Goal: Task Accomplishment & Management: Manage account settings

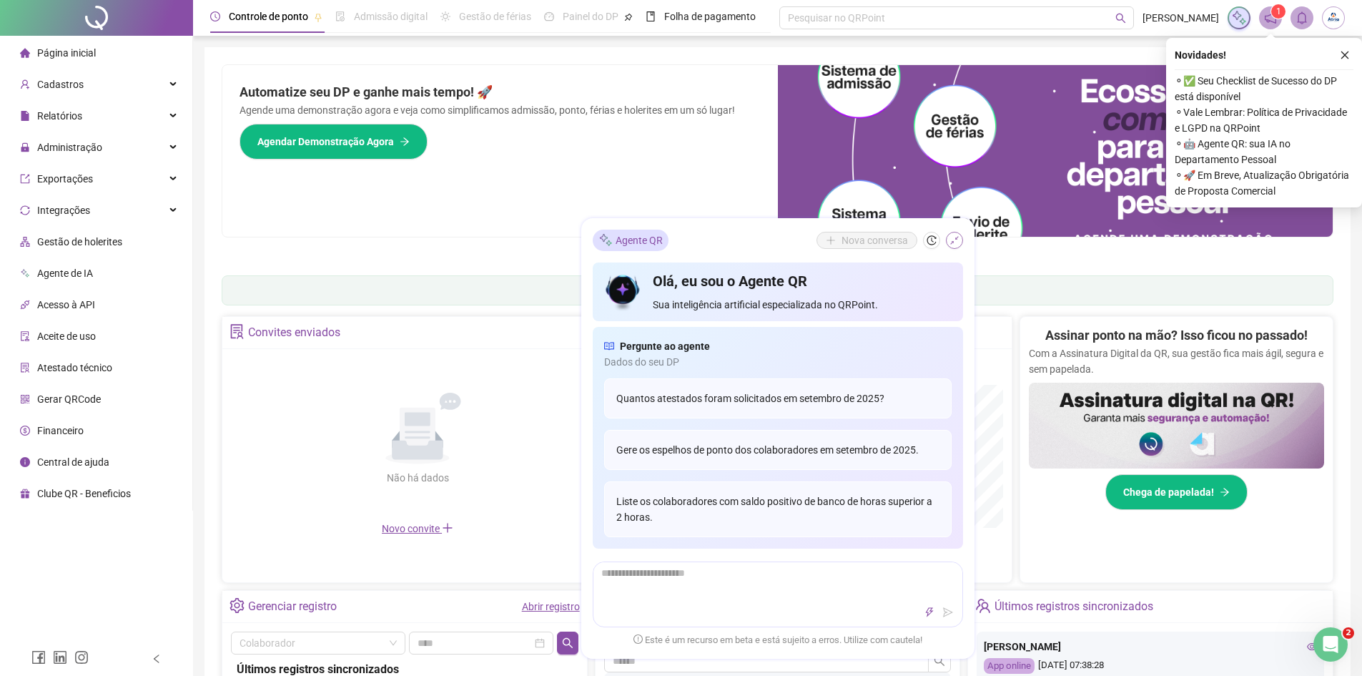
click at [957, 239] on icon "shrink" at bounding box center [955, 240] width 10 height 10
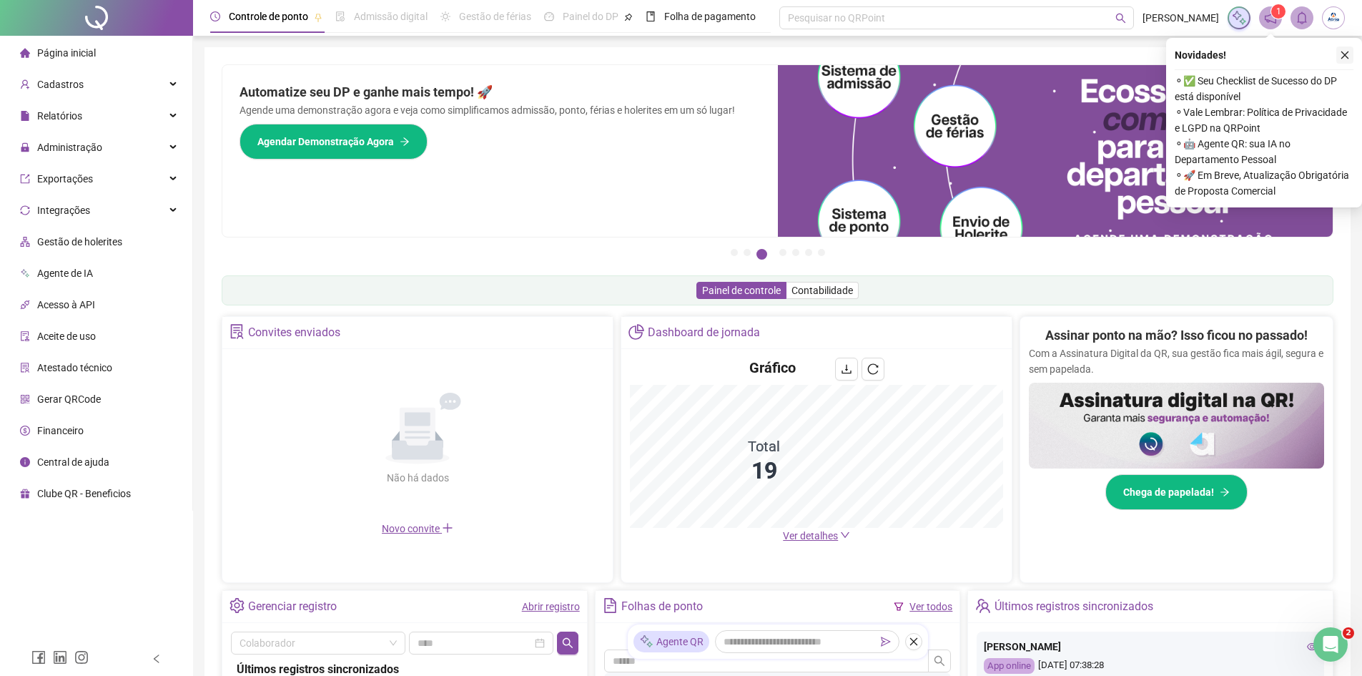
click at [1347, 54] on icon "close" at bounding box center [1345, 55] width 10 height 10
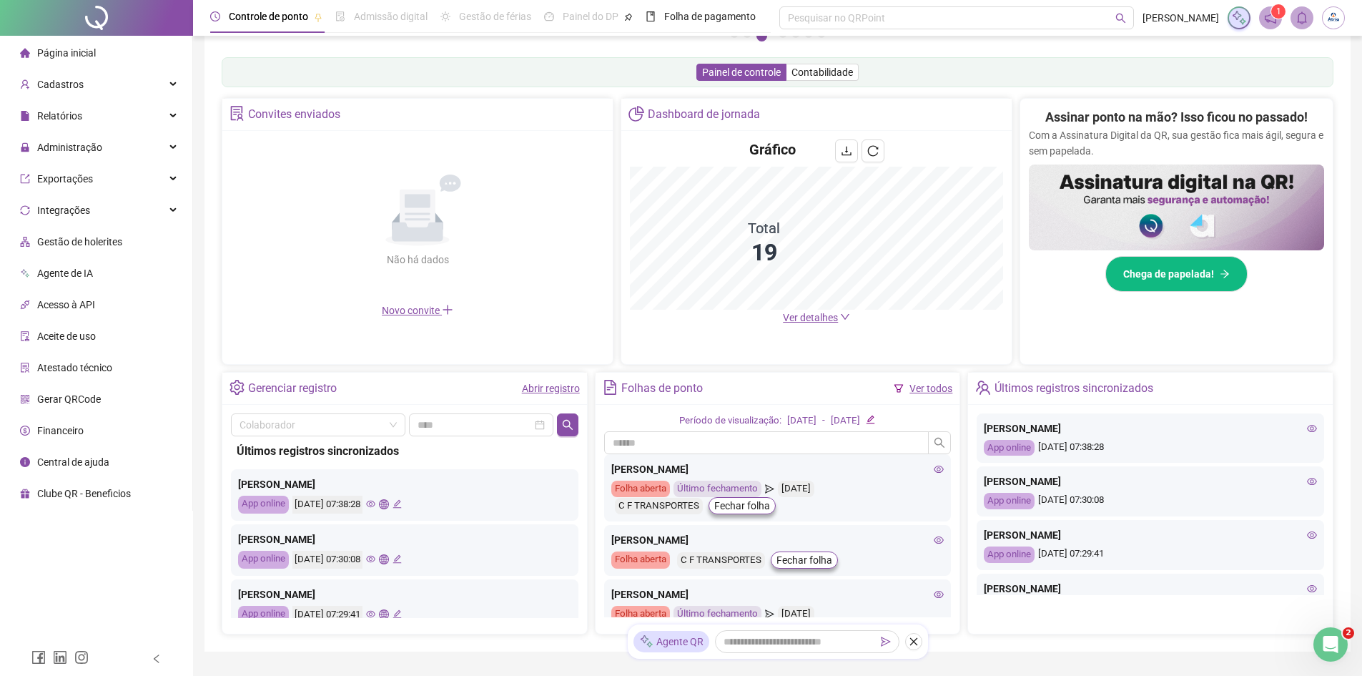
scroll to position [147, 0]
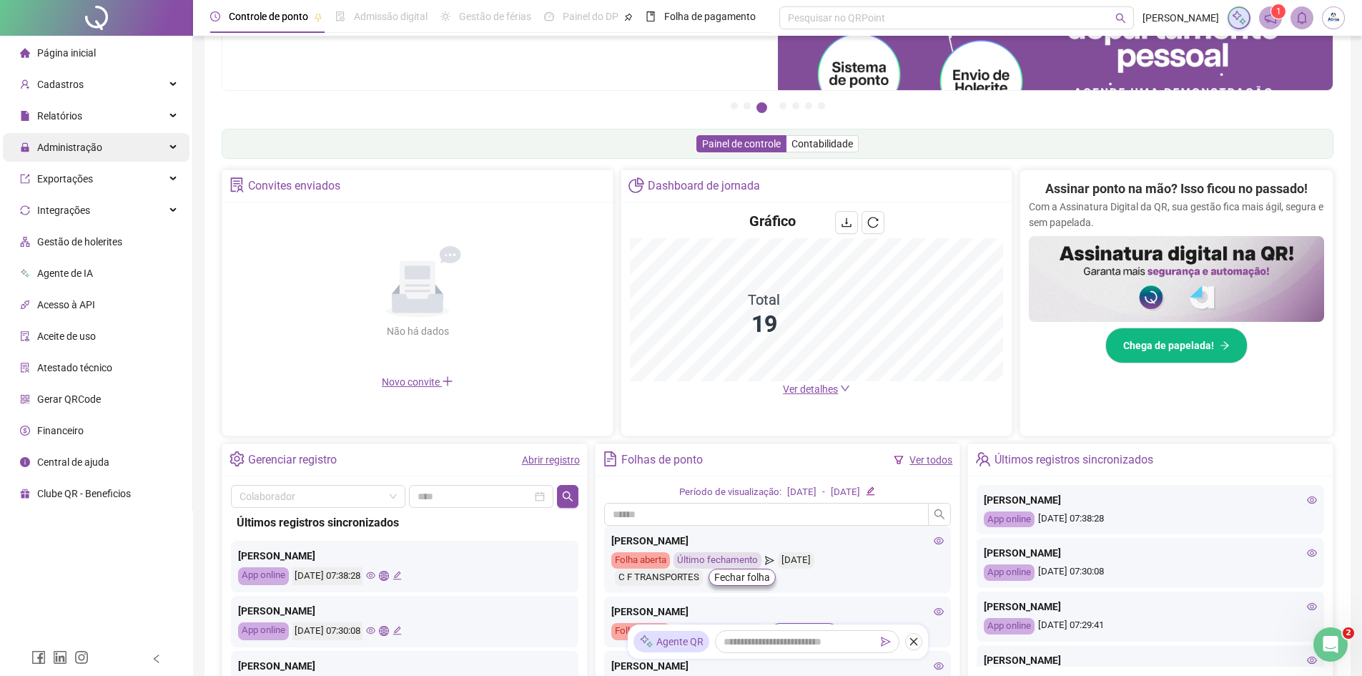
click at [121, 154] on div "Administração" at bounding box center [96, 147] width 187 height 29
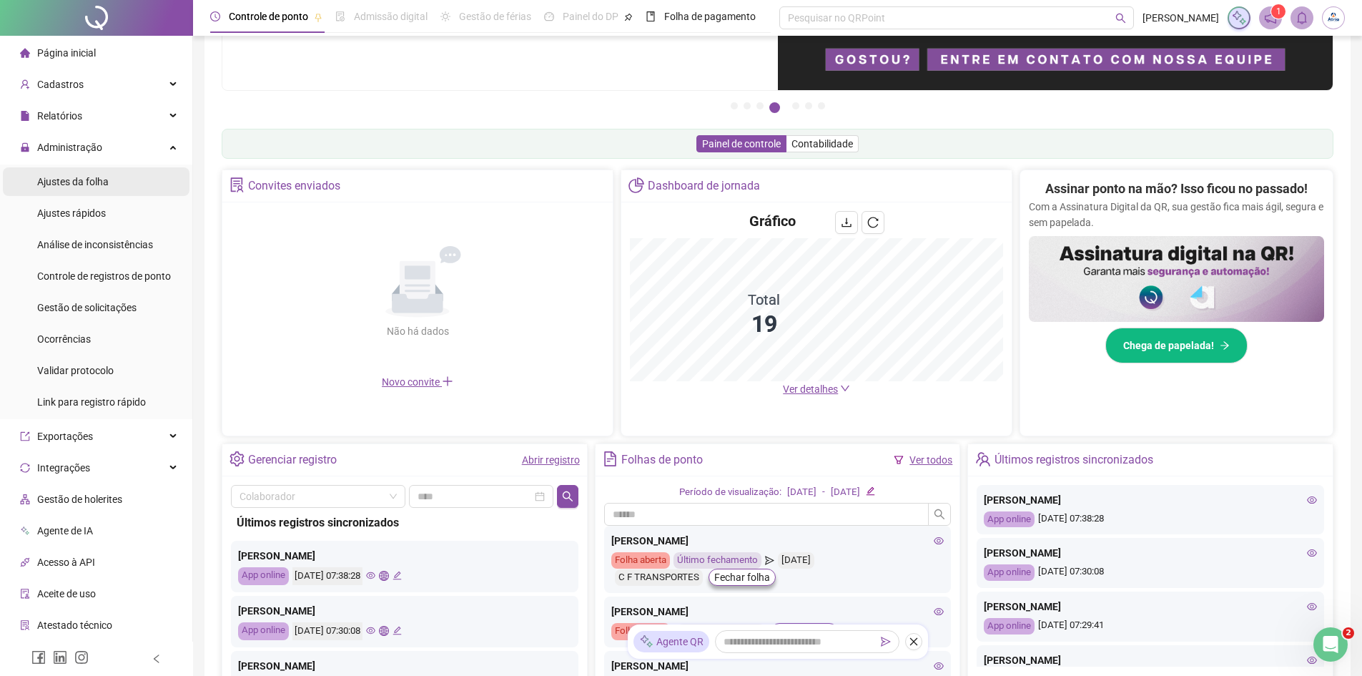
click at [122, 182] on li "Ajustes da folha" at bounding box center [96, 181] width 187 height 29
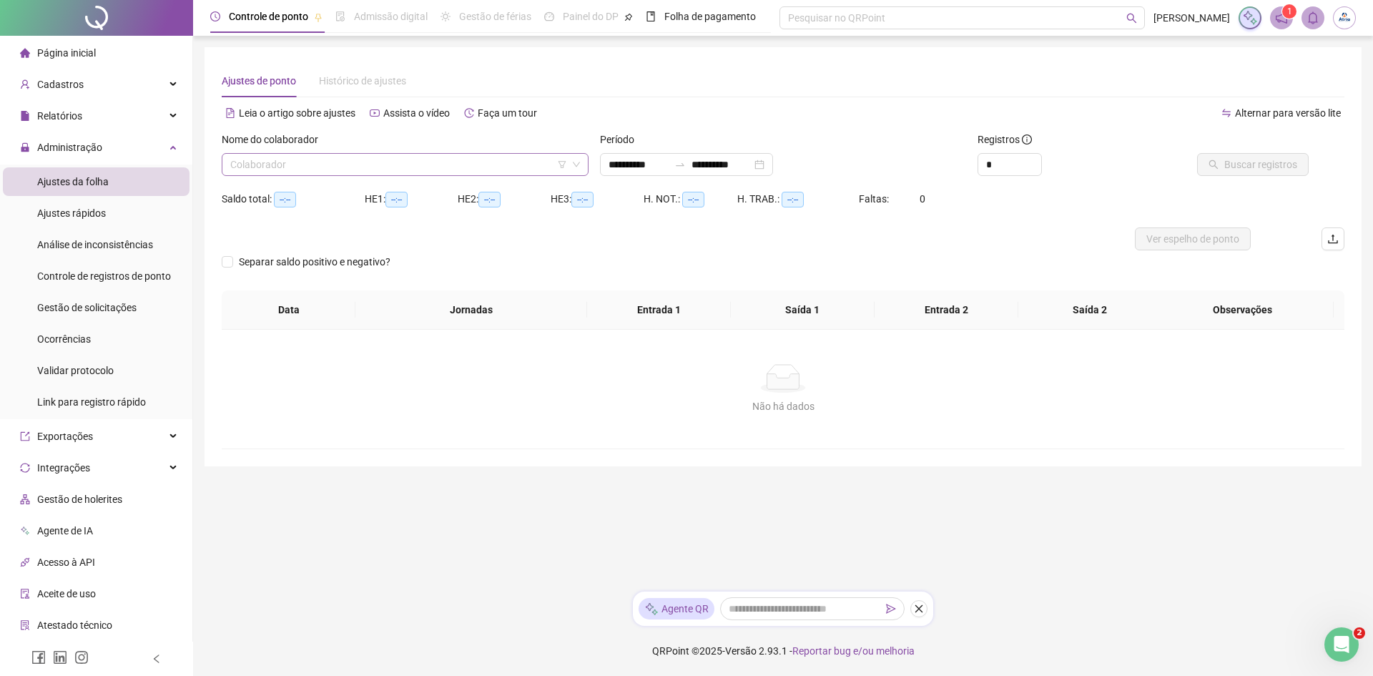
type input "**********"
click at [386, 166] on input "search" at bounding box center [398, 164] width 337 height 21
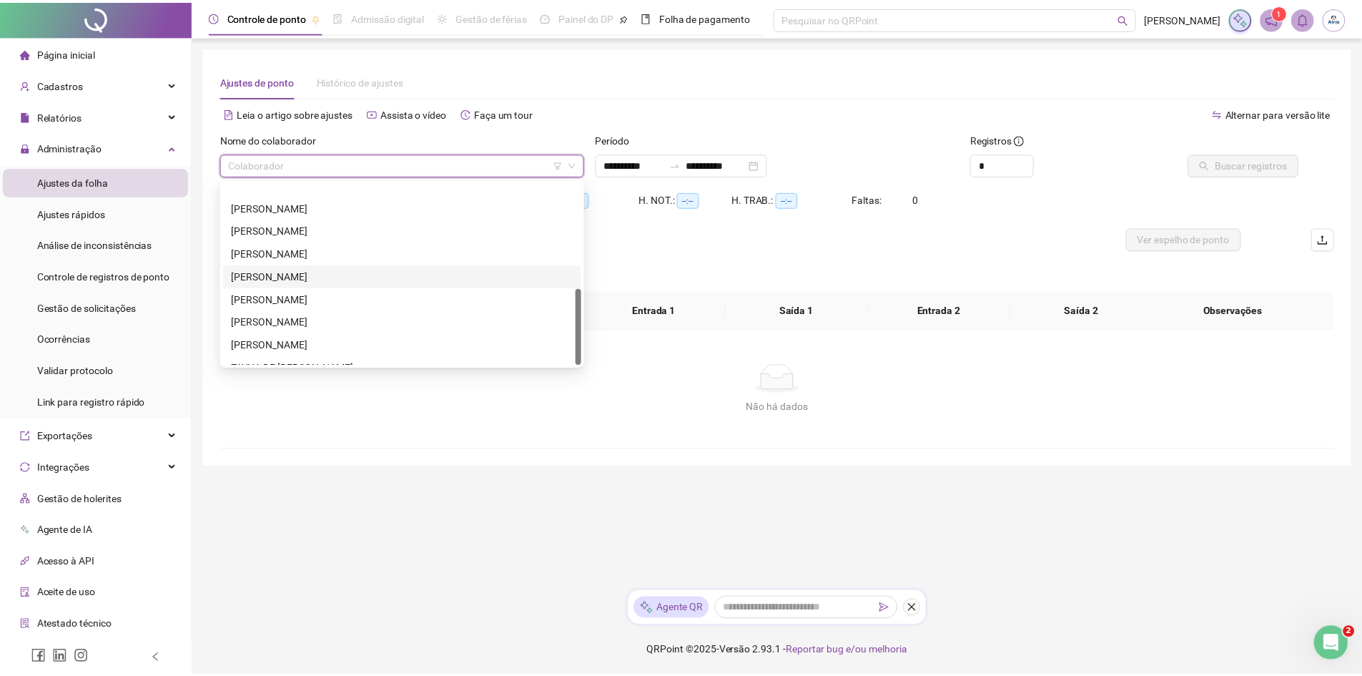
scroll to position [252, 0]
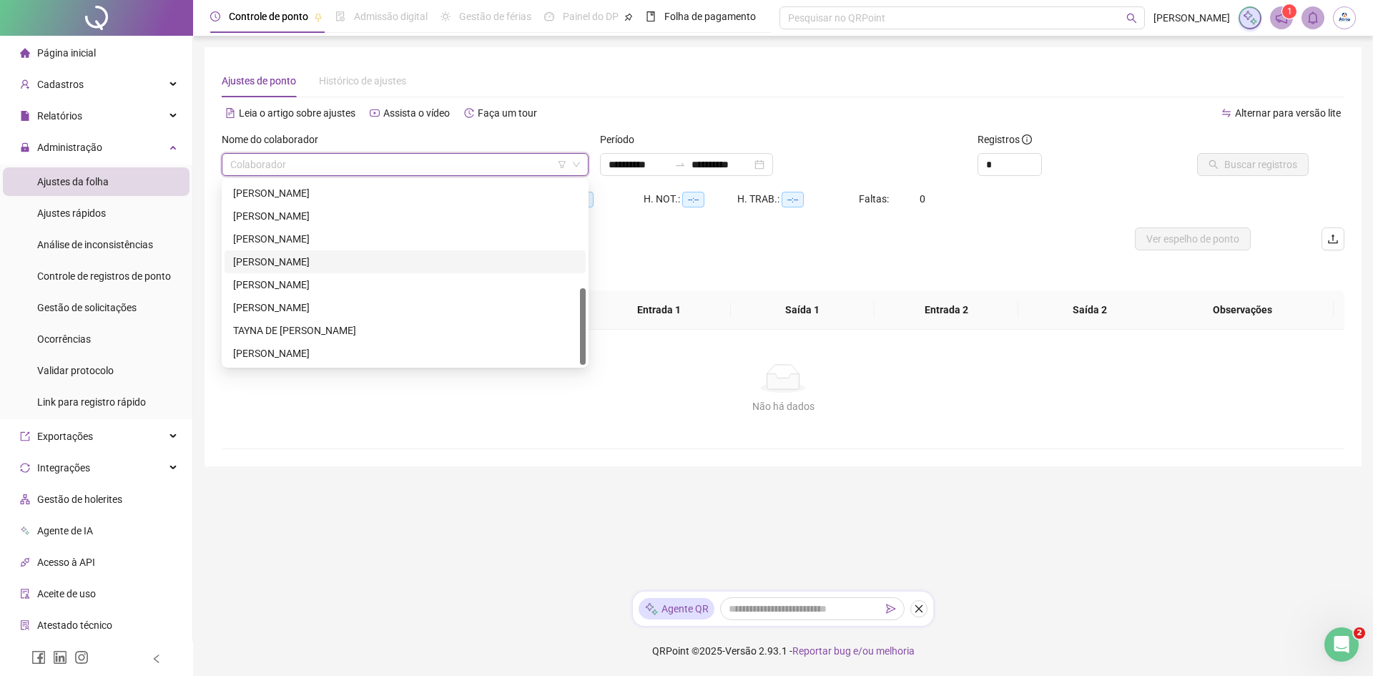
click at [367, 261] on div "[PERSON_NAME]" at bounding box center [405, 262] width 344 height 16
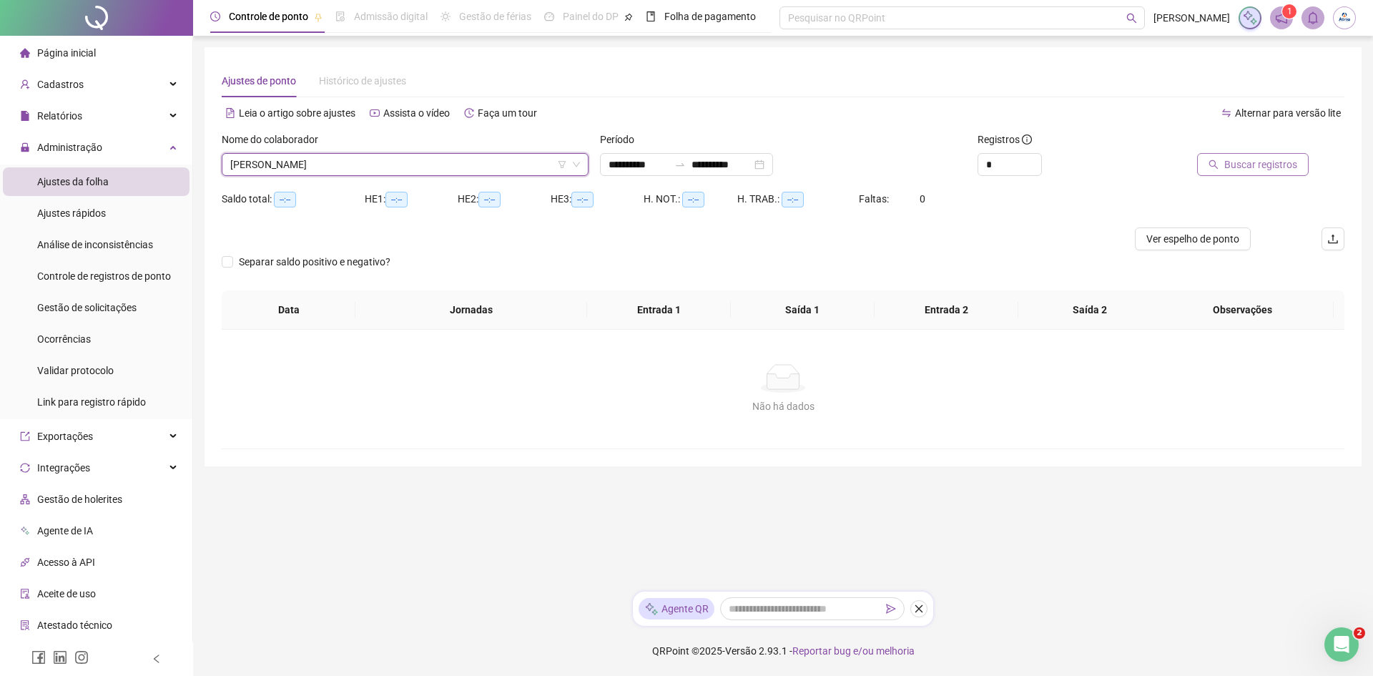
click at [1261, 170] on span "Buscar registros" at bounding box center [1260, 165] width 73 height 16
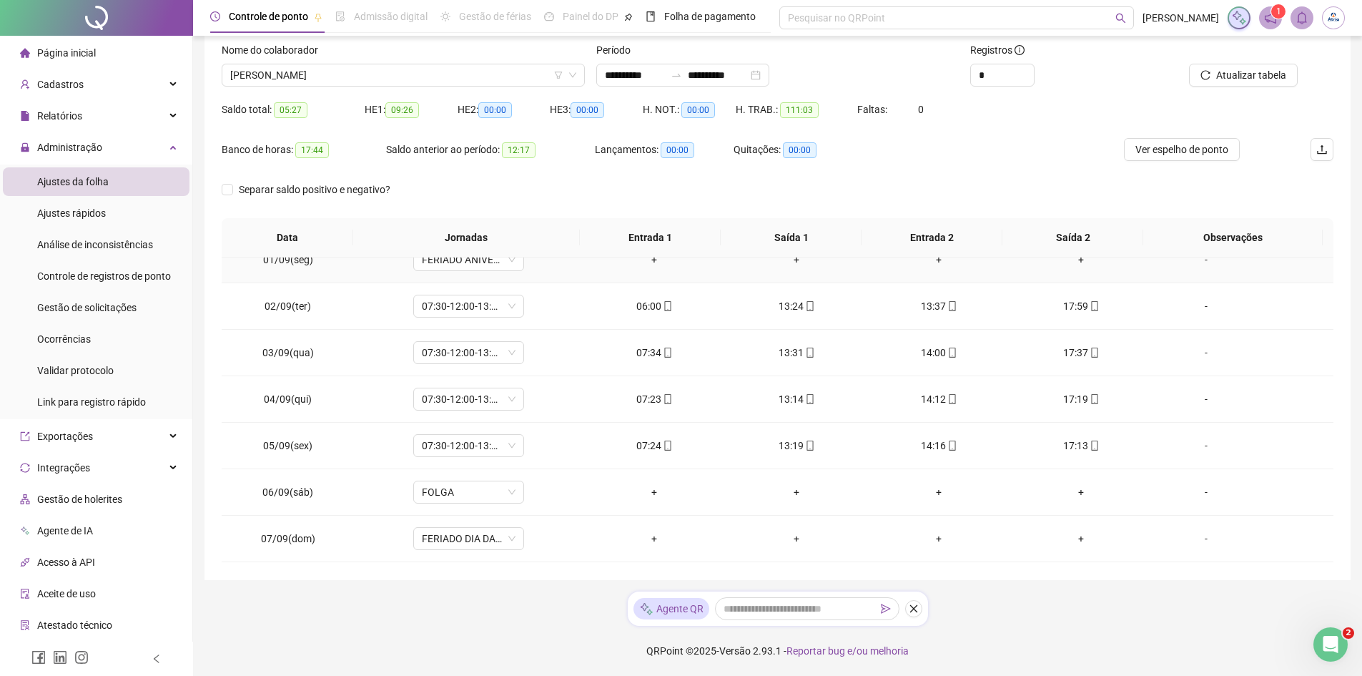
scroll to position [0, 0]
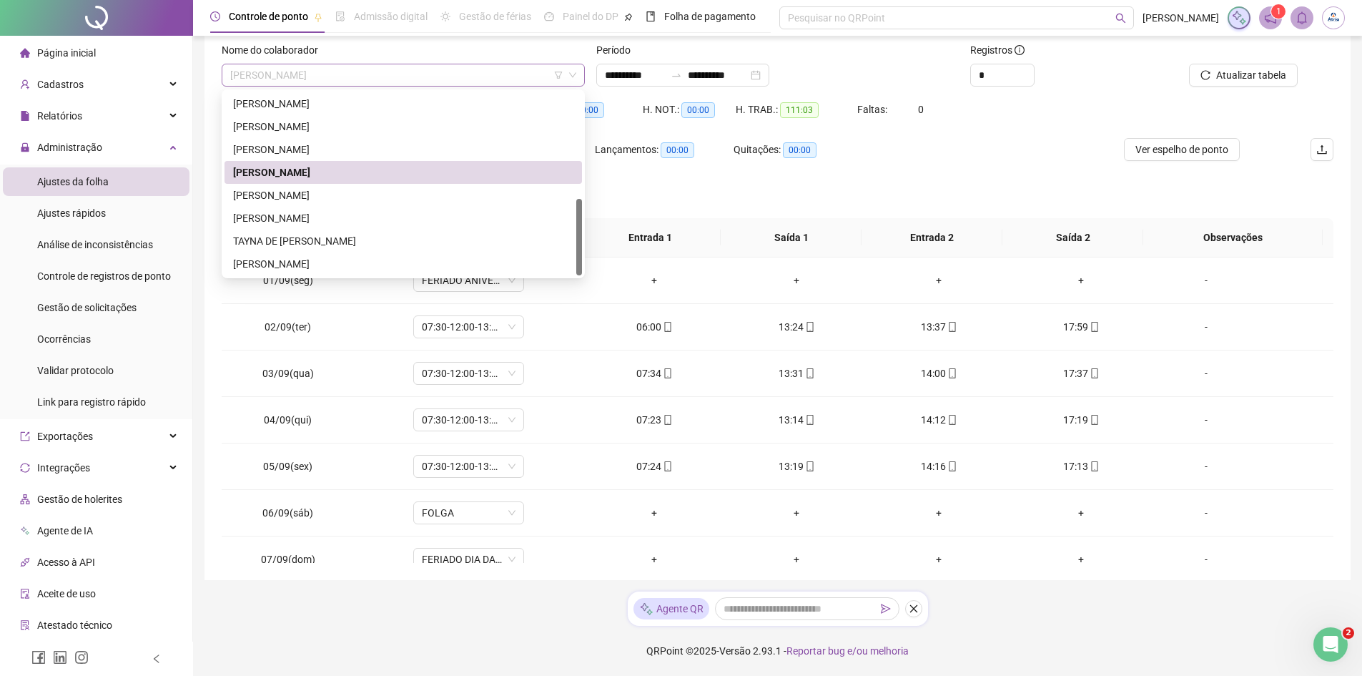
click at [430, 72] on span "[PERSON_NAME]" at bounding box center [403, 74] width 346 height 21
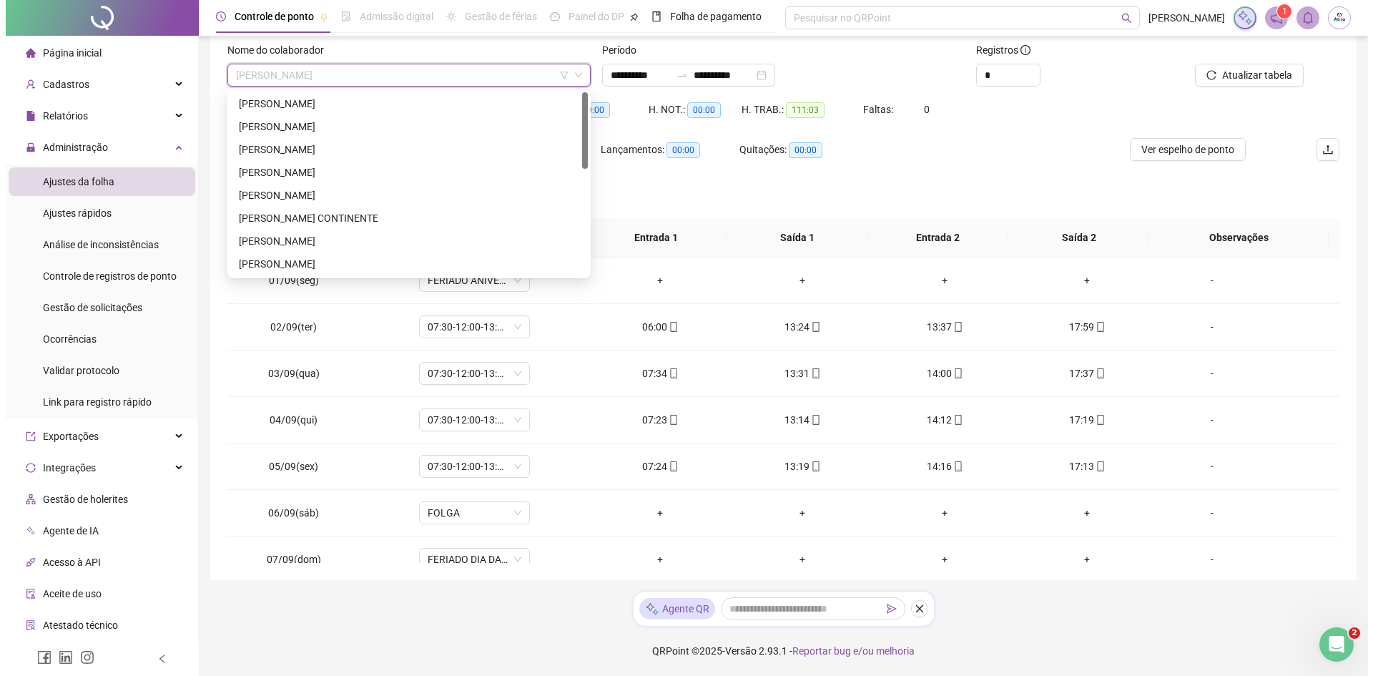
scroll to position [18, 0]
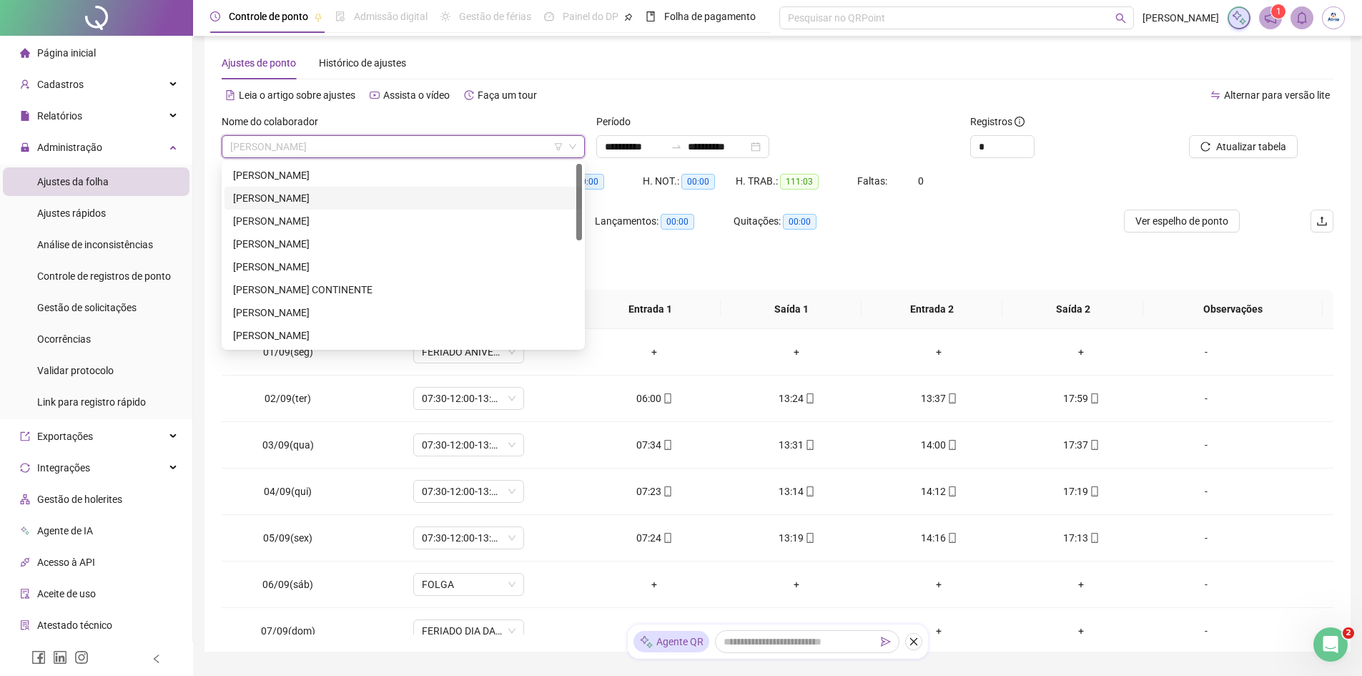
click at [323, 197] on div "[PERSON_NAME]" at bounding box center [403, 198] width 340 height 16
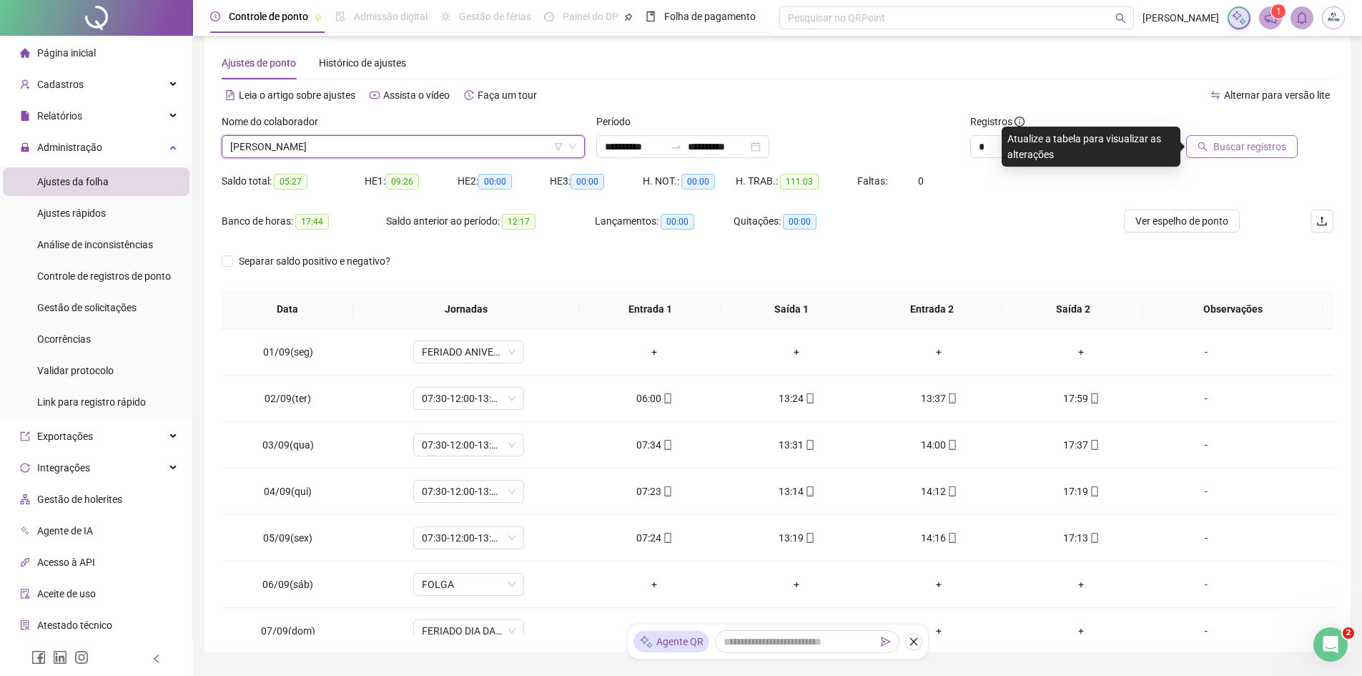
click at [1242, 140] on span "Buscar registros" at bounding box center [1249, 147] width 73 height 16
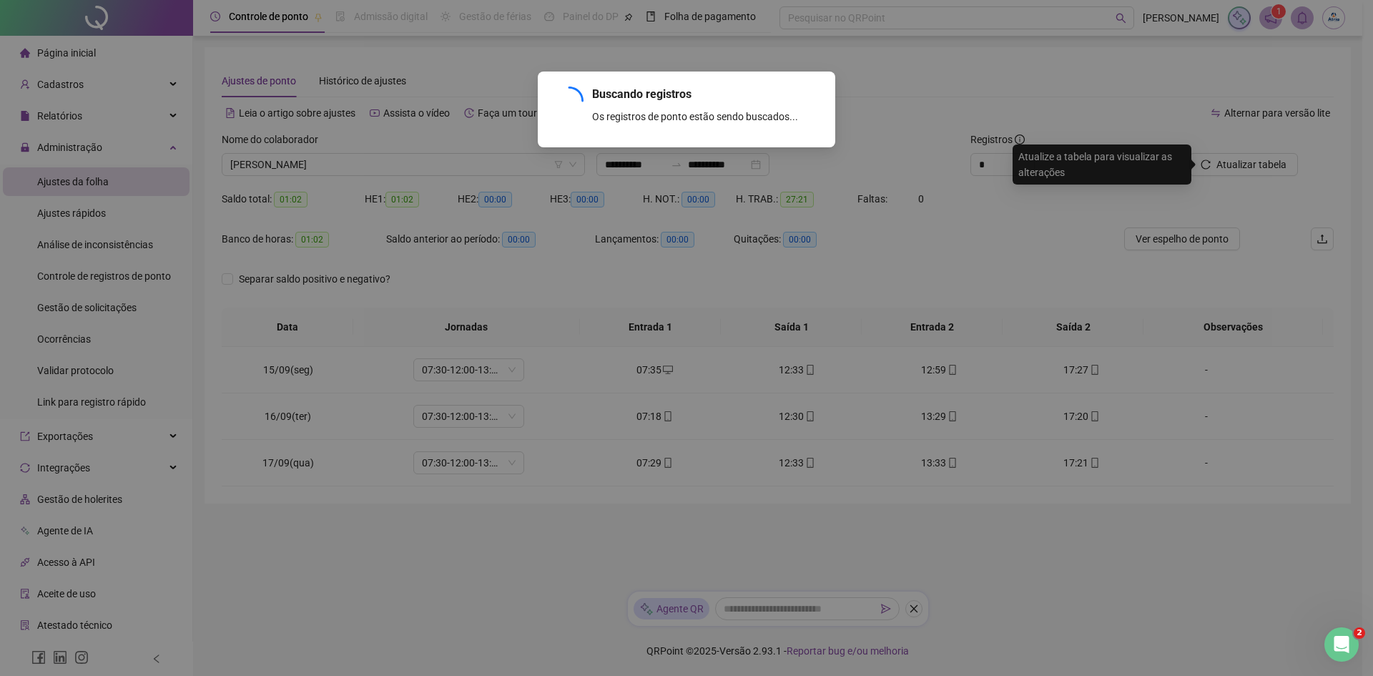
scroll to position [0, 0]
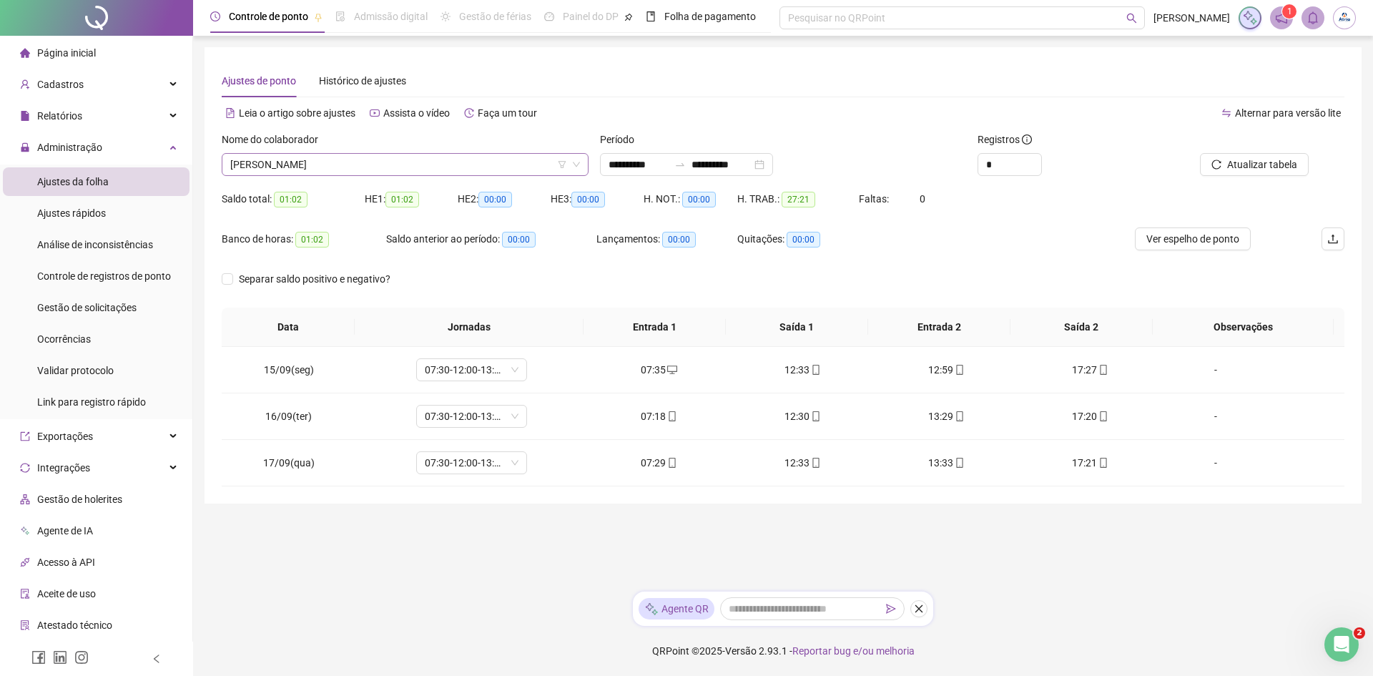
click at [242, 158] on span "[PERSON_NAME]" at bounding box center [405, 164] width 350 height 21
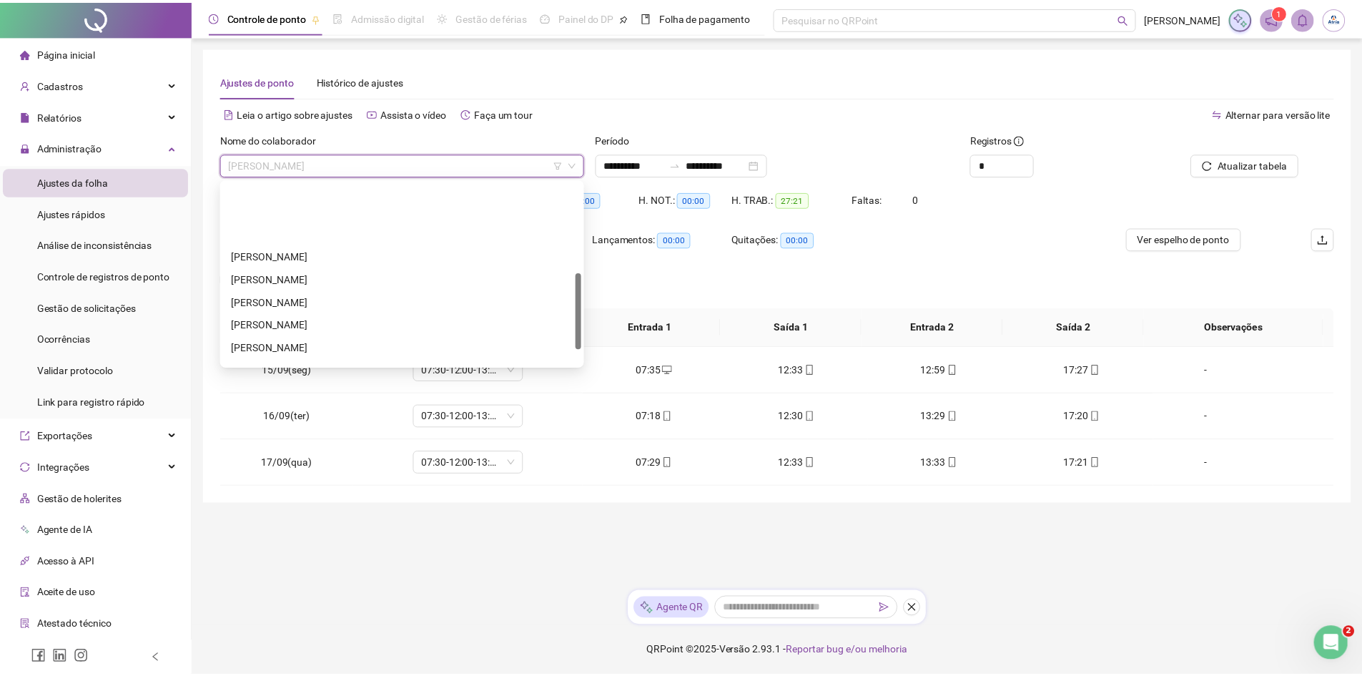
scroll to position [215, 0]
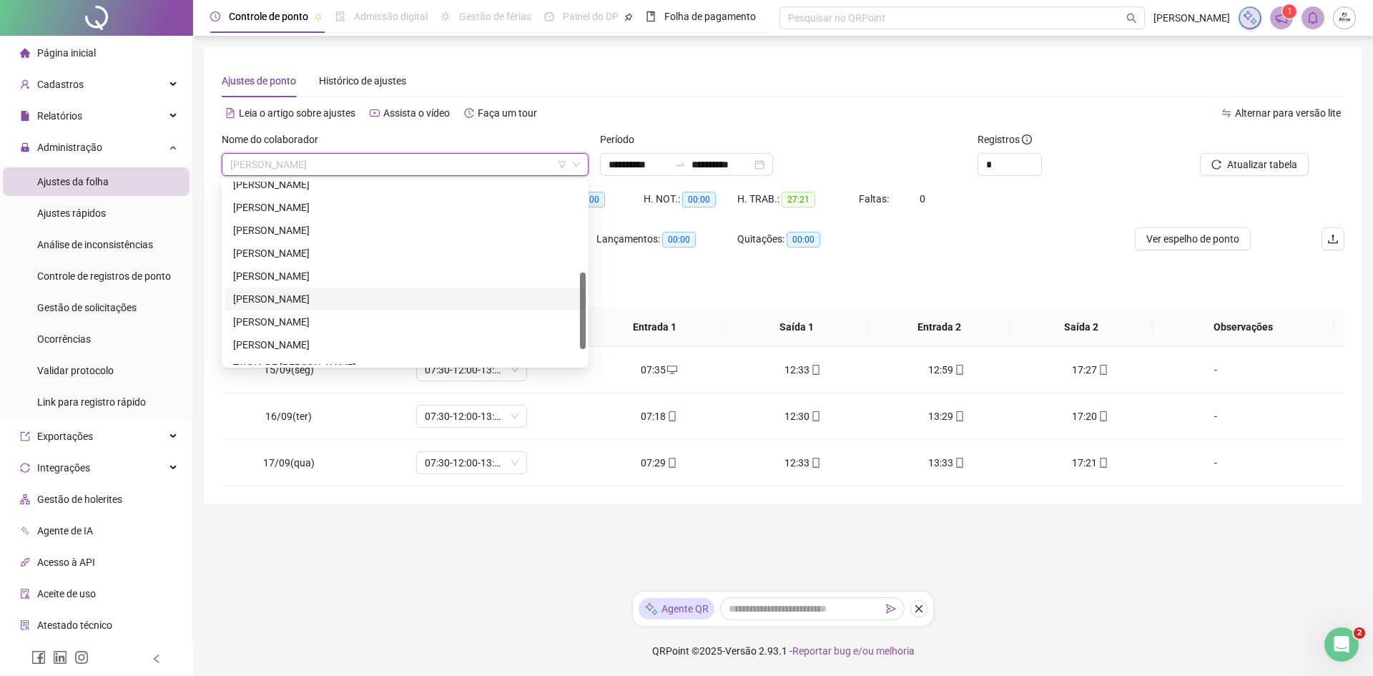
click at [280, 294] on div "[PERSON_NAME]" at bounding box center [405, 299] width 344 height 16
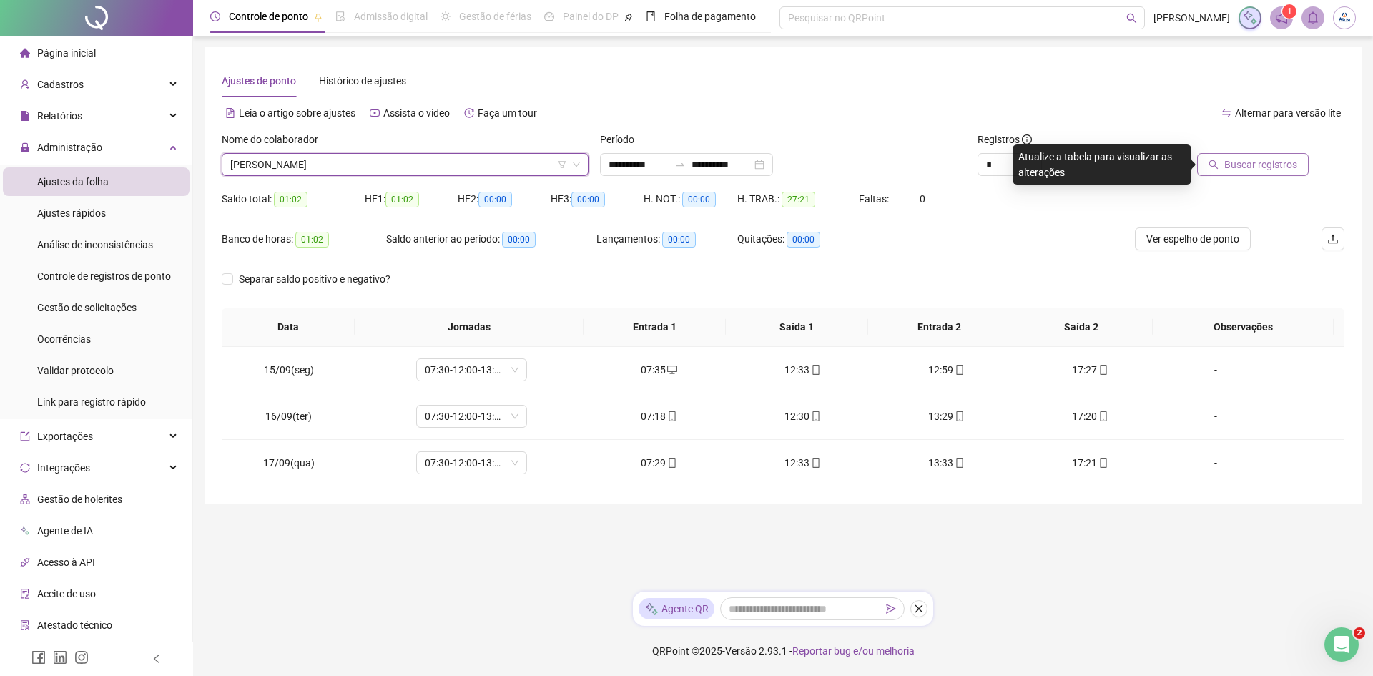
click at [1277, 169] on span "Buscar registros" at bounding box center [1260, 165] width 73 height 16
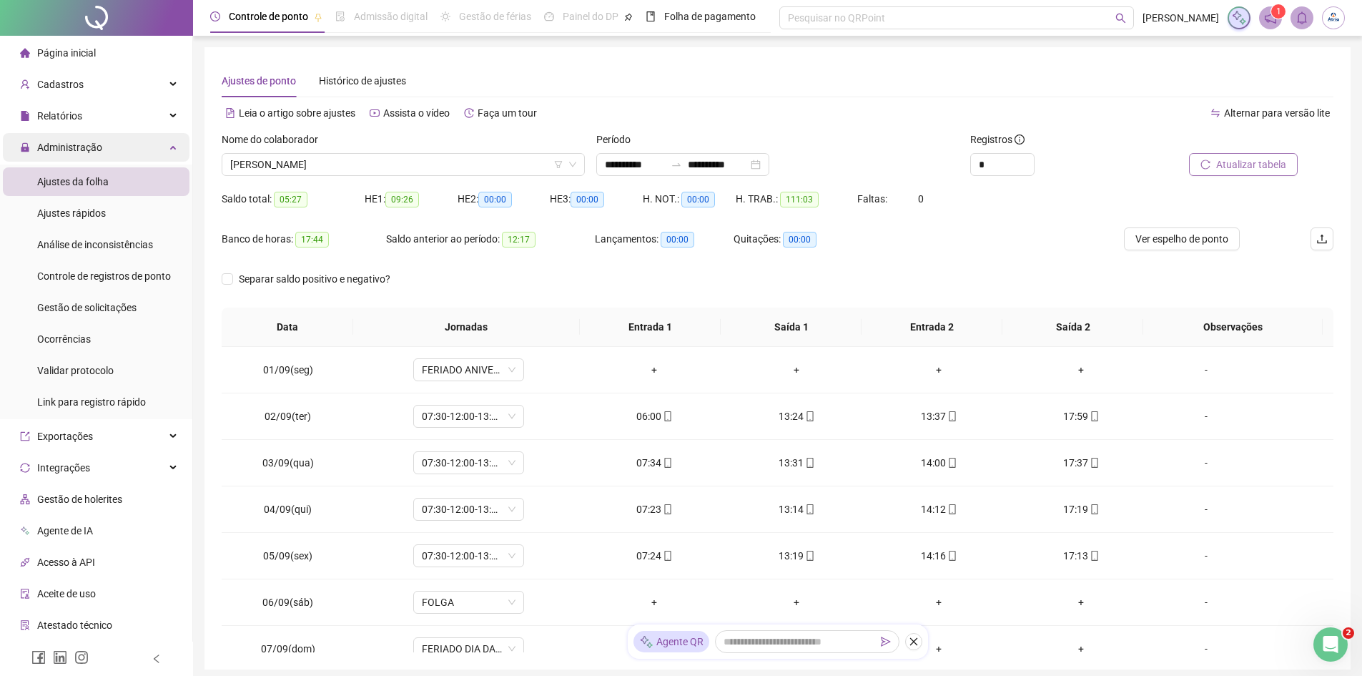
click at [97, 152] on span "Administração" at bounding box center [69, 147] width 65 height 11
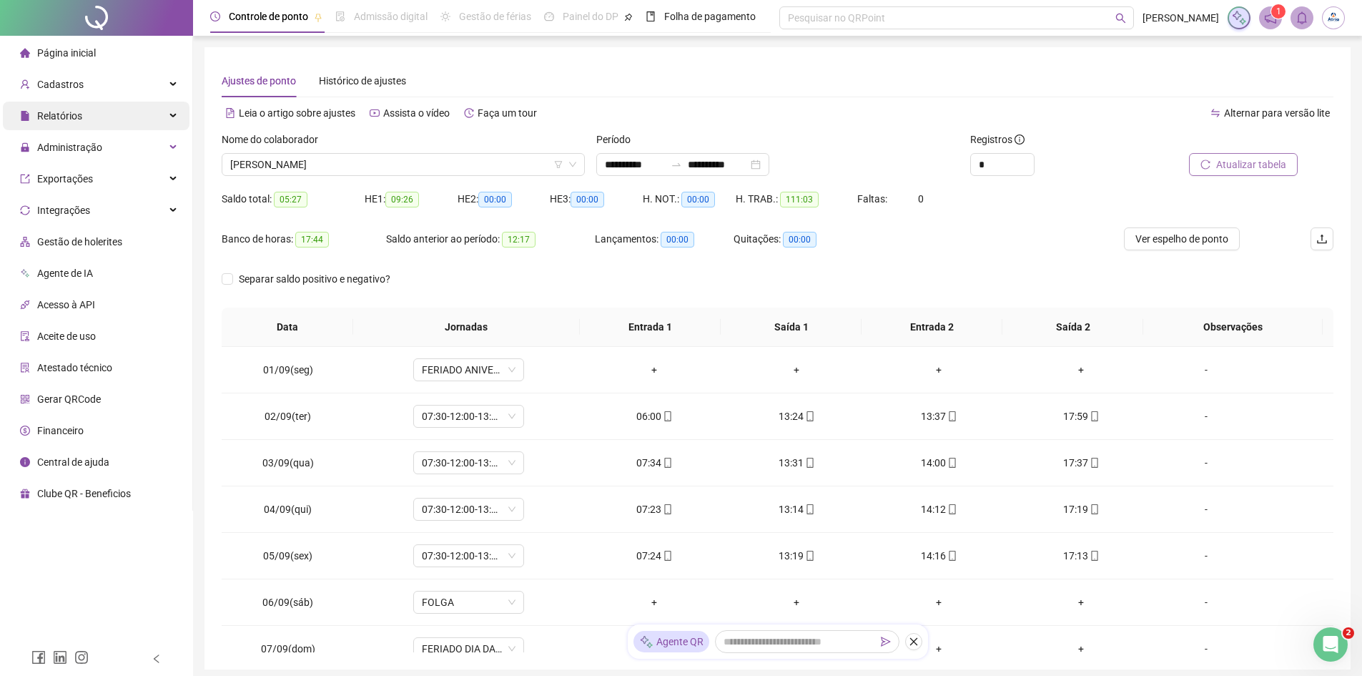
click at [95, 122] on div "Relatórios" at bounding box center [96, 116] width 187 height 29
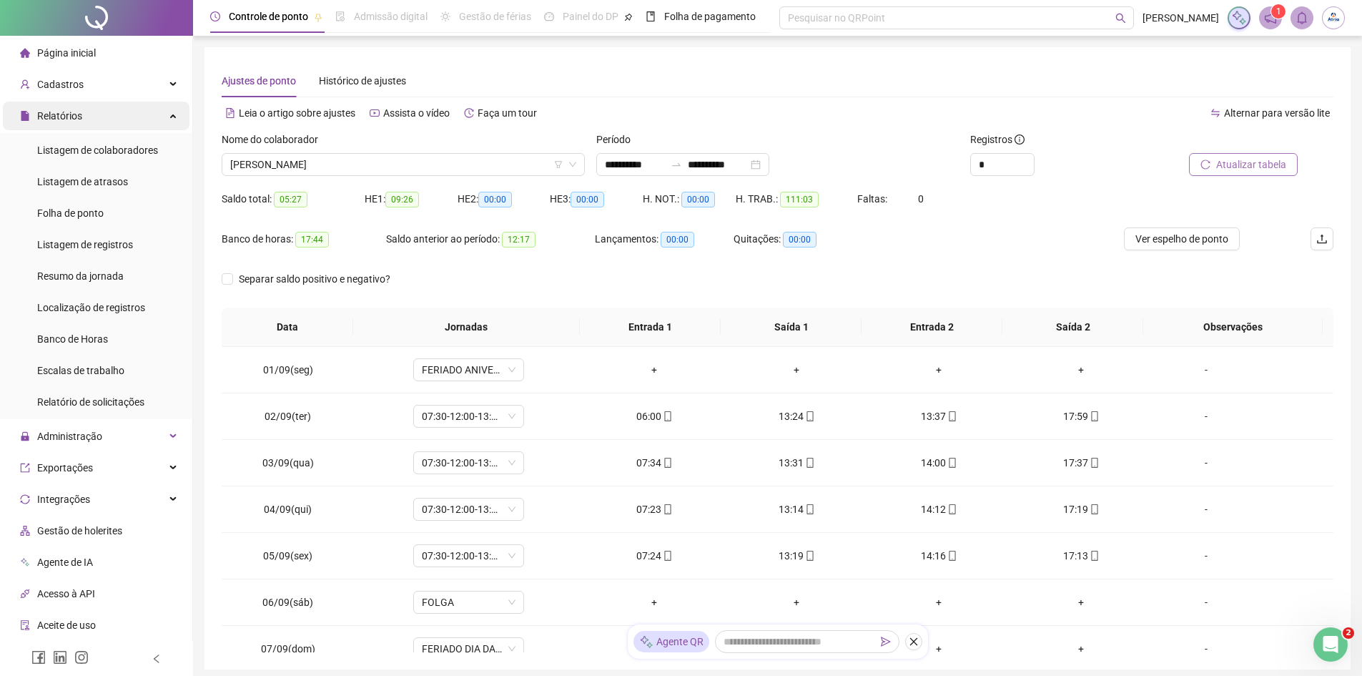
click at [114, 108] on div "Relatórios" at bounding box center [96, 116] width 187 height 29
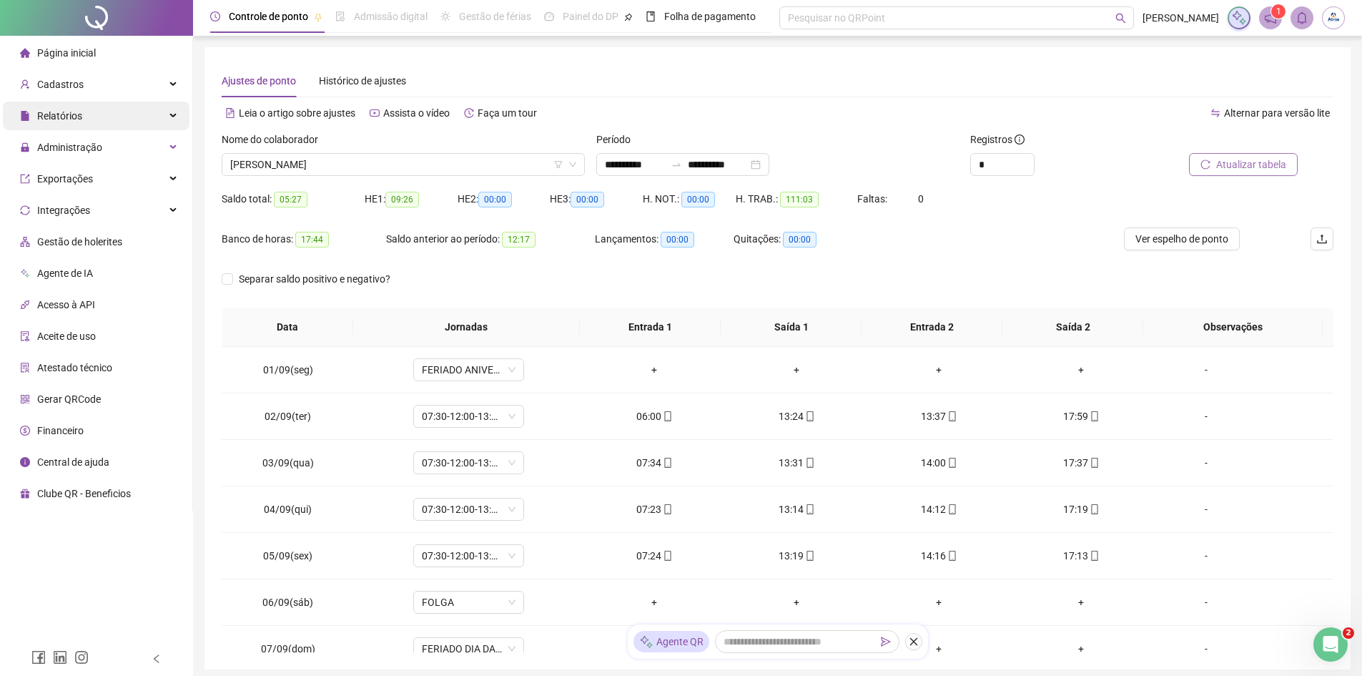
click at [114, 109] on div "Relatórios" at bounding box center [96, 116] width 187 height 29
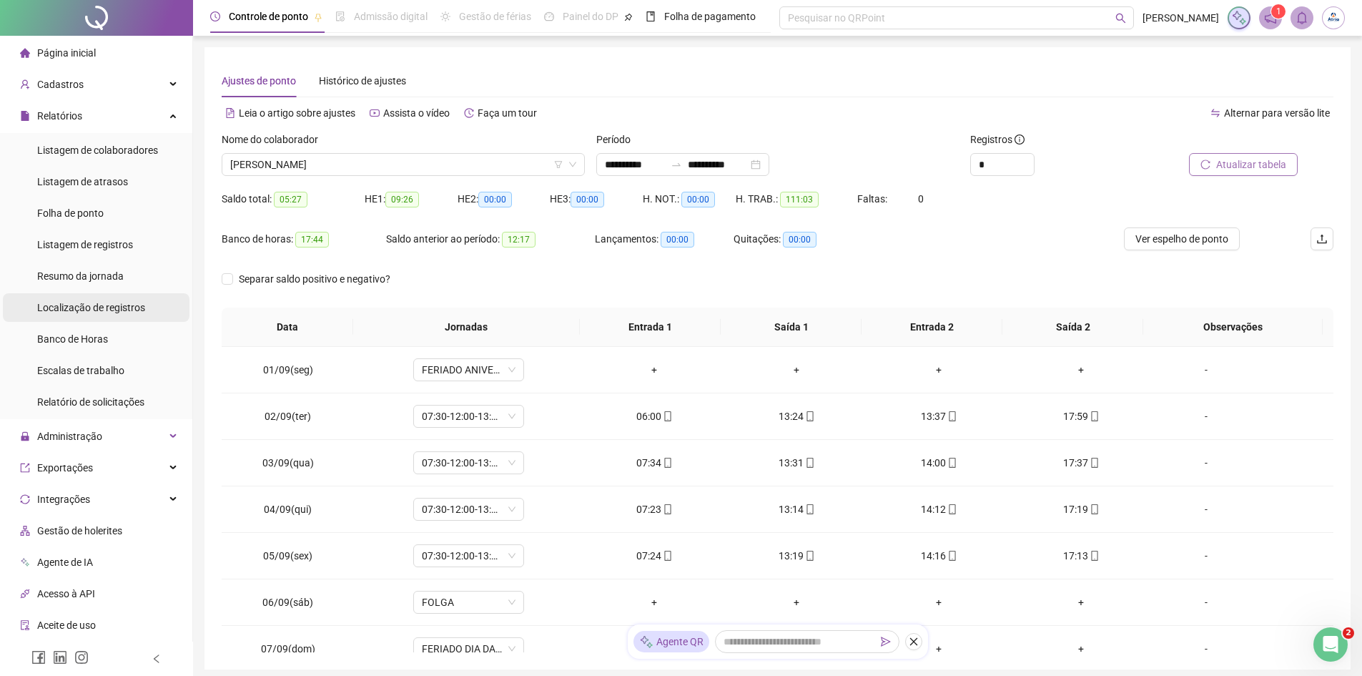
click at [135, 305] on span "Localização de registros" at bounding box center [91, 307] width 108 height 11
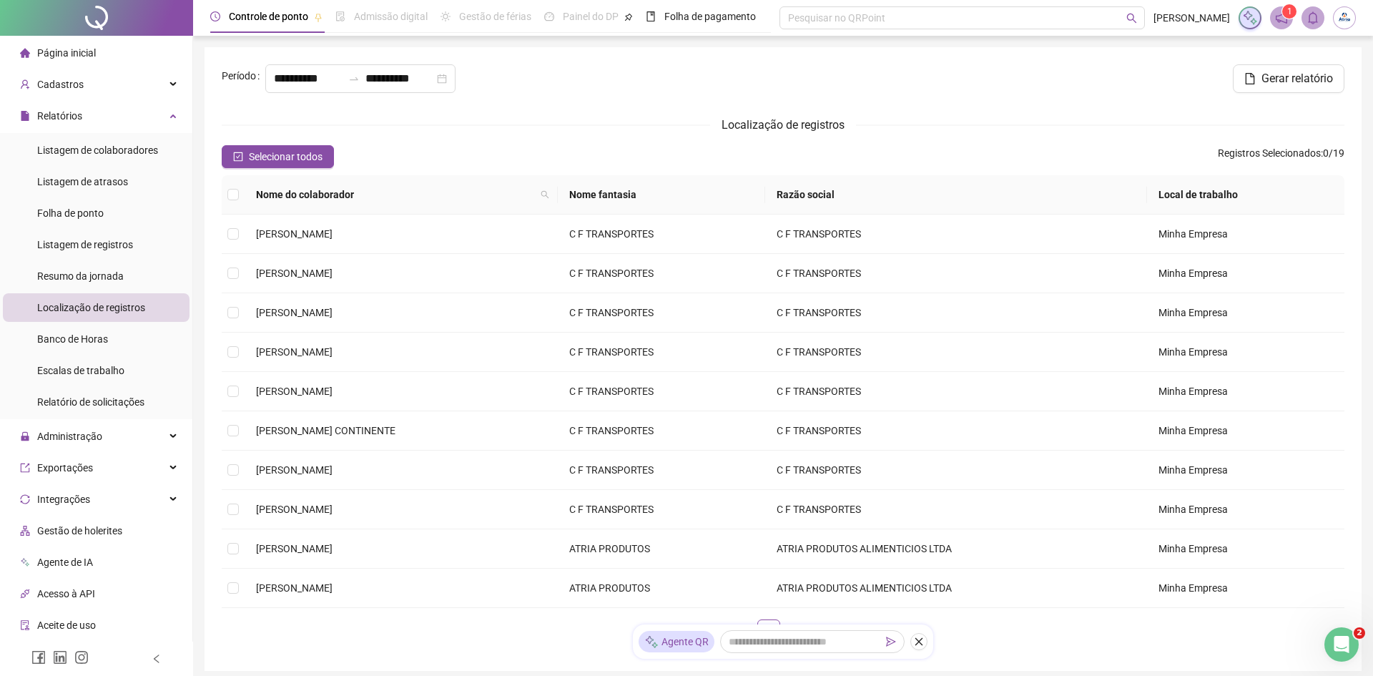
type input "**********"
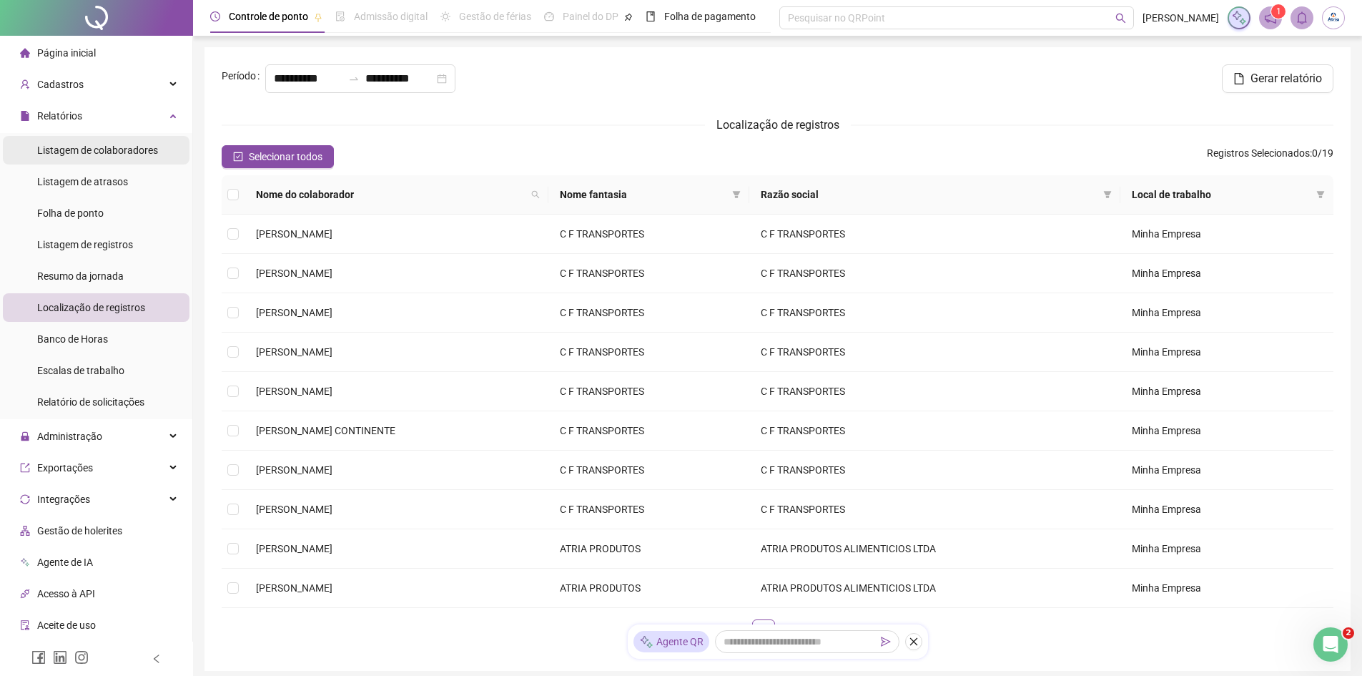
click at [128, 159] on div "Listagem de colaboradores" at bounding box center [97, 150] width 121 height 29
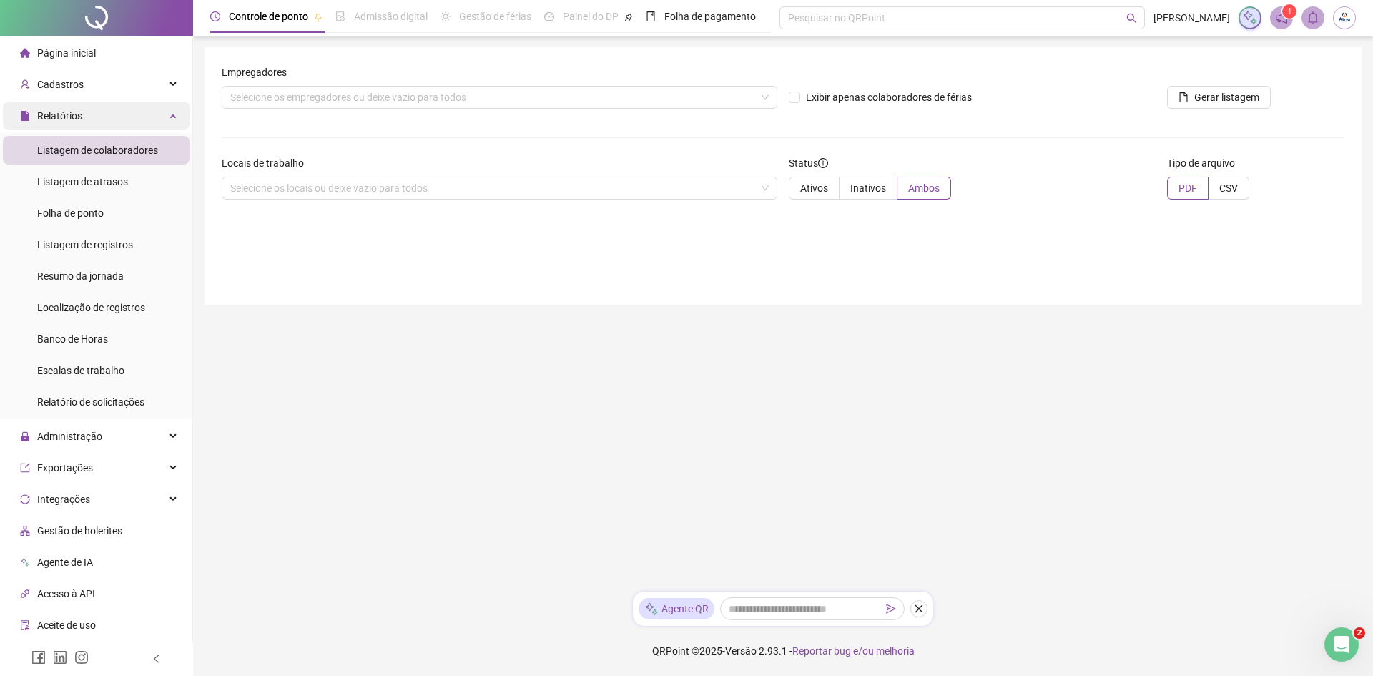
click at [134, 109] on div "Relatórios" at bounding box center [96, 116] width 187 height 29
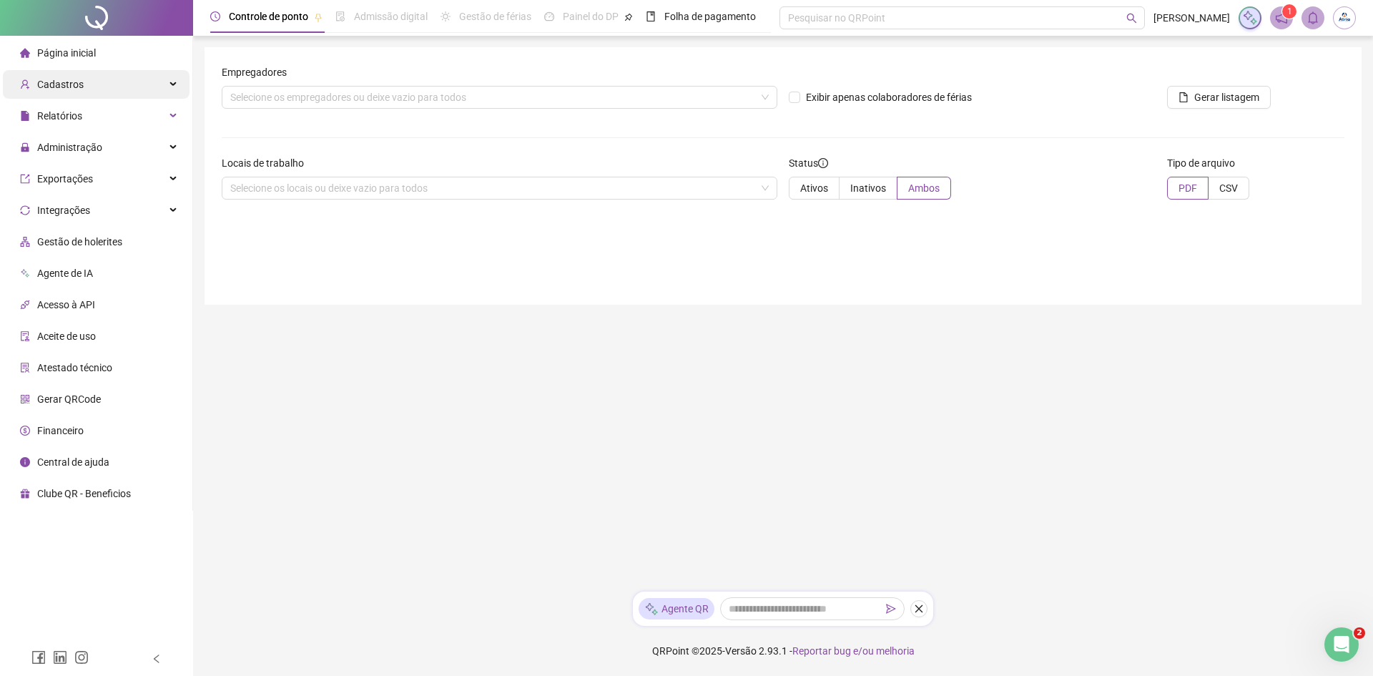
click at [144, 81] on div "Cadastros" at bounding box center [96, 84] width 187 height 29
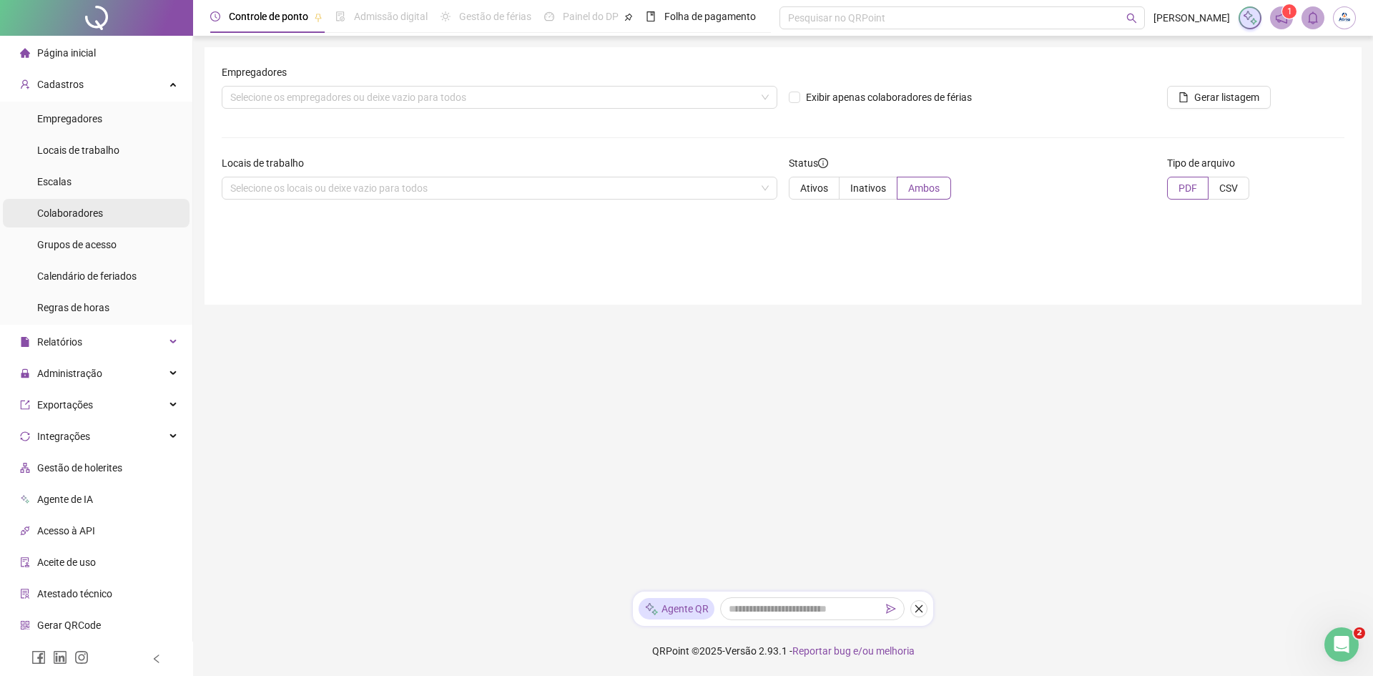
click at [110, 217] on li "Colaboradores" at bounding box center [96, 213] width 187 height 29
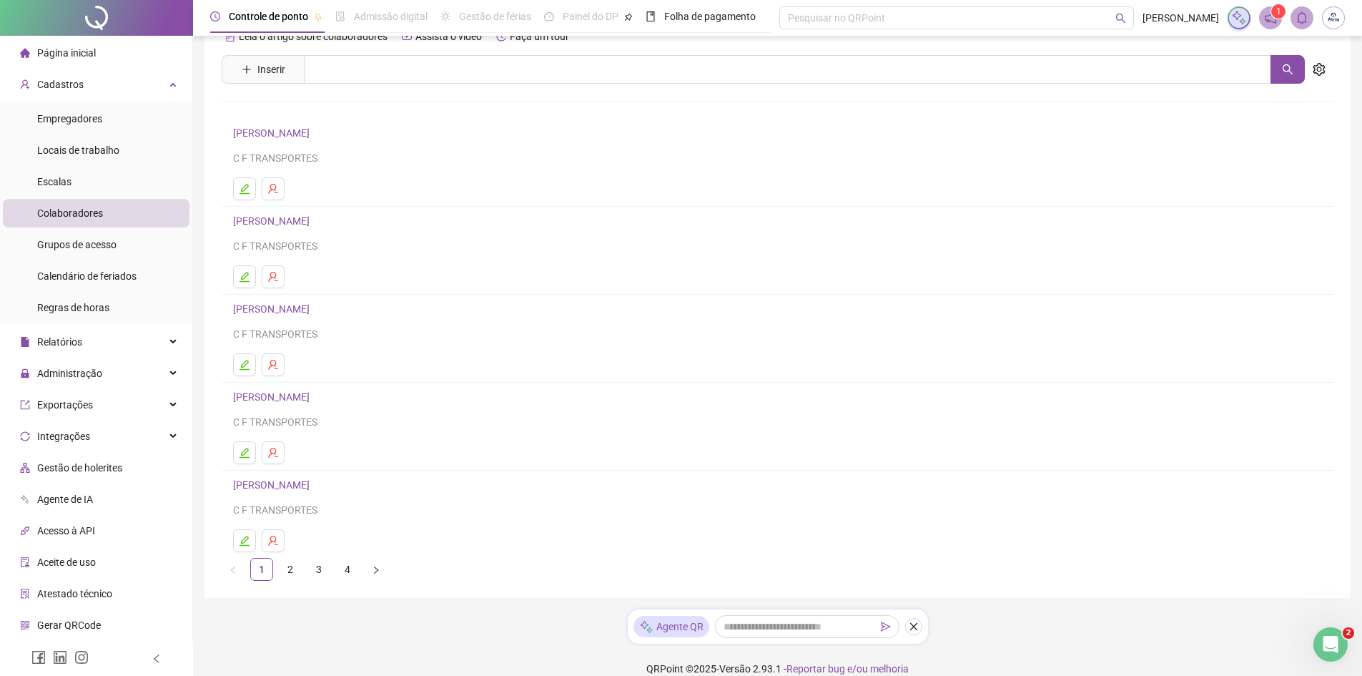
scroll to position [50, 0]
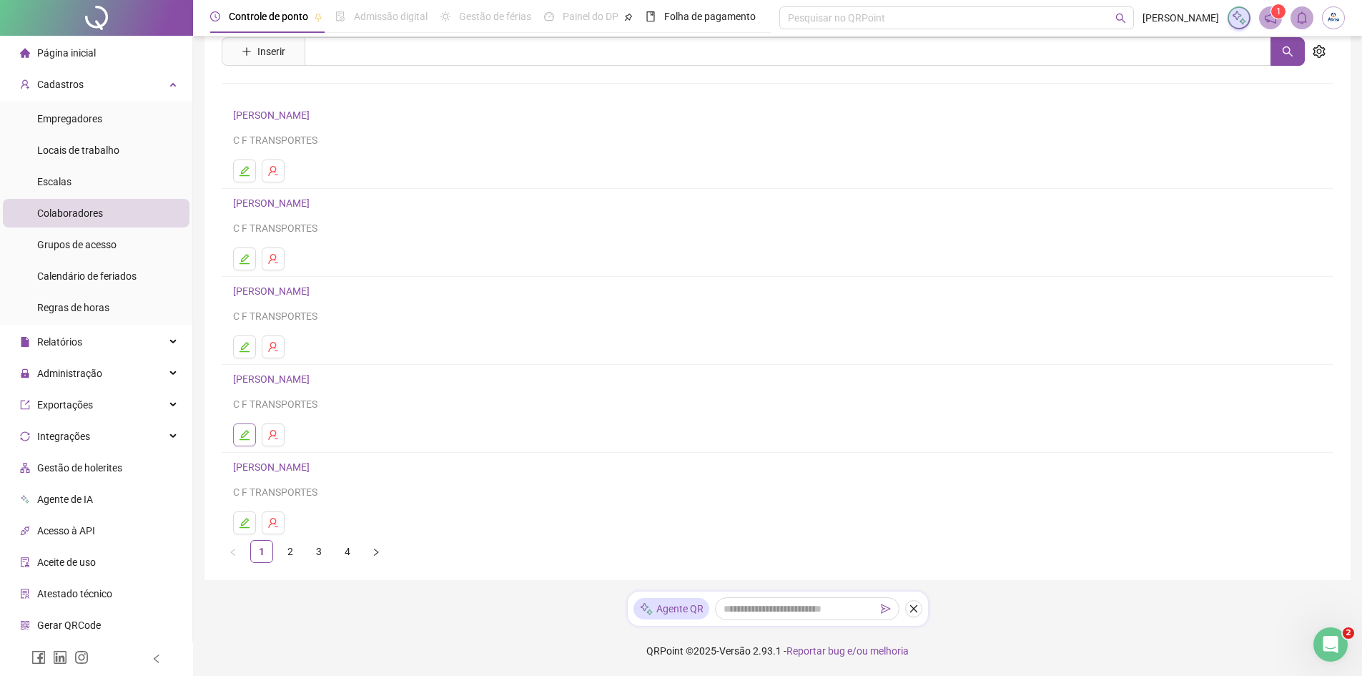
click at [247, 437] on icon "edit" at bounding box center [244, 434] width 11 height 11
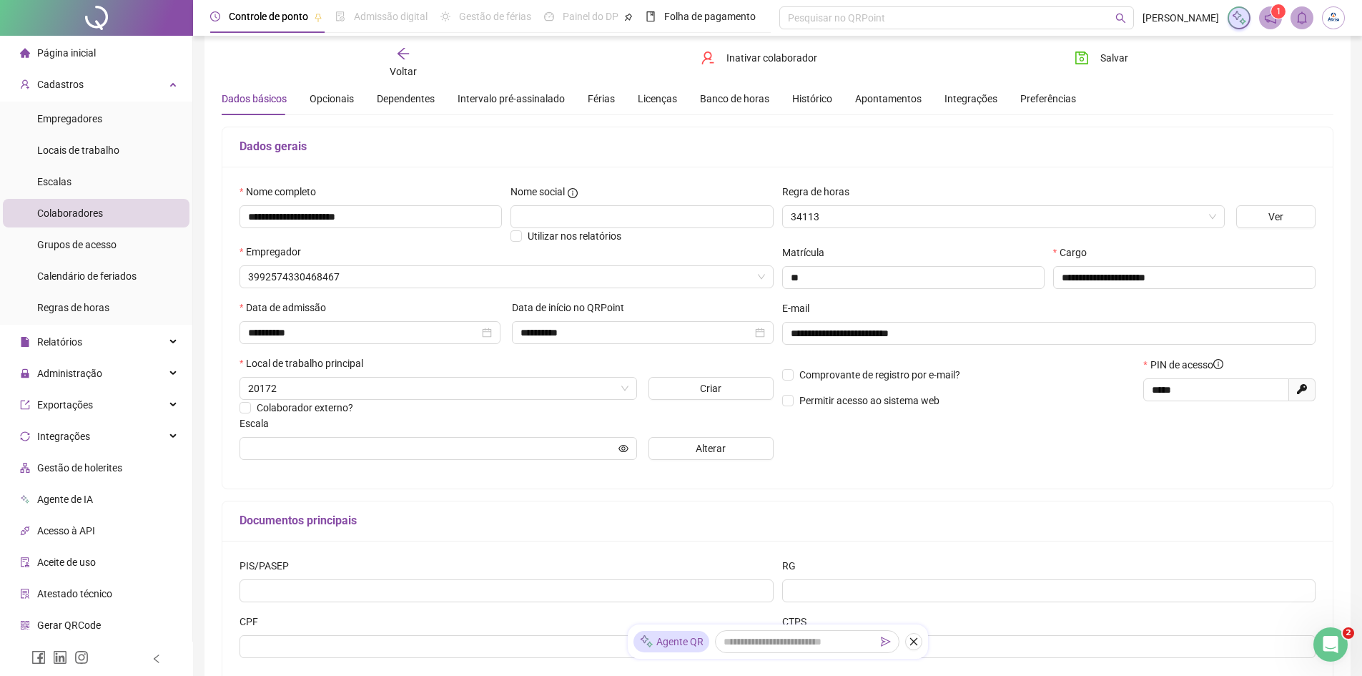
scroll to position [57, 0]
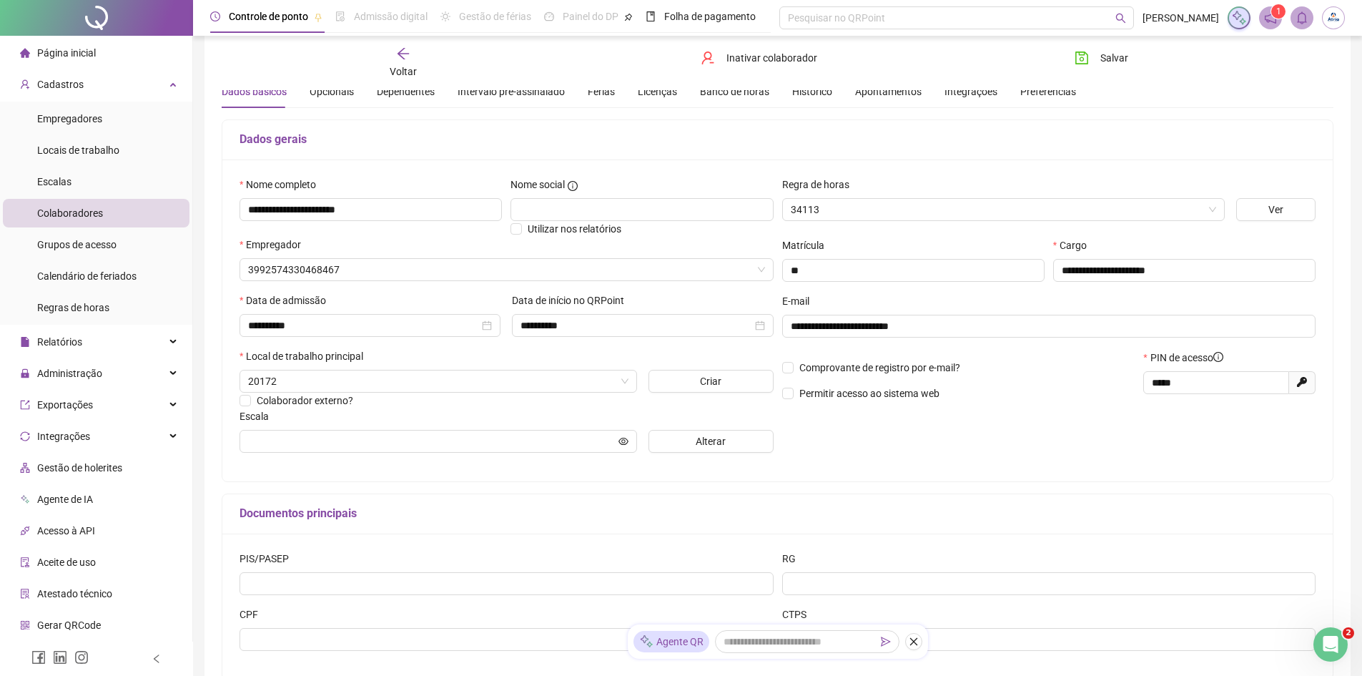
type input "**********"
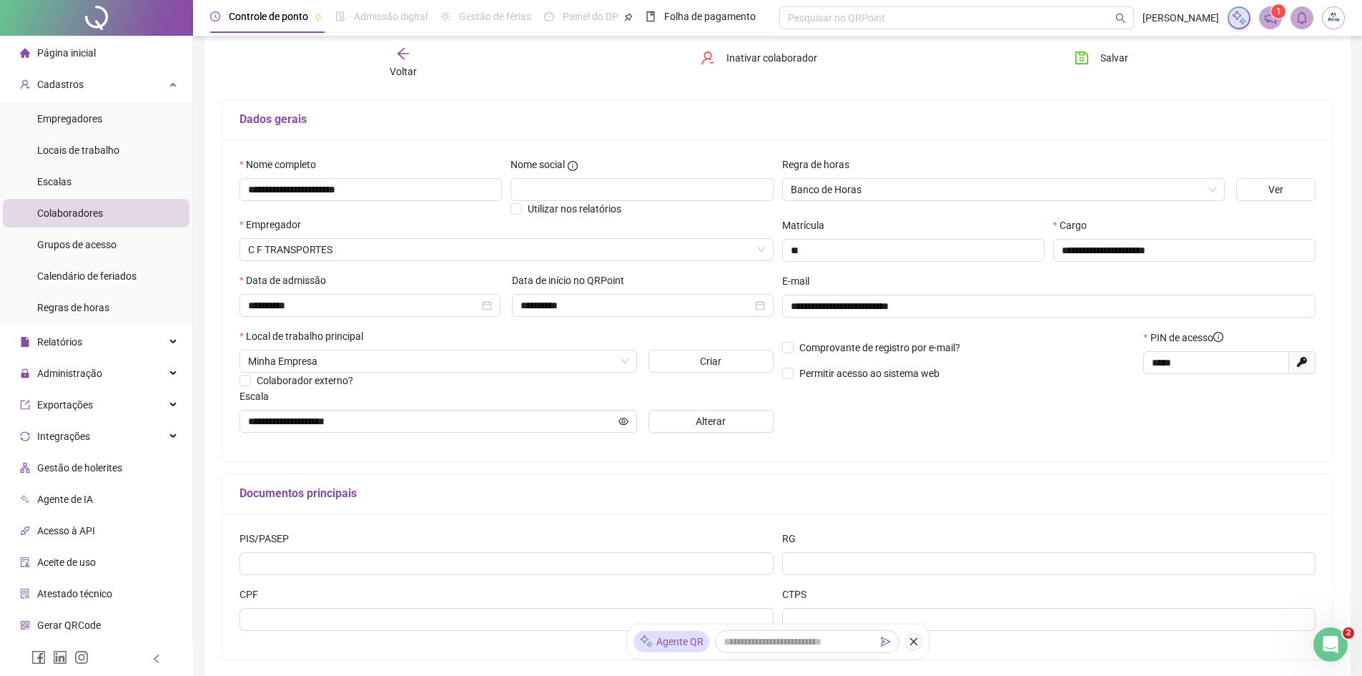
scroll to position [0, 0]
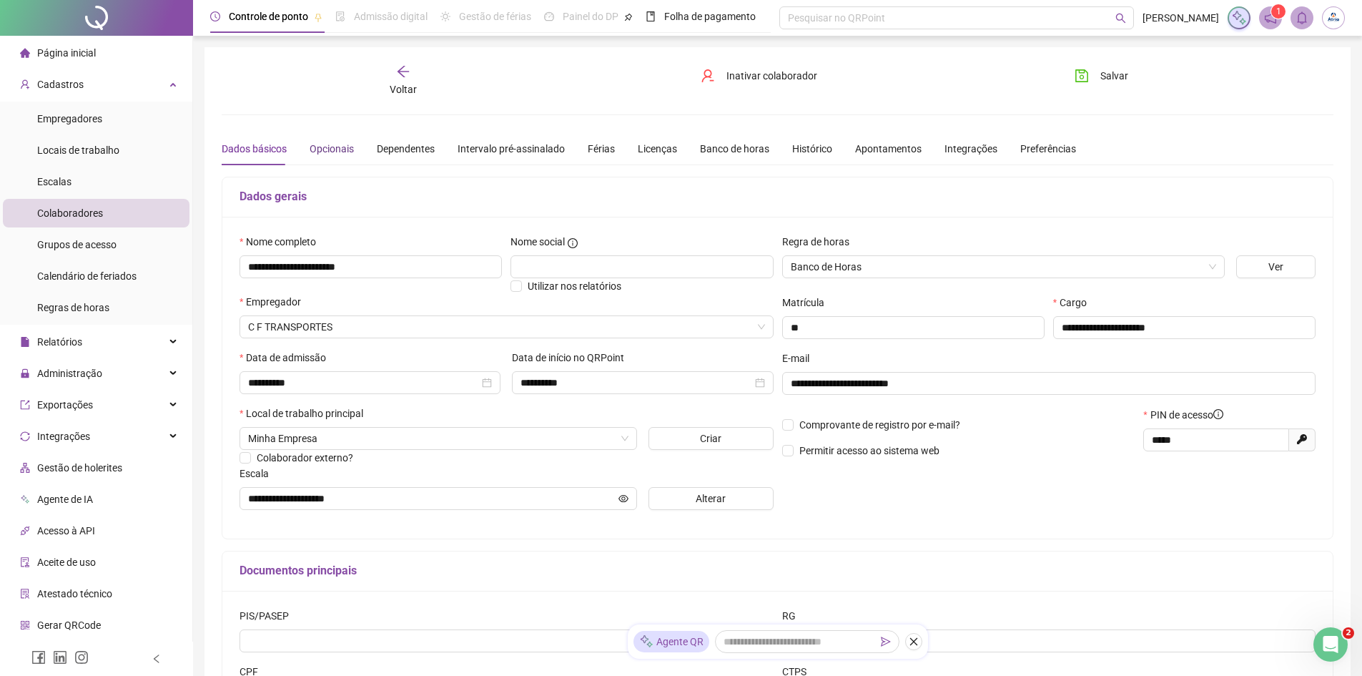
click at [338, 149] on div "Opcionais" at bounding box center [332, 149] width 44 height 16
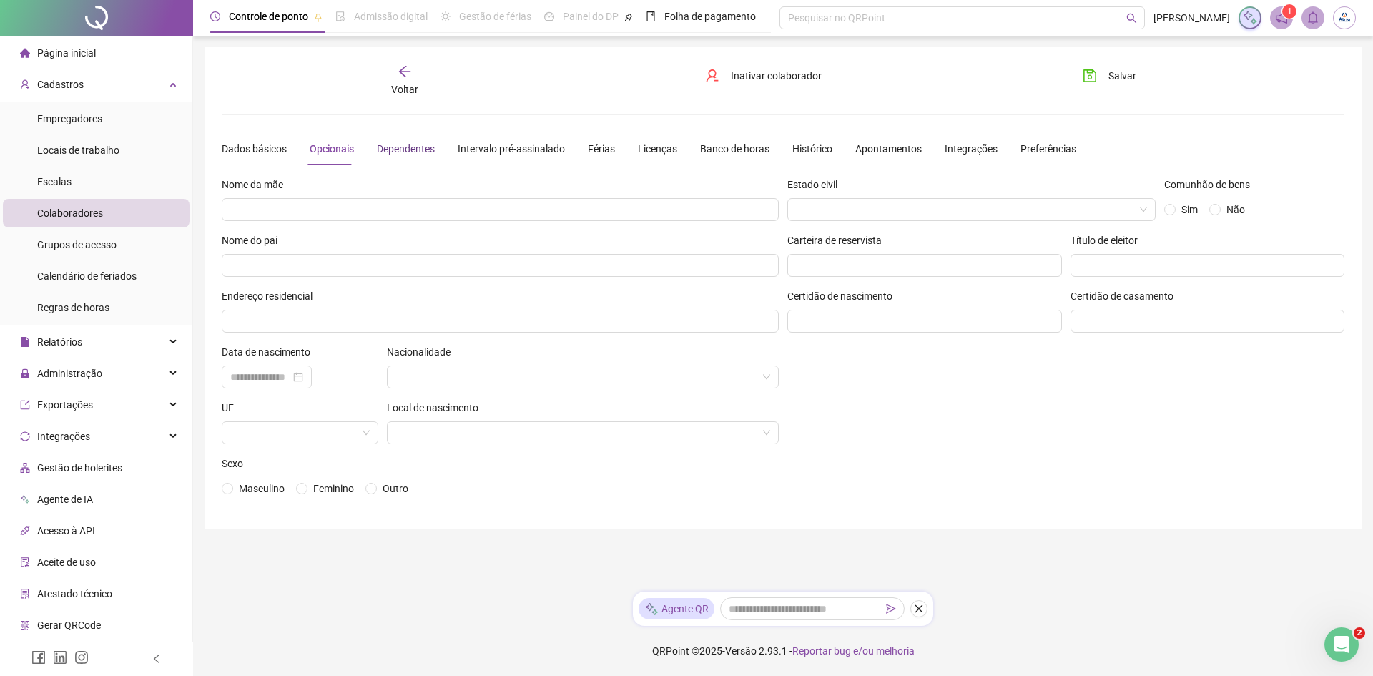
click at [425, 152] on div "Dependentes" at bounding box center [406, 149] width 58 height 16
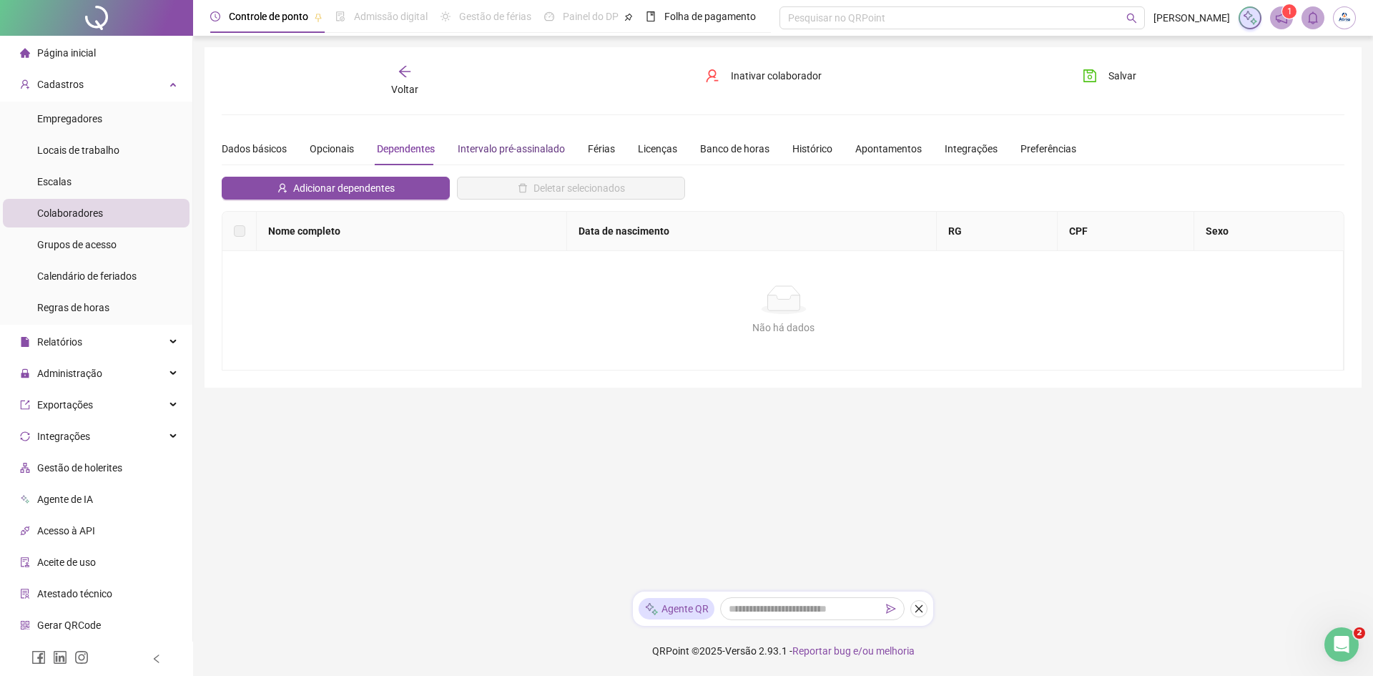
click at [508, 153] on div "Intervalo pré-assinalado" at bounding box center [511, 149] width 107 height 16
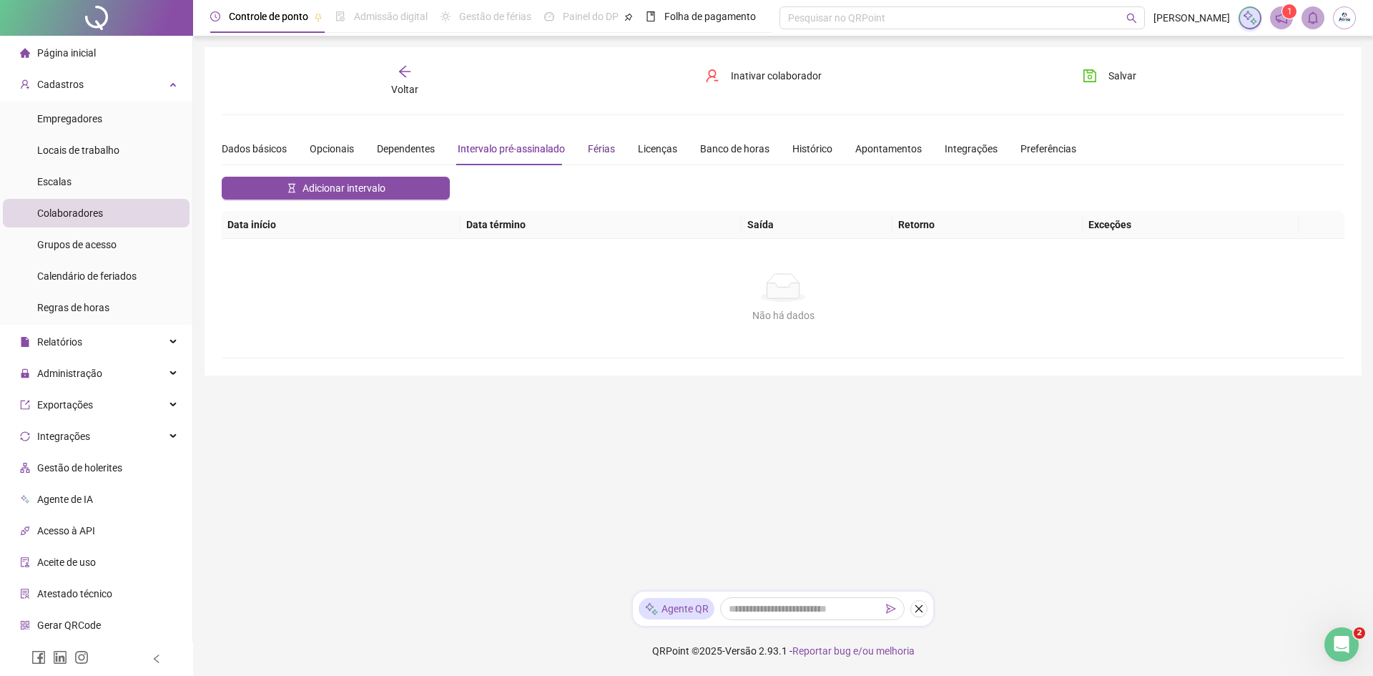
click at [606, 154] on div "Férias" at bounding box center [601, 149] width 27 height 16
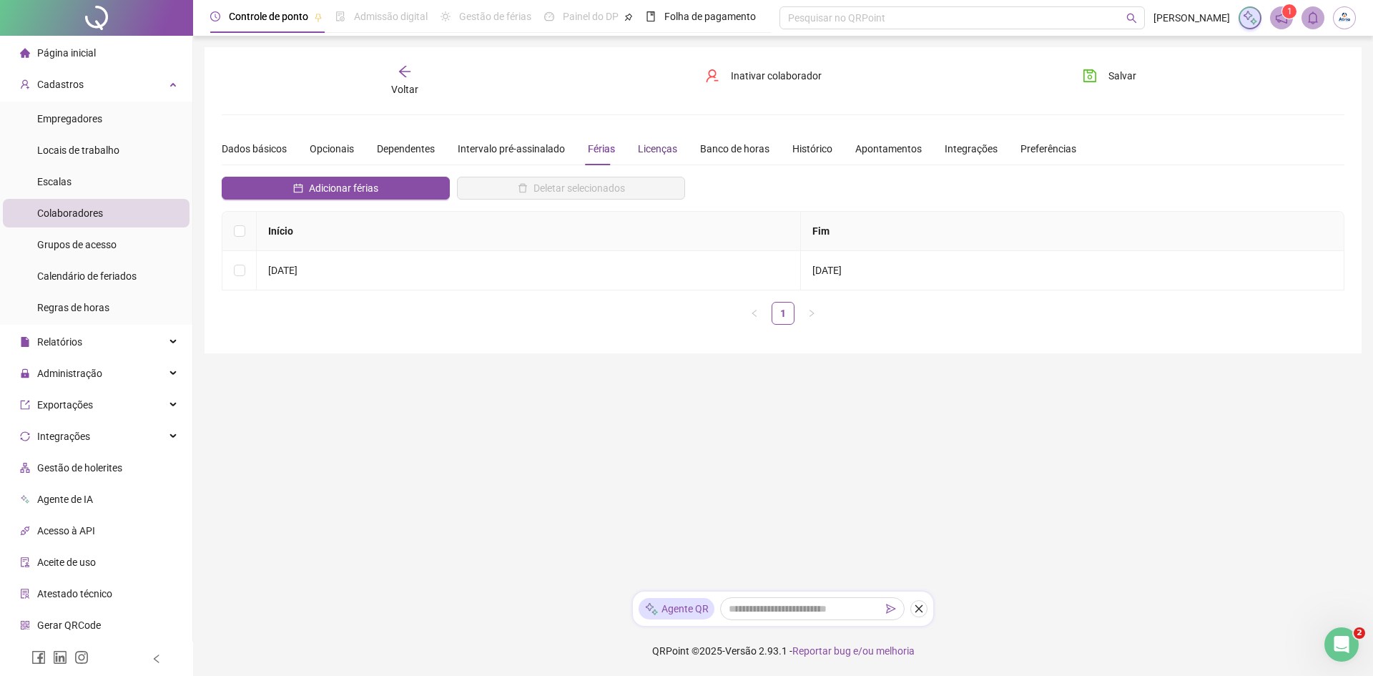
click at [655, 149] on div "Licenças" at bounding box center [657, 149] width 39 height 16
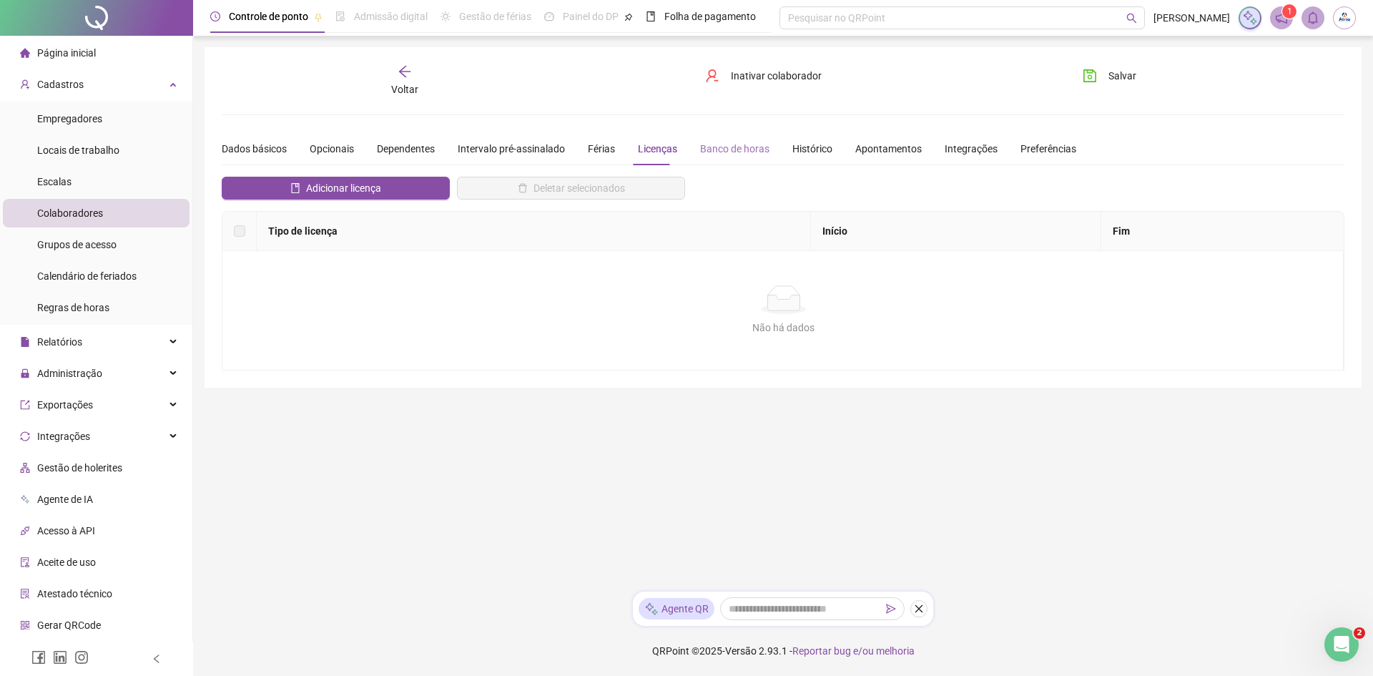
click at [700, 157] on div "Banco de horas" at bounding box center [734, 148] width 69 height 33
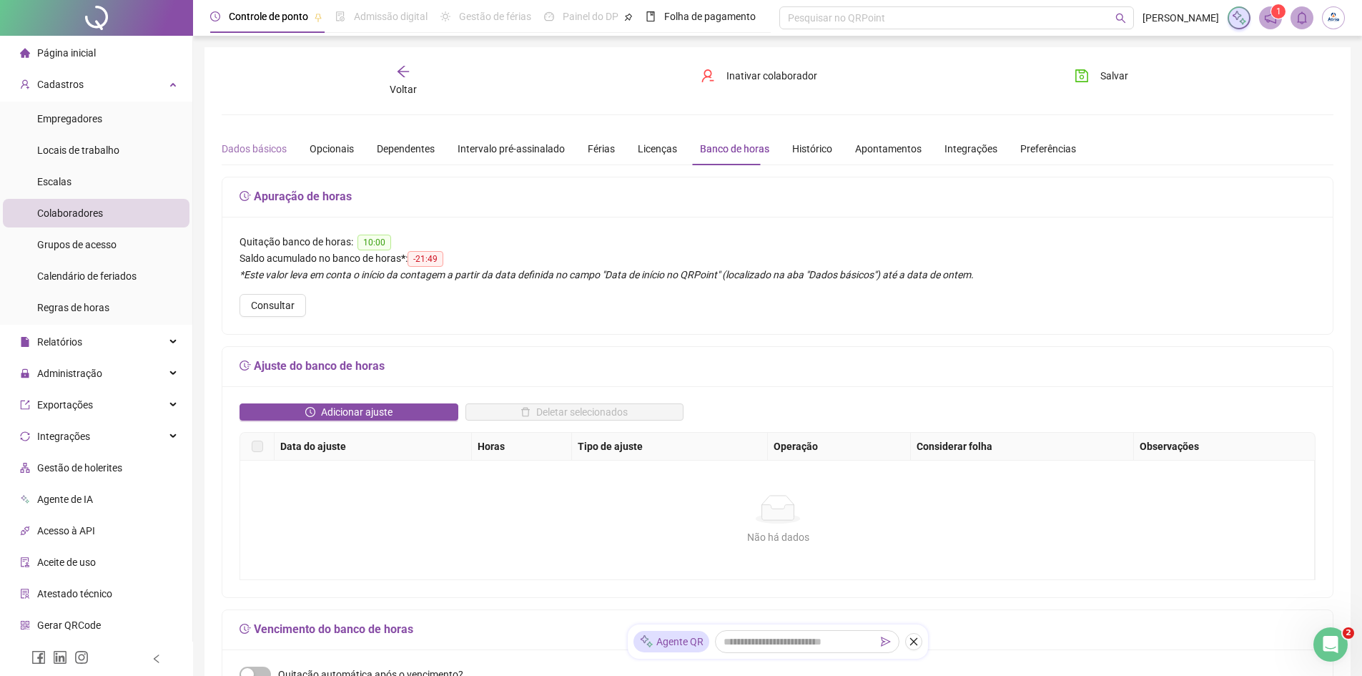
click at [252, 138] on div "Dados básicos" at bounding box center [254, 148] width 65 height 33
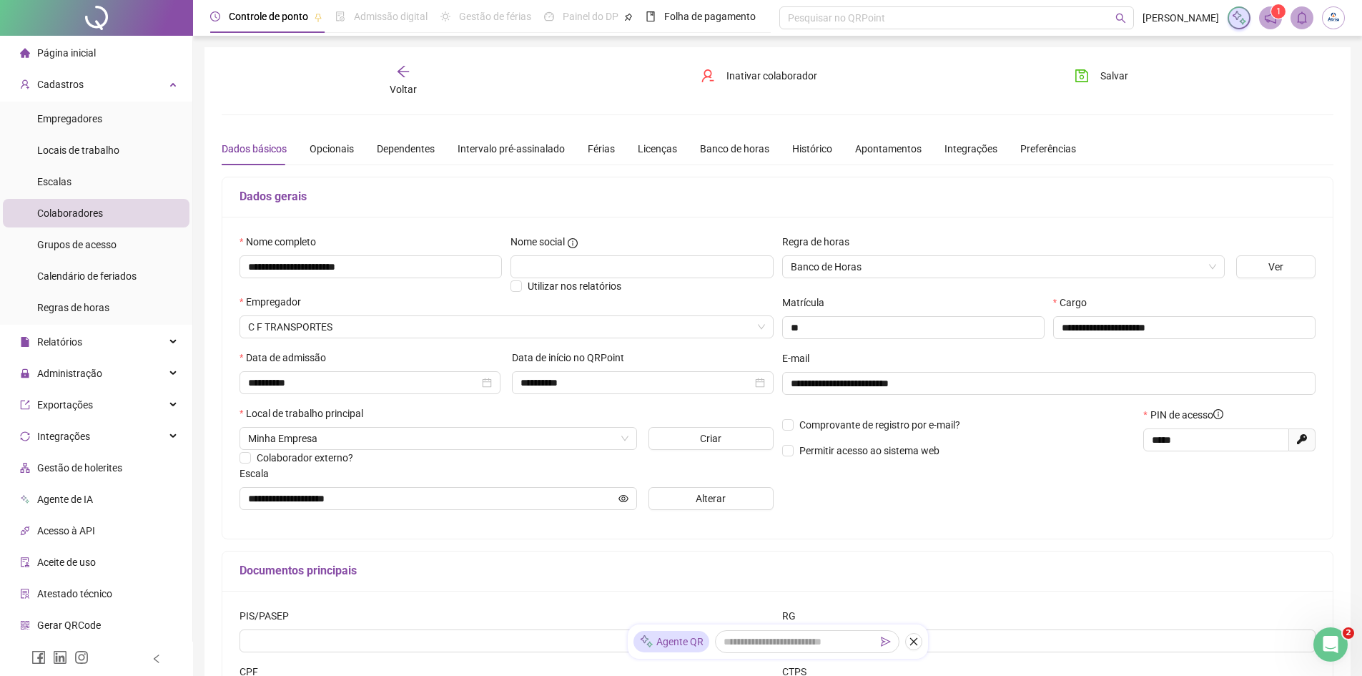
click at [405, 77] on icon "arrow-left" at bounding box center [403, 71] width 14 height 14
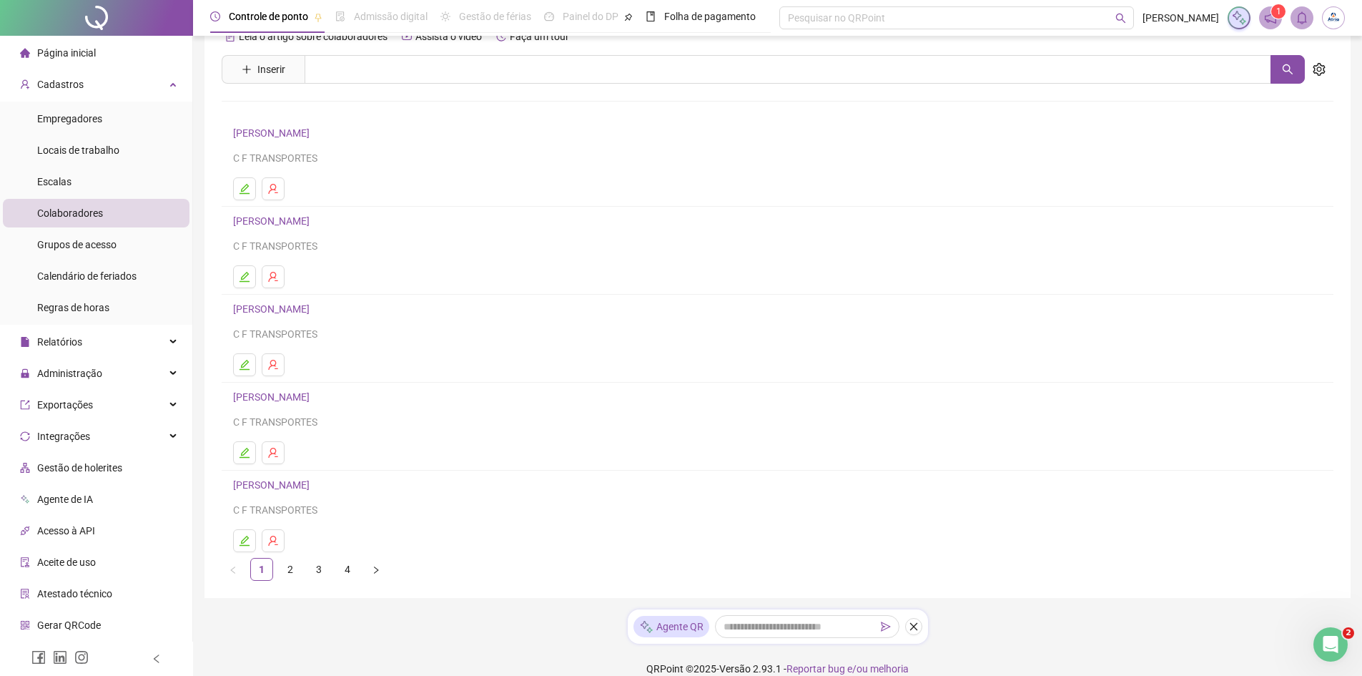
scroll to position [50, 0]
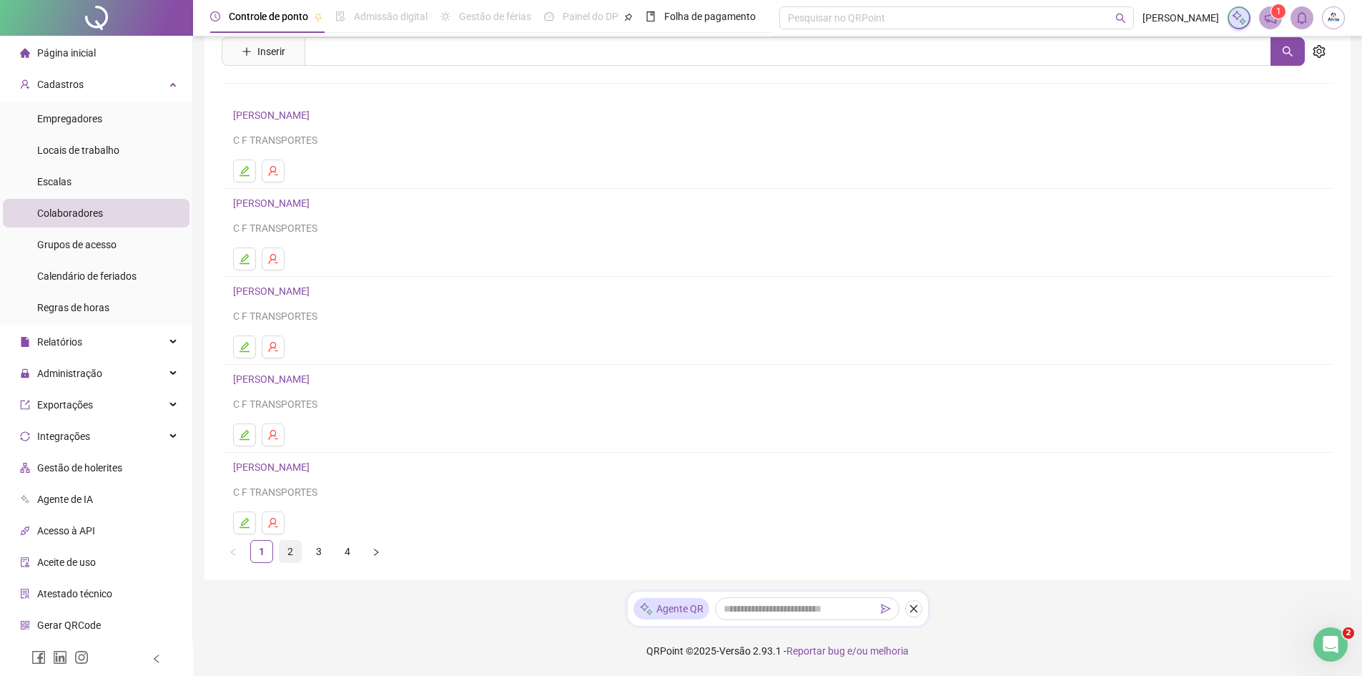
click at [287, 554] on link "2" at bounding box center [290, 551] width 21 height 21
click at [323, 553] on link "3" at bounding box center [318, 551] width 21 height 21
click at [247, 520] on icon "edit" at bounding box center [244, 522] width 11 height 11
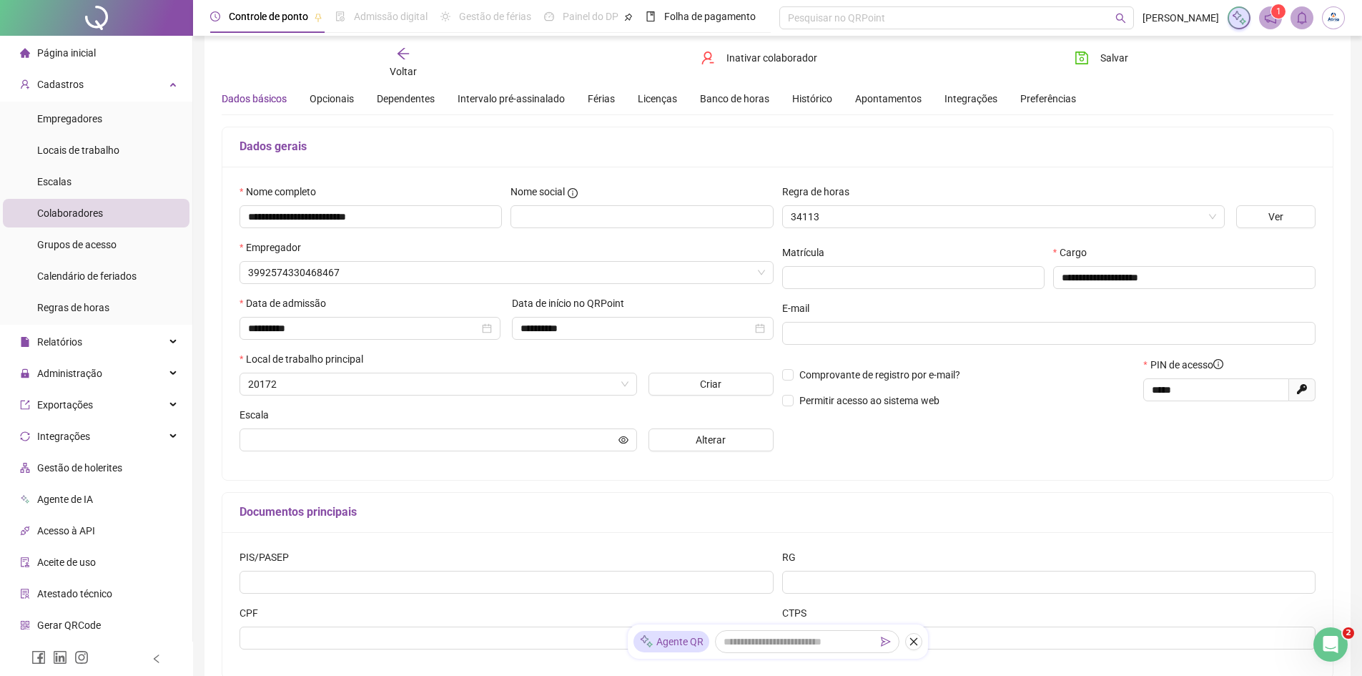
scroll to position [57, 0]
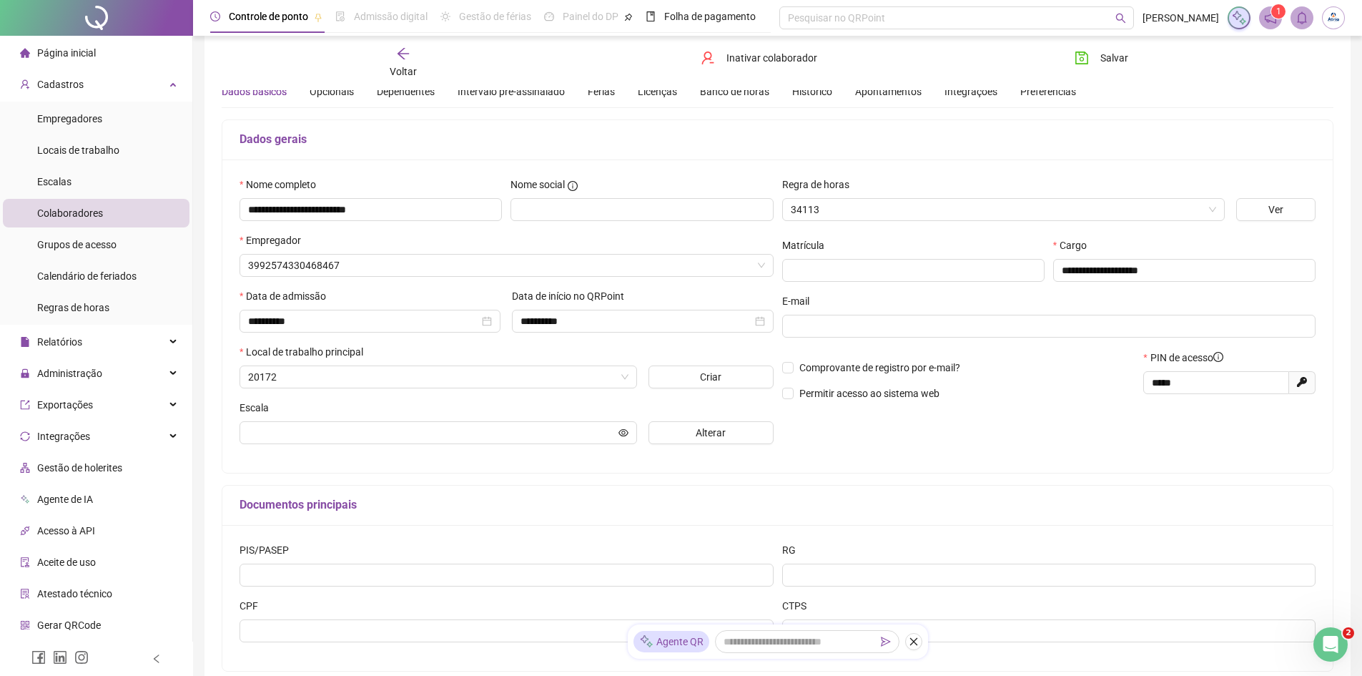
type input "**********"
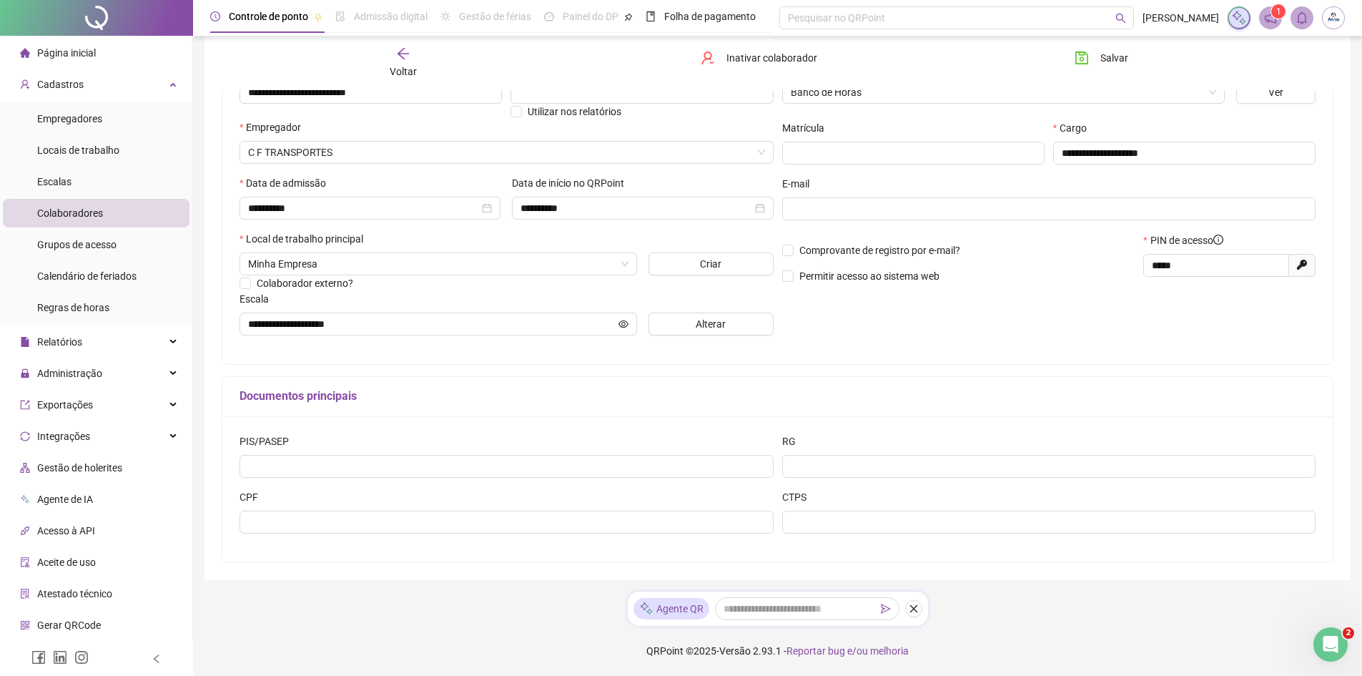
scroll to position [0, 0]
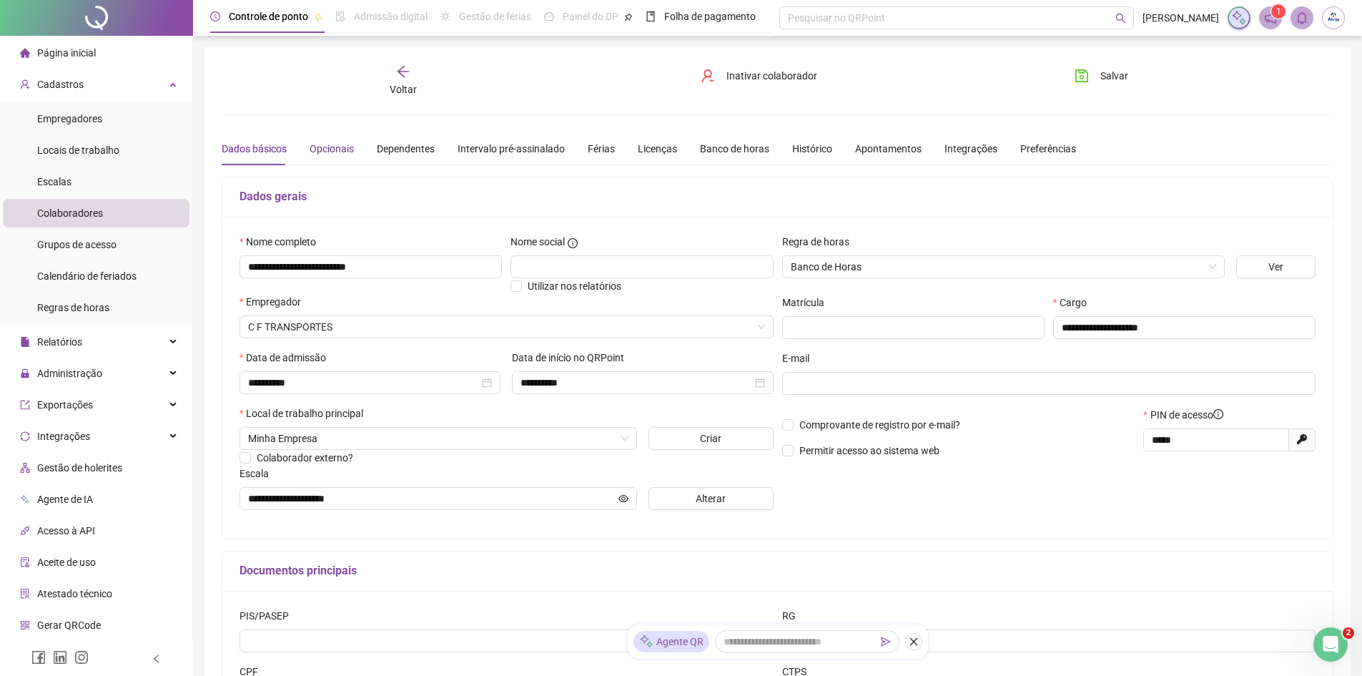
click at [341, 147] on div "Opcionais" at bounding box center [332, 149] width 44 height 16
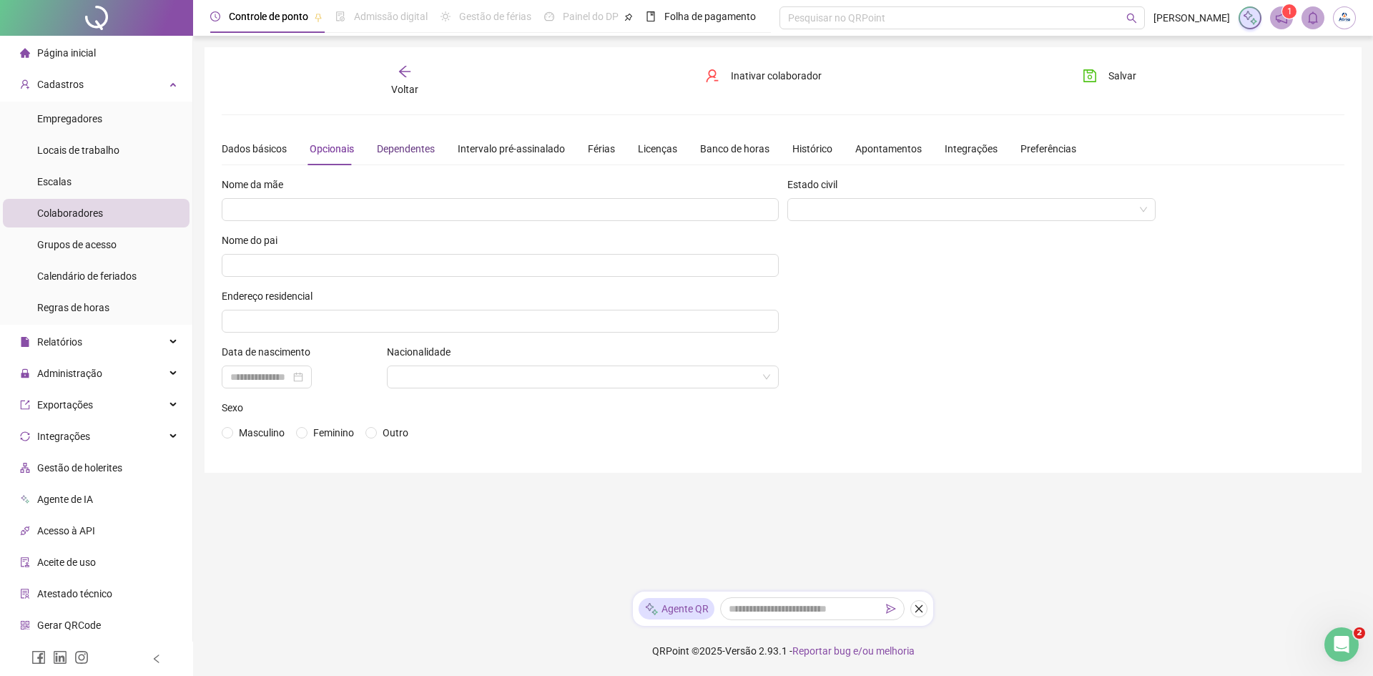
click at [403, 148] on div "Dependentes" at bounding box center [406, 149] width 58 height 16
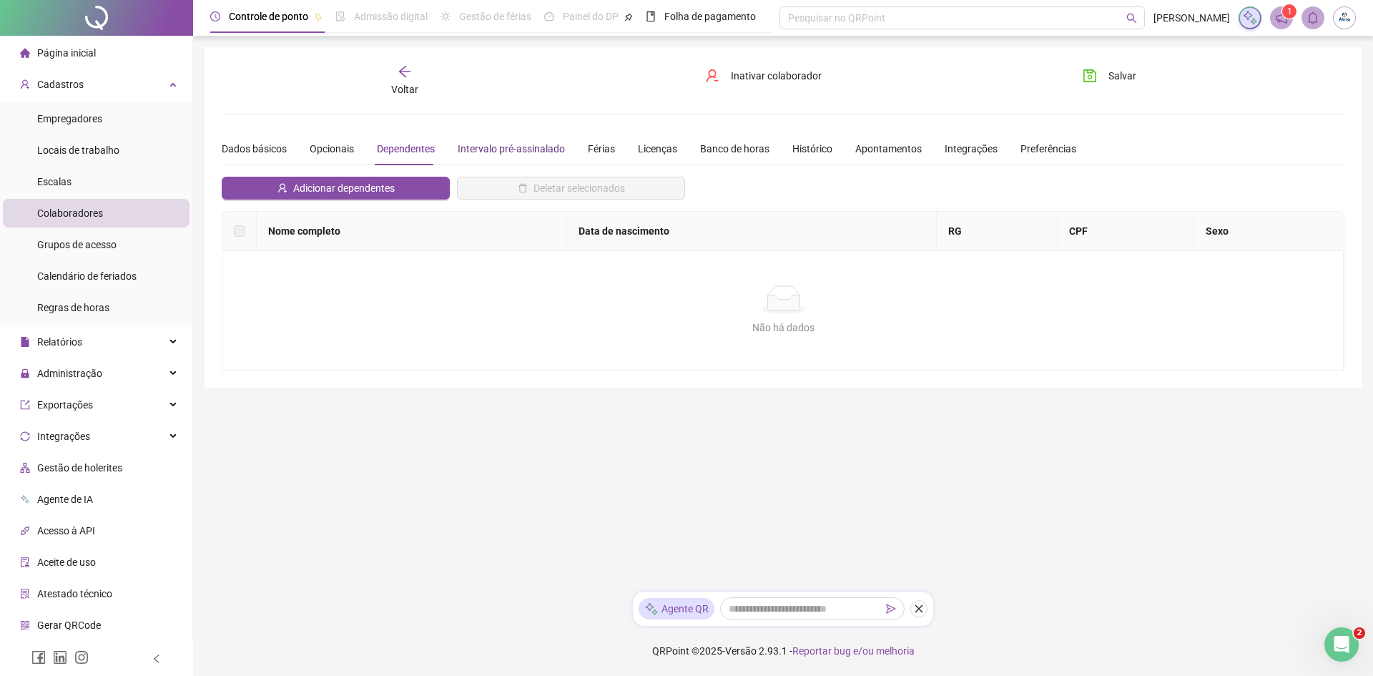
click at [504, 154] on div "Intervalo pré-assinalado" at bounding box center [511, 149] width 107 height 16
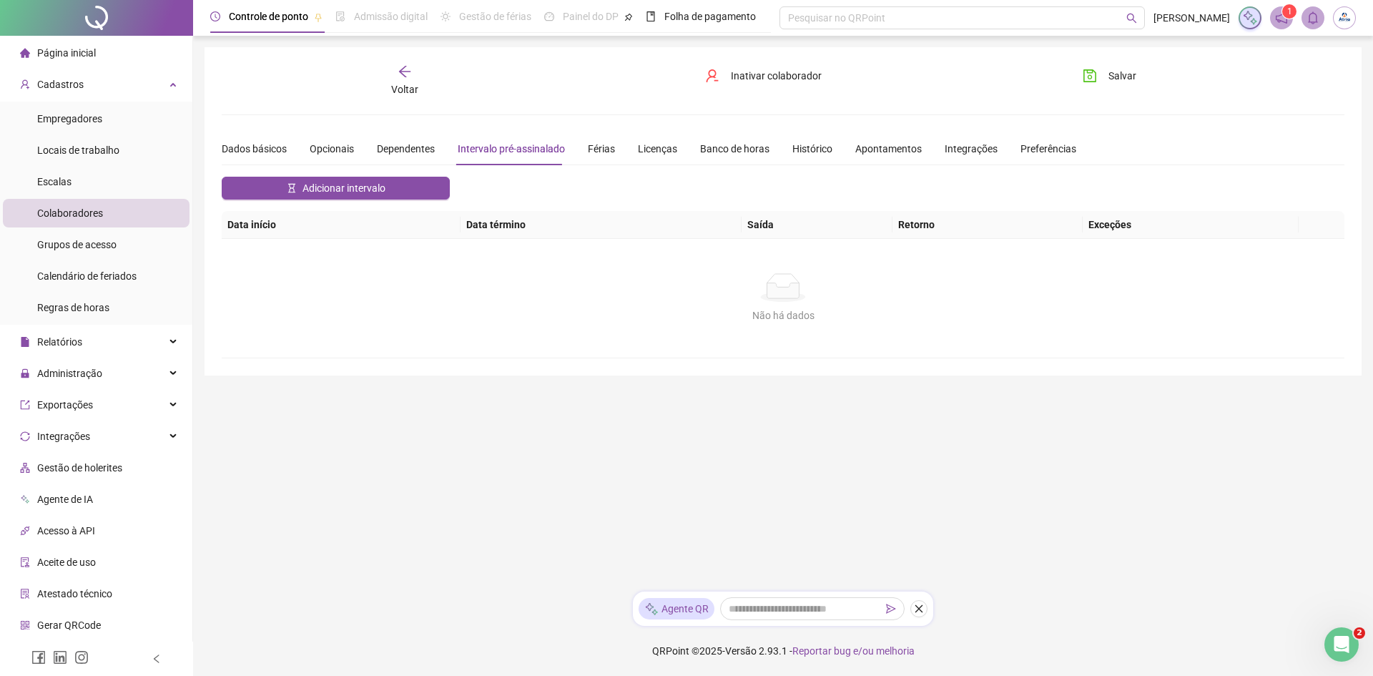
click at [615, 152] on div "Dados básicos Opcionais Dependentes Intervalo pré-assinalado Férias Licenças Ba…" at bounding box center [649, 148] width 854 height 33
click at [596, 153] on div "Férias" at bounding box center [601, 149] width 27 height 16
click at [645, 156] on div "Licenças" at bounding box center [657, 149] width 39 height 16
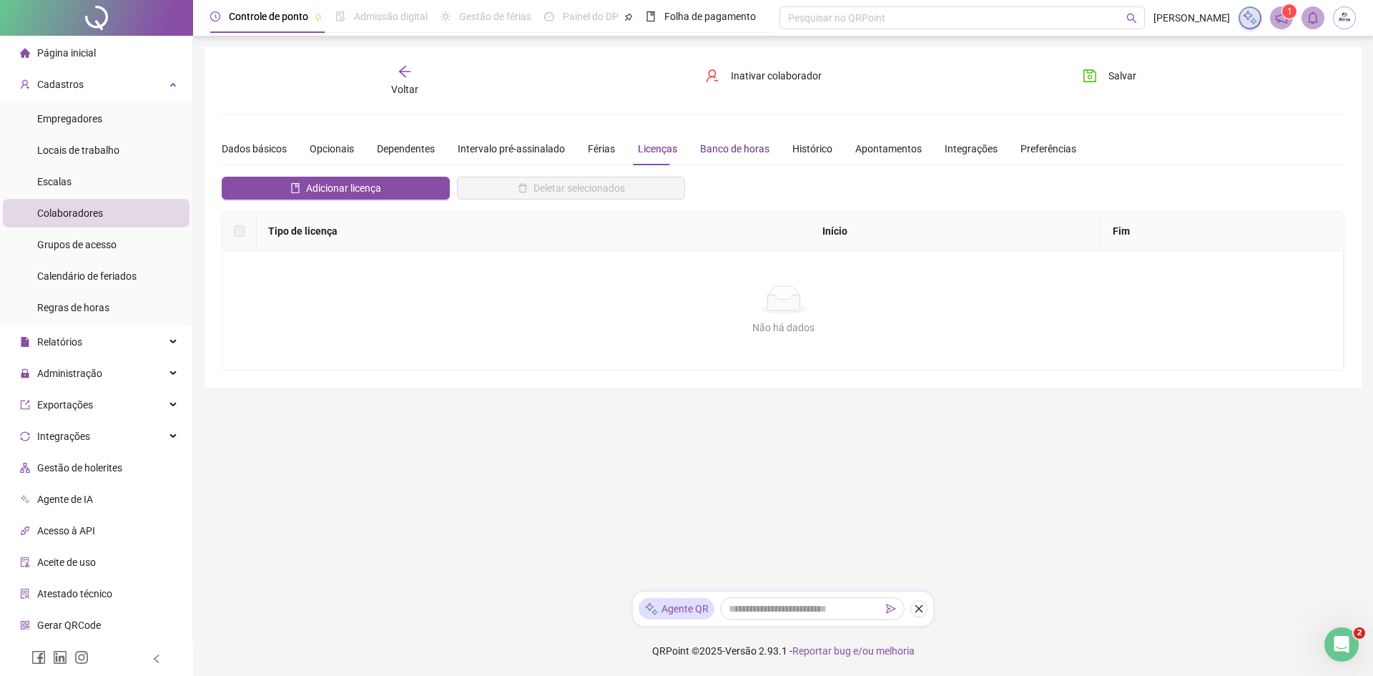
click at [726, 156] on div "Banco de horas" at bounding box center [734, 149] width 69 height 16
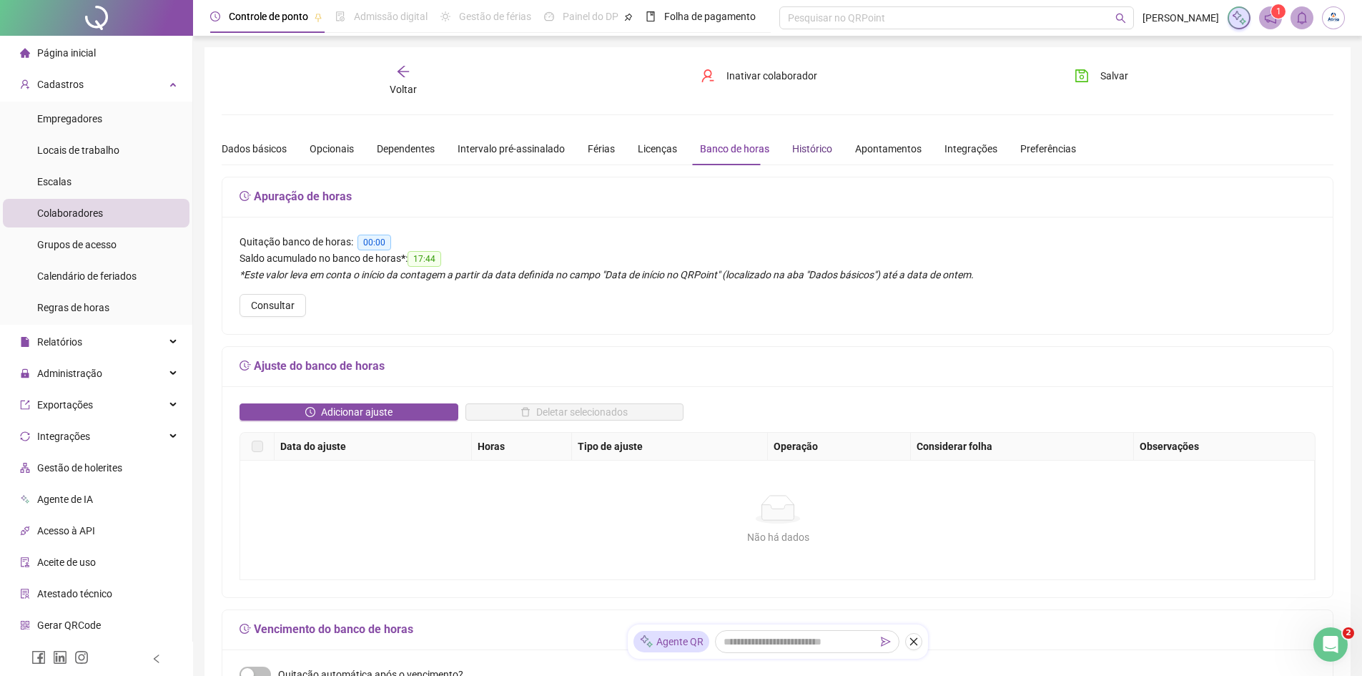
click at [817, 154] on div "Histórico" at bounding box center [812, 149] width 40 height 16
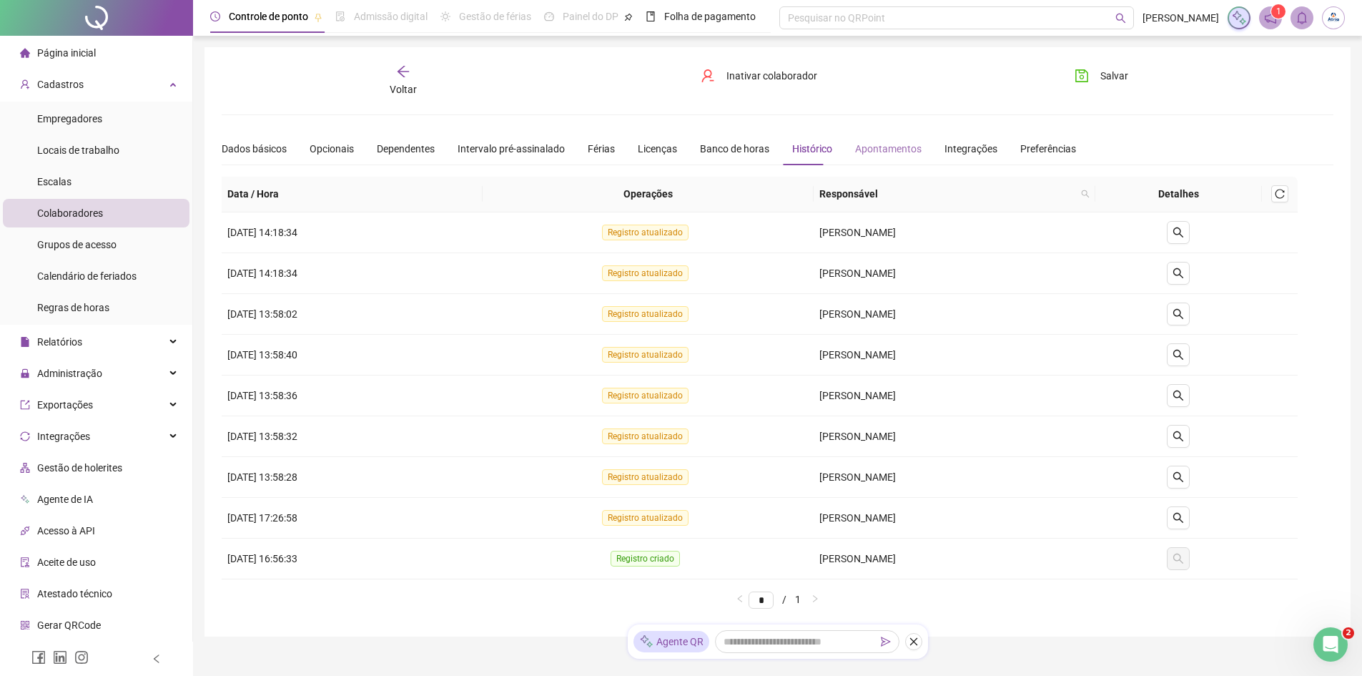
click at [897, 157] on div "Apontamentos" at bounding box center [888, 148] width 66 height 33
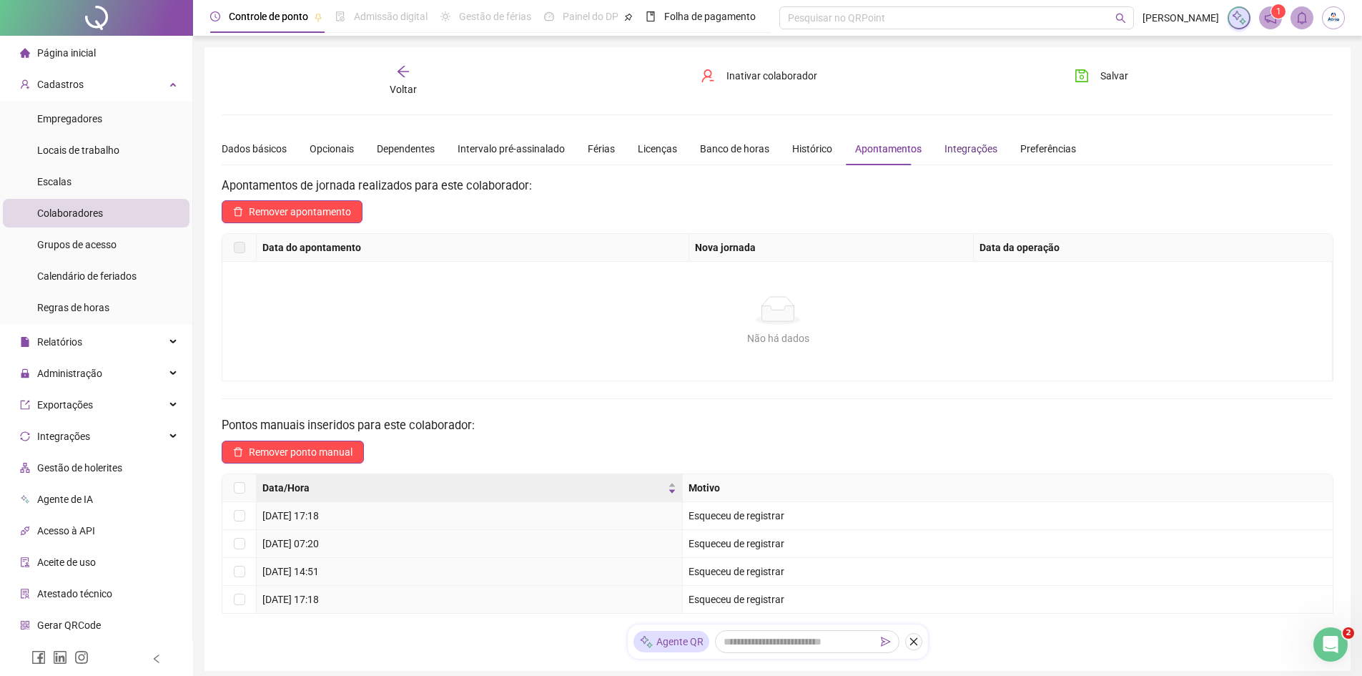
click at [962, 156] on div "Integrações" at bounding box center [971, 149] width 53 height 16
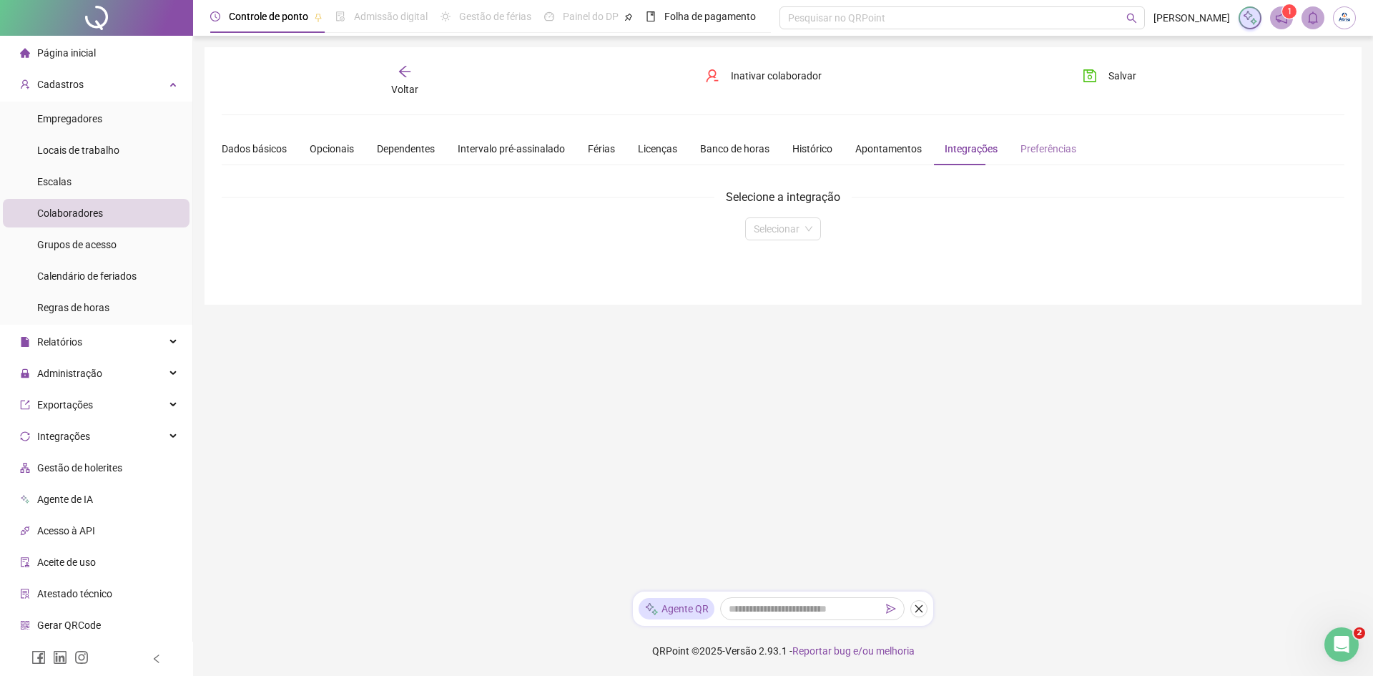
click at [1038, 159] on div "Preferências" at bounding box center [1048, 148] width 56 height 33
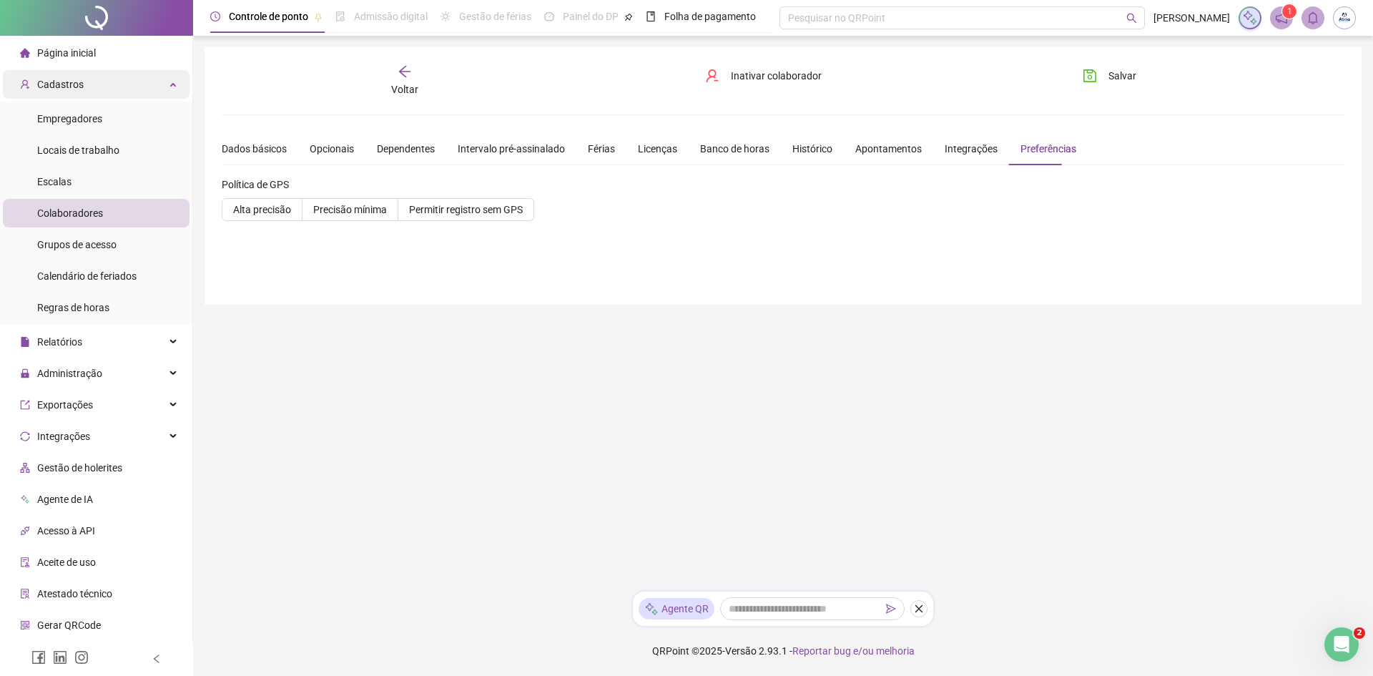
click at [102, 85] on div "Cadastros" at bounding box center [96, 84] width 187 height 29
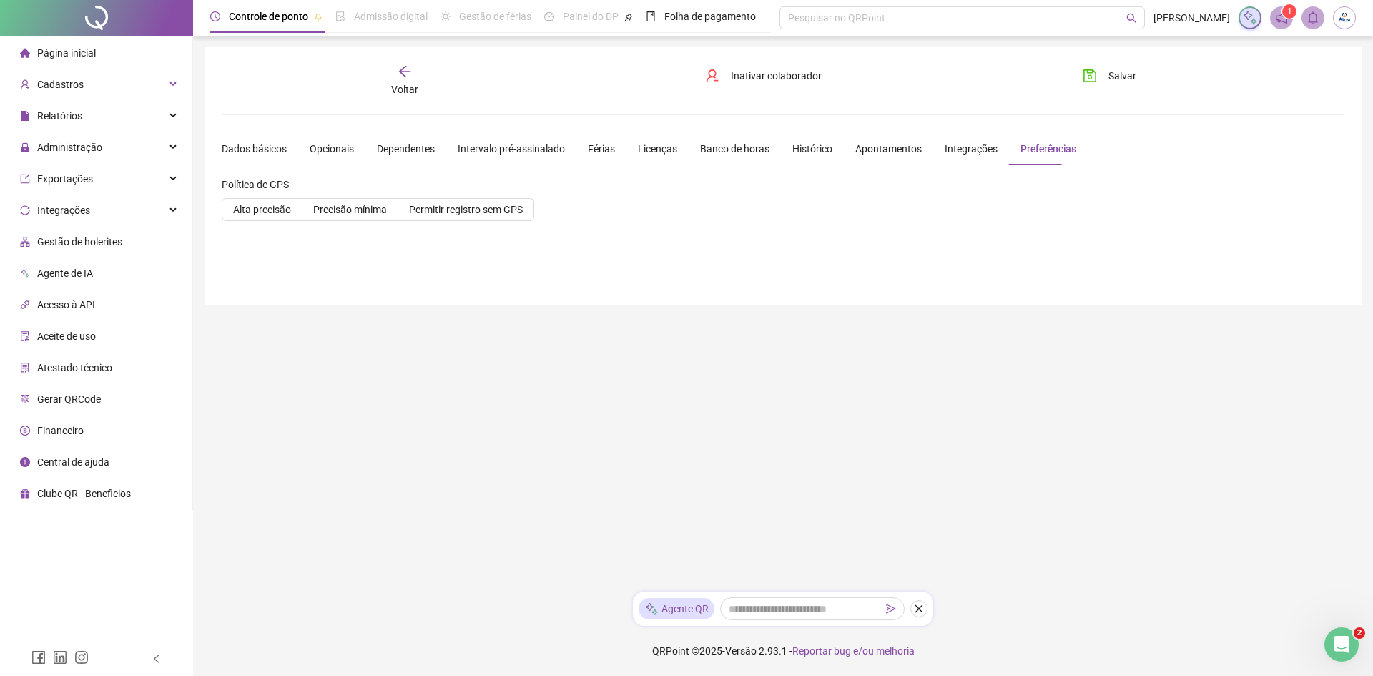
click at [110, 63] on li "Página inicial" at bounding box center [96, 53] width 187 height 29
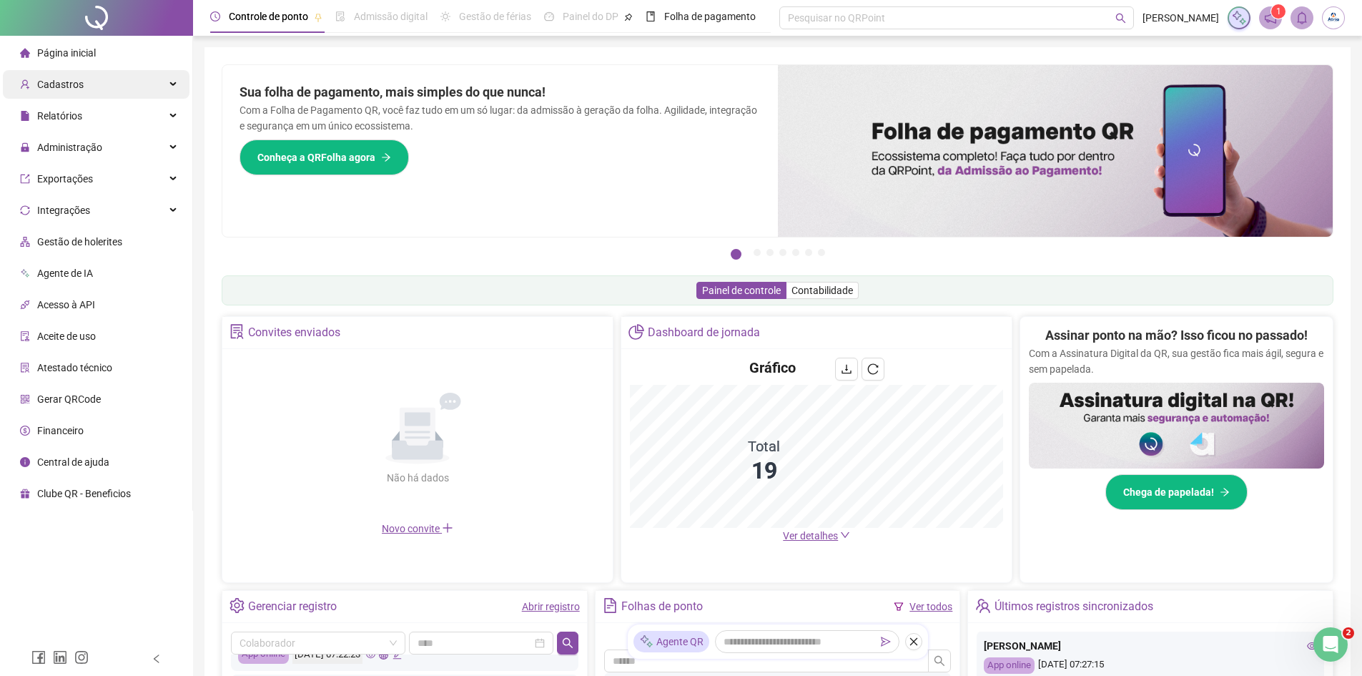
click at [81, 73] on div "Cadastros" at bounding box center [96, 84] width 187 height 29
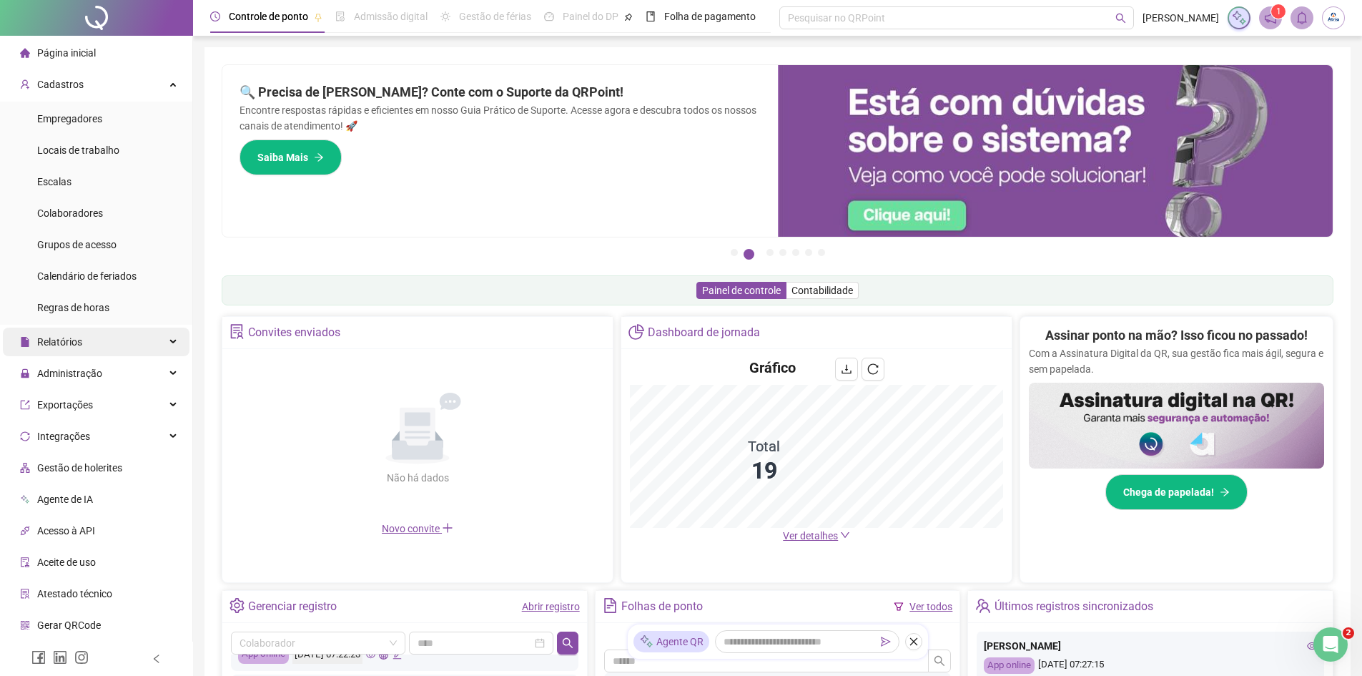
click at [100, 343] on div "Relatórios" at bounding box center [96, 341] width 187 height 29
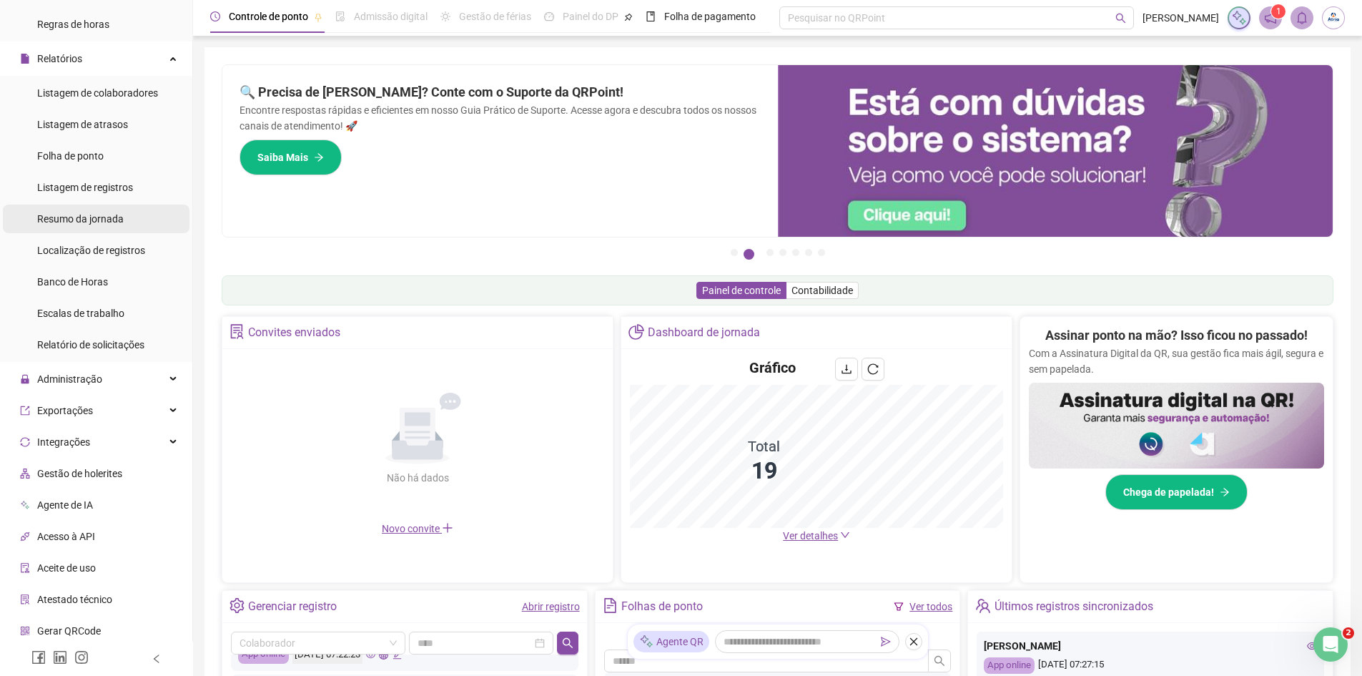
scroll to position [286, 0]
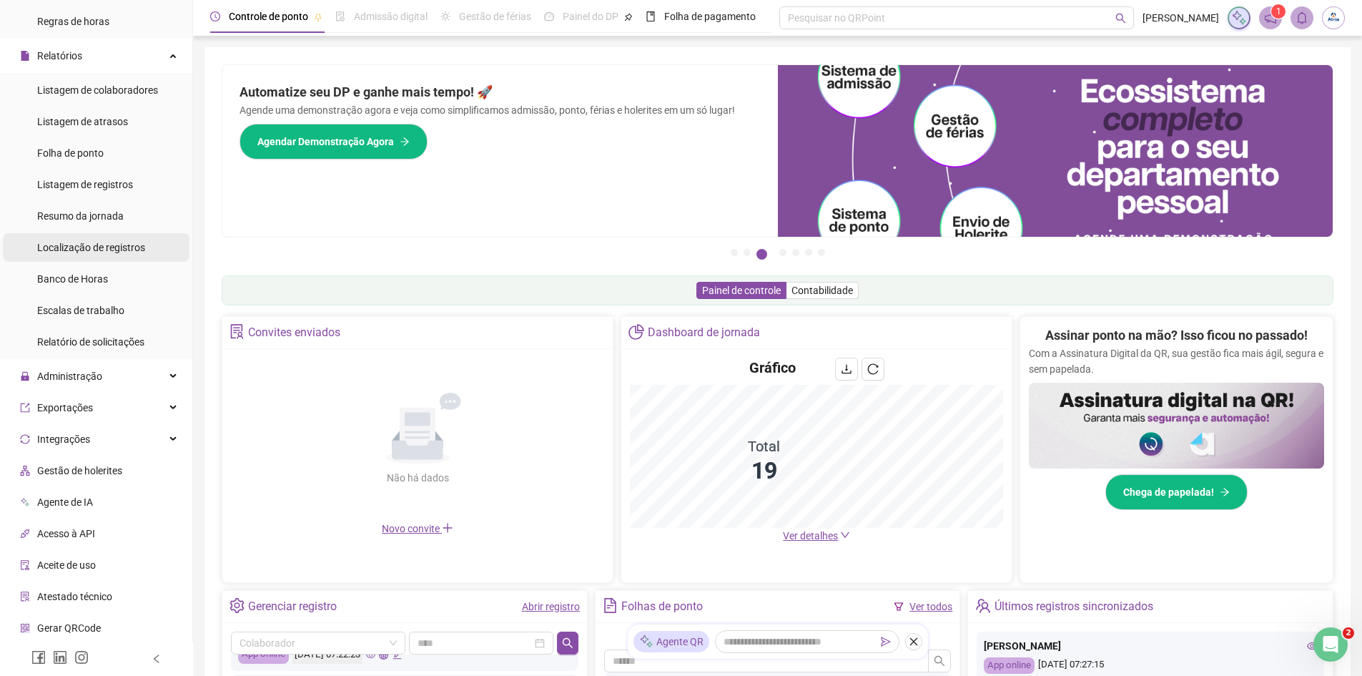
click at [131, 251] on span "Localização de registros" at bounding box center [91, 247] width 108 height 11
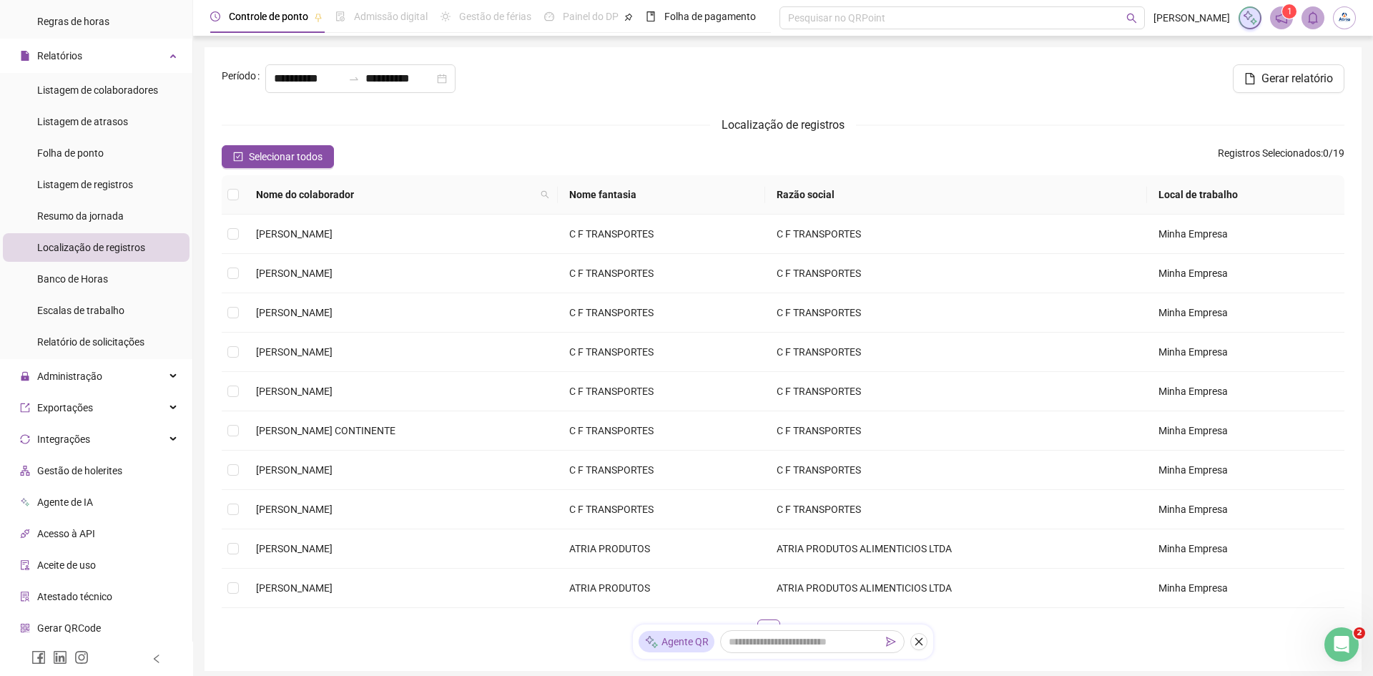
type input "**********"
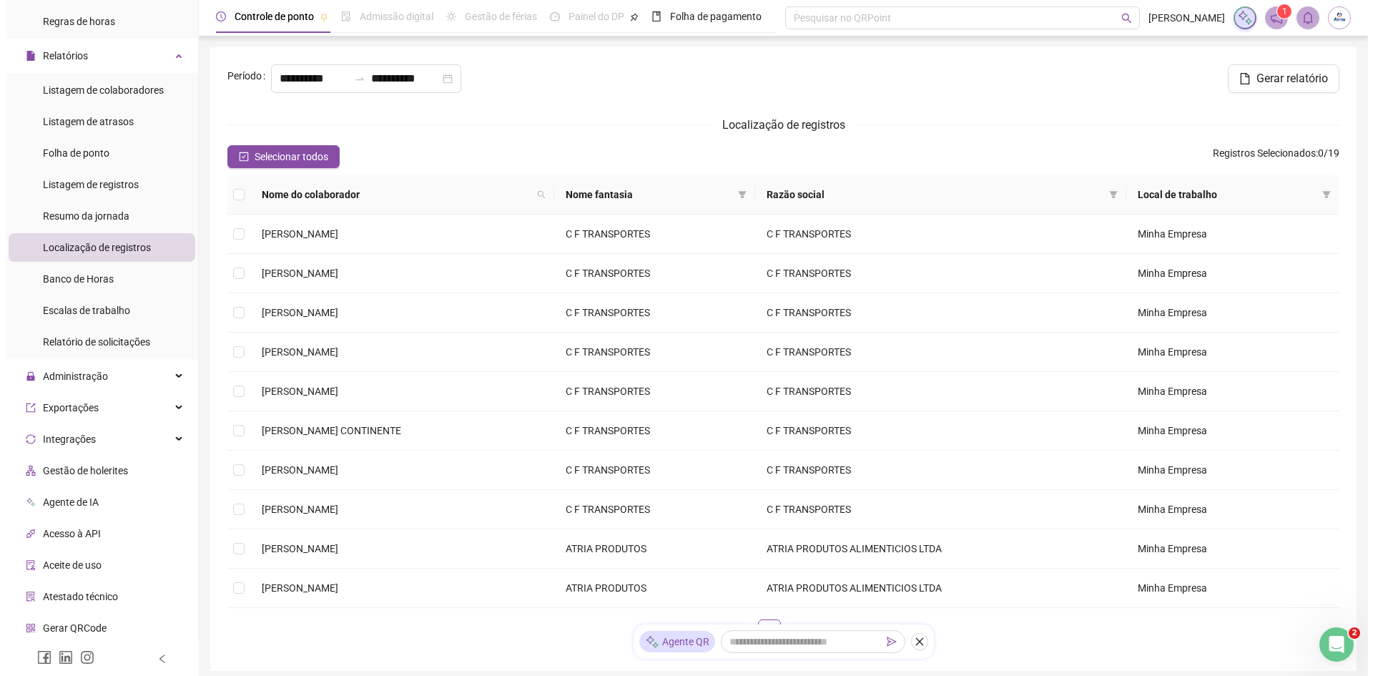
scroll to position [350, 0]
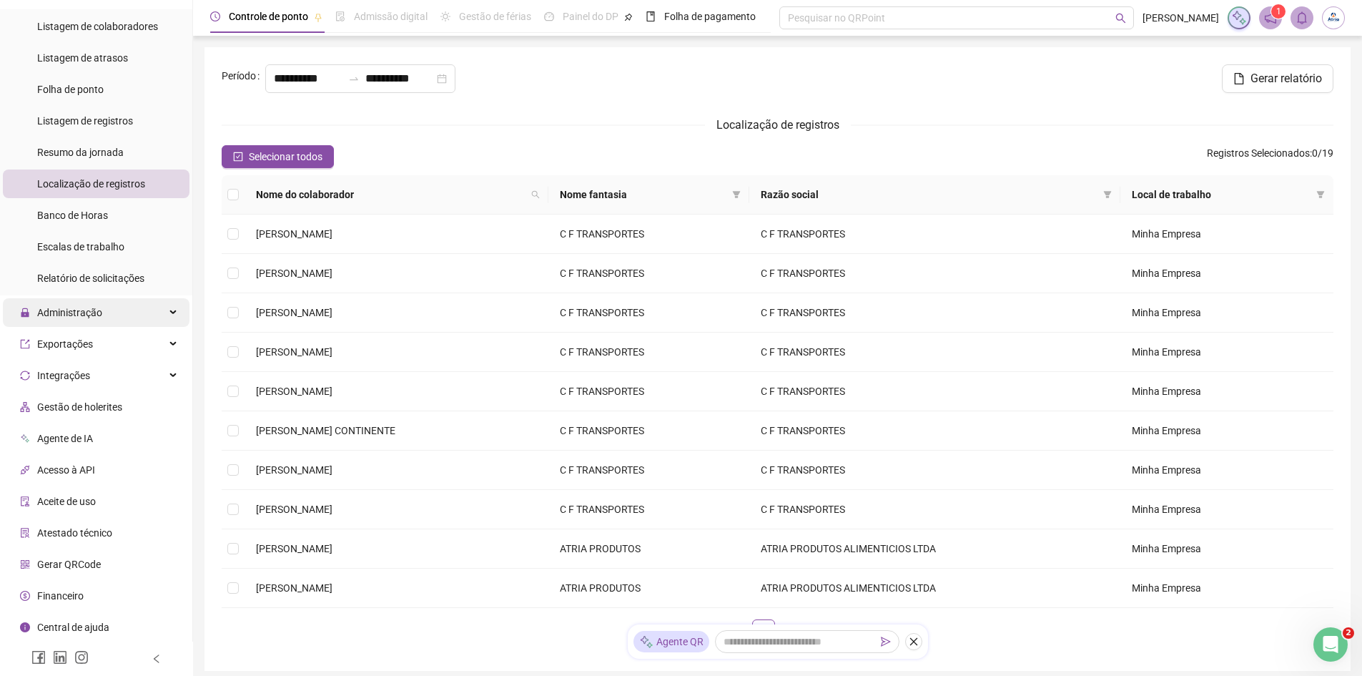
click at [135, 315] on div "Administração" at bounding box center [96, 312] width 187 height 29
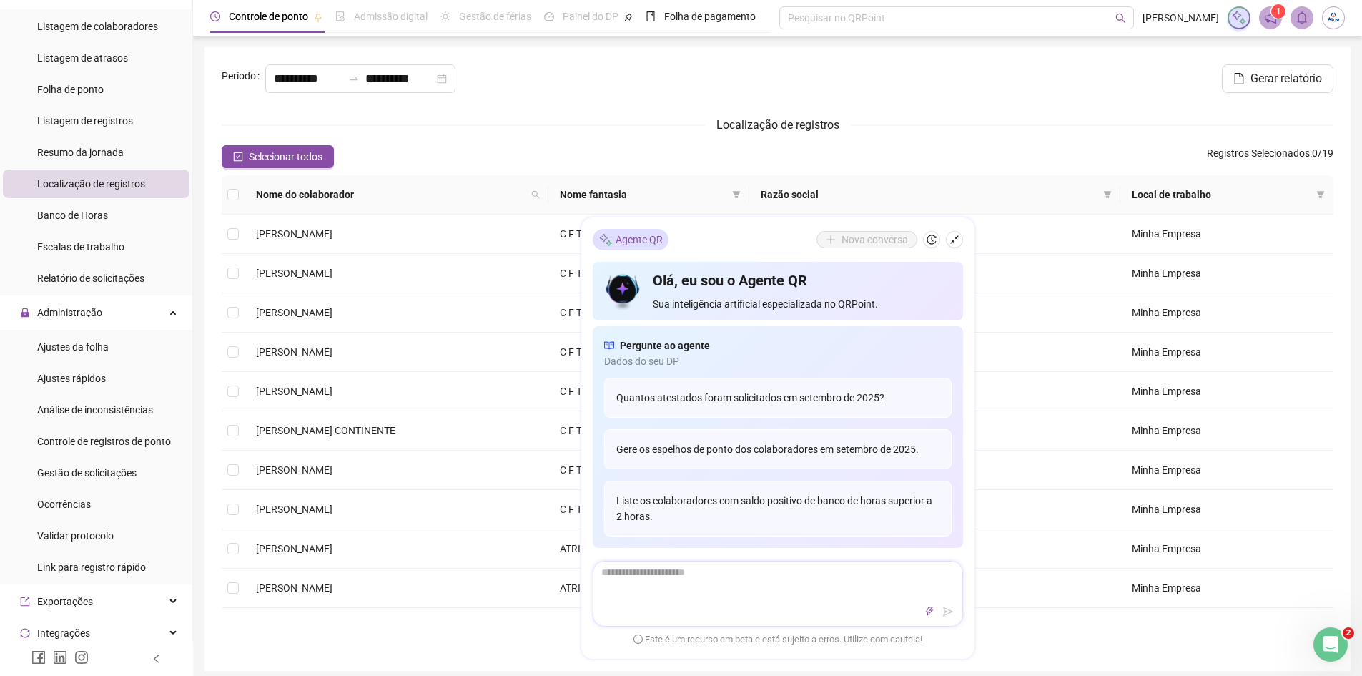
click at [772, 614] on div at bounding box center [777, 611] width 369 height 17
click at [111, 374] on li "Ajustes rápidos" at bounding box center [96, 378] width 187 height 29
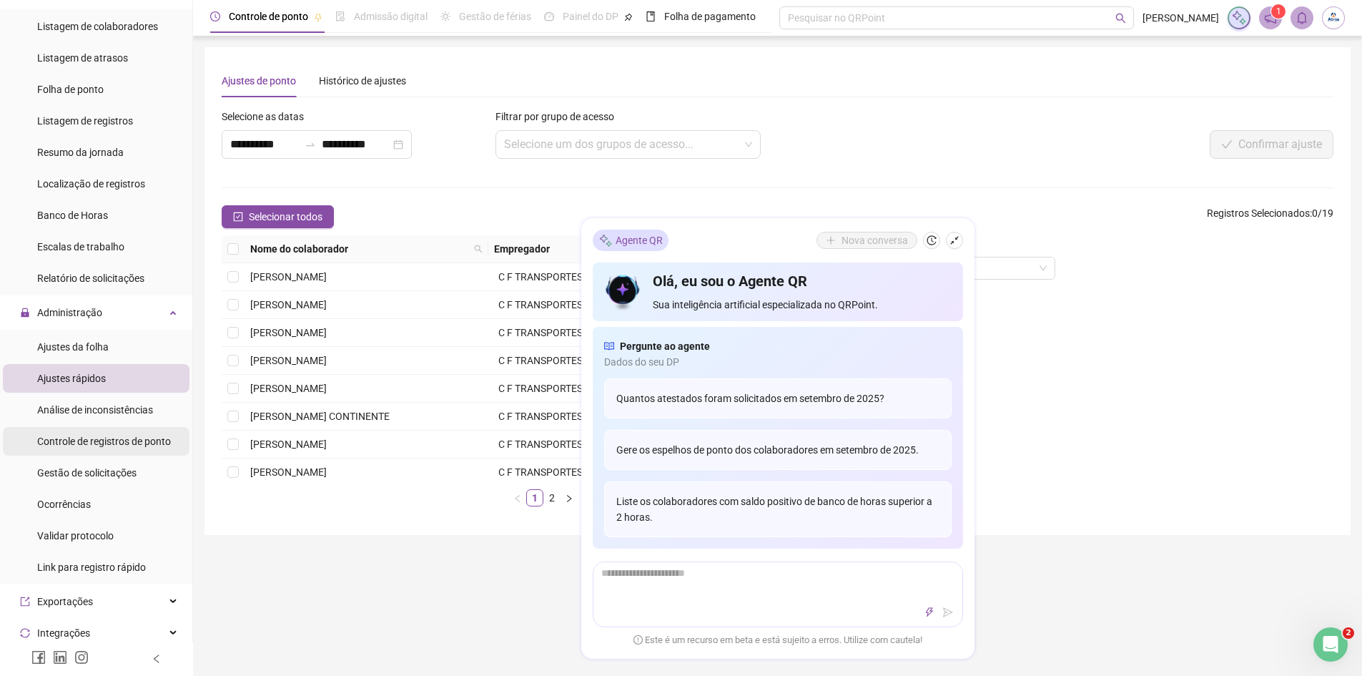
click at [121, 451] on div "Controle de registros de ponto" at bounding box center [104, 441] width 134 height 29
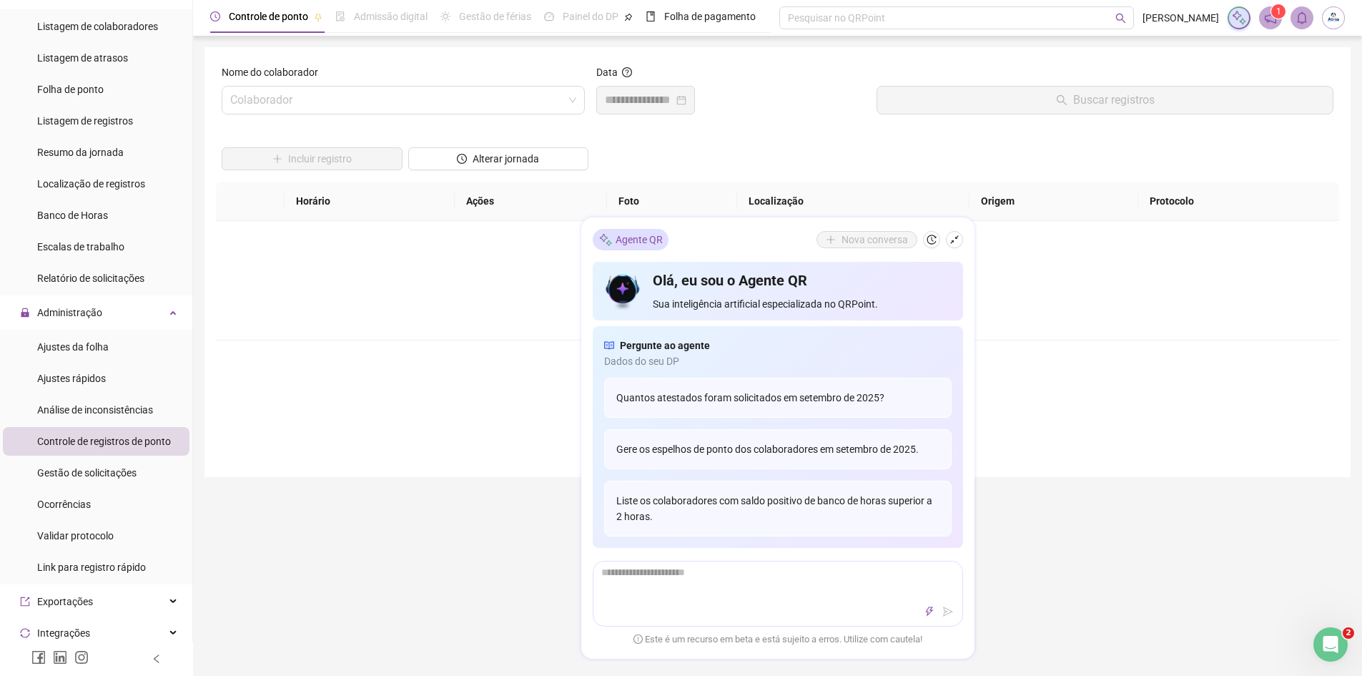
click at [393, 124] on div "Nome do colaborador Colaborador" at bounding box center [403, 94] width 375 height 61
click at [393, 102] on input "search" at bounding box center [396, 100] width 333 height 27
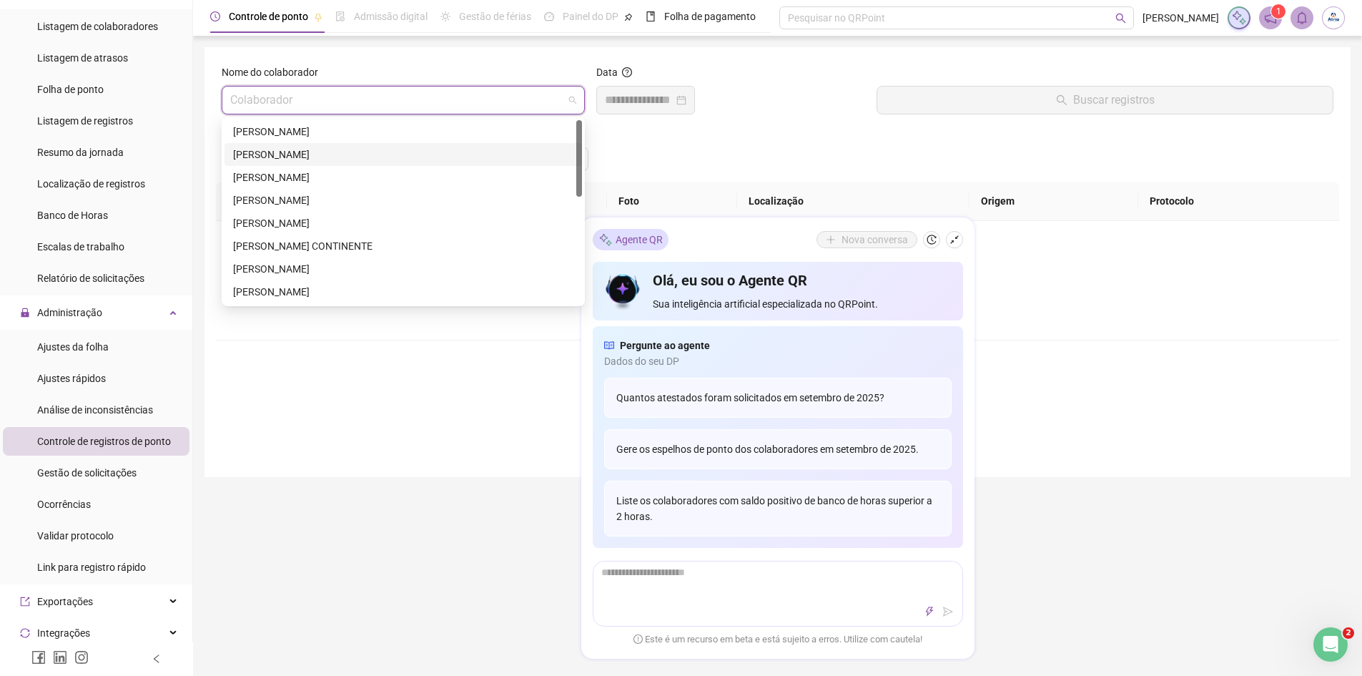
click at [351, 157] on div "[PERSON_NAME]" at bounding box center [403, 155] width 340 height 16
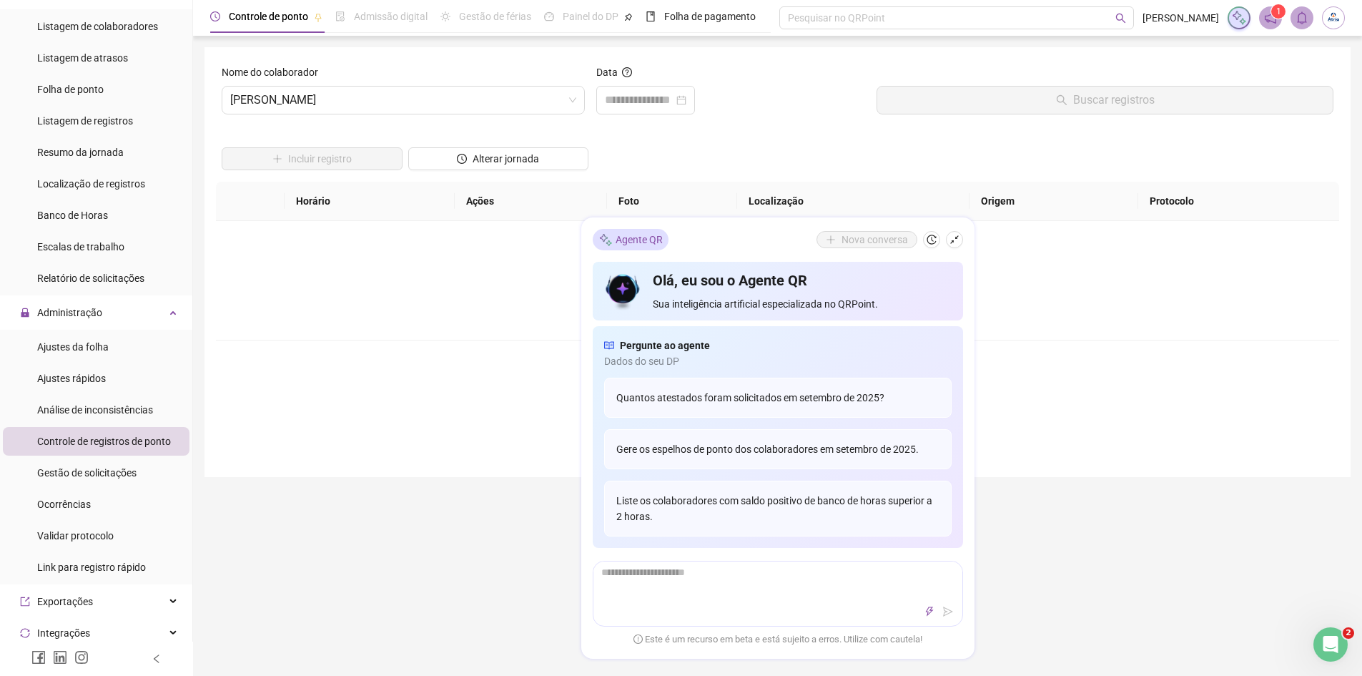
click at [1026, 147] on div "Incluir registro Alterar jornada" at bounding box center [778, 154] width 1118 height 56
click at [957, 239] on icon "shrink" at bounding box center [955, 240] width 10 height 10
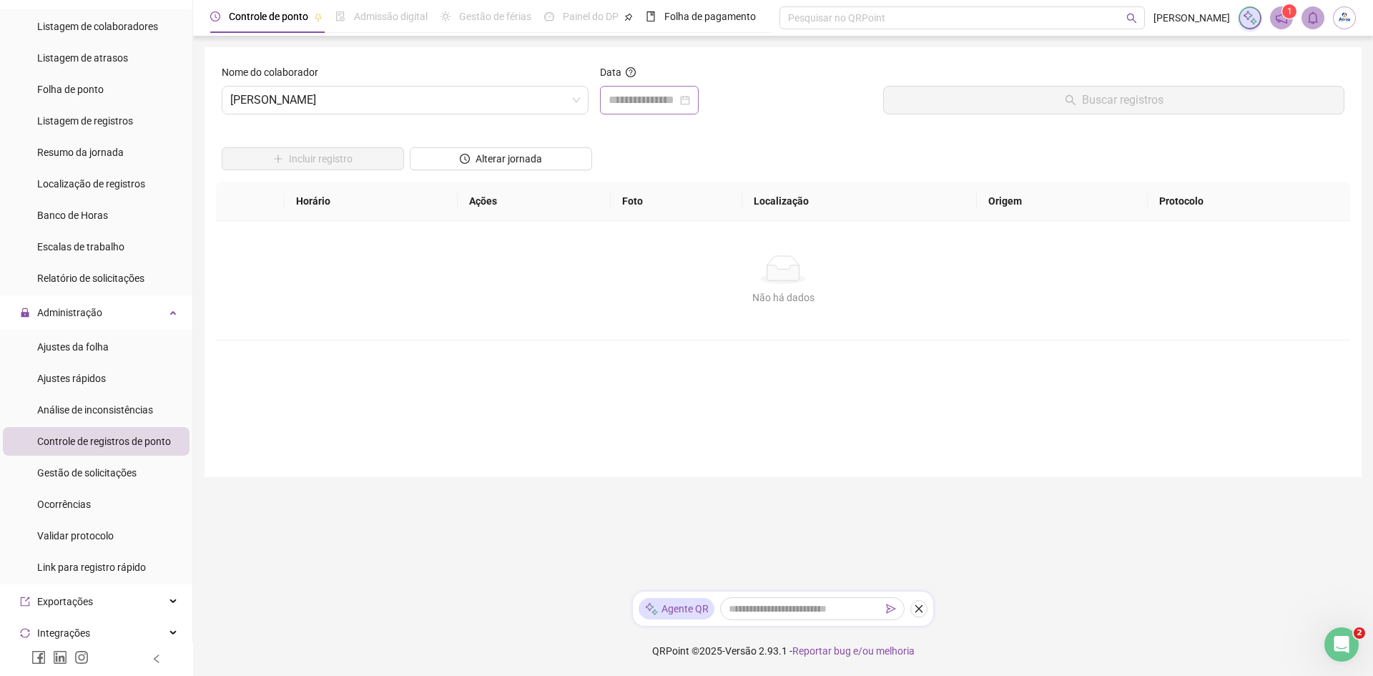
click at [699, 97] on div at bounding box center [649, 100] width 99 height 29
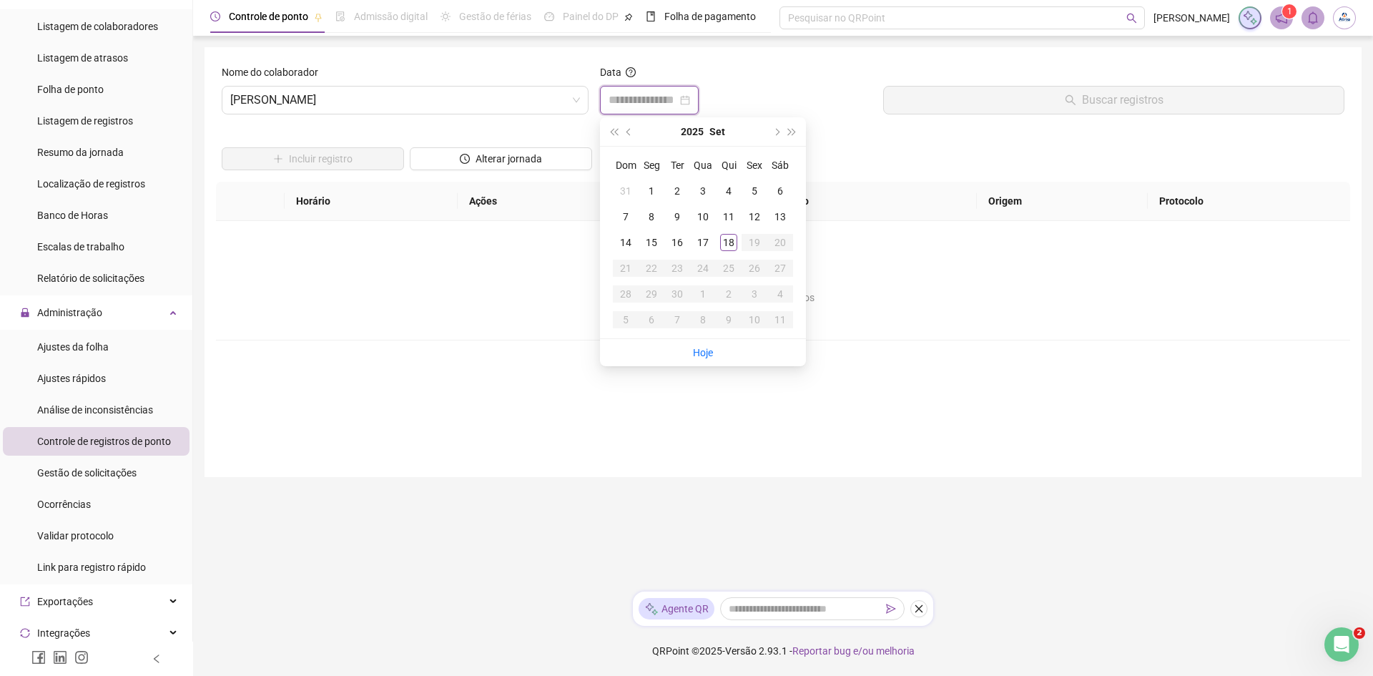
click at [690, 100] on div at bounding box center [650, 100] width 82 height 17
click at [652, 192] on div "1" at bounding box center [651, 190] width 17 height 17
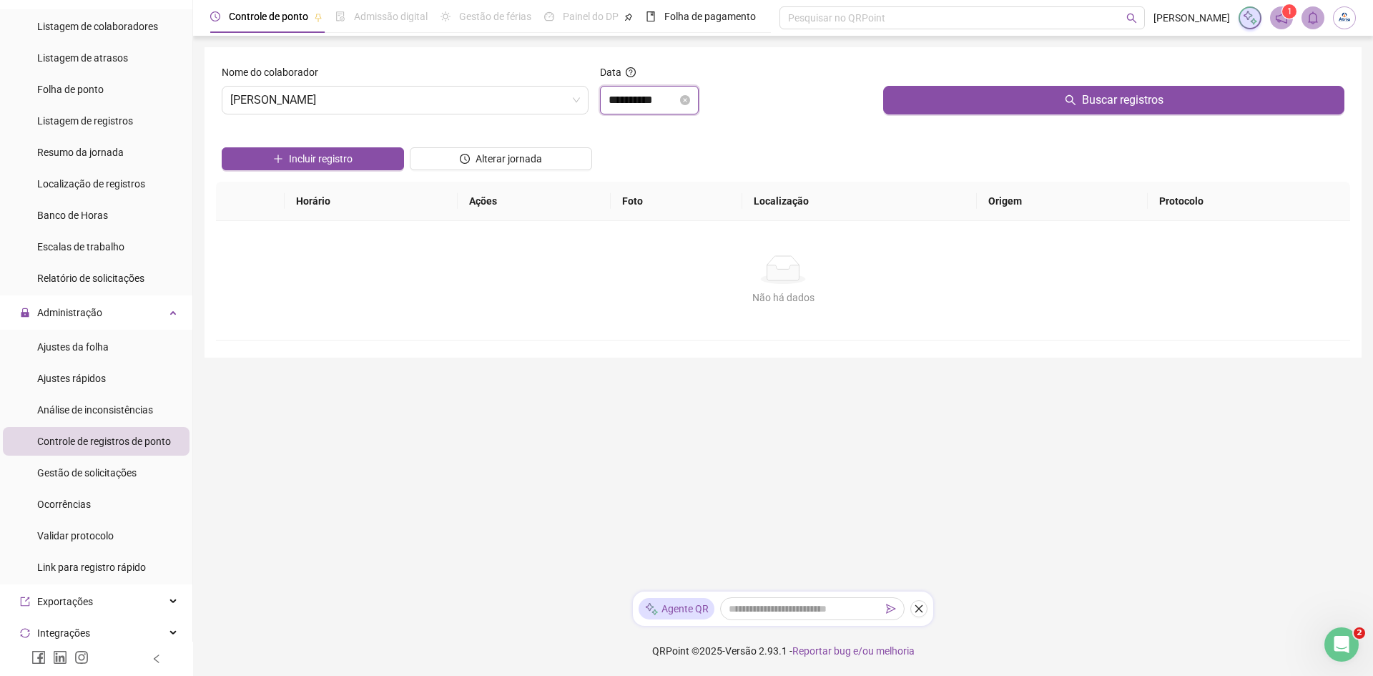
click at [677, 102] on input "**********" at bounding box center [643, 100] width 69 height 17
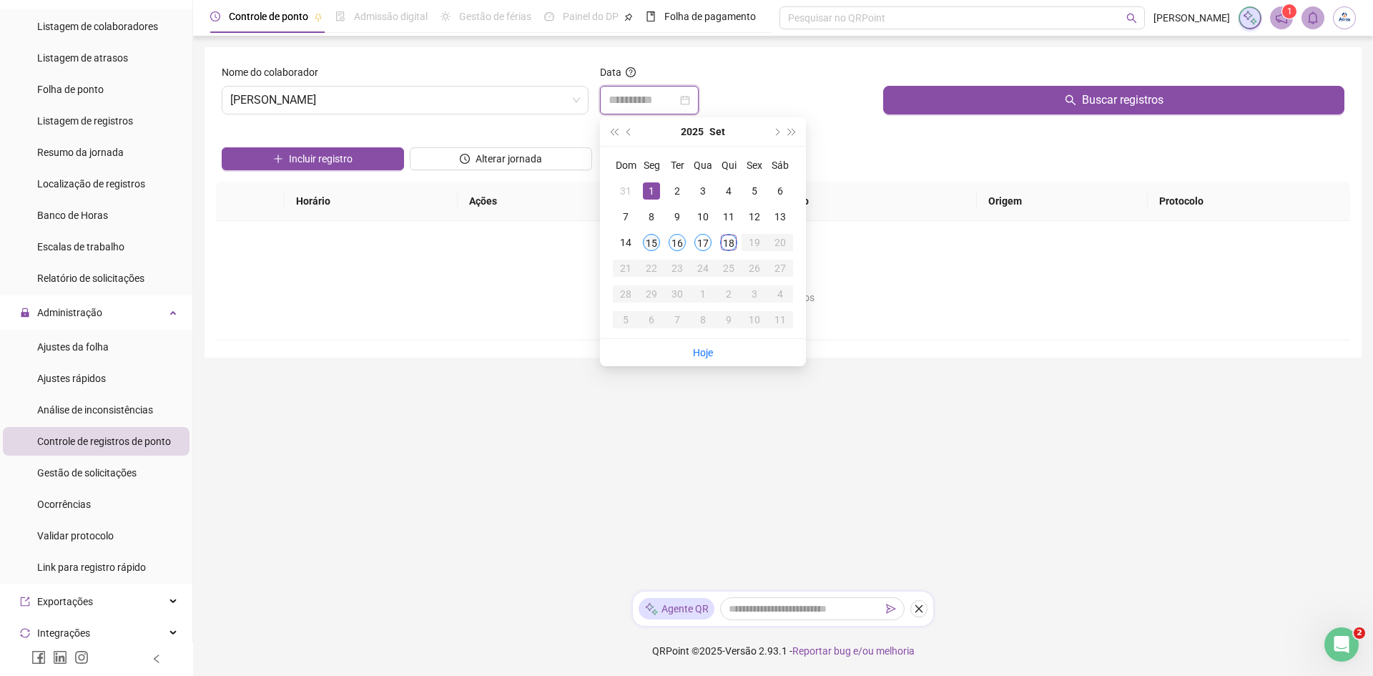
type input "**********"
click at [647, 246] on div "15" at bounding box center [651, 242] width 17 height 17
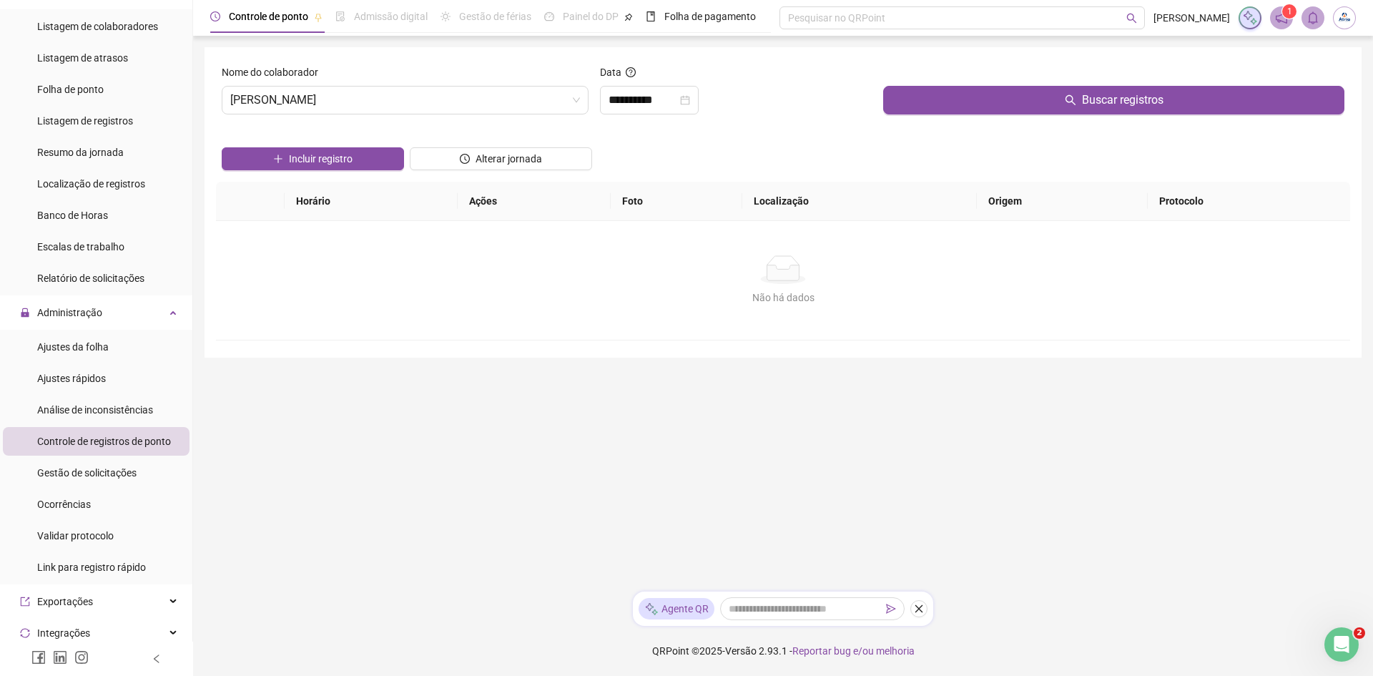
click at [1008, 114] on div "Buscar registros" at bounding box center [1113, 94] width 473 height 61
drag, startPoint x: 999, startPoint y: 99, endPoint x: 984, endPoint y: 99, distance: 15.0
click at [1000, 99] on button "Buscar registros" at bounding box center [1113, 100] width 461 height 29
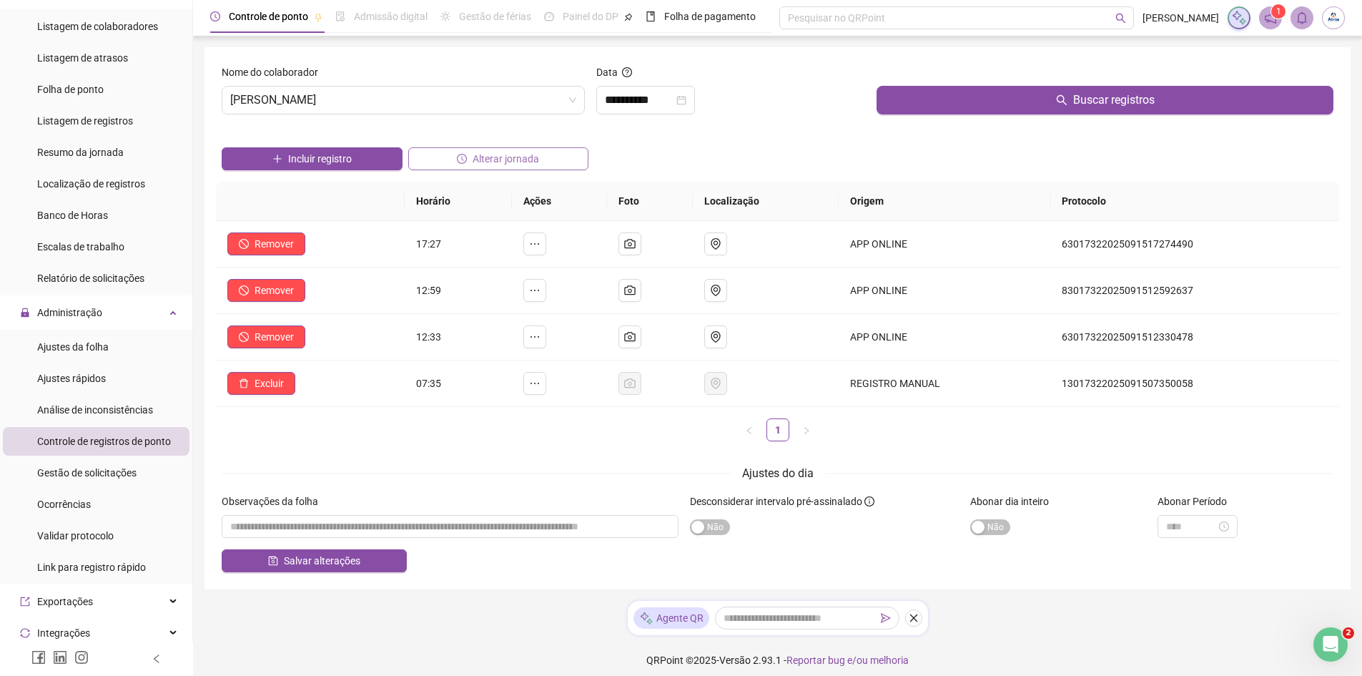
click at [479, 155] on span "Alterar jornada" at bounding box center [506, 159] width 66 height 16
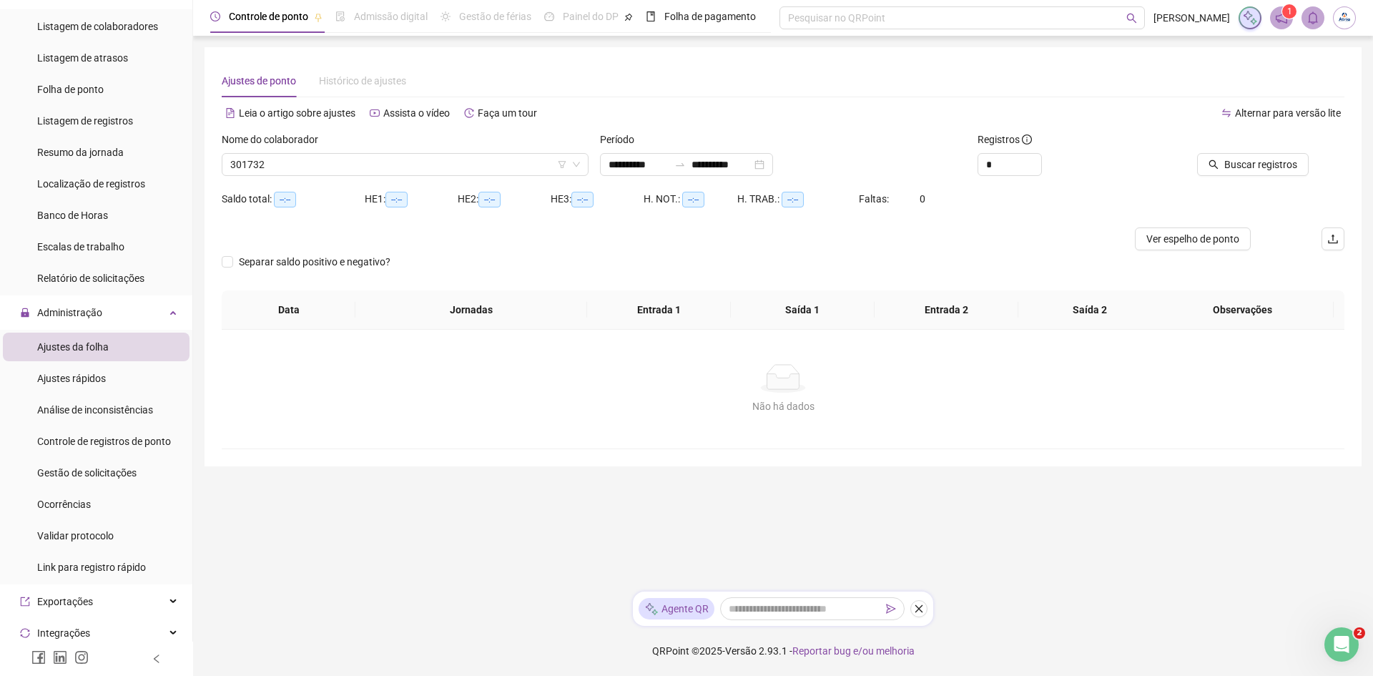
type input "**********"
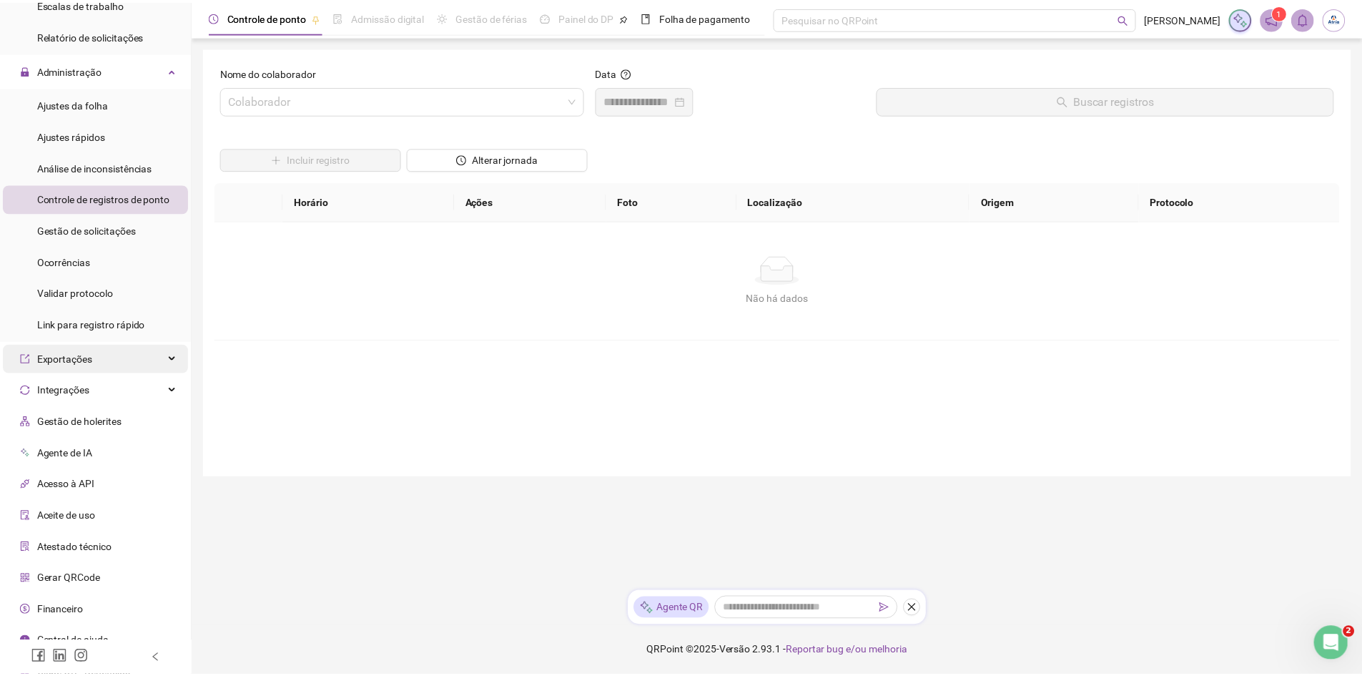
scroll to position [607, 0]
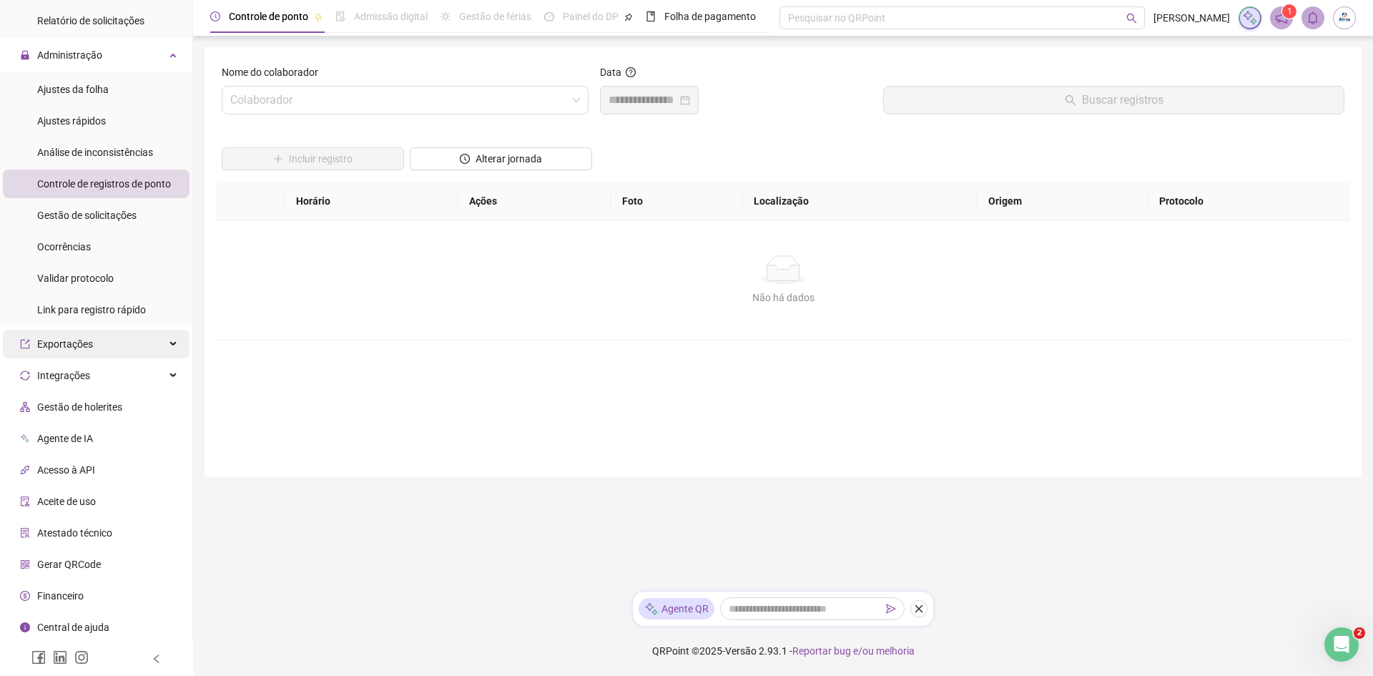
click at [159, 339] on div "Exportações" at bounding box center [96, 344] width 187 height 29
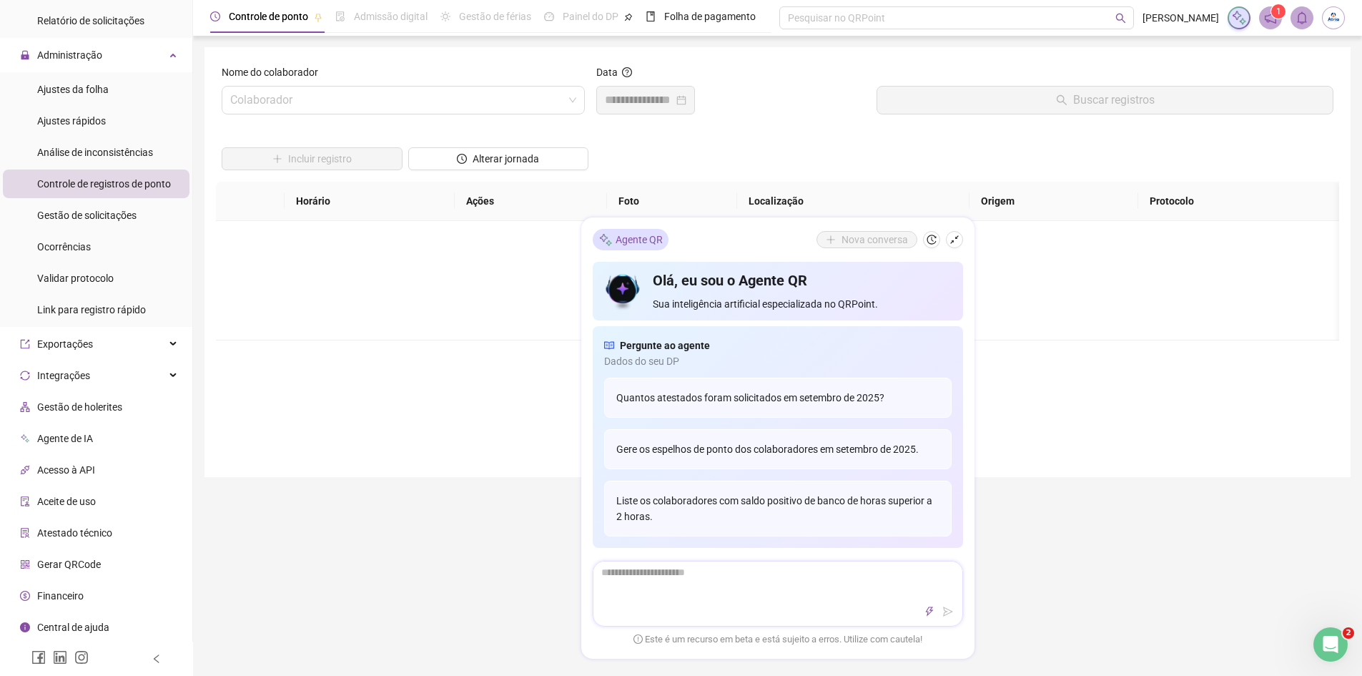
type textarea "*"
type textarea "**"
type textarea "***"
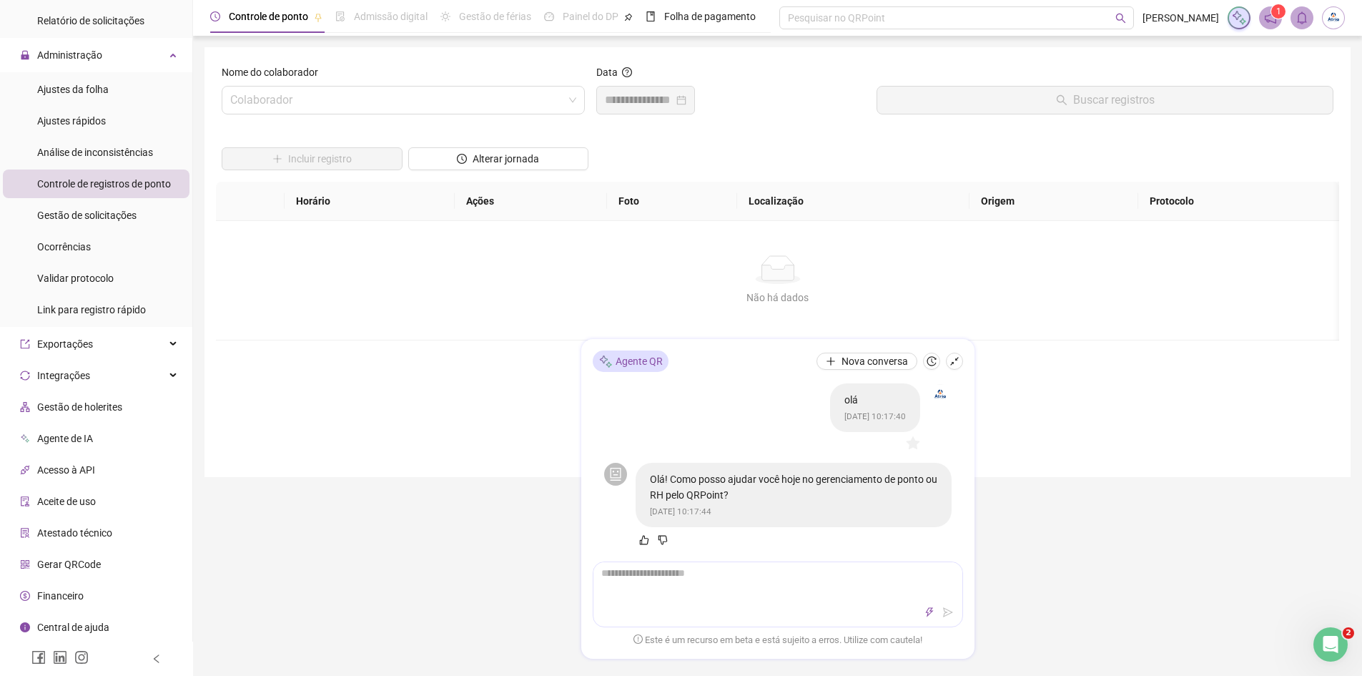
click at [807, 601] on div at bounding box center [778, 594] width 370 height 66
type textarea "*"
type textarea "**"
type textarea "***"
type textarea "****"
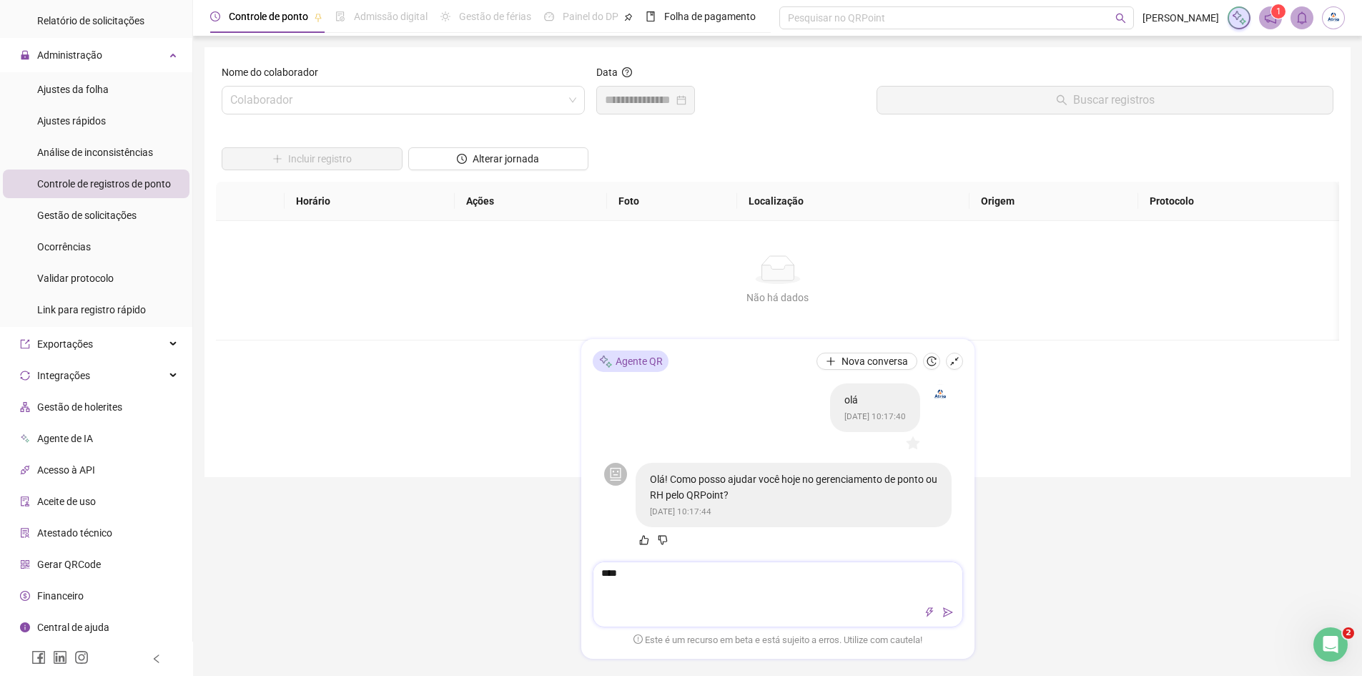
type textarea "*****"
type textarea "******"
type textarea "*******"
type textarea "*********"
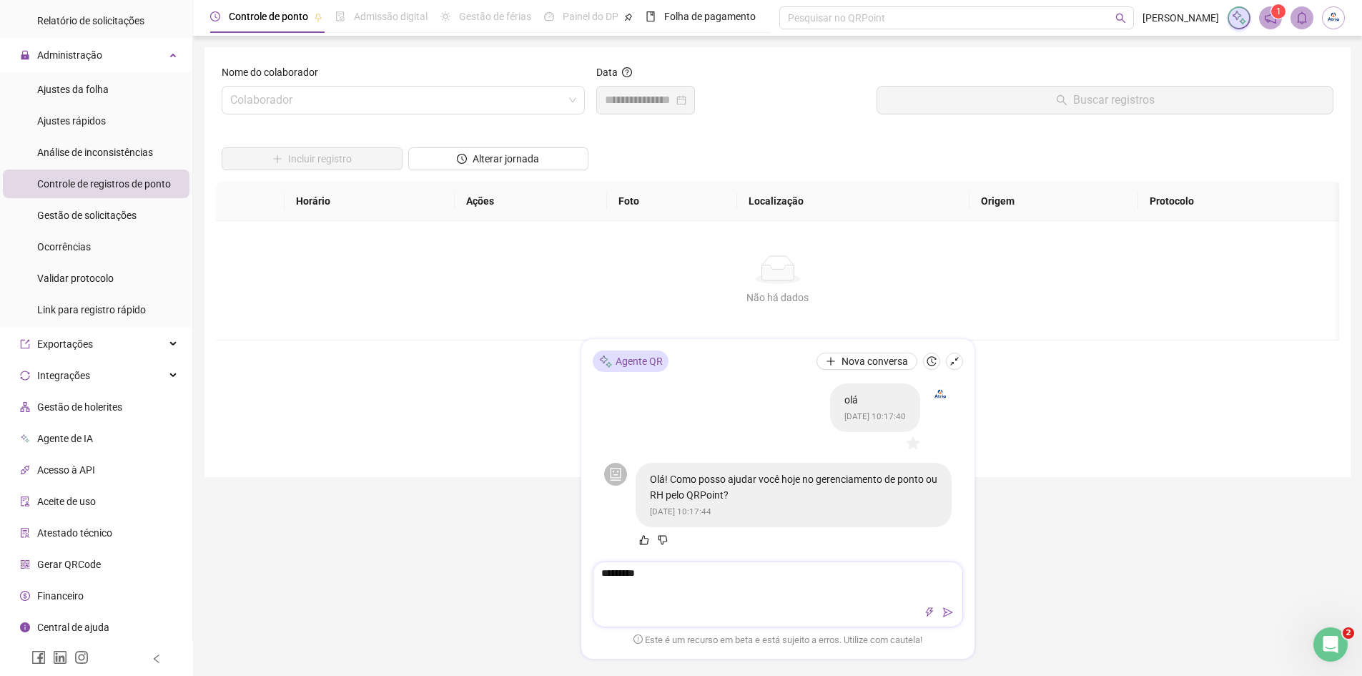
type textarea "**********"
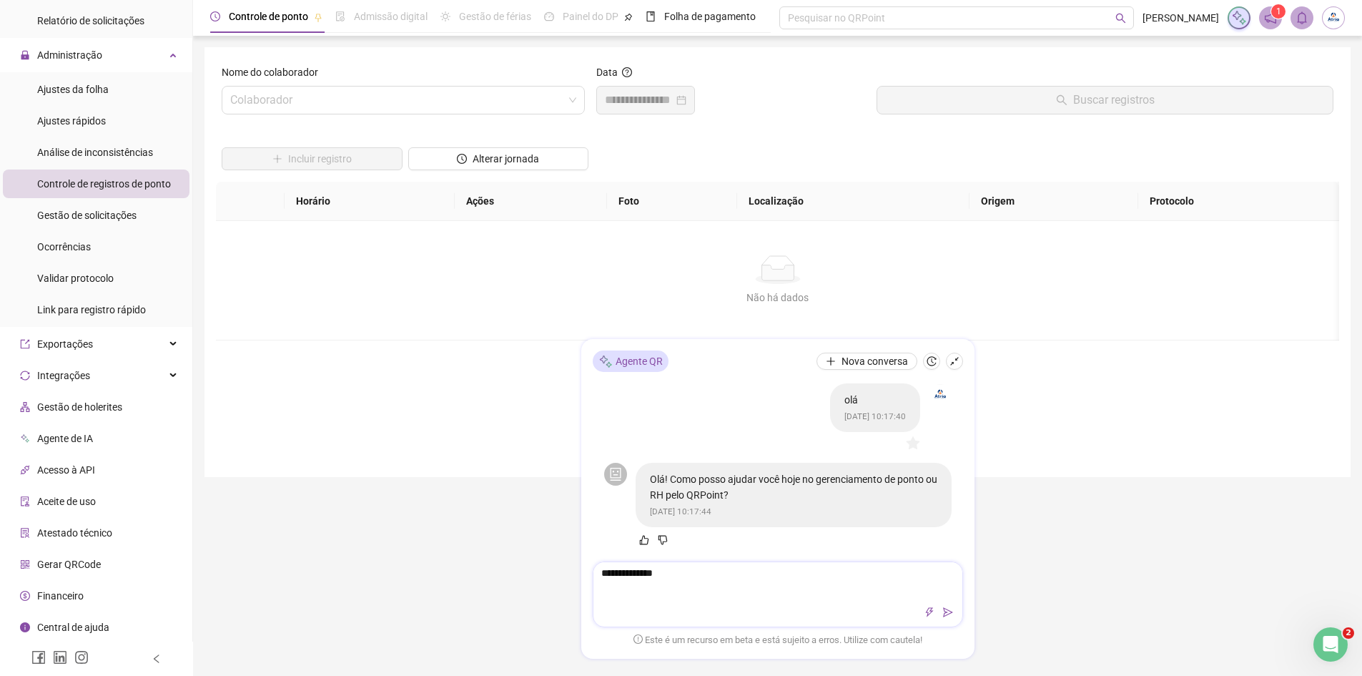
type textarea "**********"
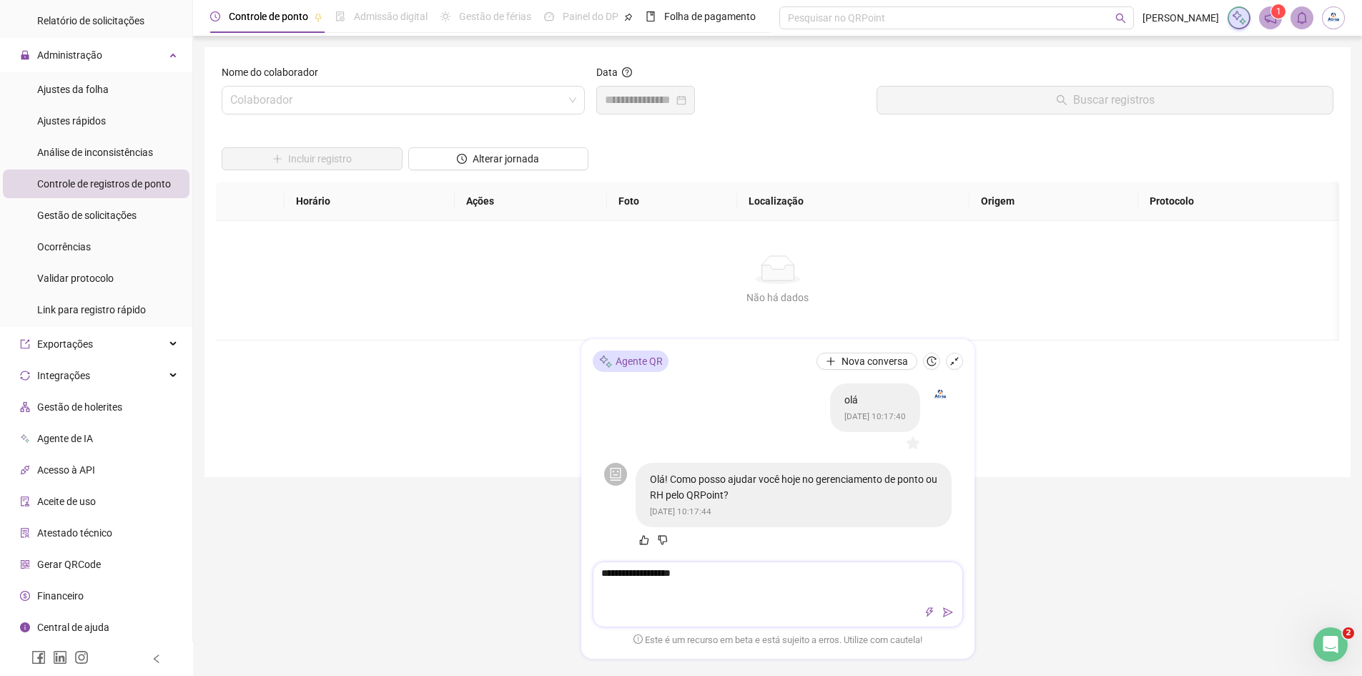
type textarea "**********"
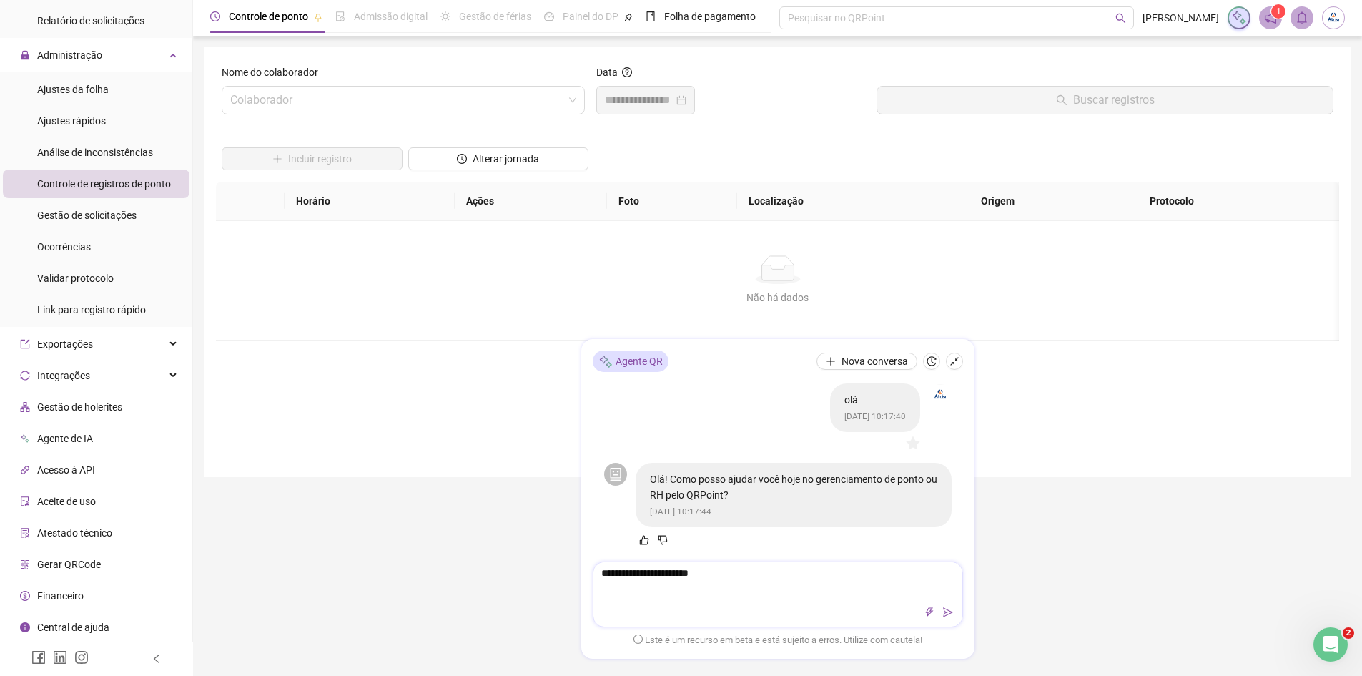
type textarea "**********"
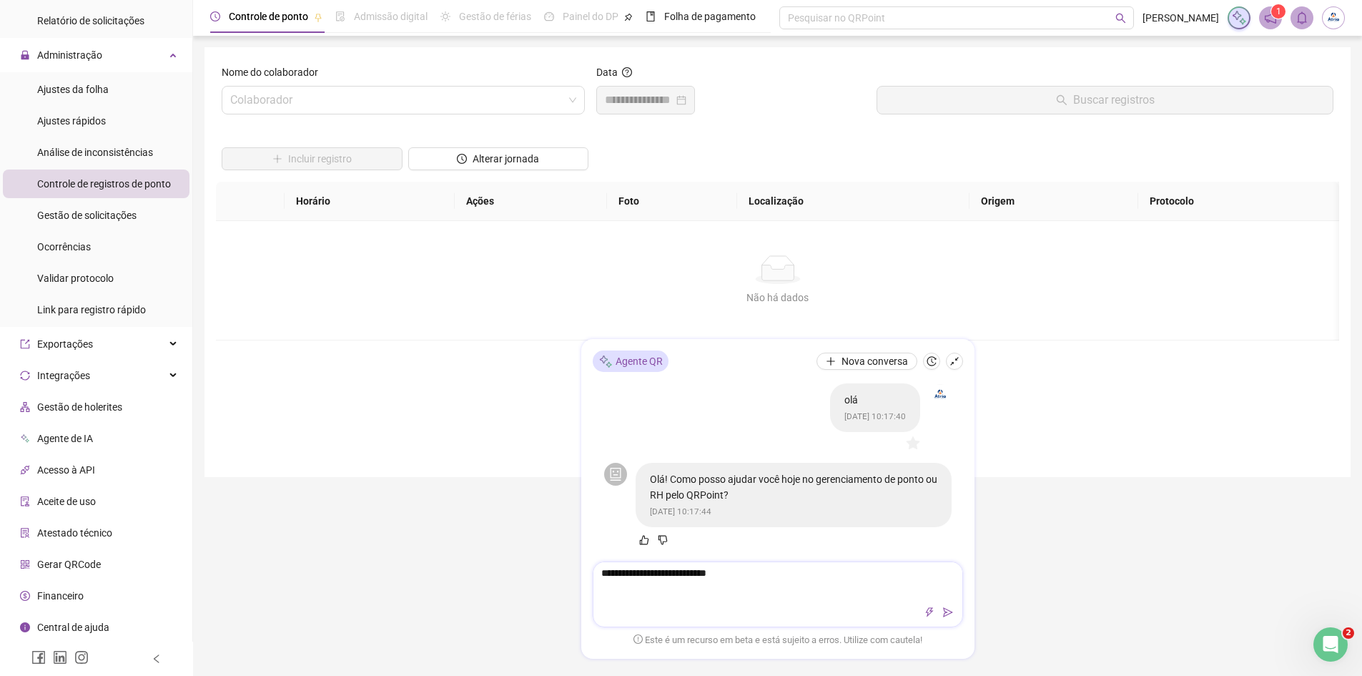
type textarea "**********"
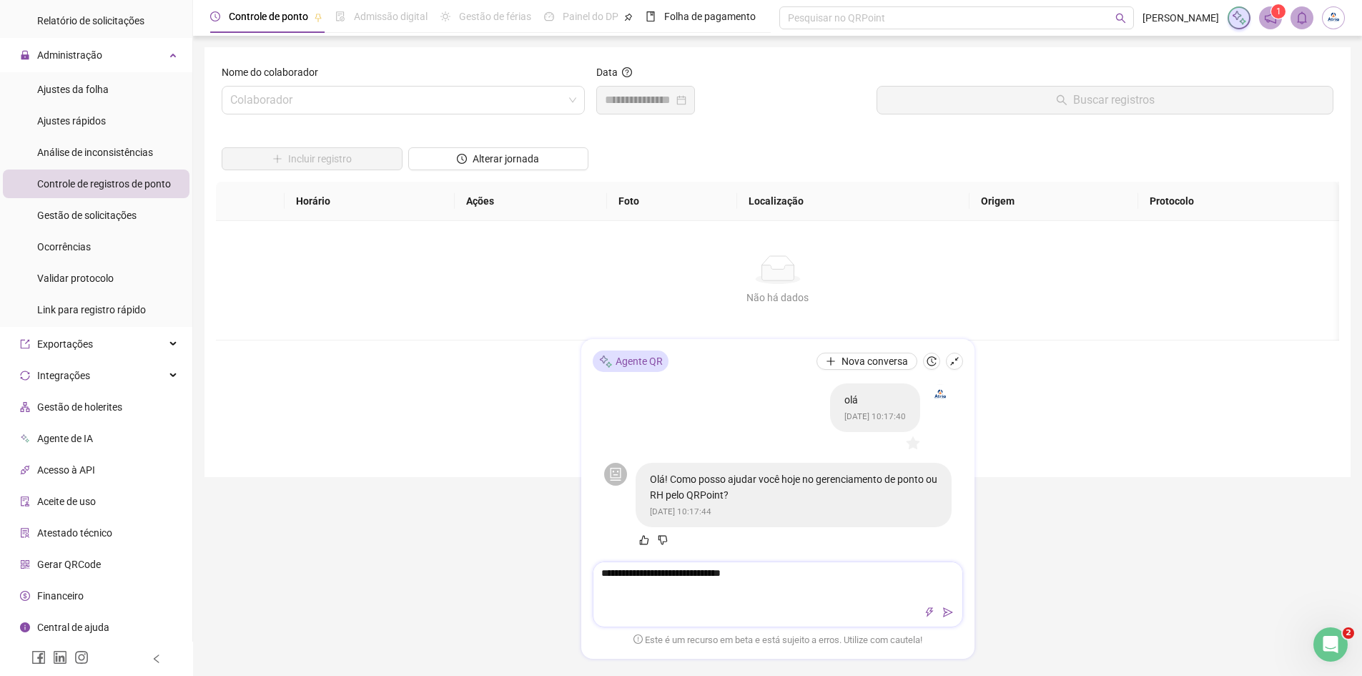
type textarea "**********"
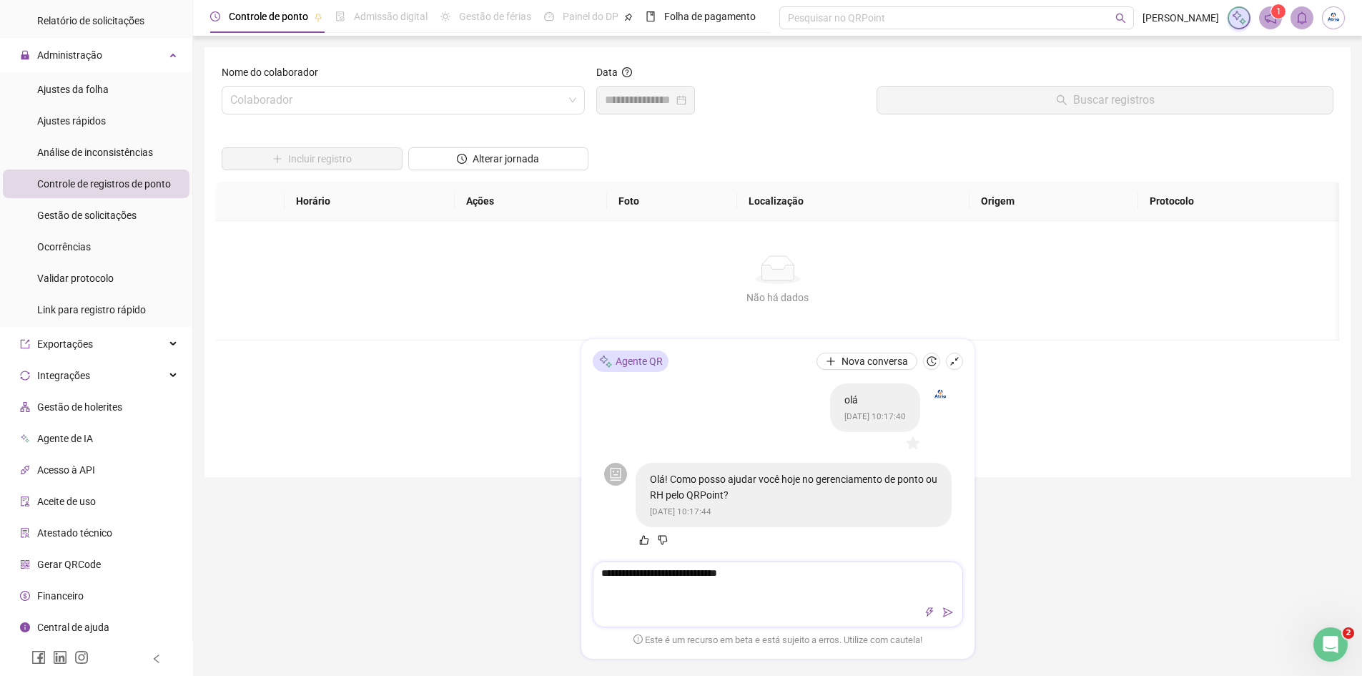
type textarea "**********"
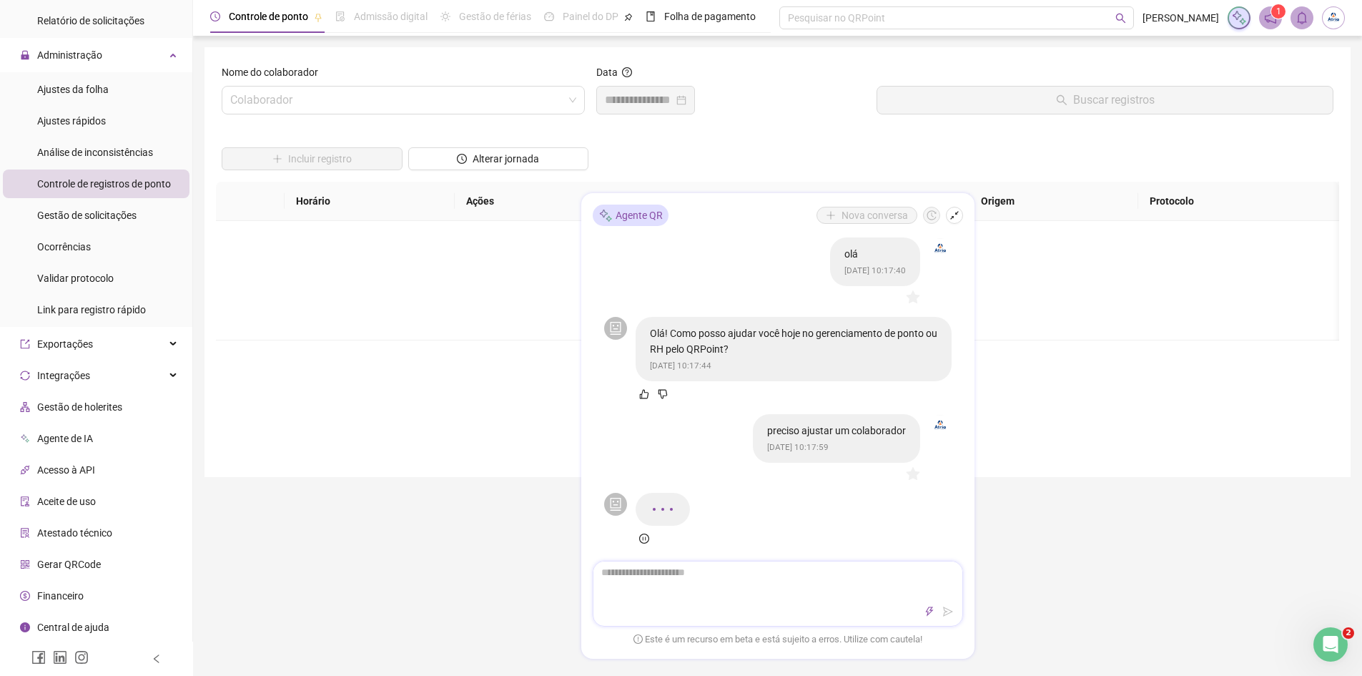
type textarea "*"
type textarea "**"
type textarea "***"
type textarea "****"
type textarea "*****"
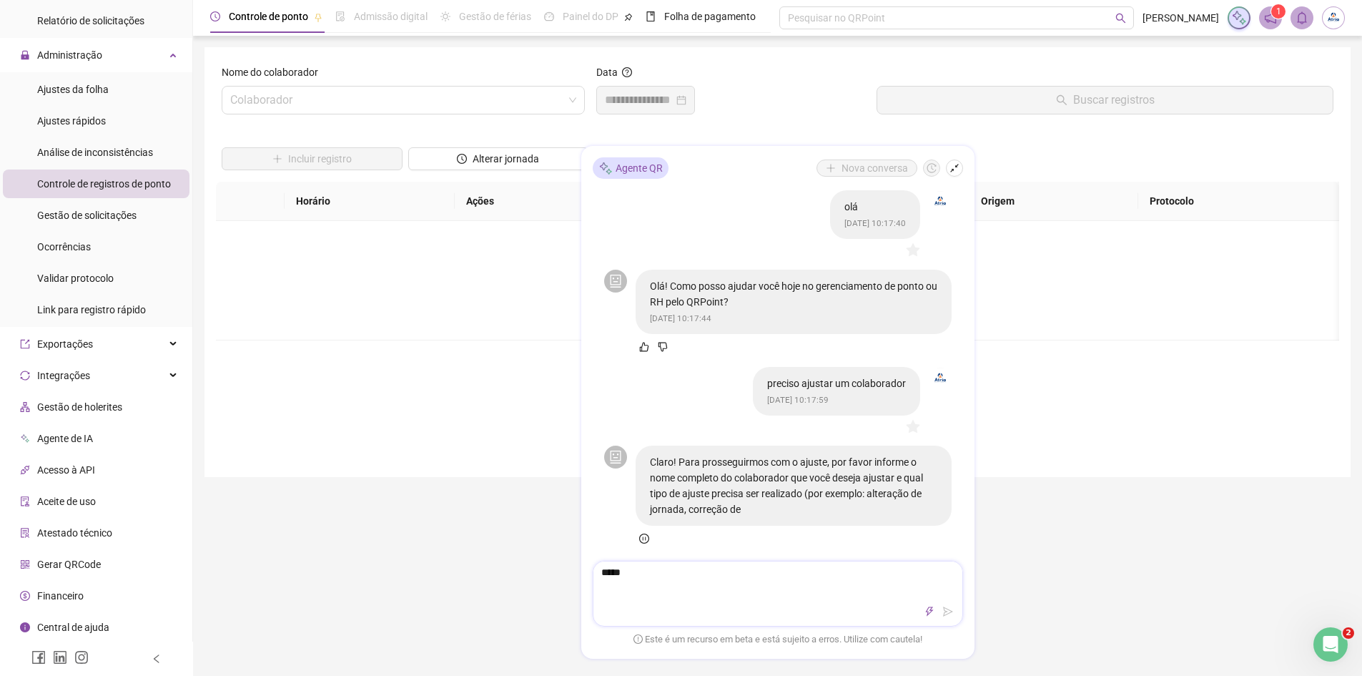
type textarea "******"
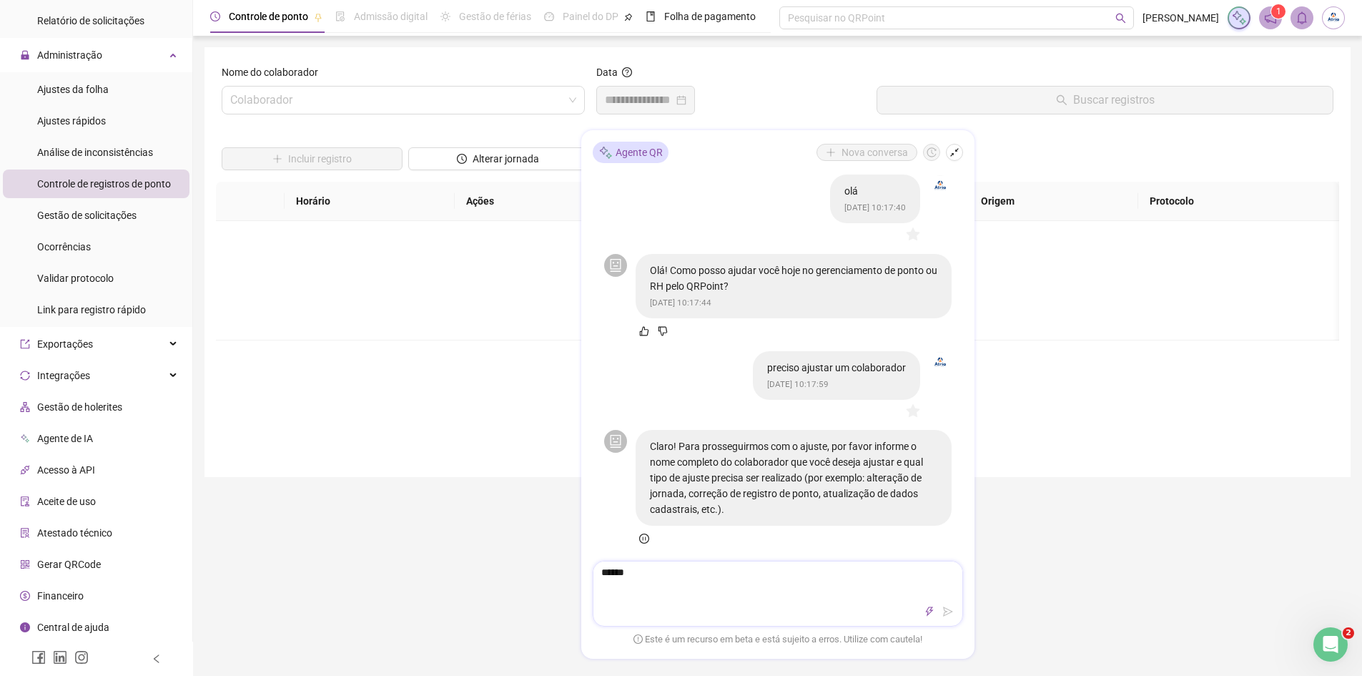
type textarea "*******"
type textarea "********"
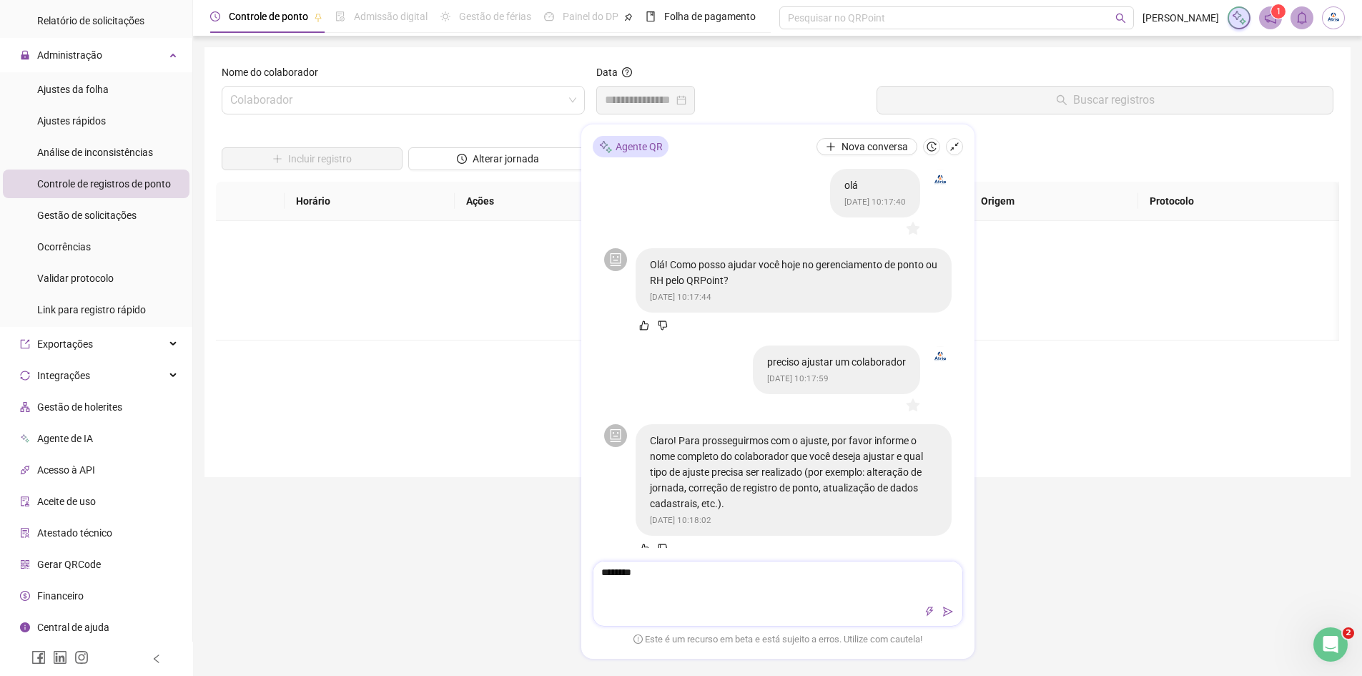
type textarea "*********"
type textarea "********"
type textarea "****"
type textarea "***"
type textarea "*"
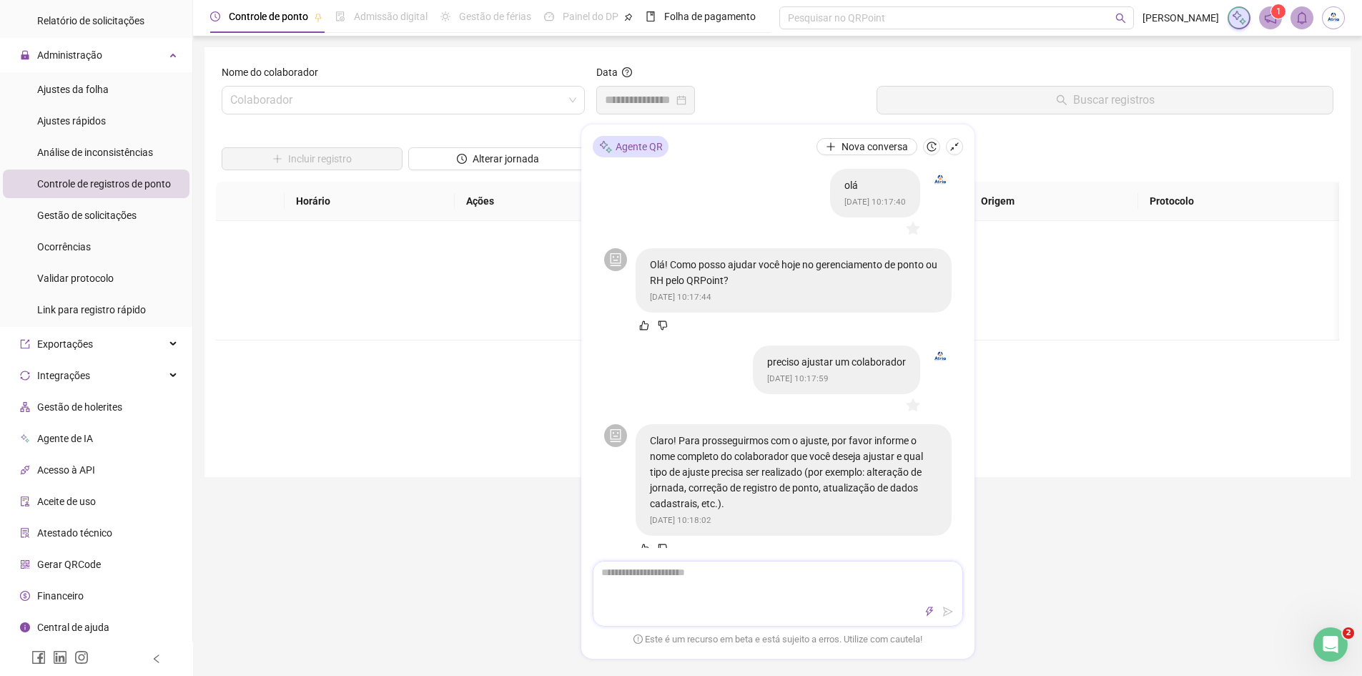
type textarea "*"
type textarea "**"
type textarea "***"
type textarea "****"
type textarea "*****"
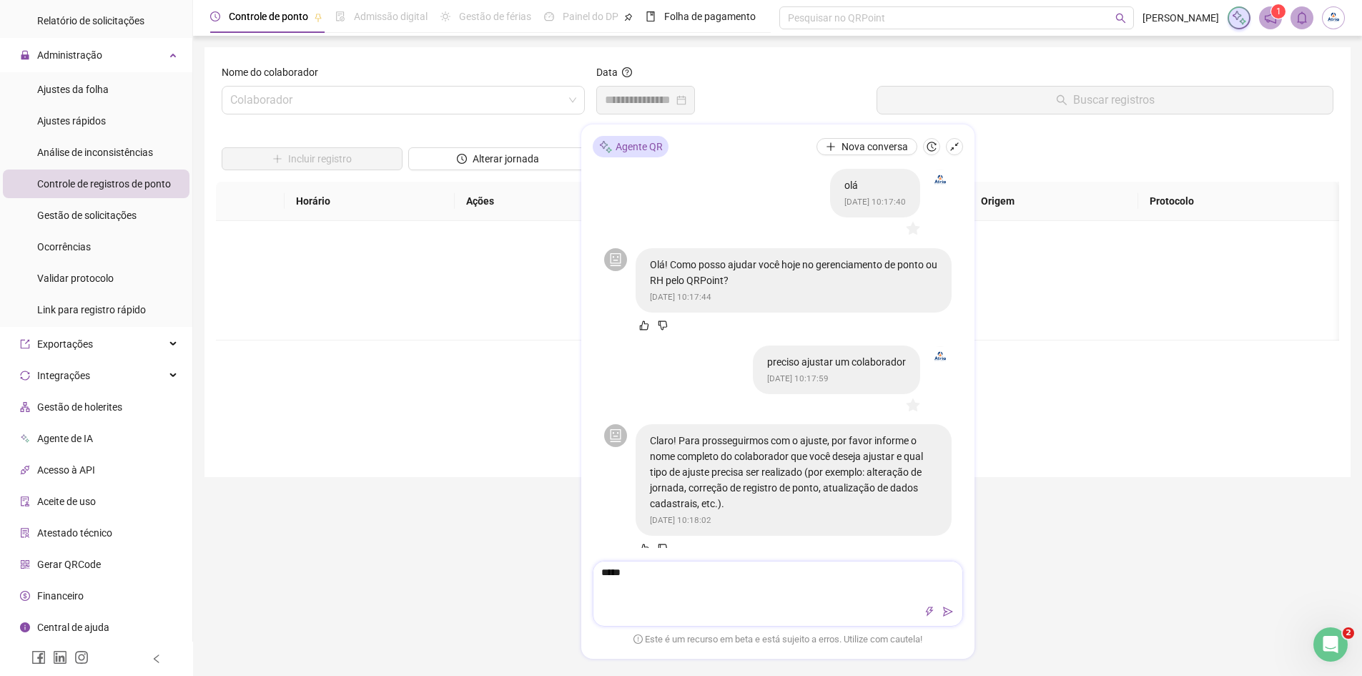
type textarea "******"
type textarea "********"
type textarea "*********"
type textarea "**********"
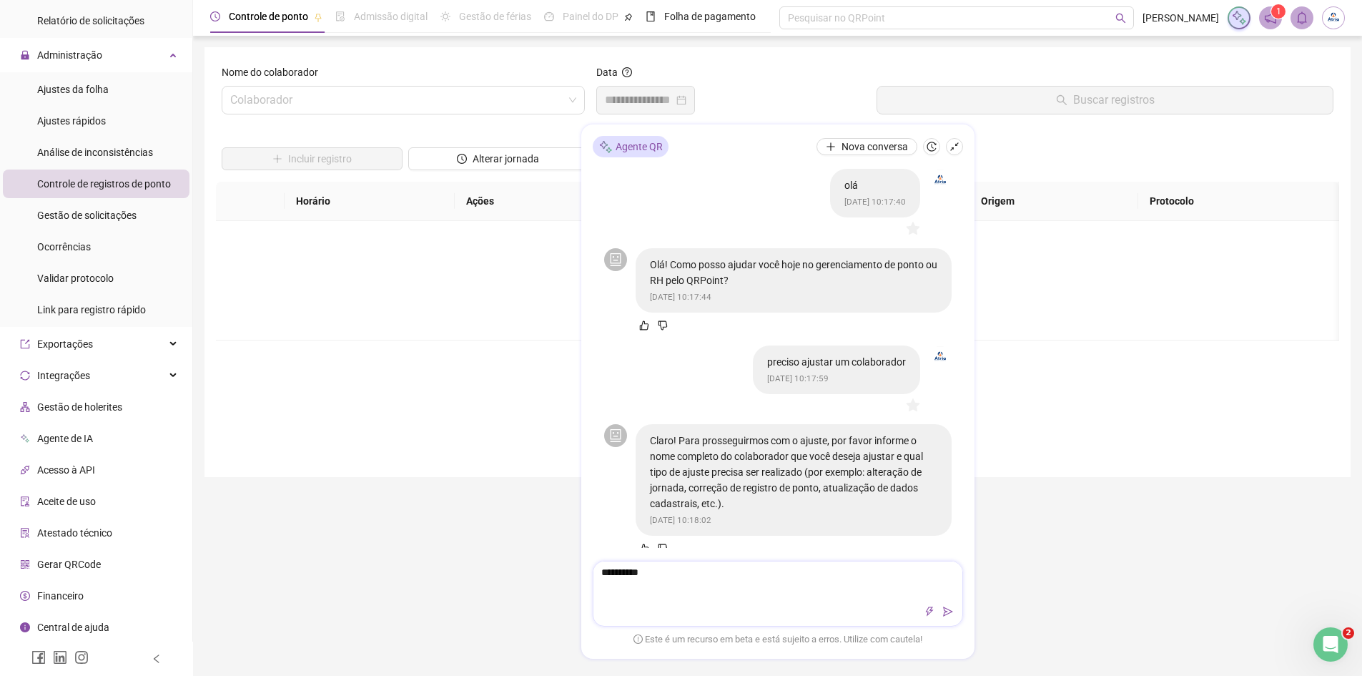
type textarea "**********"
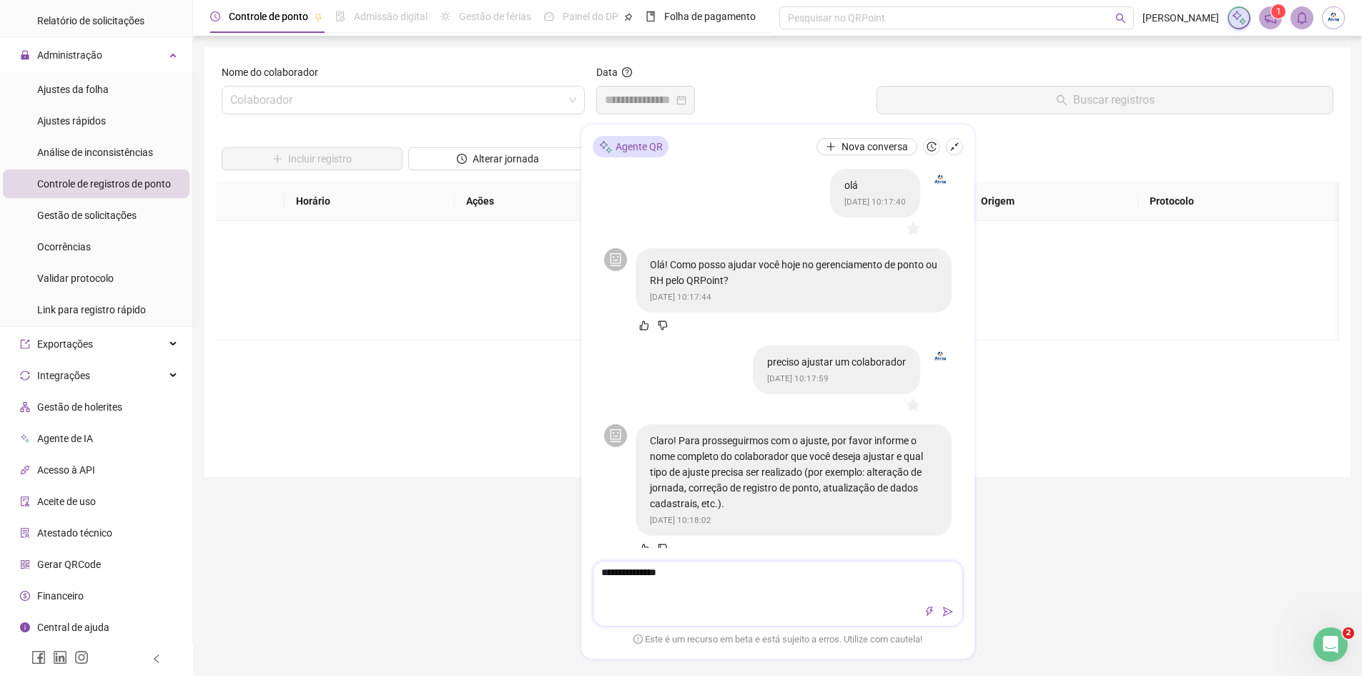
type textarea "**********"
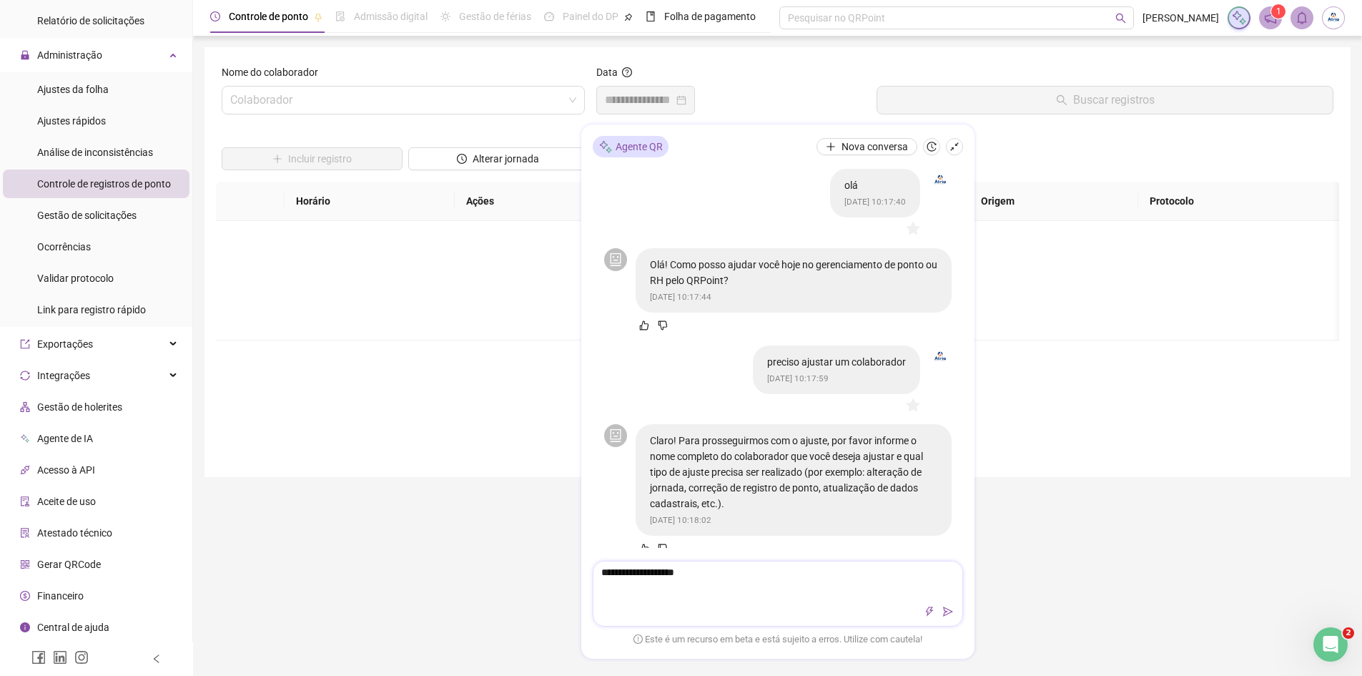
type textarea "**********"
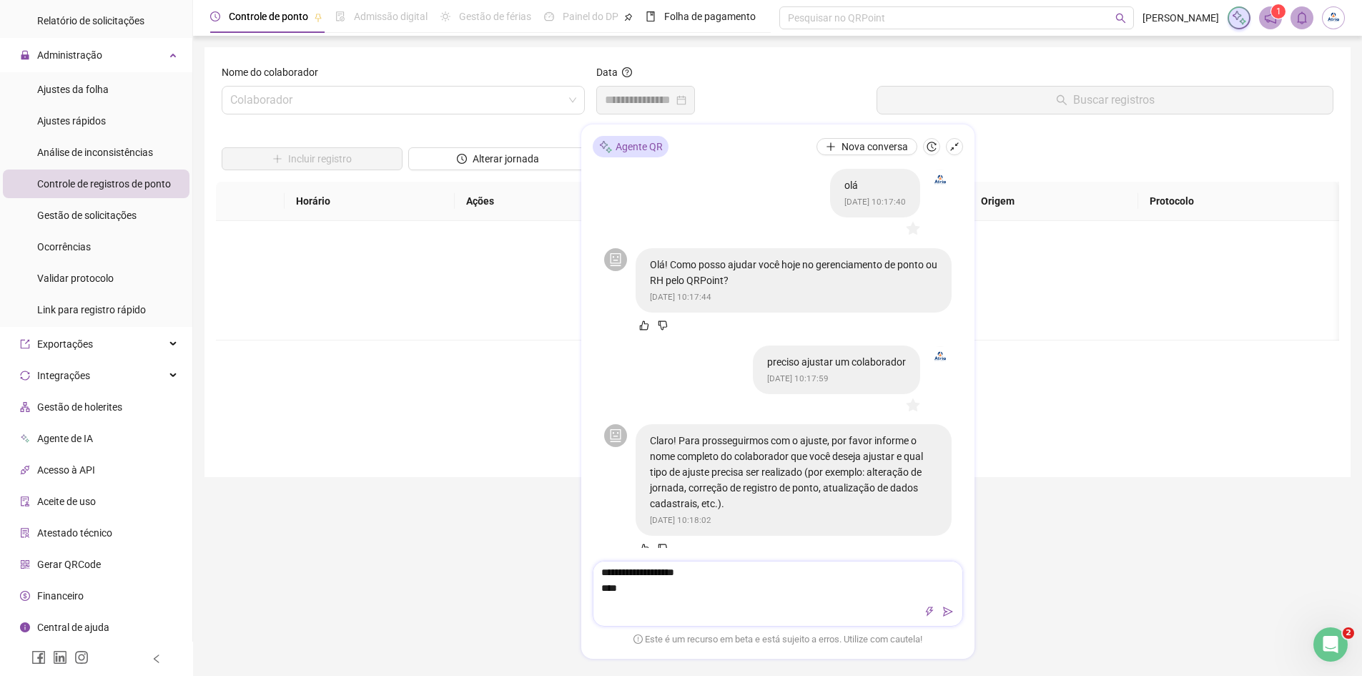
type textarea "**********"
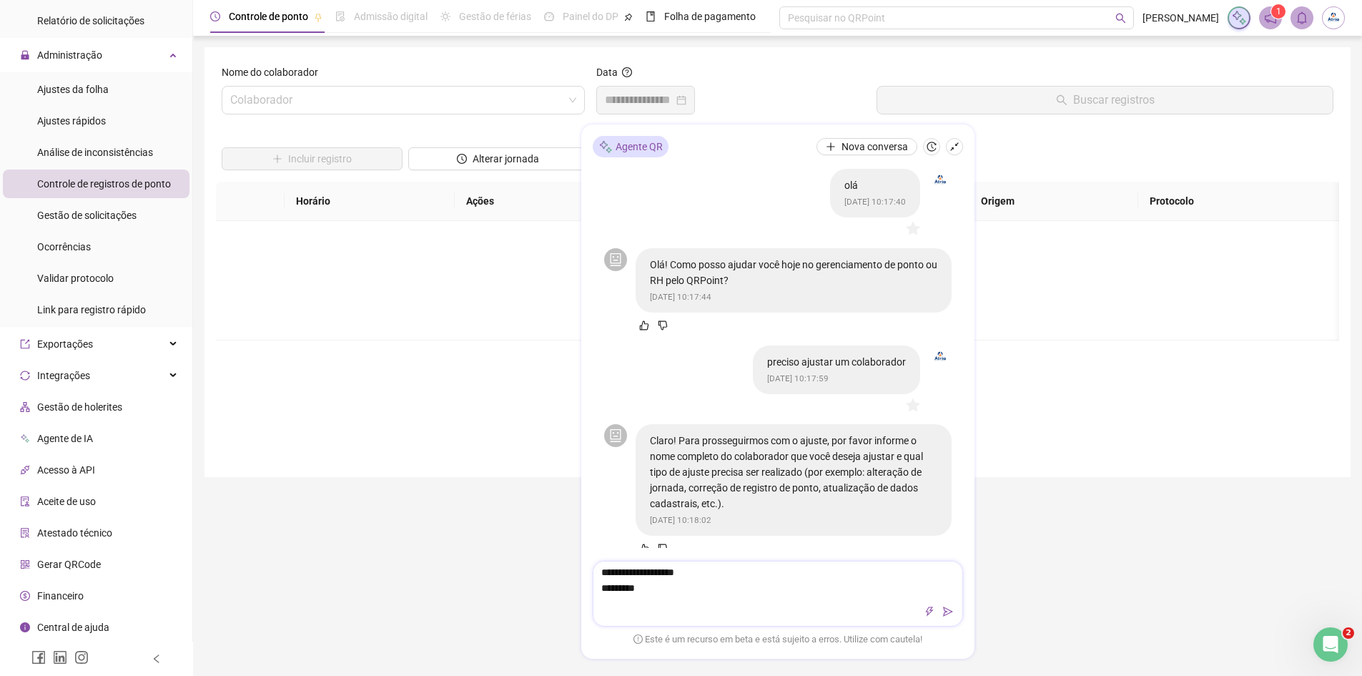
type textarea "**********"
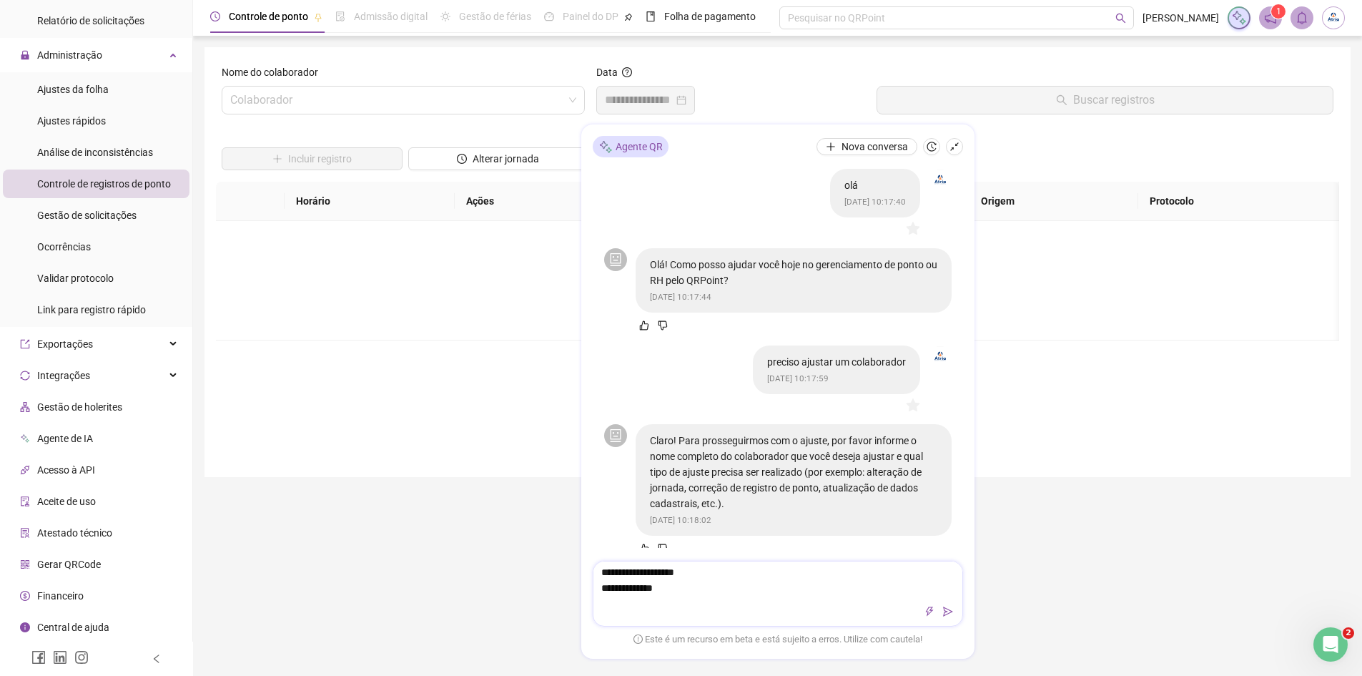
type textarea "**********"
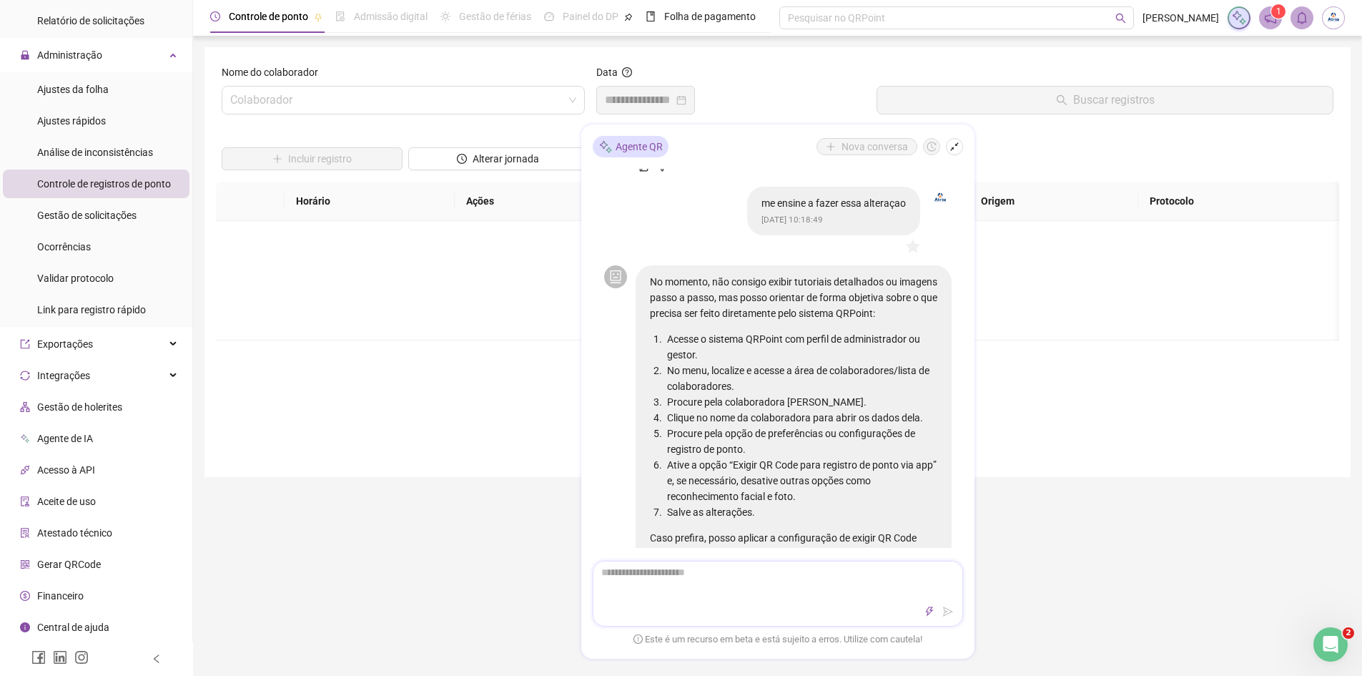
scroll to position [723, 0]
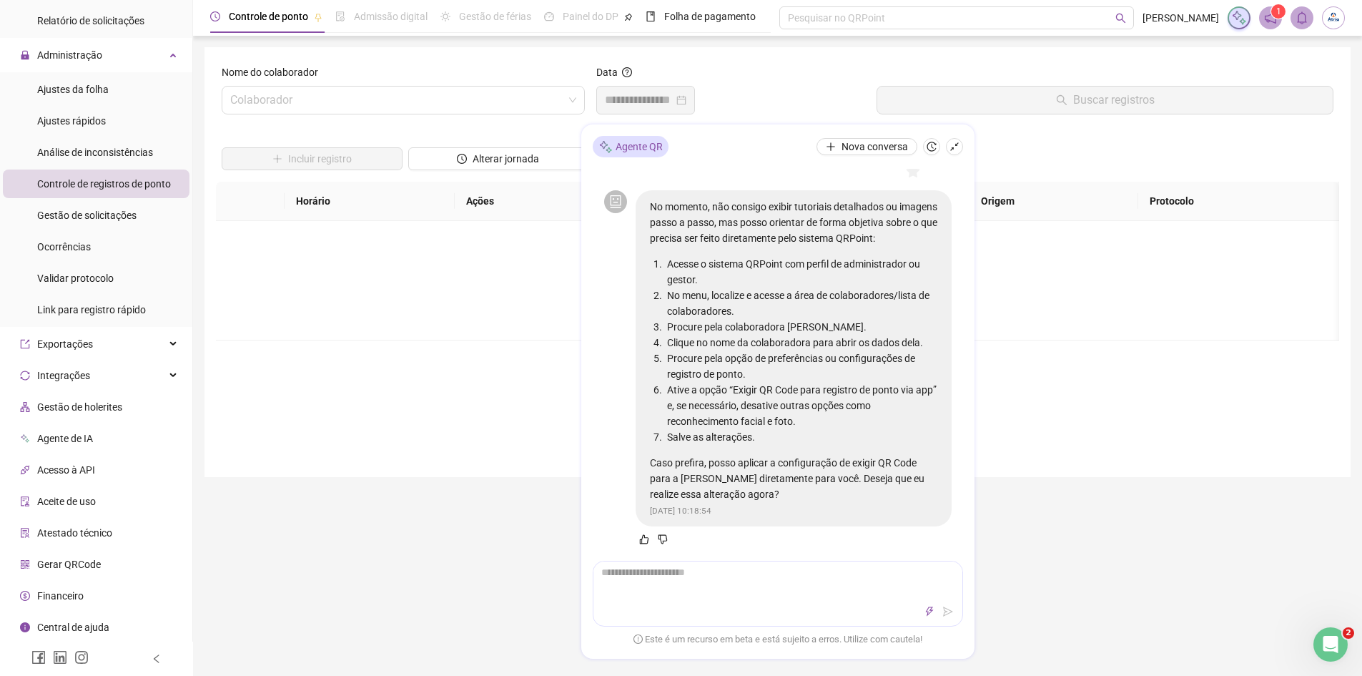
click at [674, 335] on li "Procure pela colaboradora [PERSON_NAME]." at bounding box center [800, 328] width 273 height 16
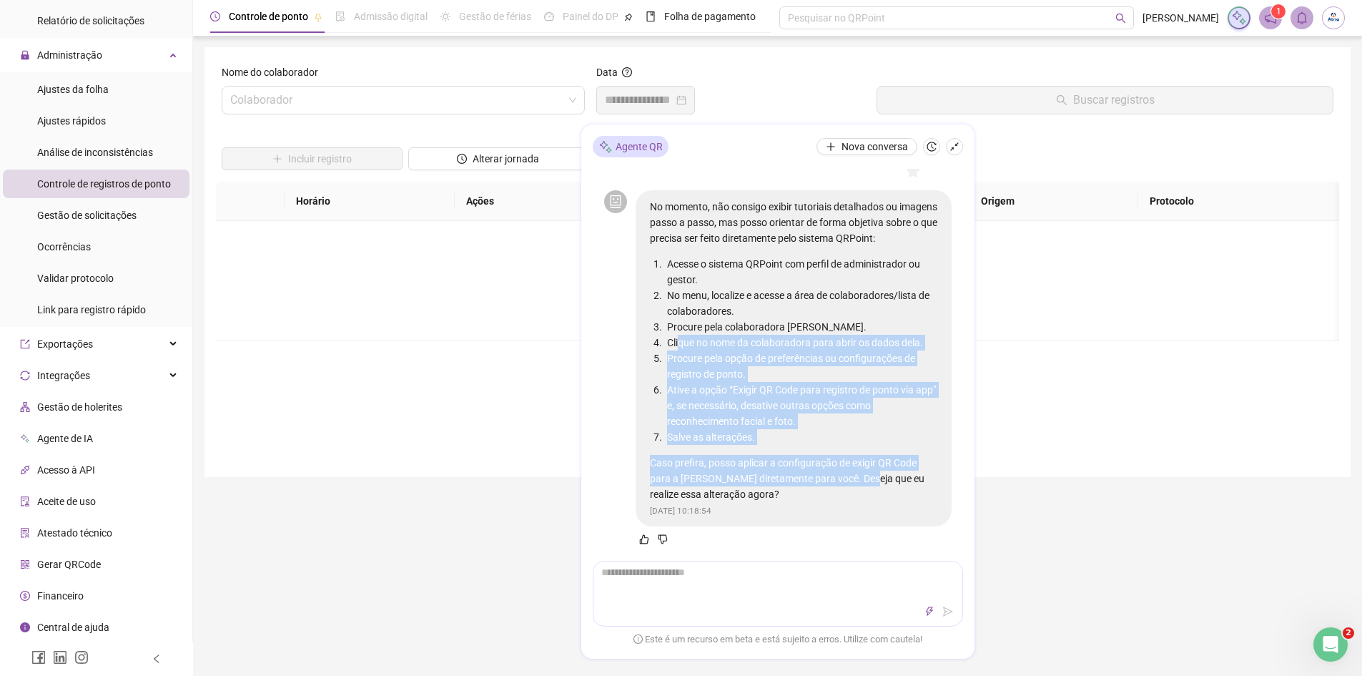
drag, startPoint x: 678, startPoint y: 360, endPoint x: 872, endPoint y: 495, distance: 236.4
click at [872, 495] on div "No momento, não consigo exibir tutoriais detalhados ou imagens passo a passo, m…" at bounding box center [793, 350] width 287 height 303
click at [872, 495] on p "Caso prefira, posso aplicar a configuração de exigir QR Code para a [PERSON_NAM…" at bounding box center [793, 478] width 287 height 47
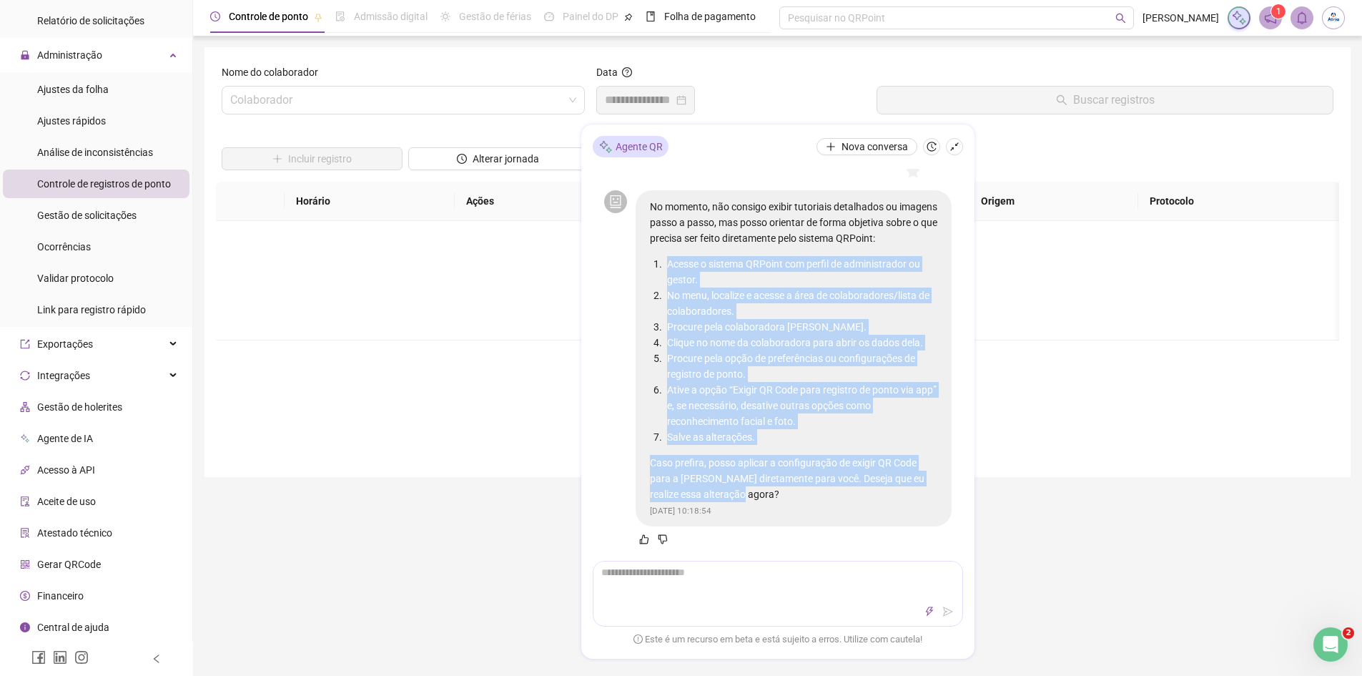
drag, startPoint x: 775, startPoint y: 506, endPoint x: 658, endPoint y: 285, distance: 250.8
click at [658, 285] on div "No momento, não consigo exibir tutoriais detalhados ou imagens passo a passo, m…" at bounding box center [793, 350] width 287 height 303
copy div "Acesse o sistema QRPoint com perfil de administrador ou gestor. No menu, locali…"
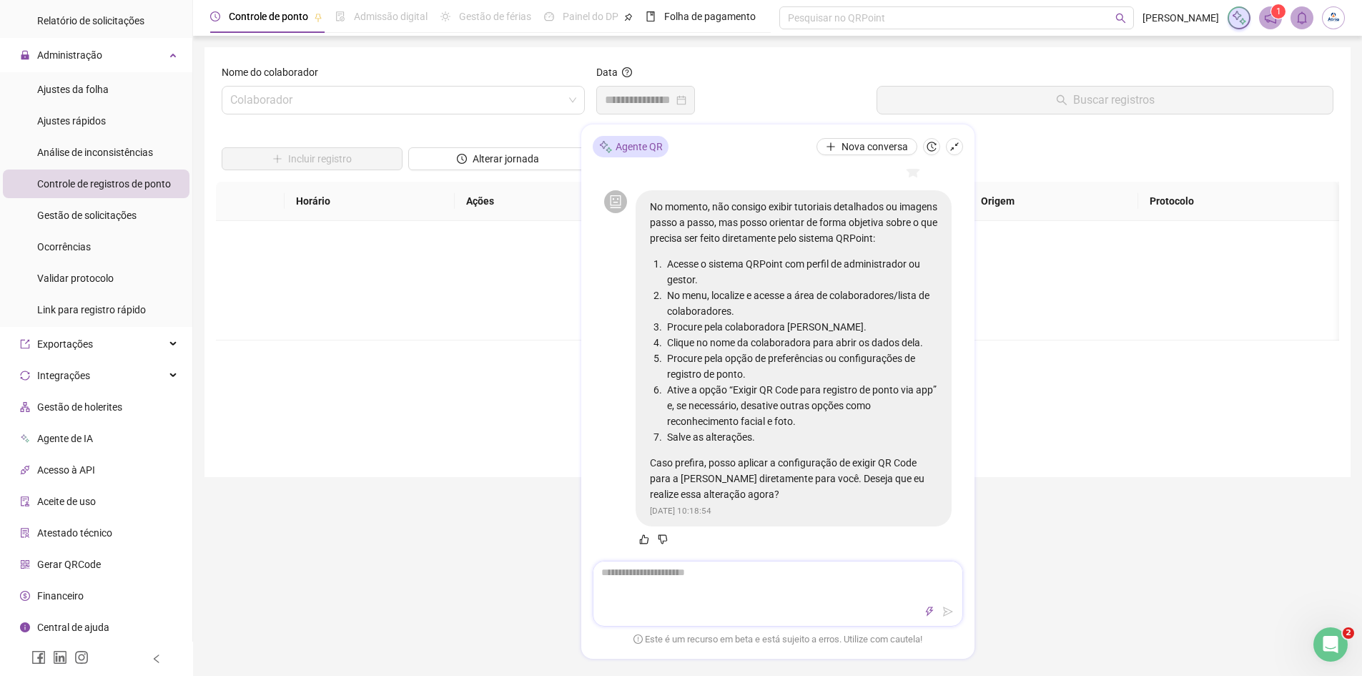
click at [664, 596] on textarea at bounding box center [777, 580] width 369 height 37
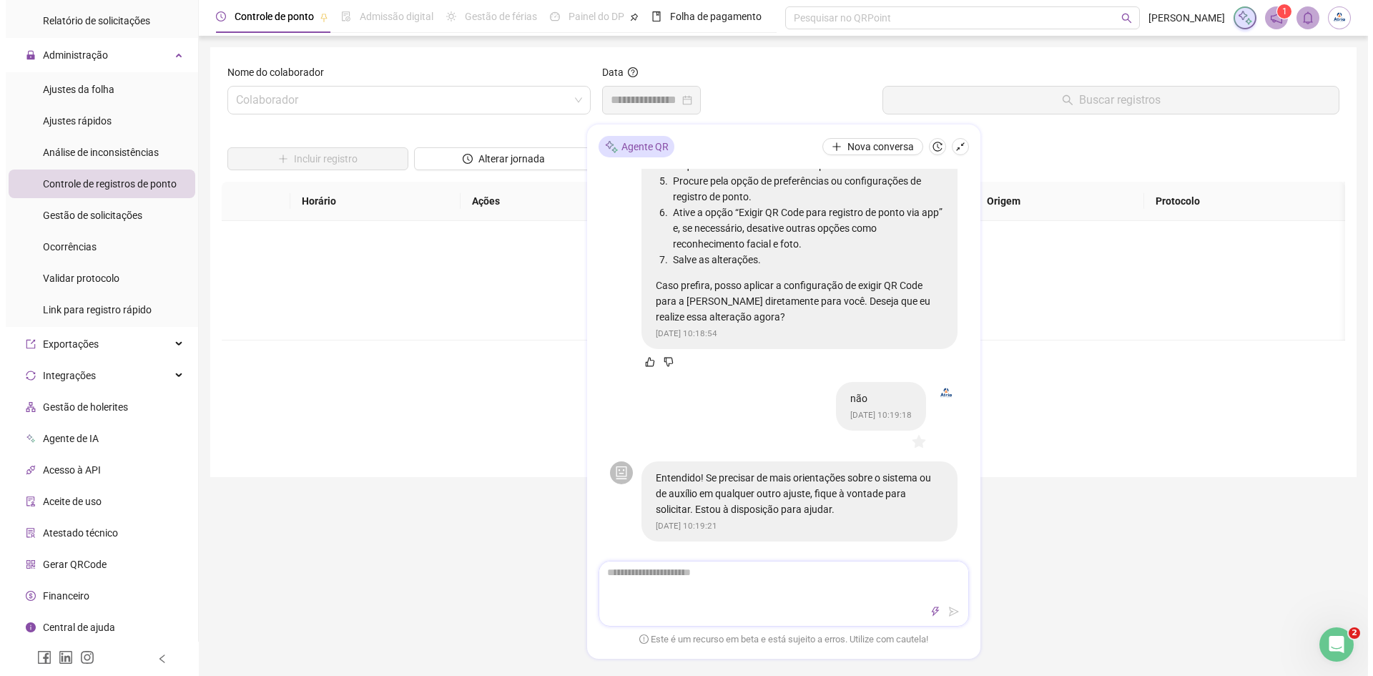
scroll to position [930, 0]
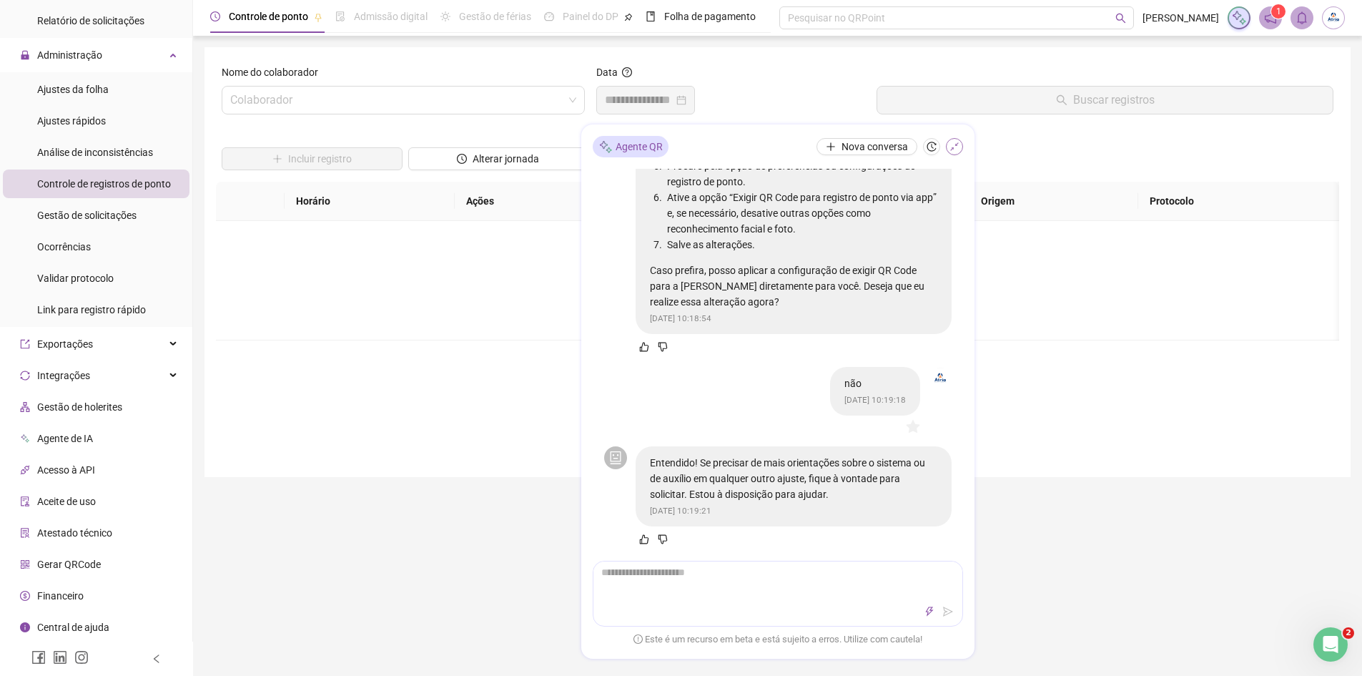
click at [953, 150] on icon "shrink" at bounding box center [955, 147] width 10 height 10
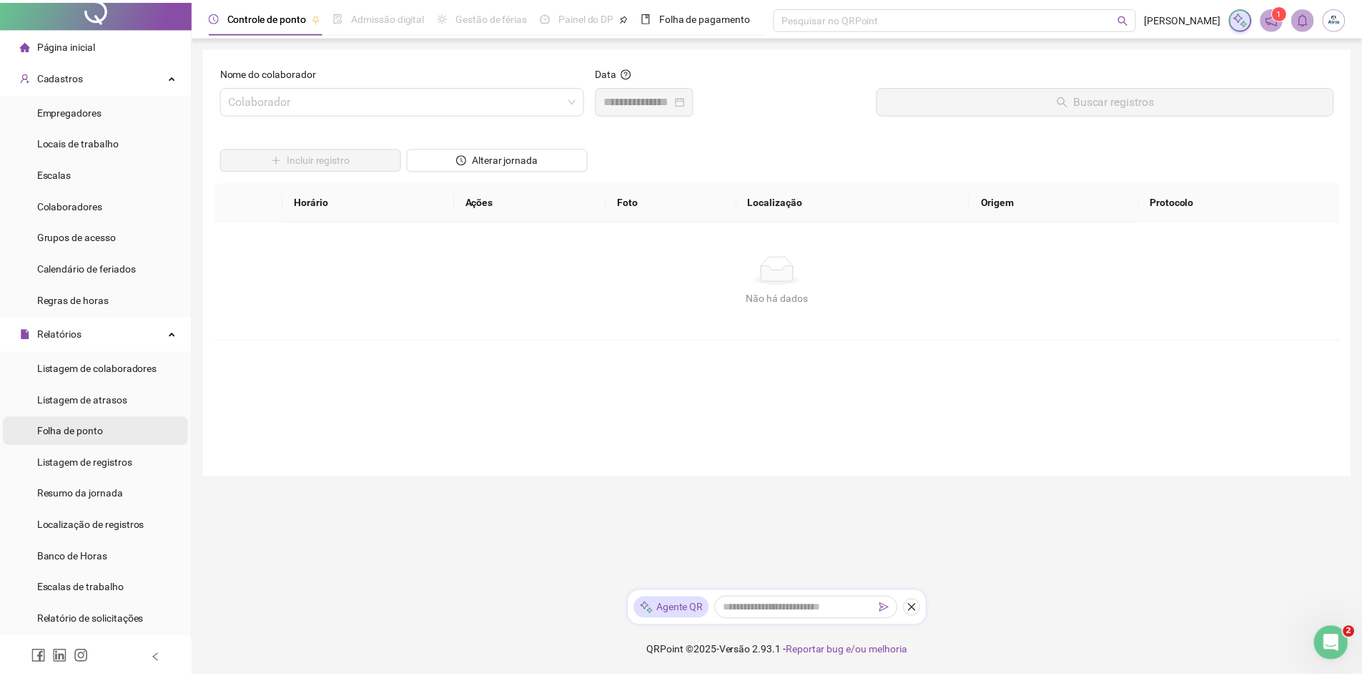
scroll to position [0, 0]
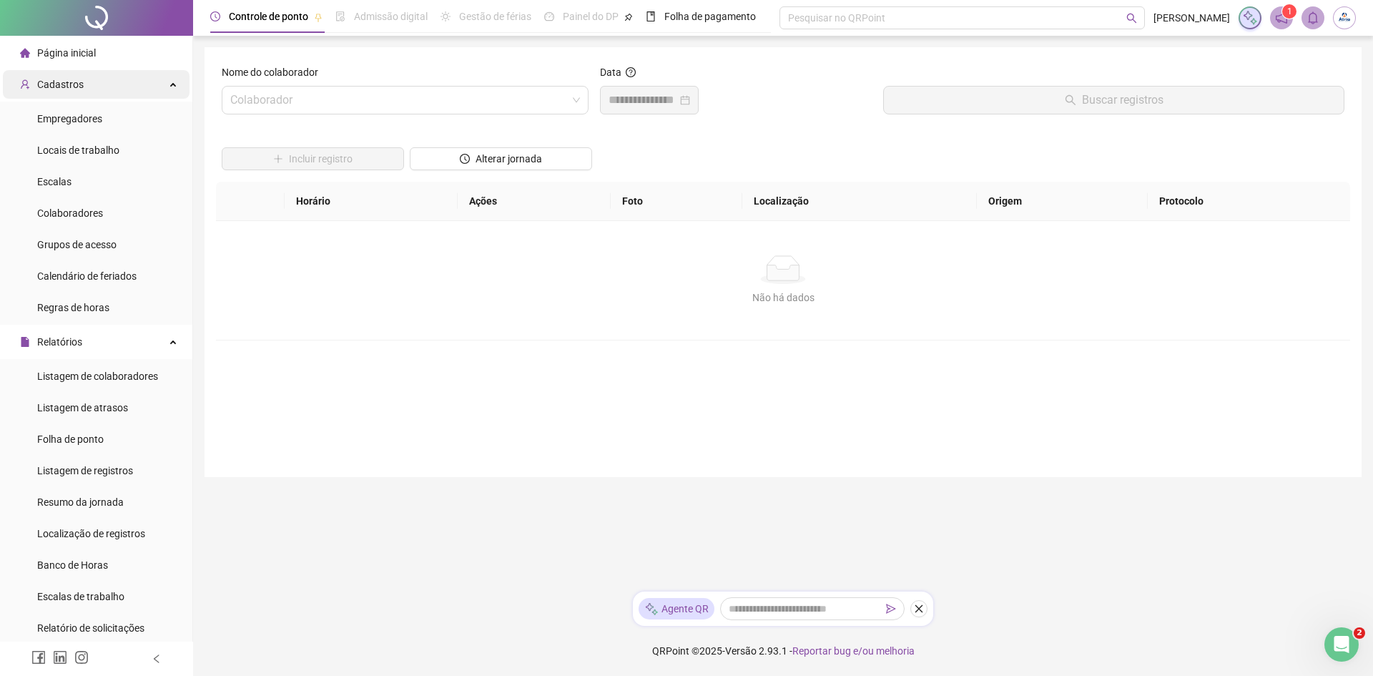
click at [116, 82] on div "Cadastros" at bounding box center [96, 84] width 187 height 29
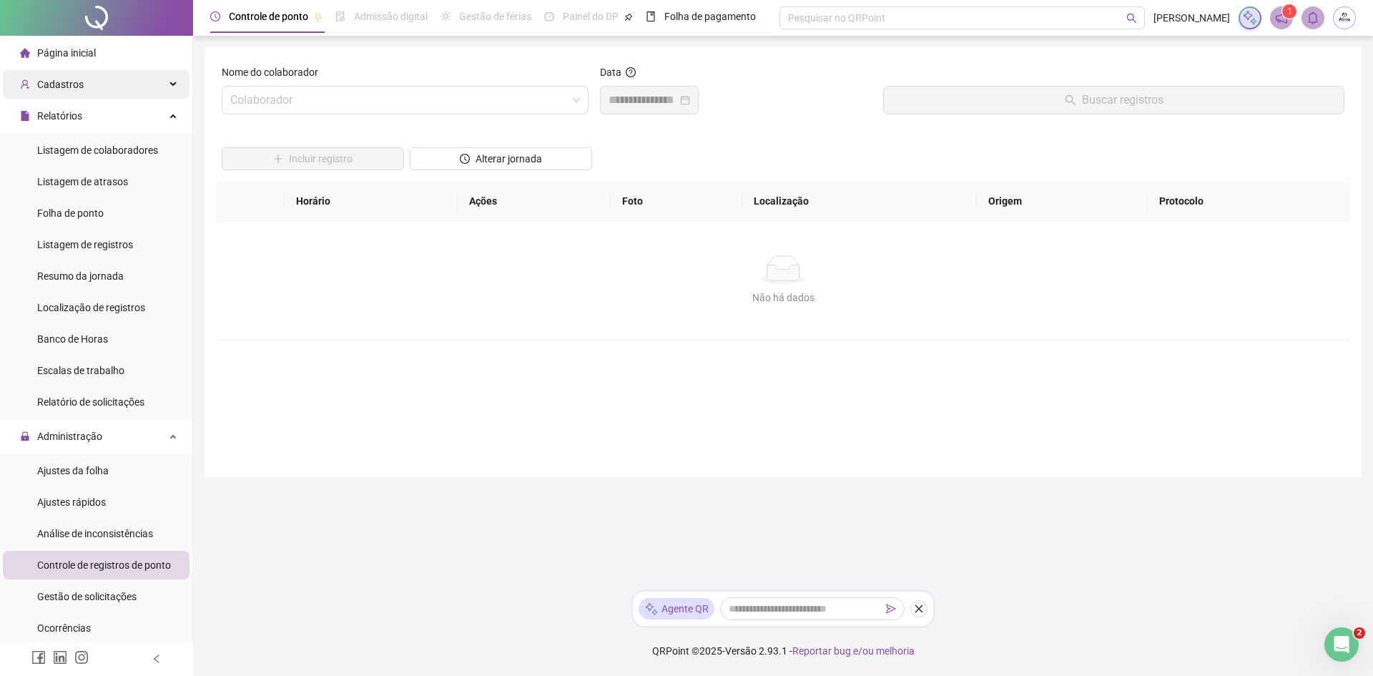
click at [128, 82] on div "Cadastros" at bounding box center [96, 84] width 187 height 29
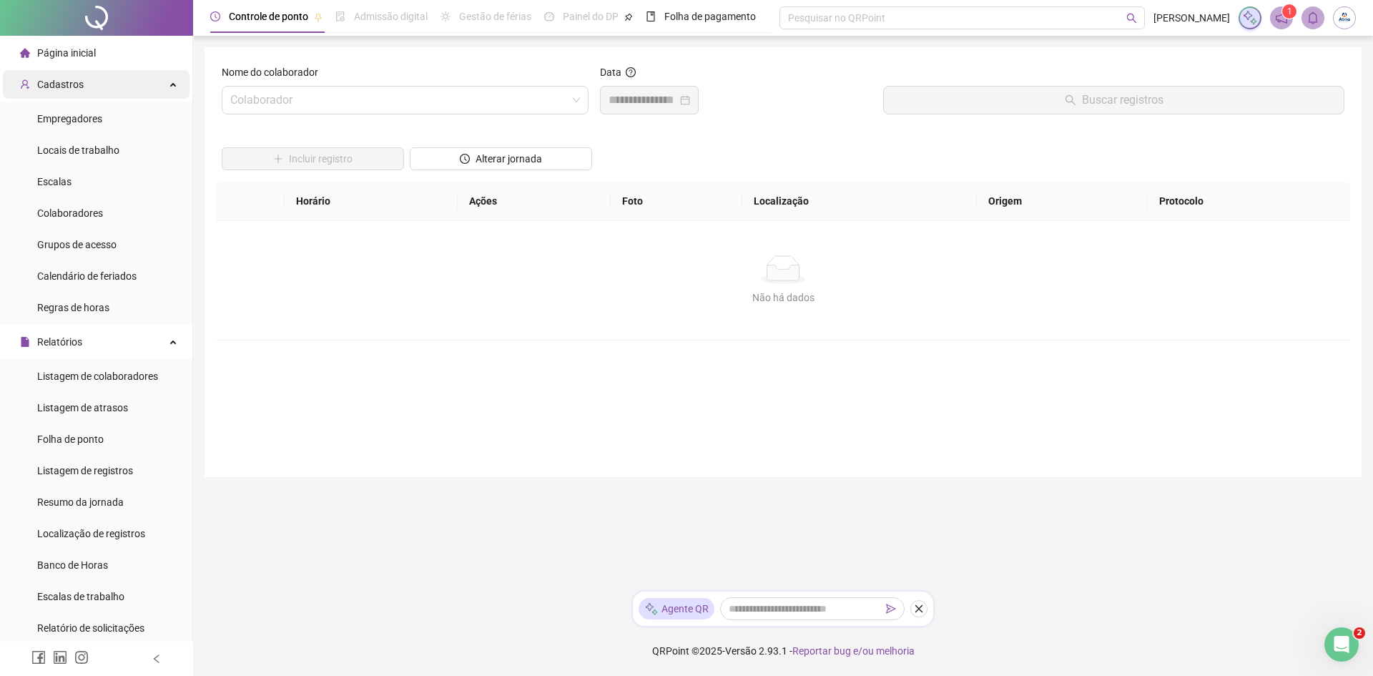
click at [129, 83] on div "Cadastros" at bounding box center [96, 84] width 187 height 29
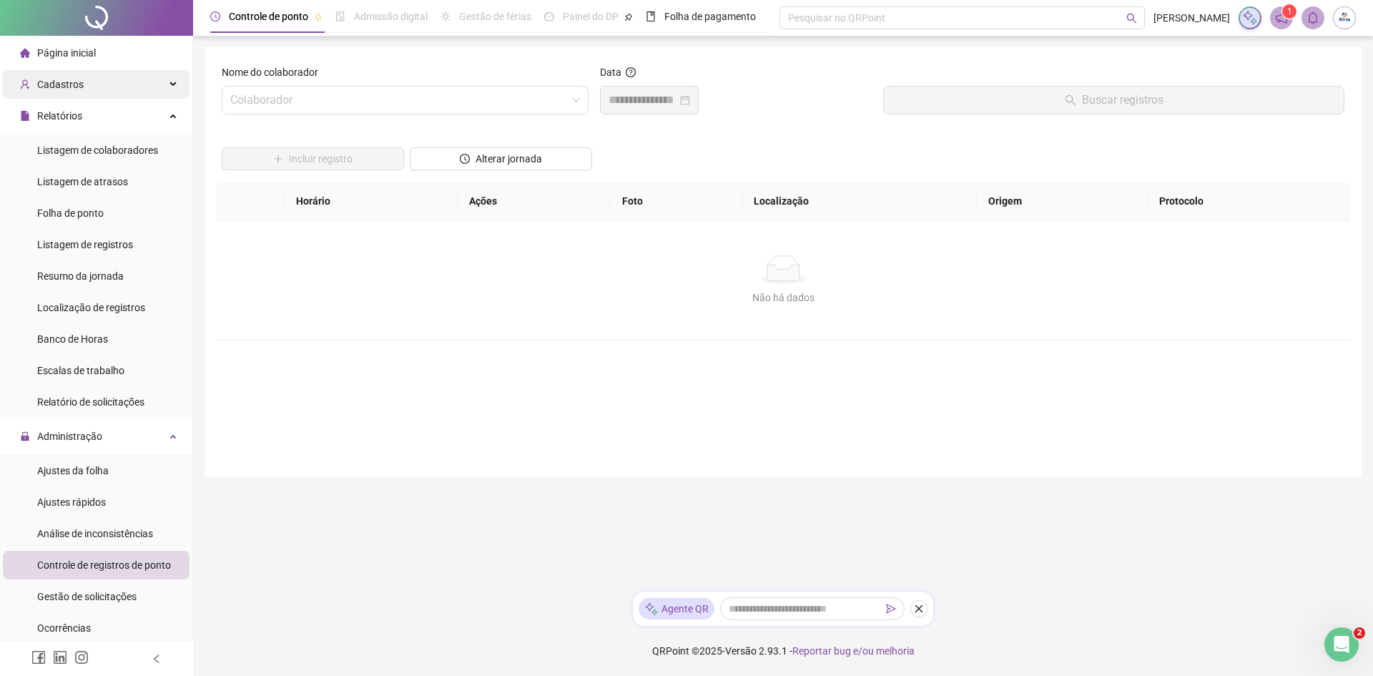
click at [129, 84] on div "Cadastros" at bounding box center [96, 84] width 187 height 29
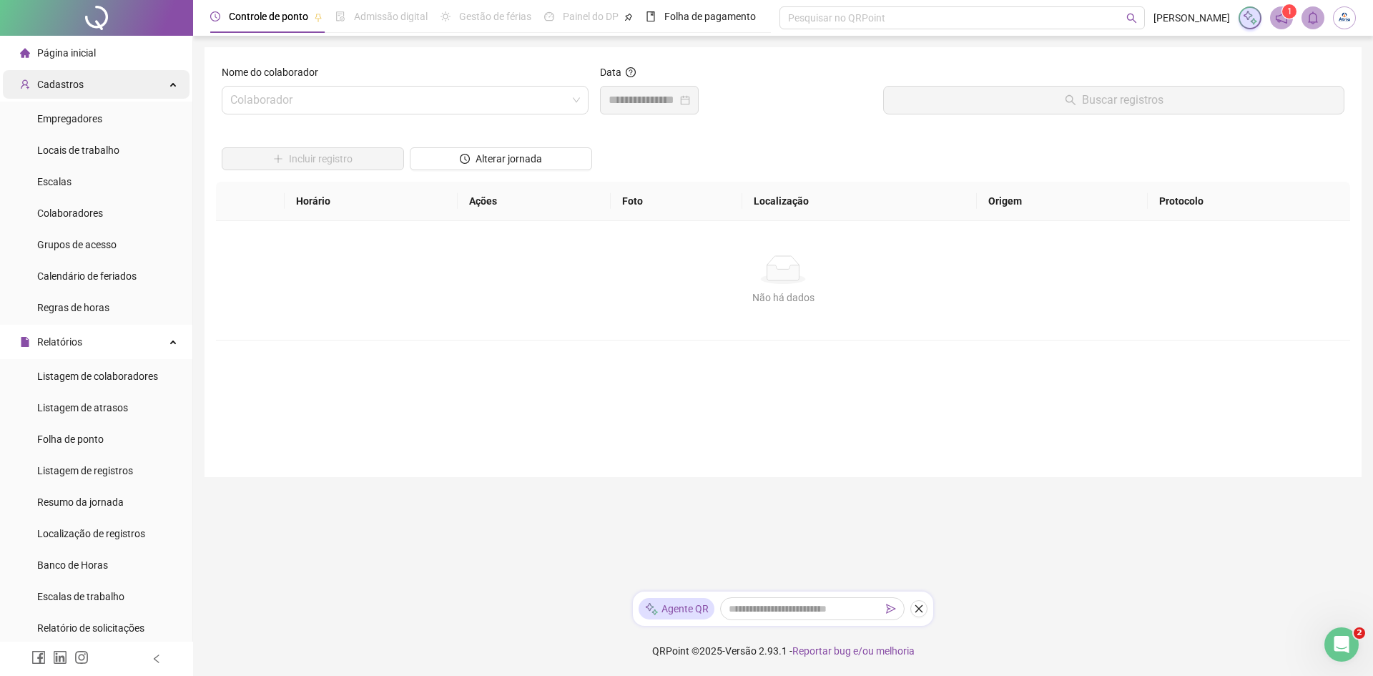
click at [121, 82] on div "Cadastros" at bounding box center [96, 84] width 187 height 29
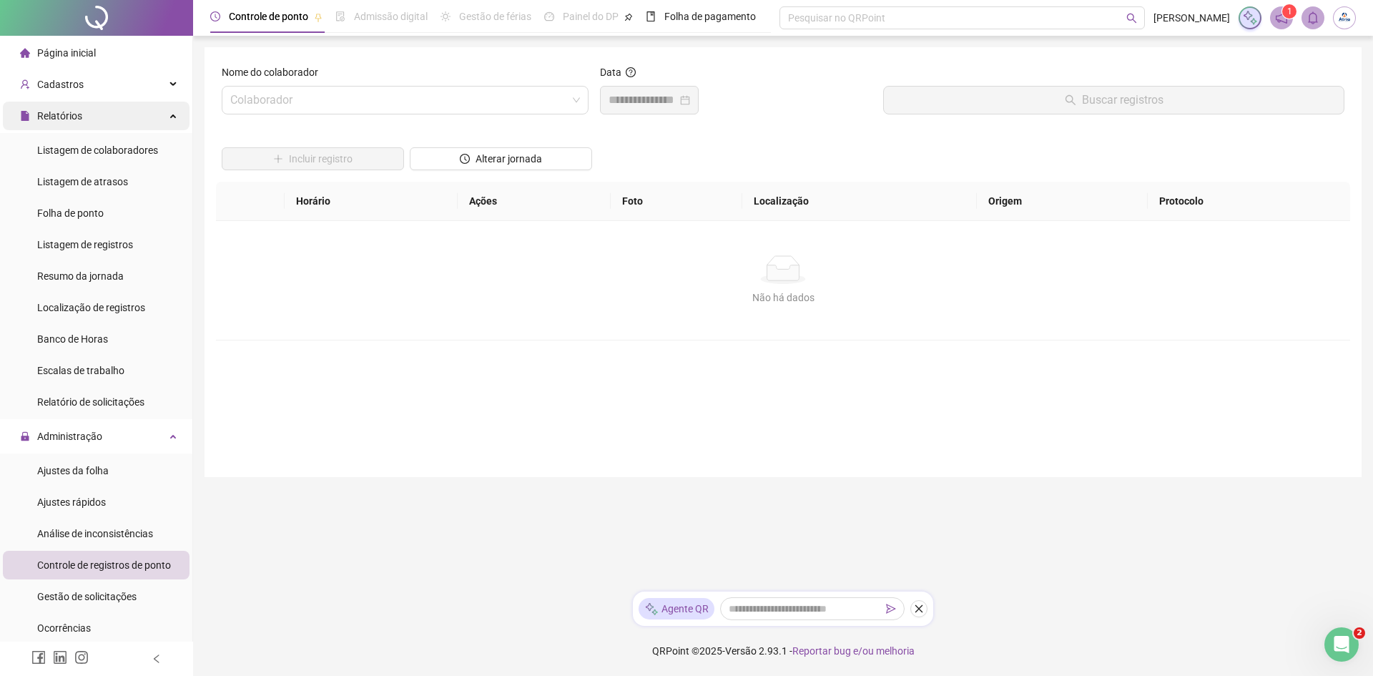
click at [132, 109] on div "Relatórios" at bounding box center [96, 116] width 187 height 29
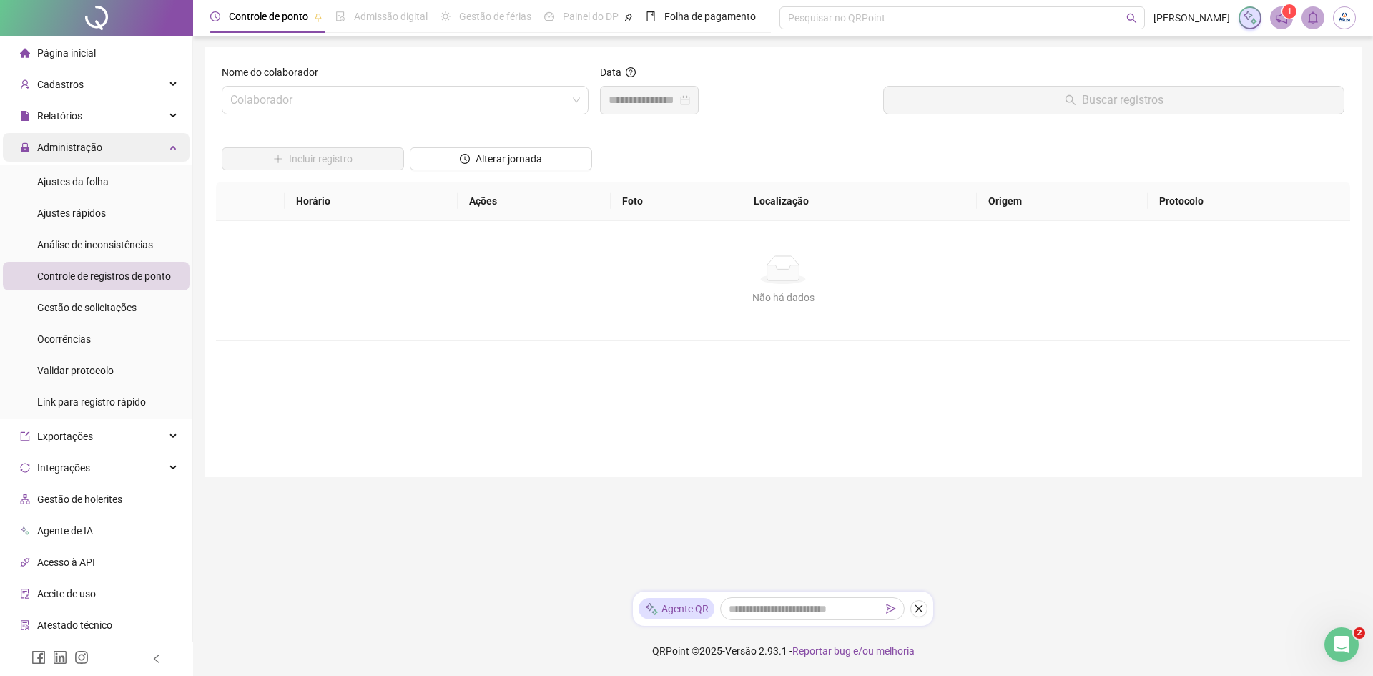
click at [132, 147] on div "Administração" at bounding box center [96, 147] width 187 height 29
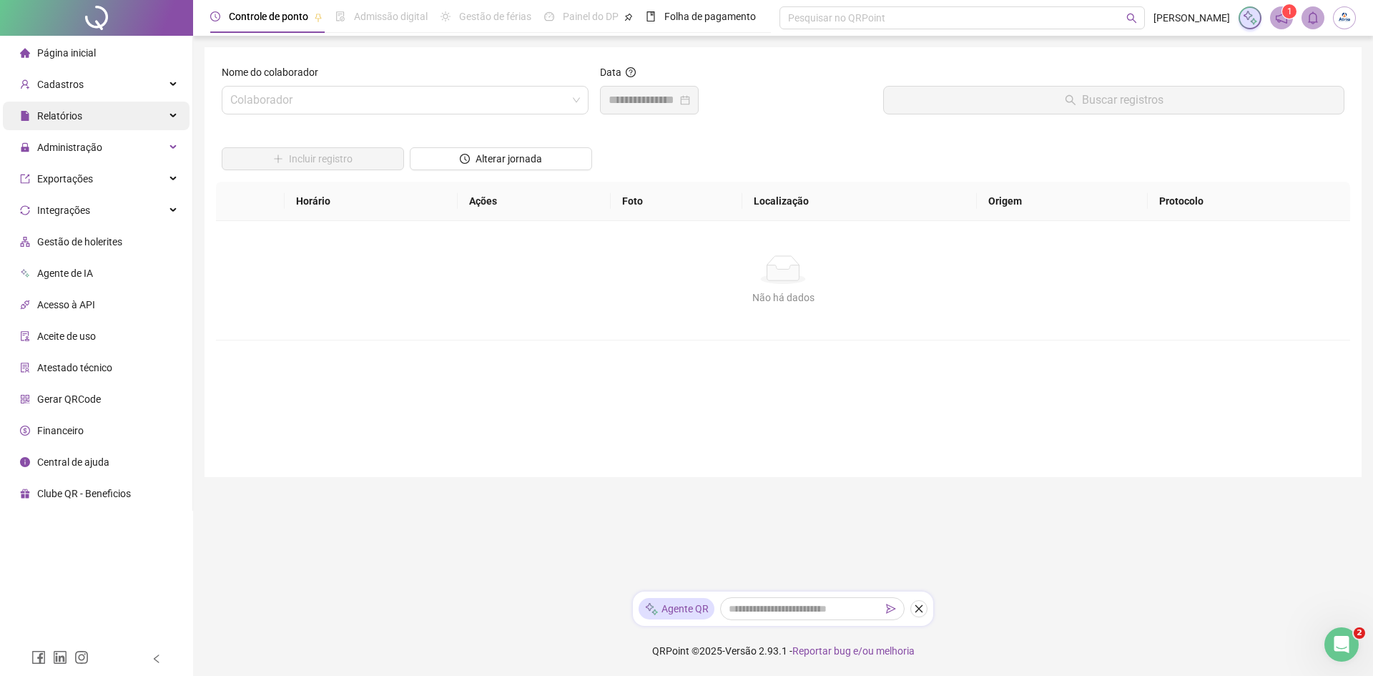
click at [169, 116] on div "Relatórios" at bounding box center [96, 116] width 187 height 29
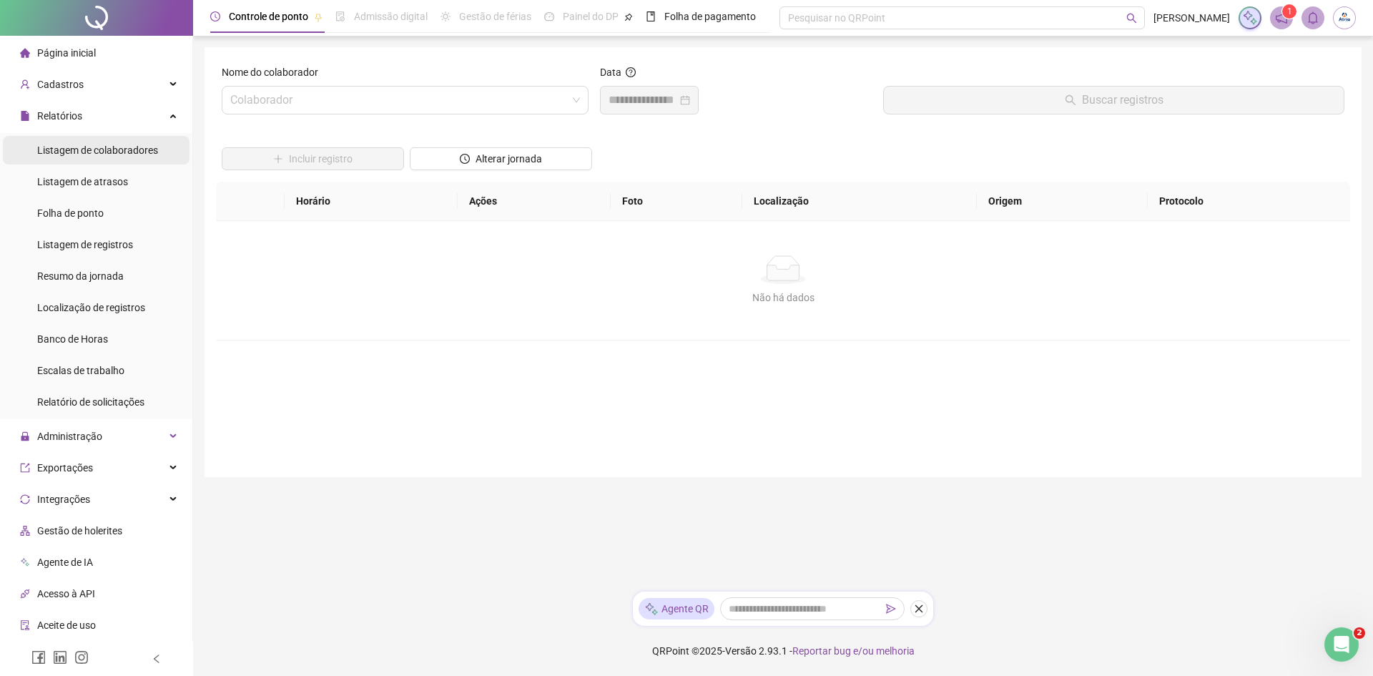
click at [158, 154] on li "Listagem de colaboradores" at bounding box center [96, 150] width 187 height 29
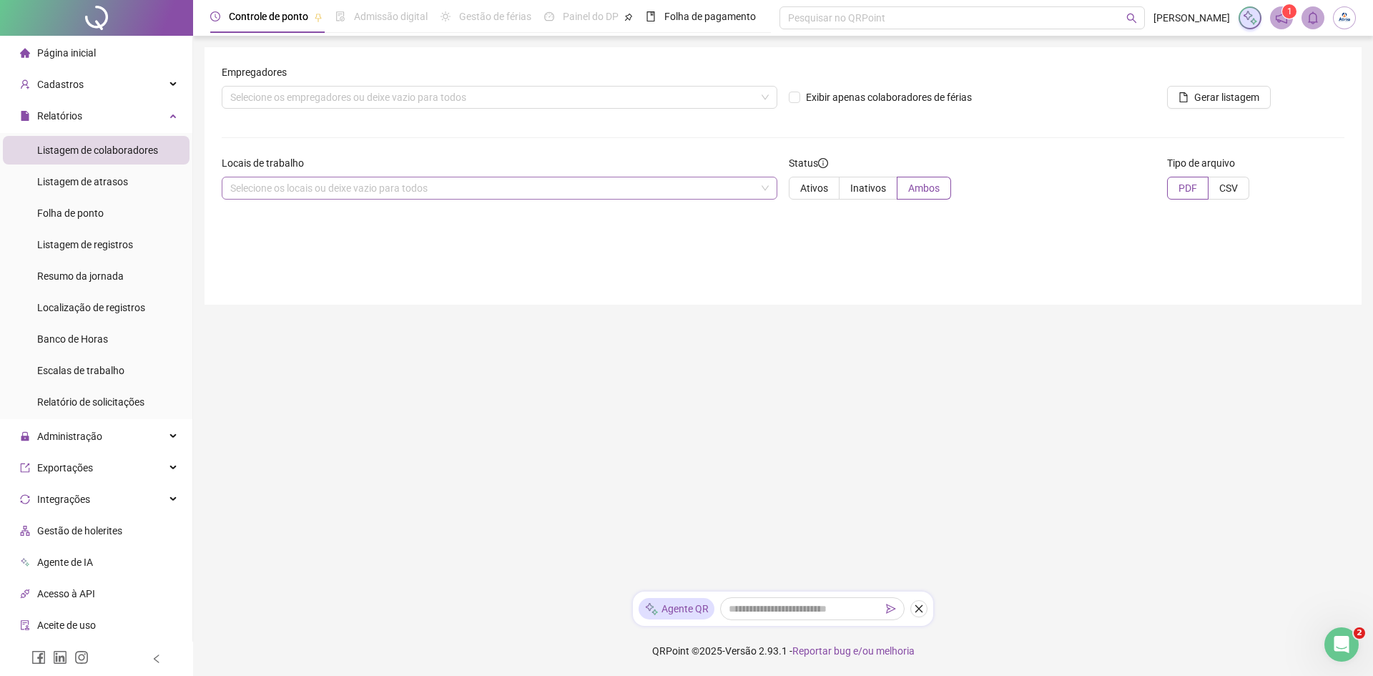
click at [401, 188] on div "Selecione os locais ou deixe vazio para todos" at bounding box center [500, 188] width 556 height 23
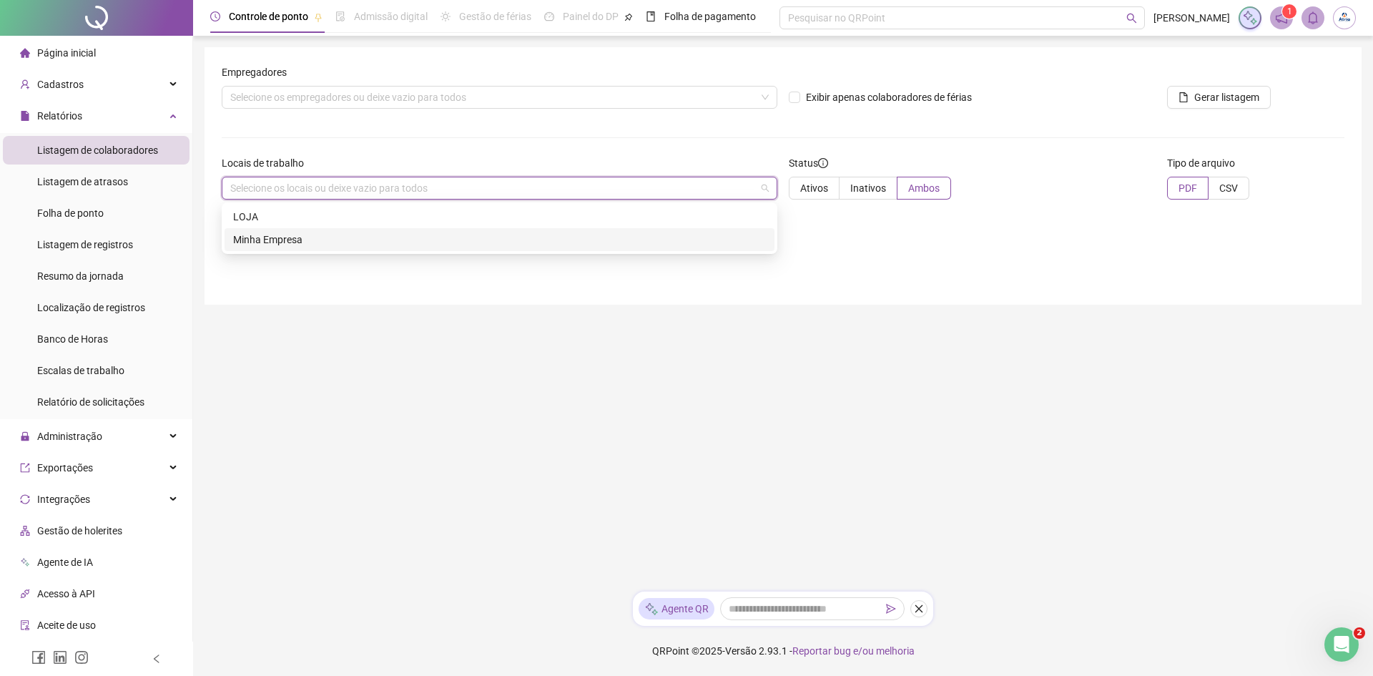
click at [390, 241] on div "Minha Empresa" at bounding box center [499, 240] width 533 height 16
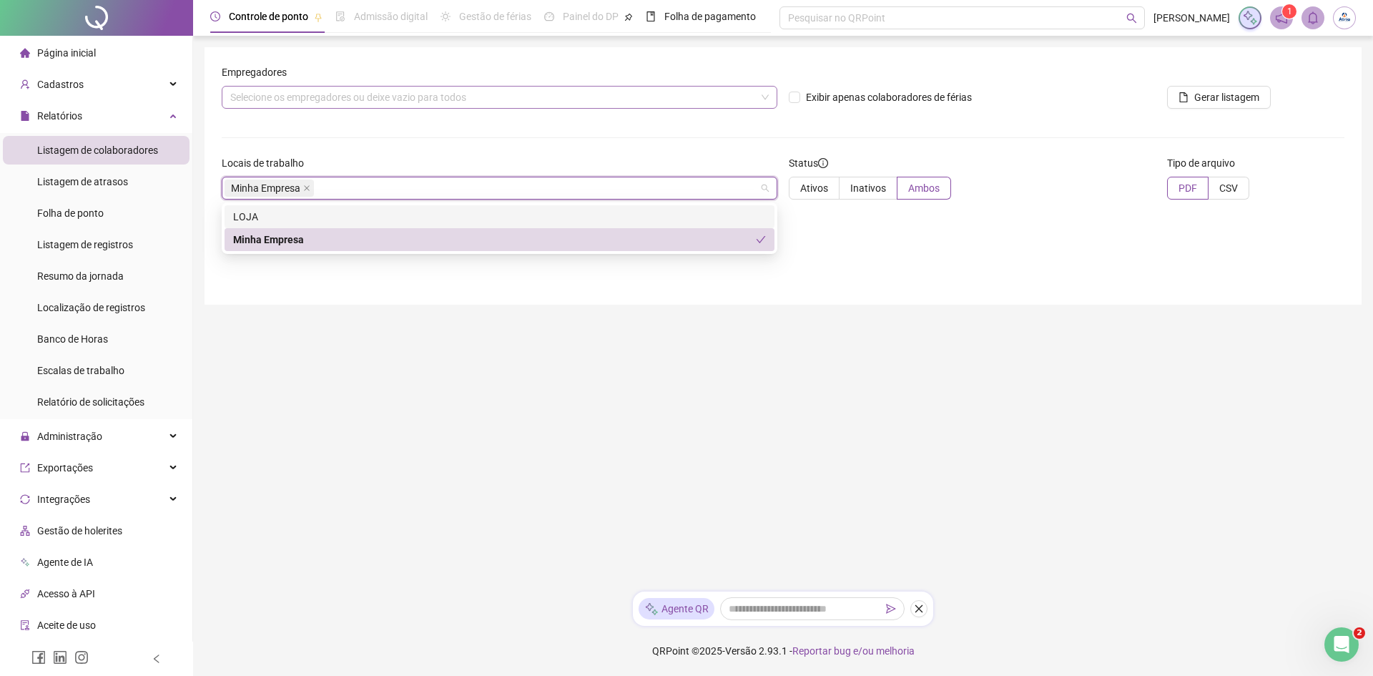
click at [406, 91] on div "Selecione os empregadores ou deixe vazio para todos" at bounding box center [500, 97] width 556 height 23
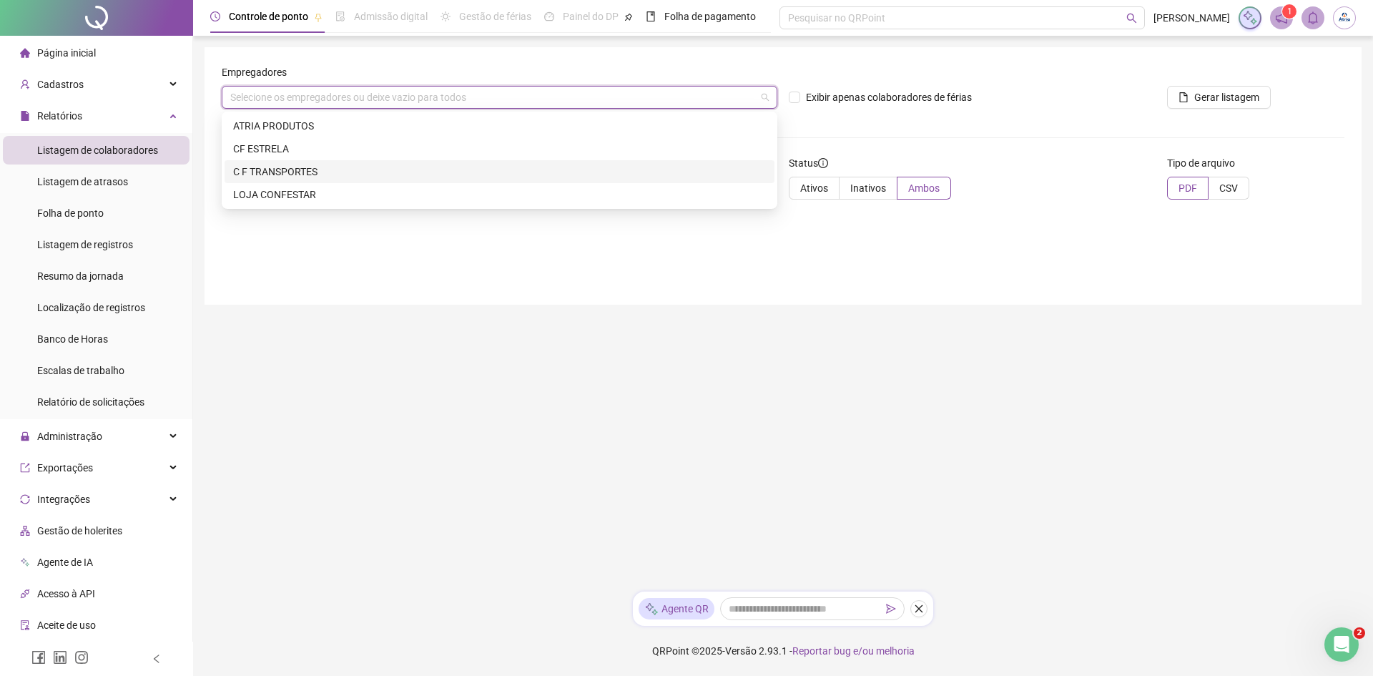
click at [376, 164] on div "C F TRANSPORTES" at bounding box center [499, 172] width 533 height 16
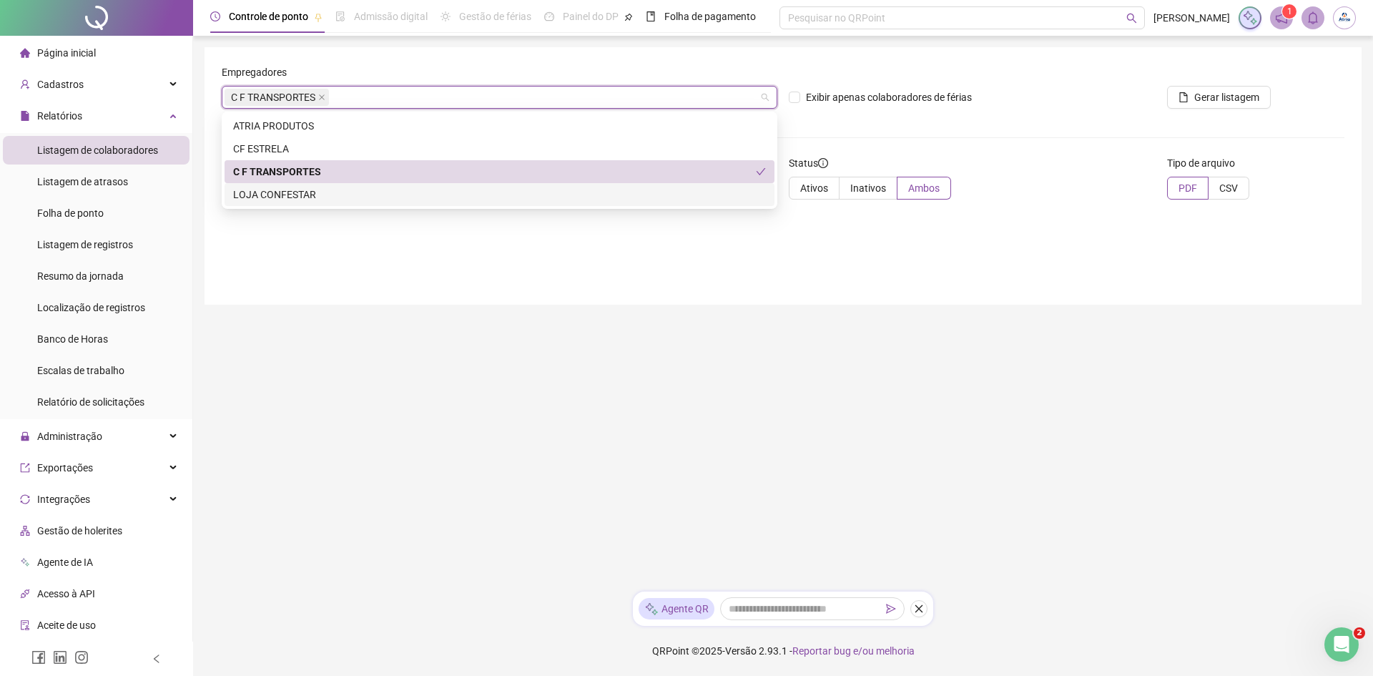
click at [943, 285] on div "Empregadores C F TRANSPORTES Exibir apenas colaboradores de férias Gerar listag…" at bounding box center [783, 175] width 1157 height 257
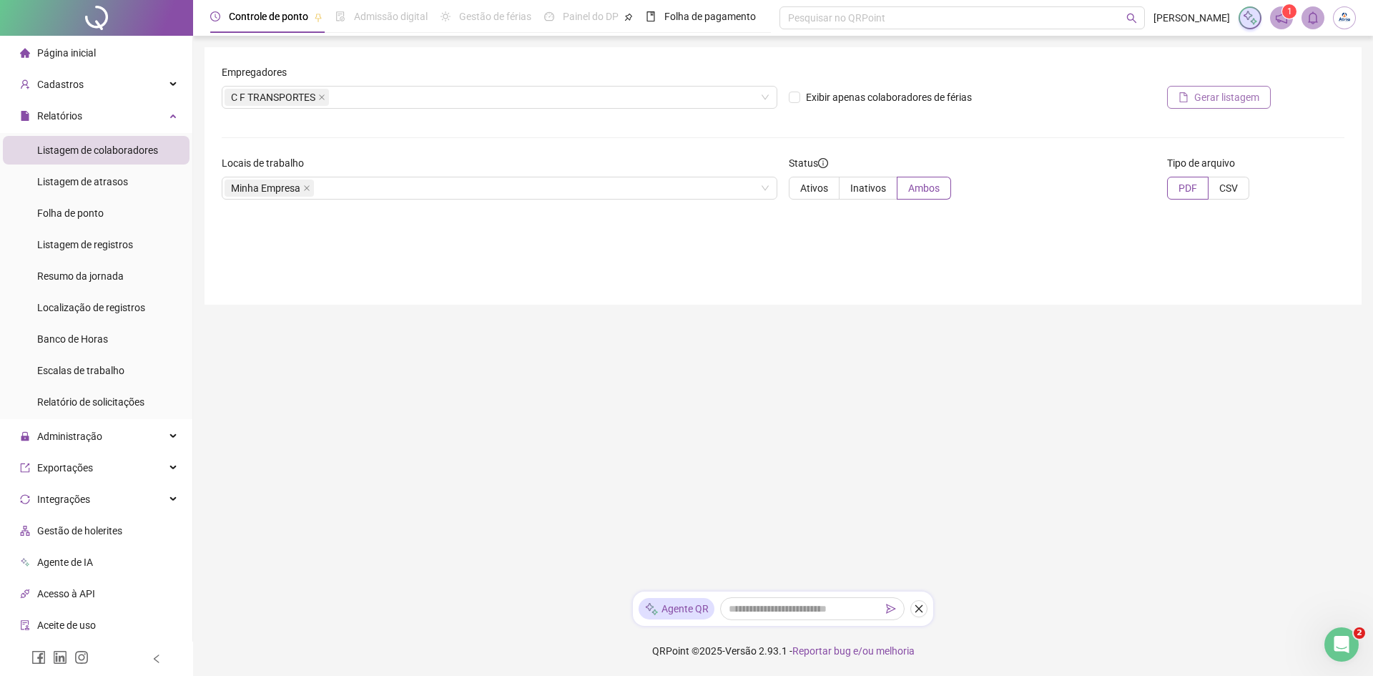
click at [1261, 95] on button "Gerar listagem" at bounding box center [1219, 97] width 104 height 23
click at [104, 120] on div "Relatórios" at bounding box center [96, 116] width 187 height 29
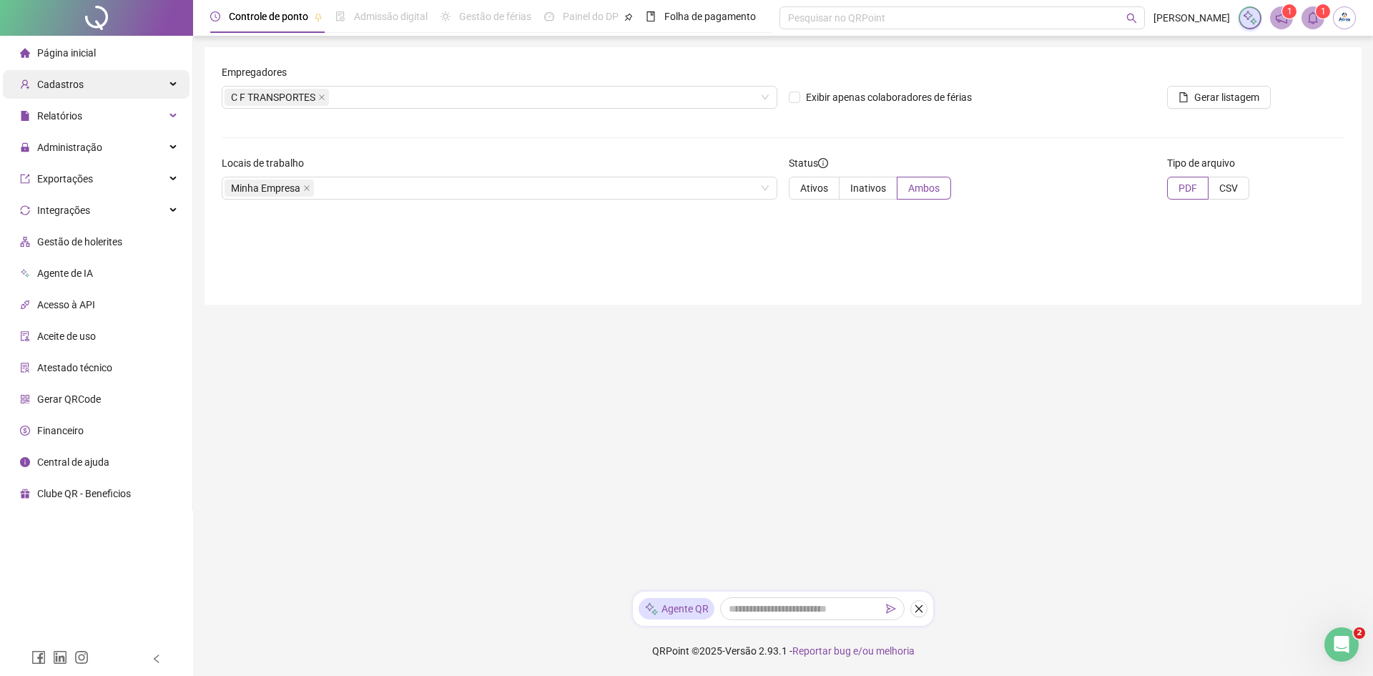
click at [121, 90] on div "Cadastros" at bounding box center [96, 84] width 187 height 29
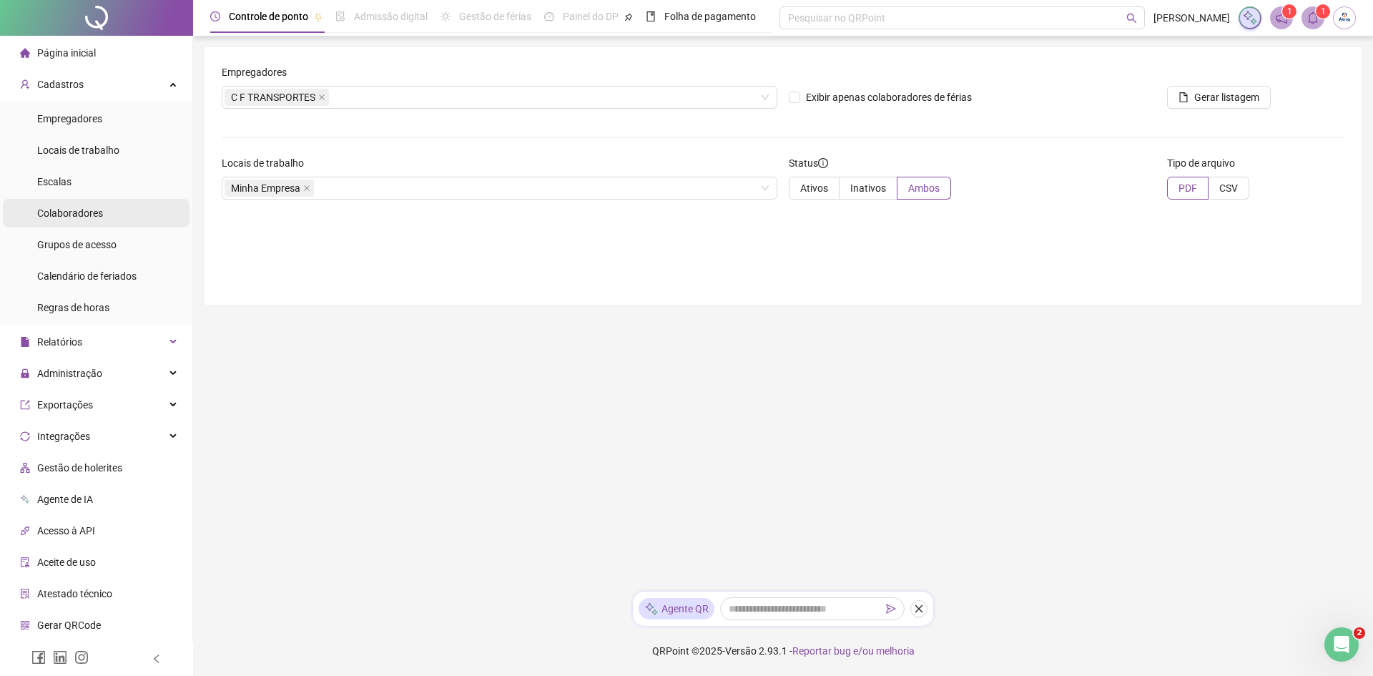
click at [146, 212] on li "Colaboradores" at bounding box center [96, 213] width 187 height 29
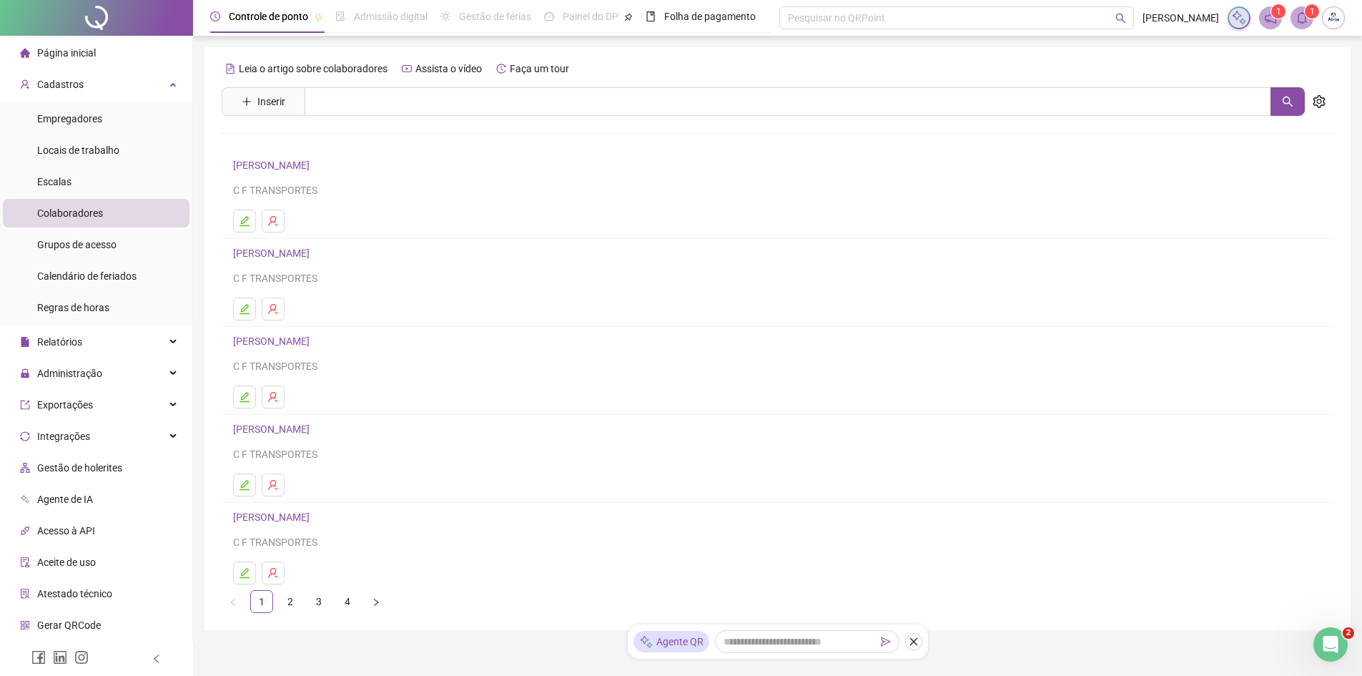
click at [280, 255] on link "[PERSON_NAME]" at bounding box center [273, 252] width 81 height 11
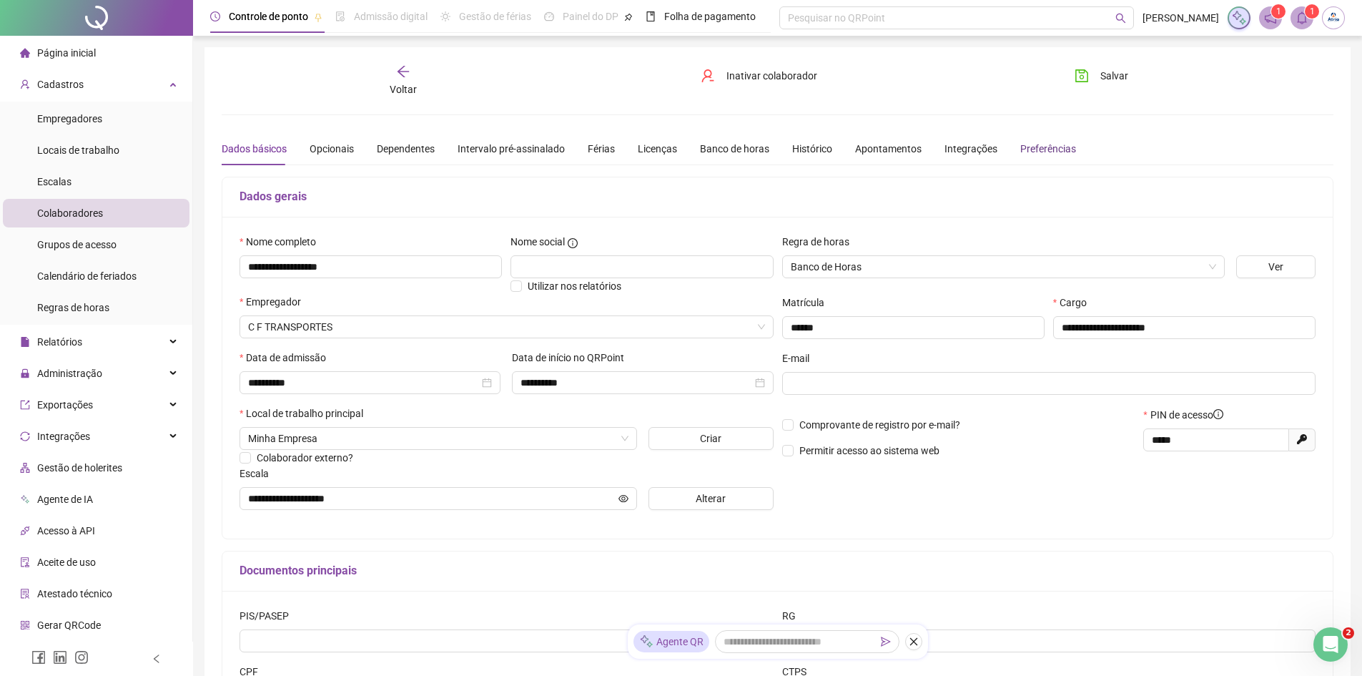
click at [1033, 143] on div "Preferências" at bounding box center [1048, 149] width 56 height 16
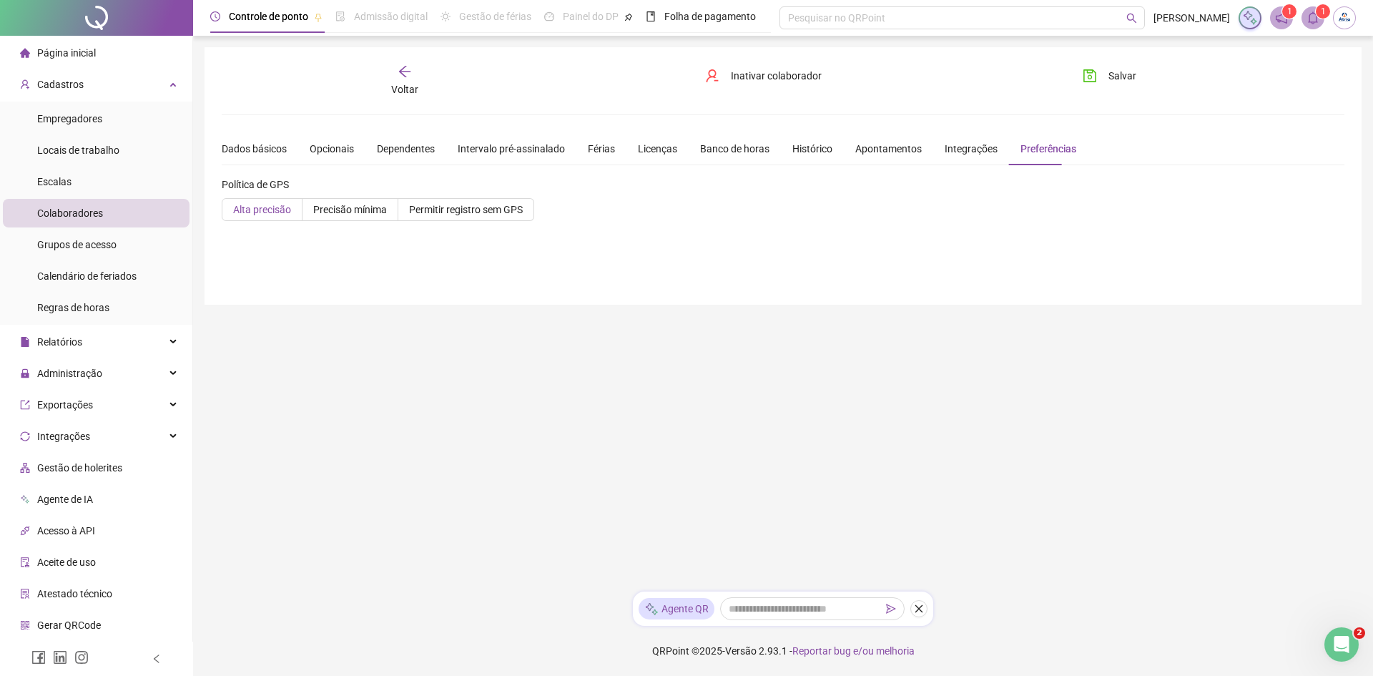
click at [254, 212] on span "Alta precisão" at bounding box center [262, 209] width 58 height 11
click at [313, 208] on span "Precisão mínima" at bounding box center [350, 209] width 74 height 11
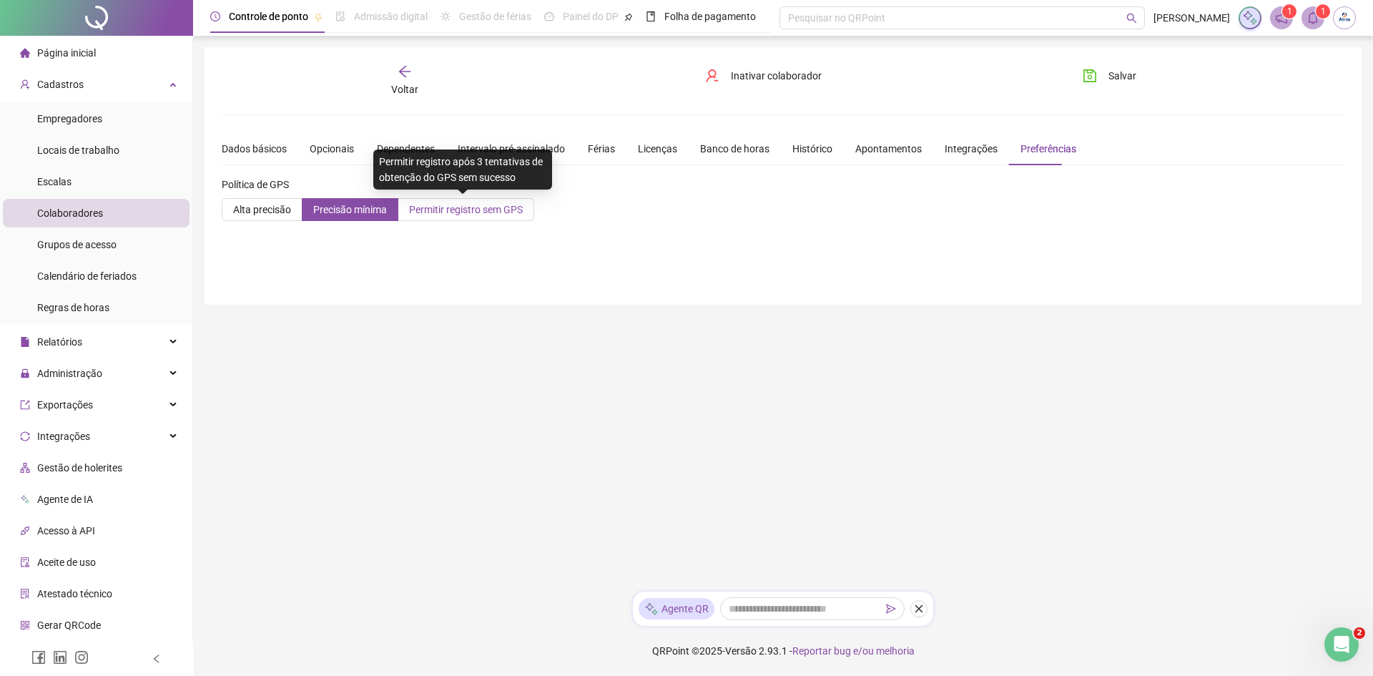
click at [497, 214] on span "Permitir registro sem GPS" at bounding box center [466, 209] width 114 height 11
click at [405, 269] on div "**********" at bounding box center [783, 175] width 1157 height 257
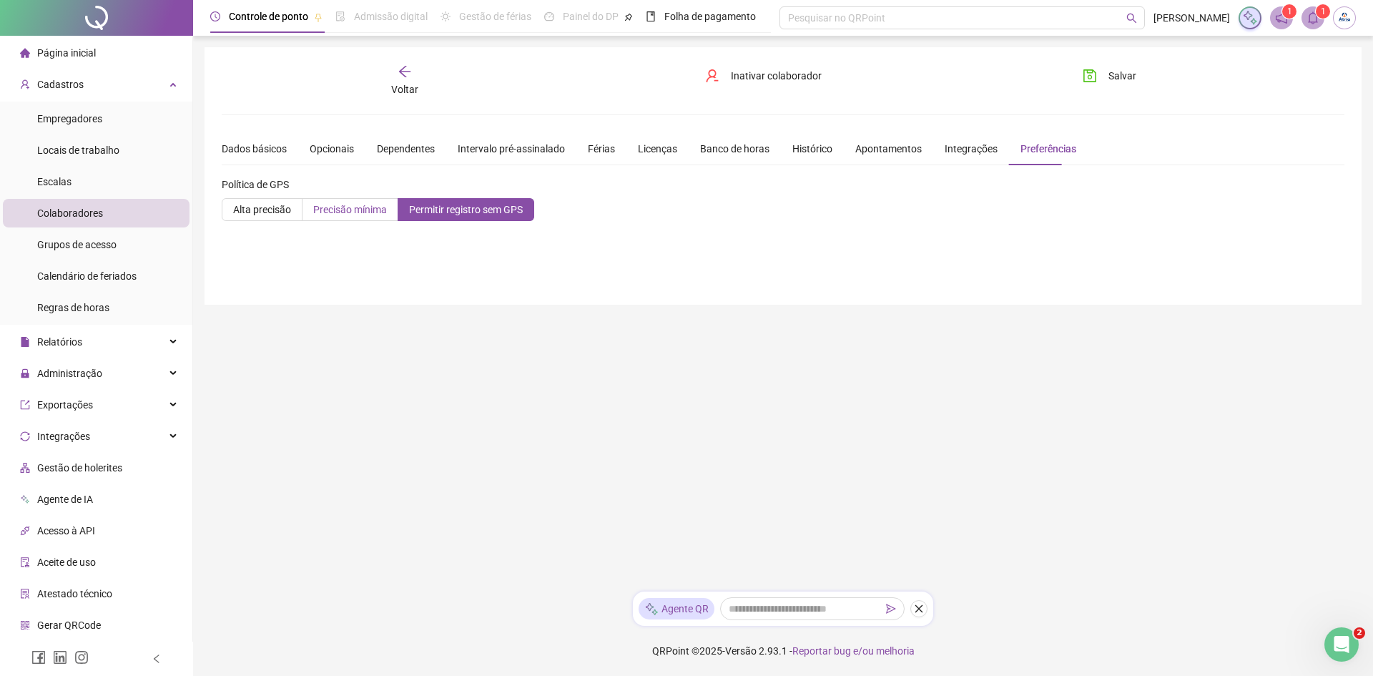
click at [372, 212] on span "Precisão mínima" at bounding box center [350, 209] width 74 height 11
click at [255, 219] on label "Alta precisão" at bounding box center [262, 209] width 81 height 23
click at [396, 65] on div "Voltar" at bounding box center [404, 80] width 177 height 33
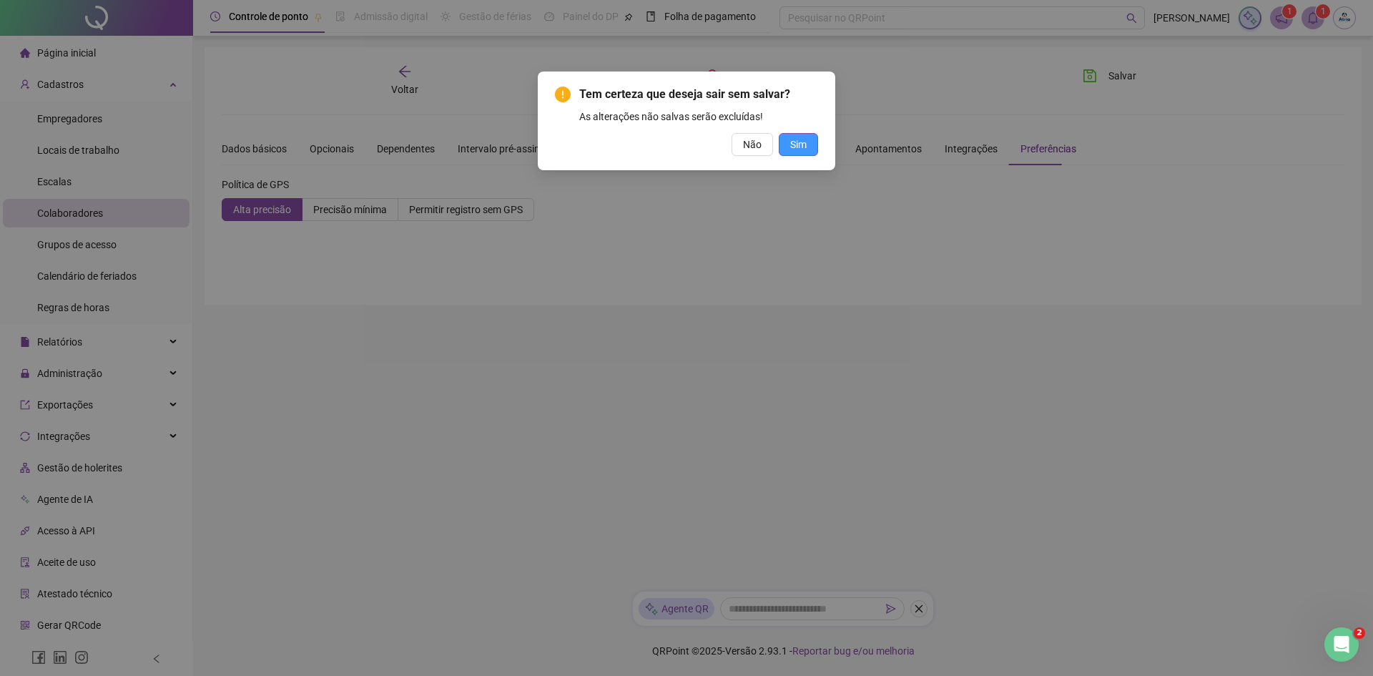
drag, startPoint x: 799, startPoint y: 144, endPoint x: 792, endPoint y: 149, distance: 8.2
click at [799, 144] on span "Sim" at bounding box center [798, 145] width 16 height 16
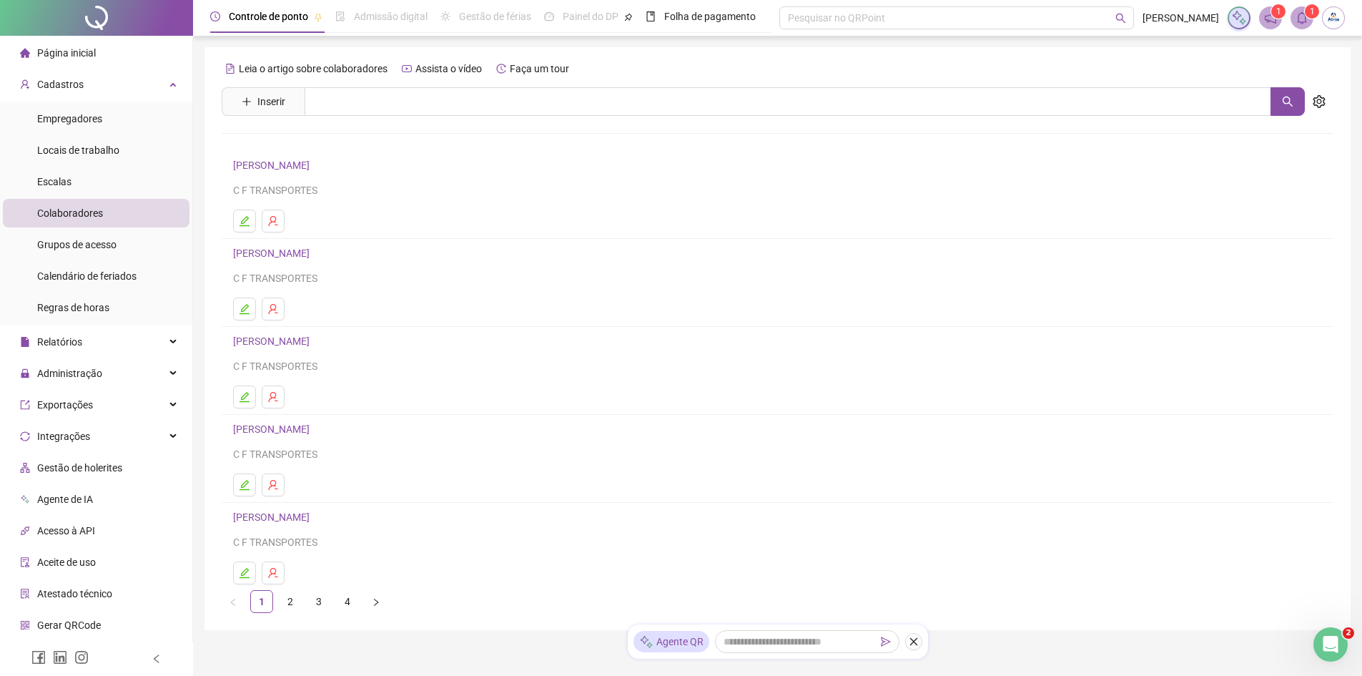
scroll to position [50, 0]
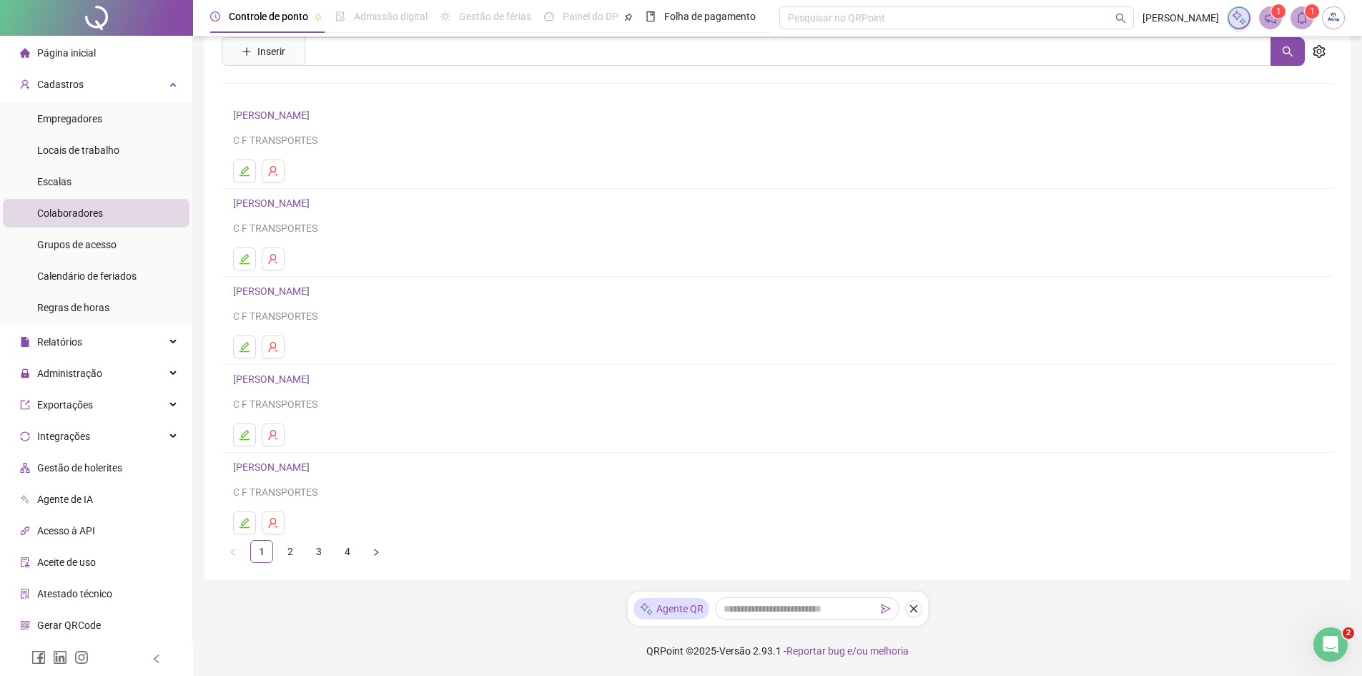
click at [275, 380] on link "[PERSON_NAME]" at bounding box center [273, 378] width 81 height 11
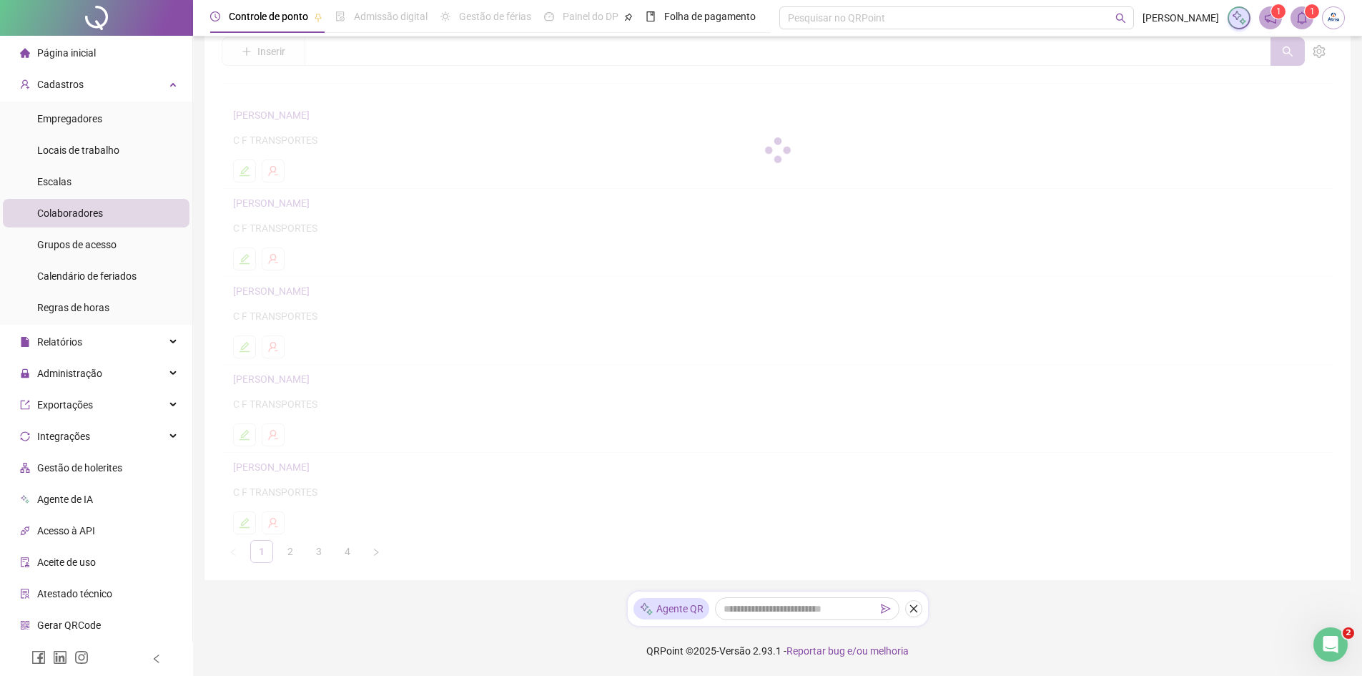
scroll to position [57, 0]
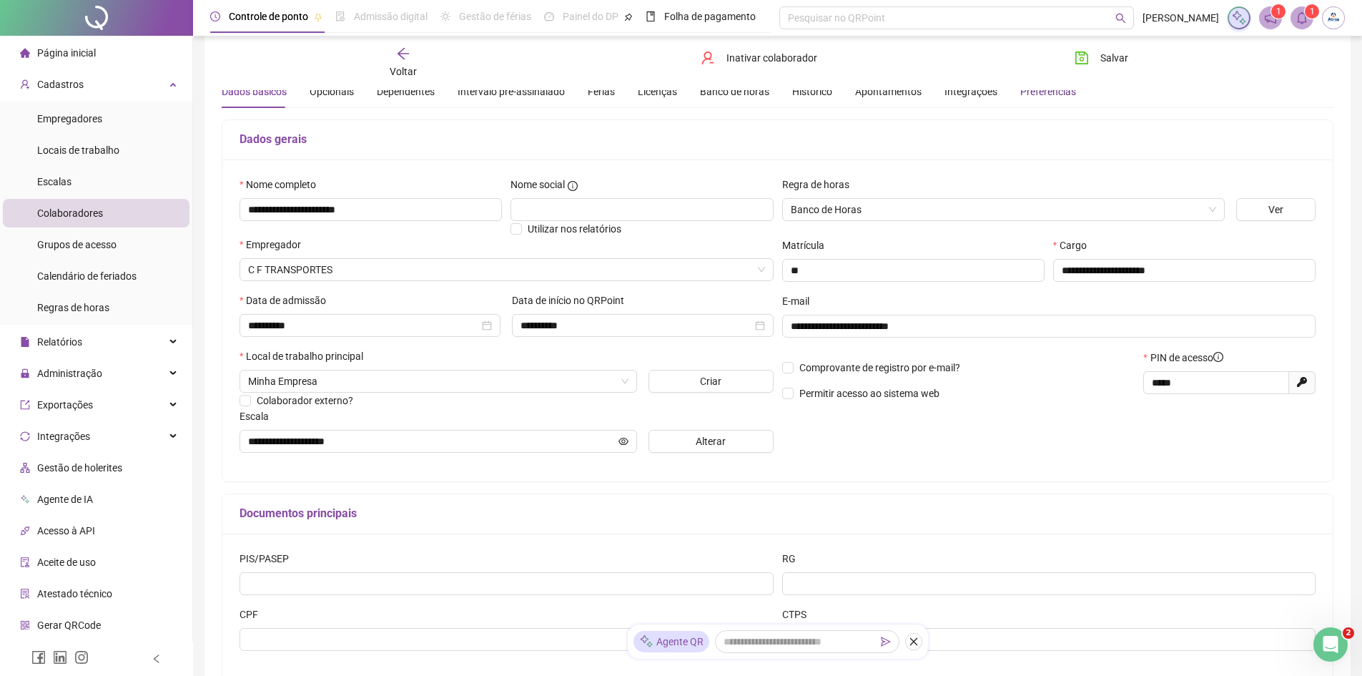
click at [1054, 98] on div "Preferências" at bounding box center [1048, 92] width 56 height 16
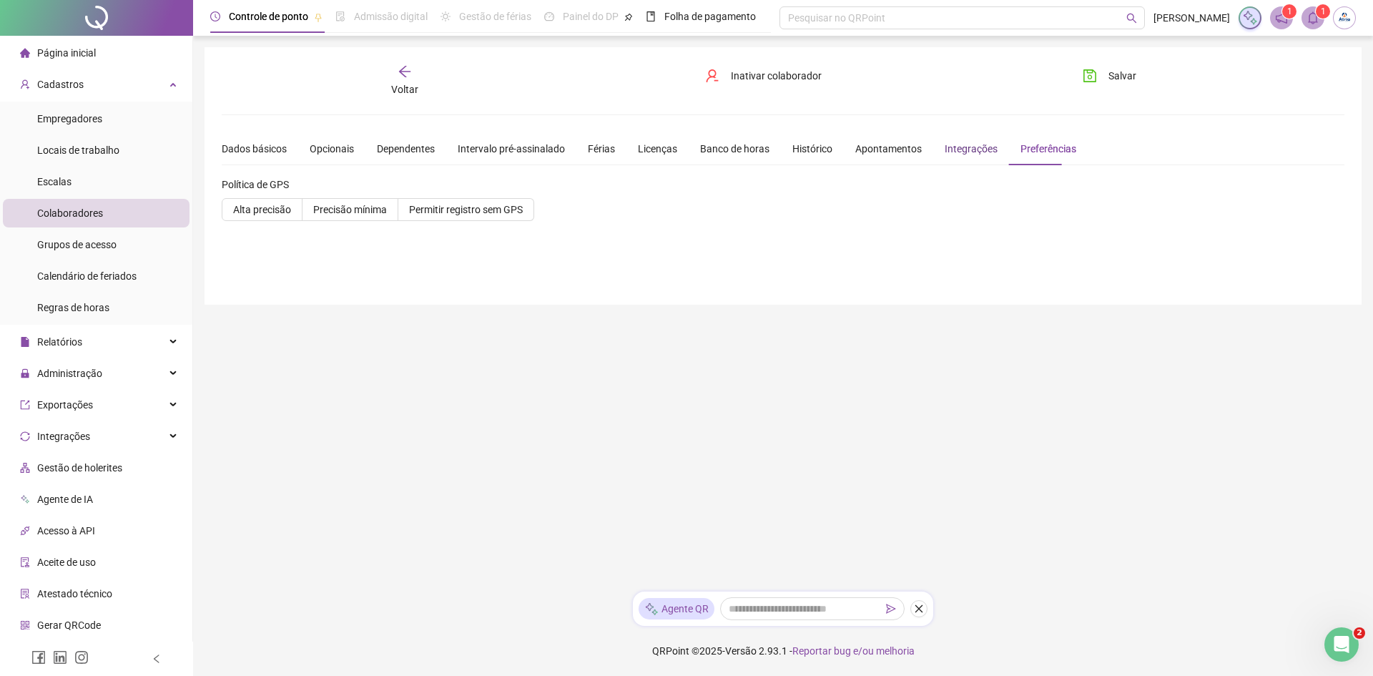
click at [964, 151] on div "Integrações" at bounding box center [971, 149] width 53 height 16
click at [789, 226] on input "search" at bounding box center [777, 228] width 46 height 21
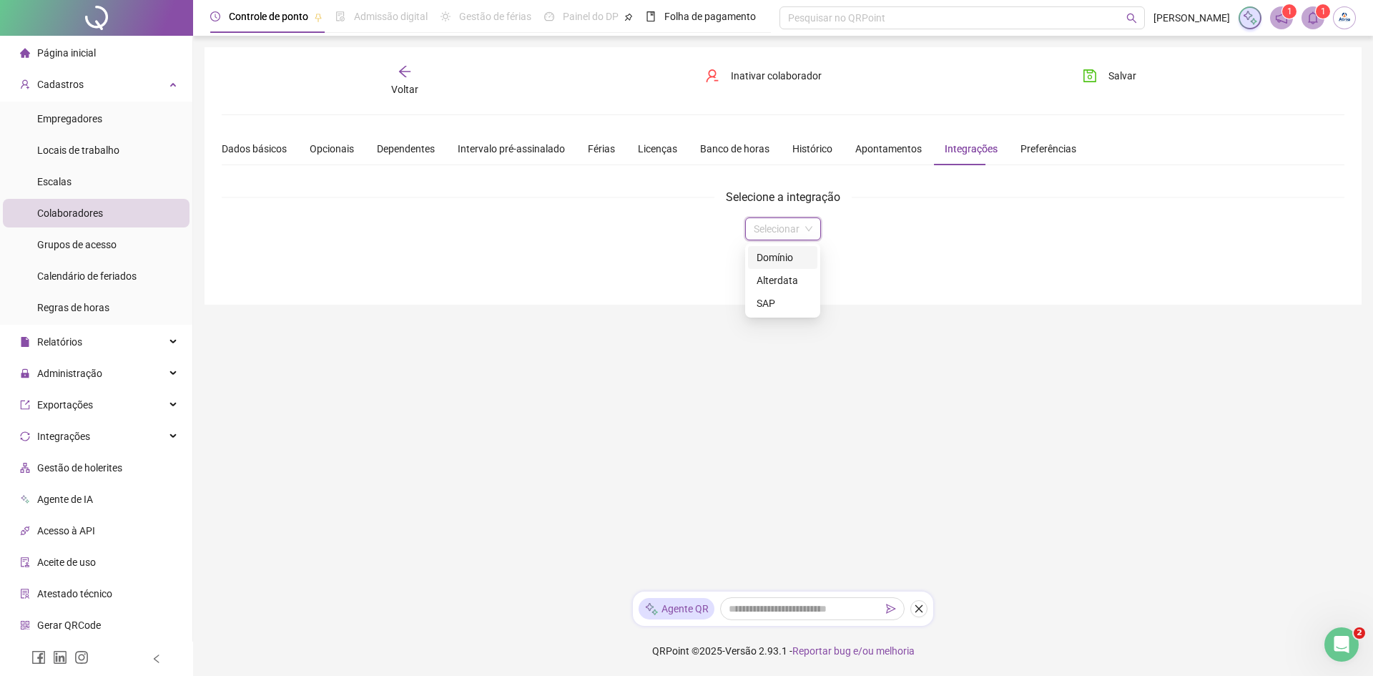
click at [789, 226] on input "search" at bounding box center [777, 228] width 46 height 21
click at [881, 149] on div "Apontamentos" at bounding box center [888, 149] width 66 height 16
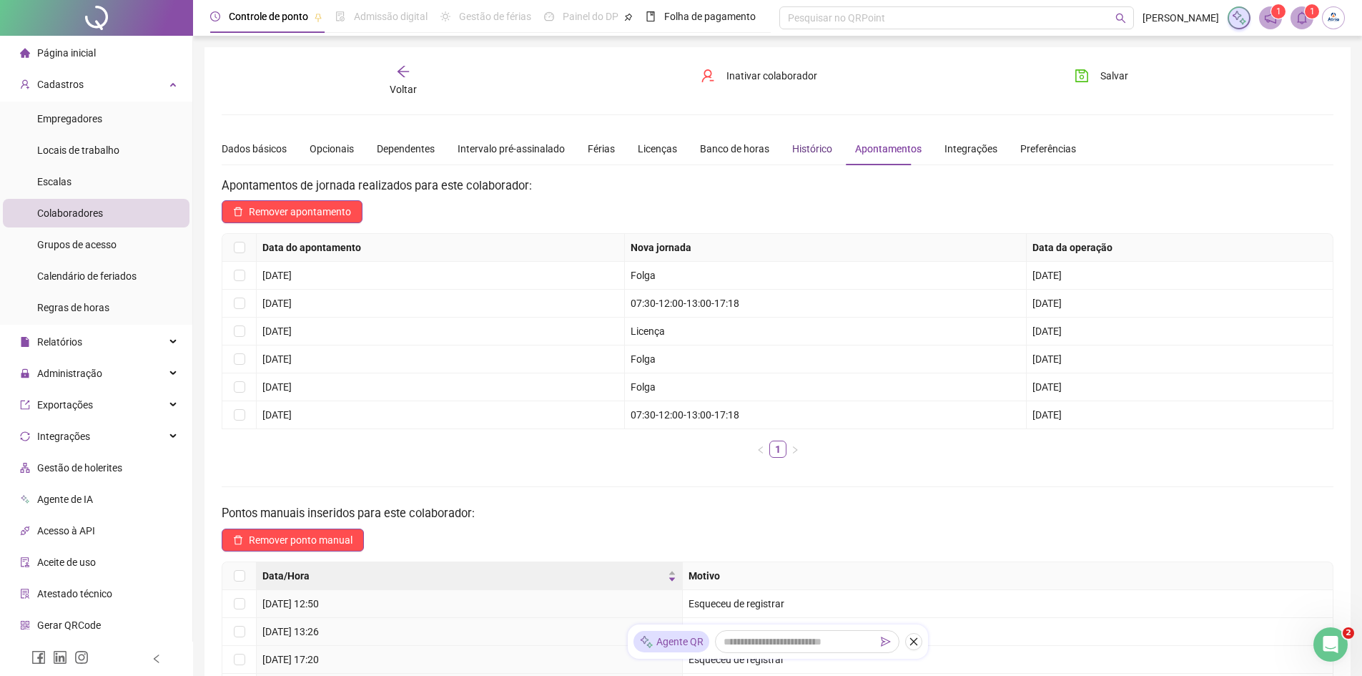
click at [792, 148] on div "Histórico" at bounding box center [812, 149] width 40 height 16
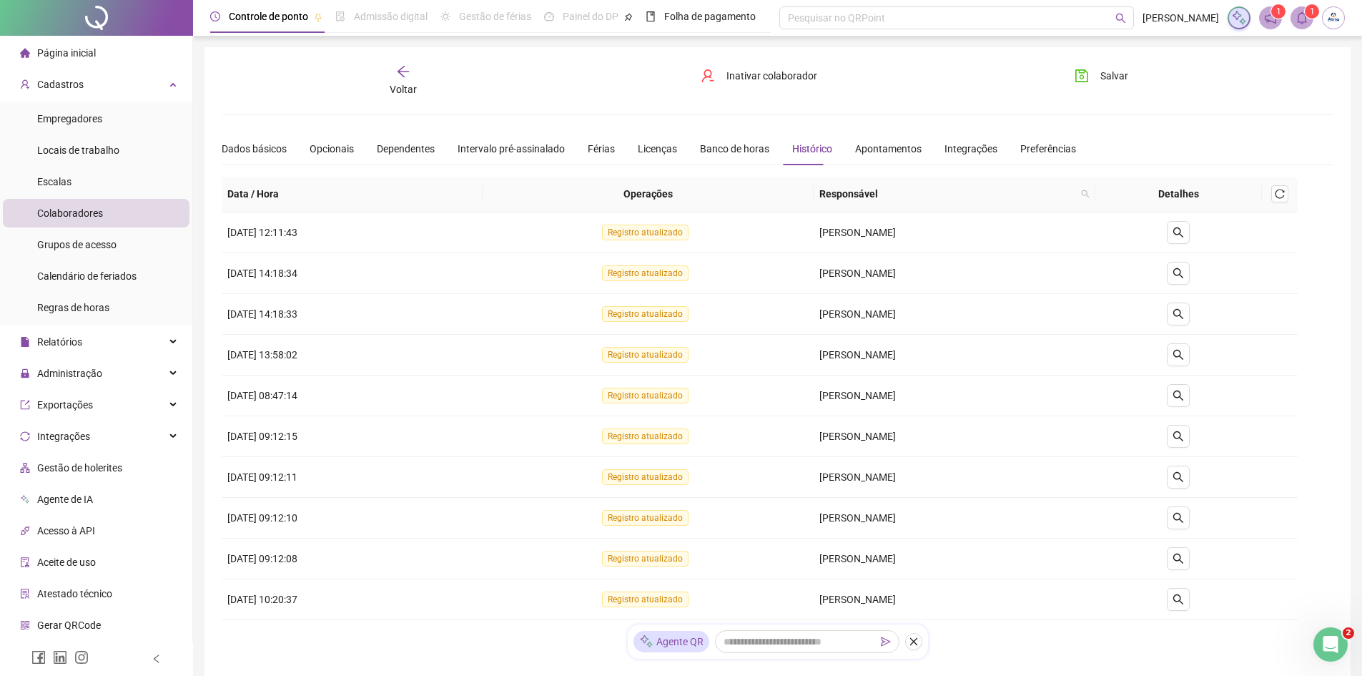
click at [676, 152] on div "Dados básicos Opcionais Dependentes Intervalo pré-assinalado Férias Licenças Ba…" at bounding box center [649, 148] width 854 height 33
click at [700, 152] on div "Banco de horas" at bounding box center [734, 149] width 69 height 16
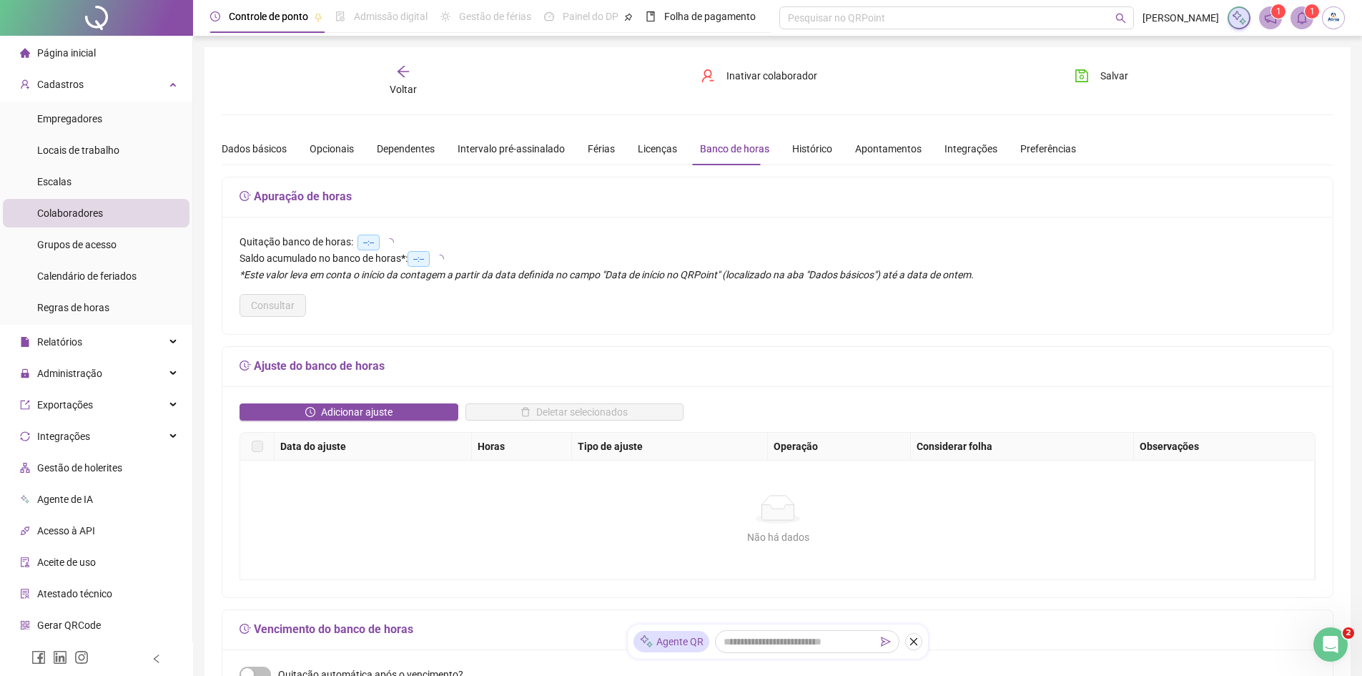
click at [711, 152] on div "Banco de horas" at bounding box center [734, 149] width 69 height 16
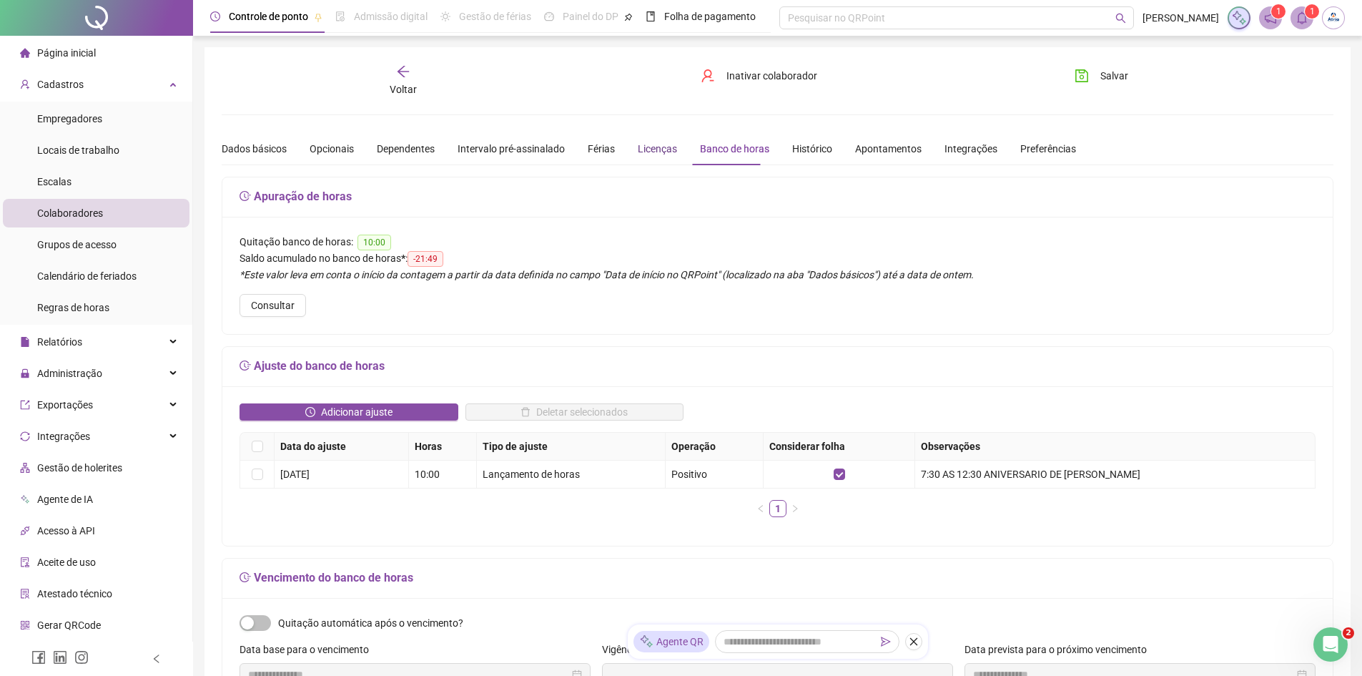
click at [651, 154] on div "Licenças" at bounding box center [657, 149] width 39 height 16
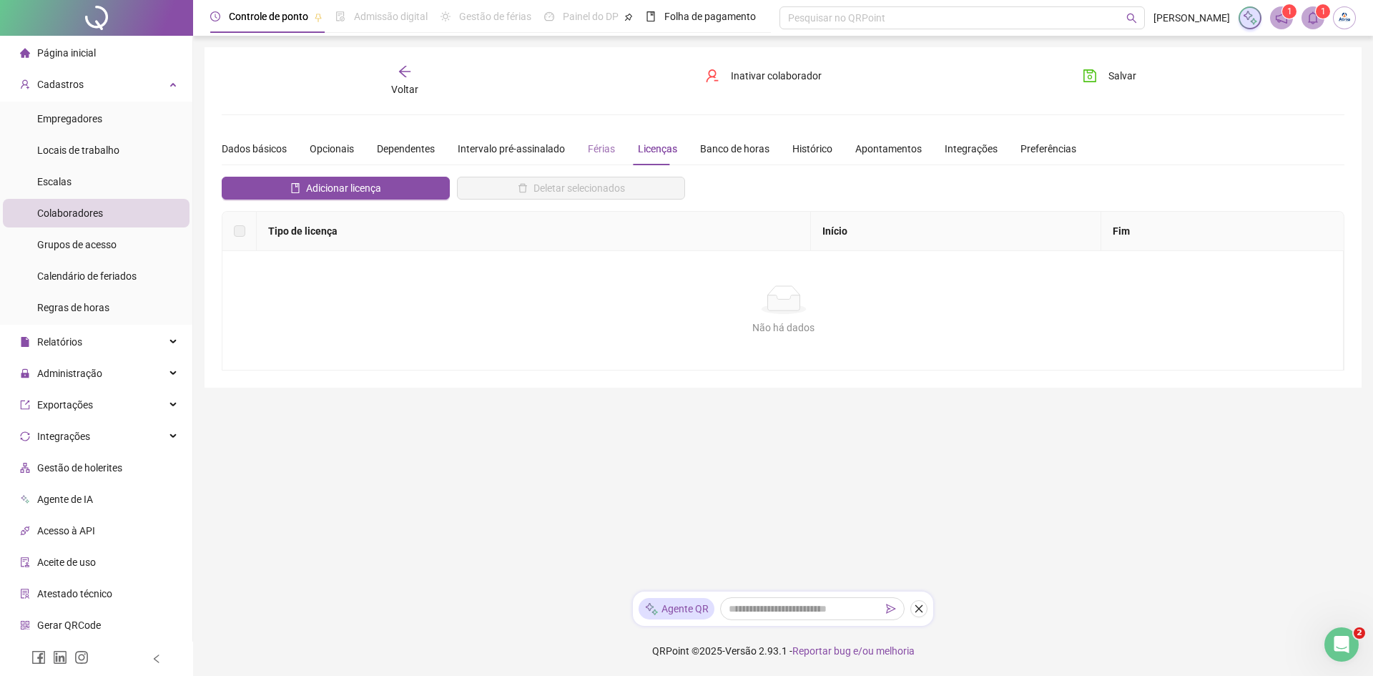
click at [588, 159] on div "Férias" at bounding box center [601, 148] width 27 height 33
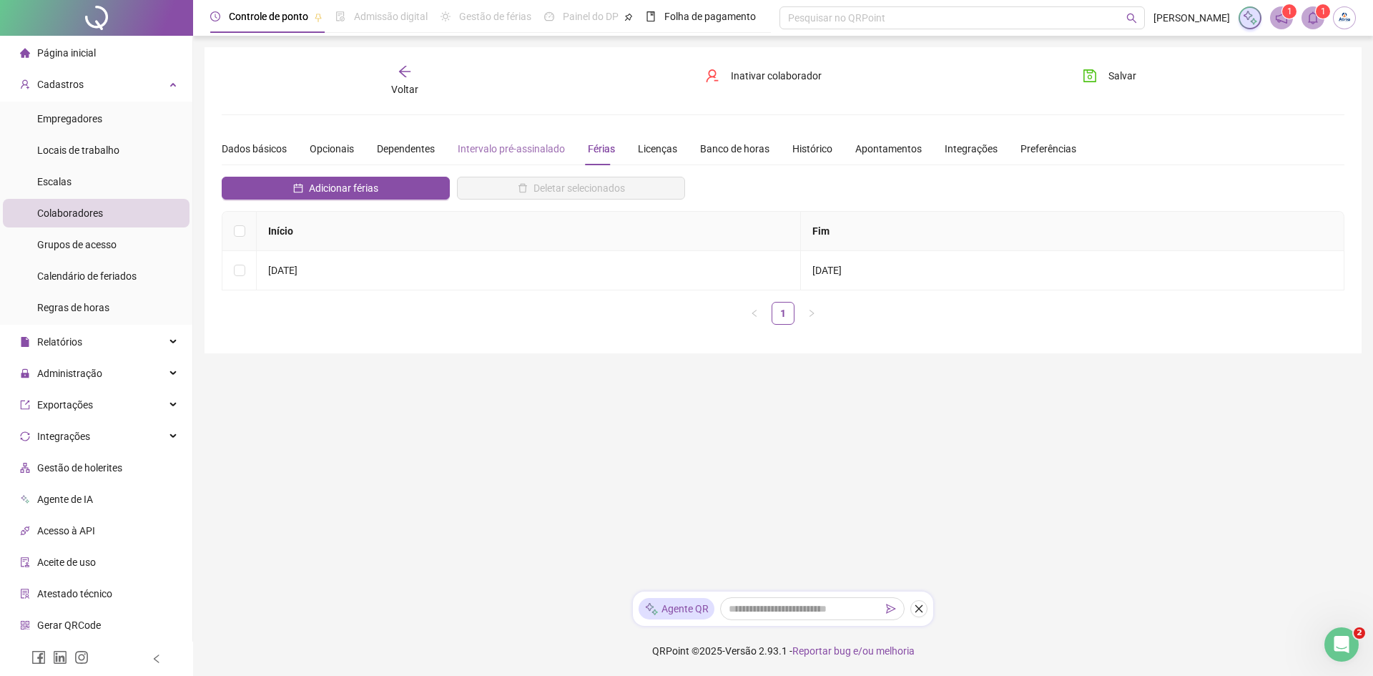
click at [511, 160] on div "Intervalo pré-assinalado" at bounding box center [511, 148] width 107 height 33
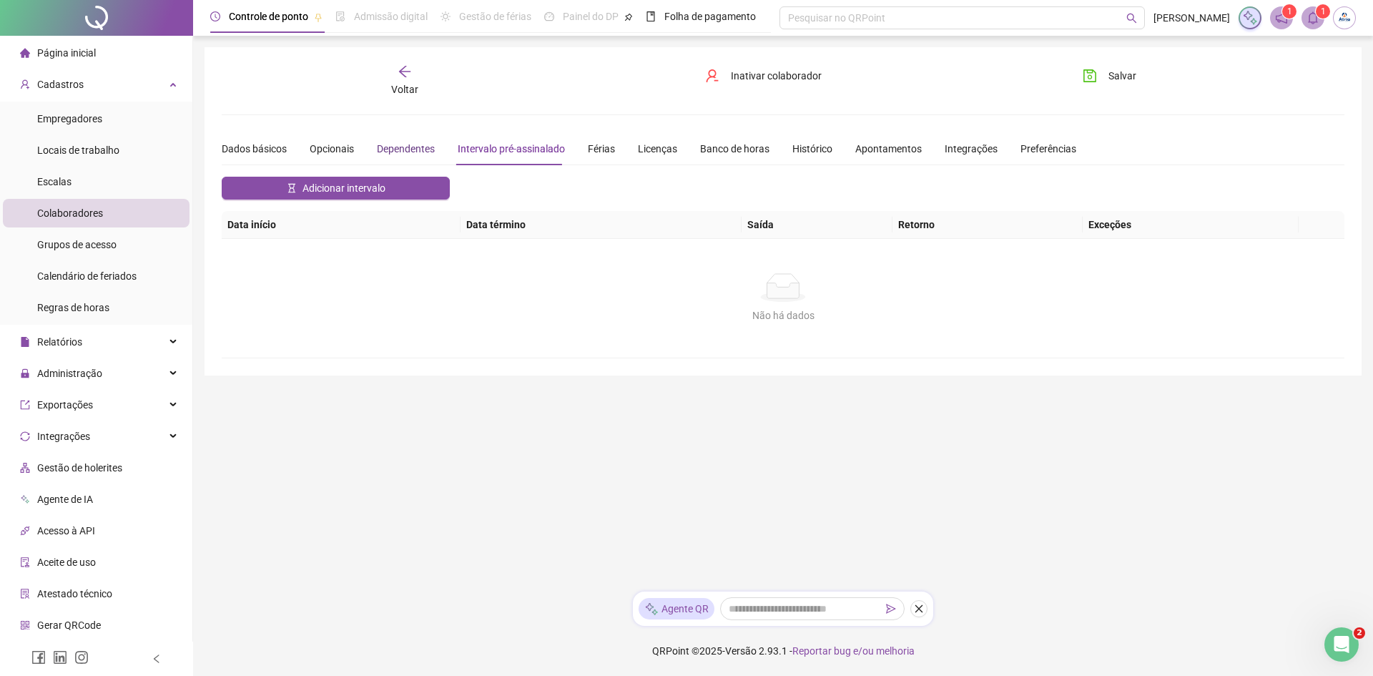
click at [392, 150] on div "Dependentes" at bounding box center [406, 149] width 58 height 16
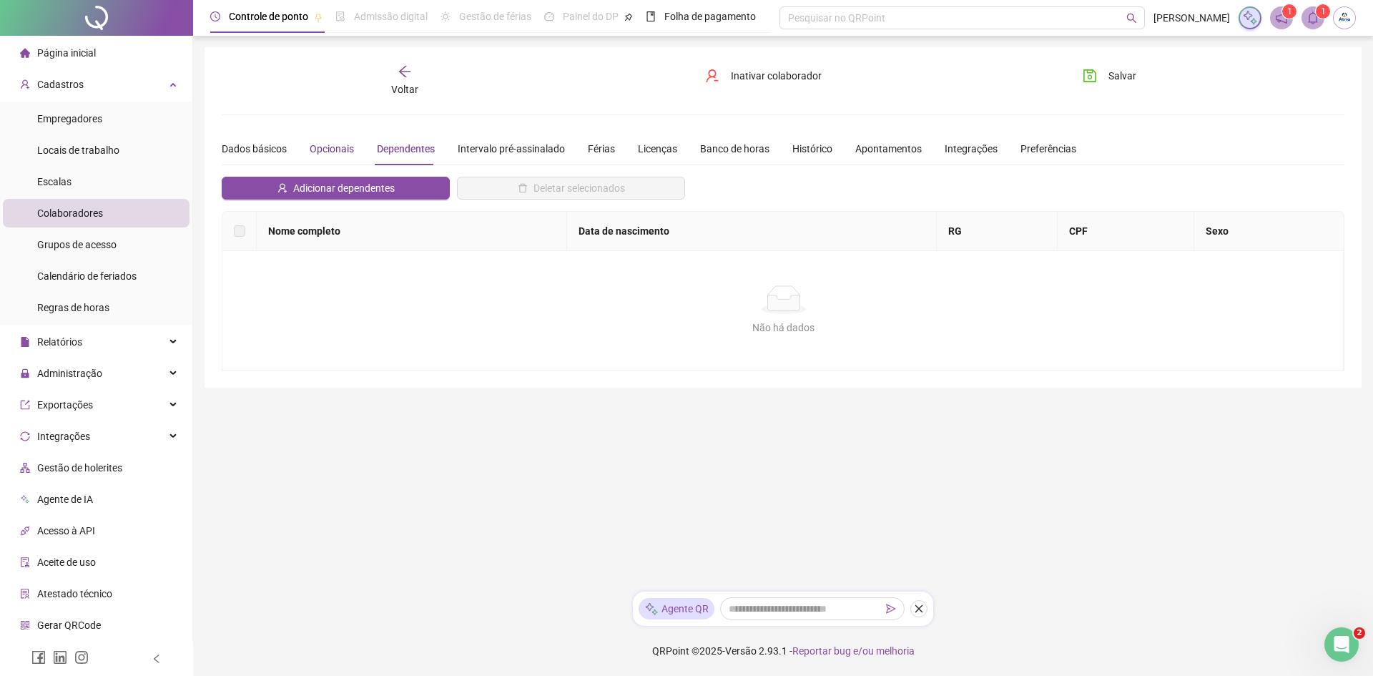
click at [325, 147] on div "Opcionais" at bounding box center [332, 149] width 44 height 16
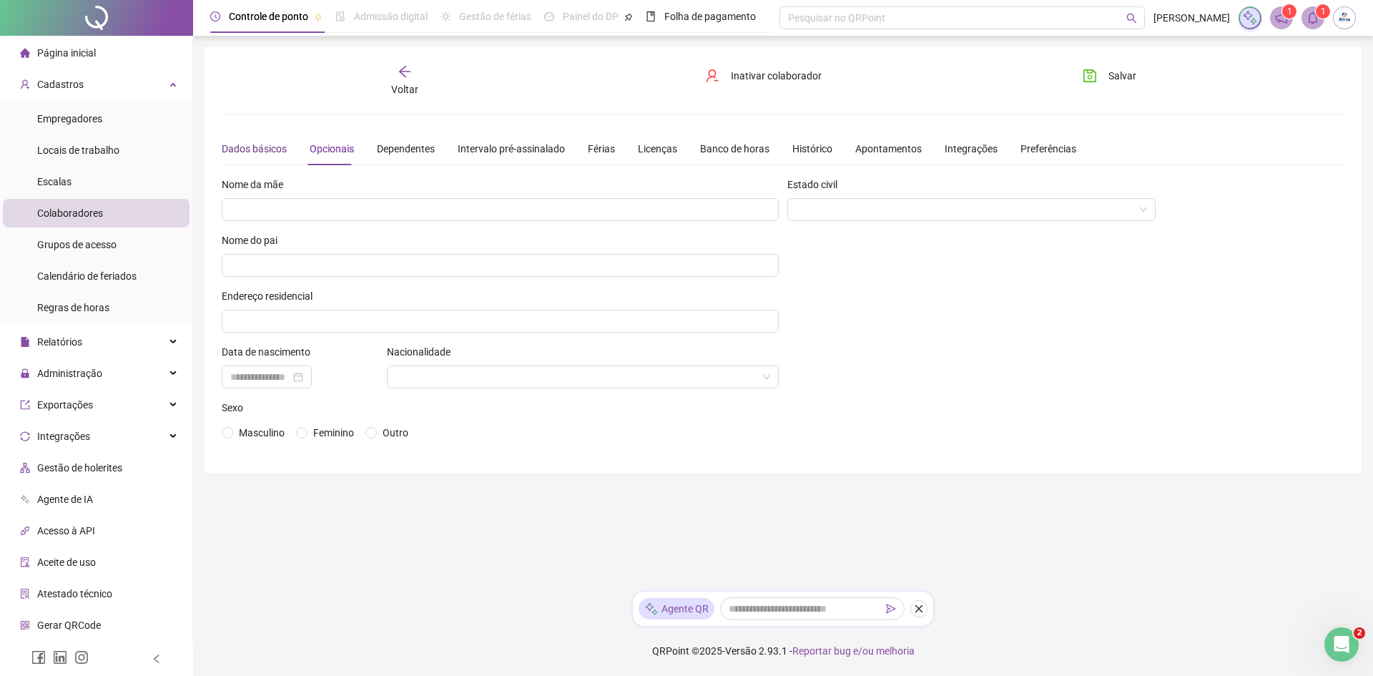
click at [249, 146] on div "Dados básicos" at bounding box center [254, 149] width 65 height 16
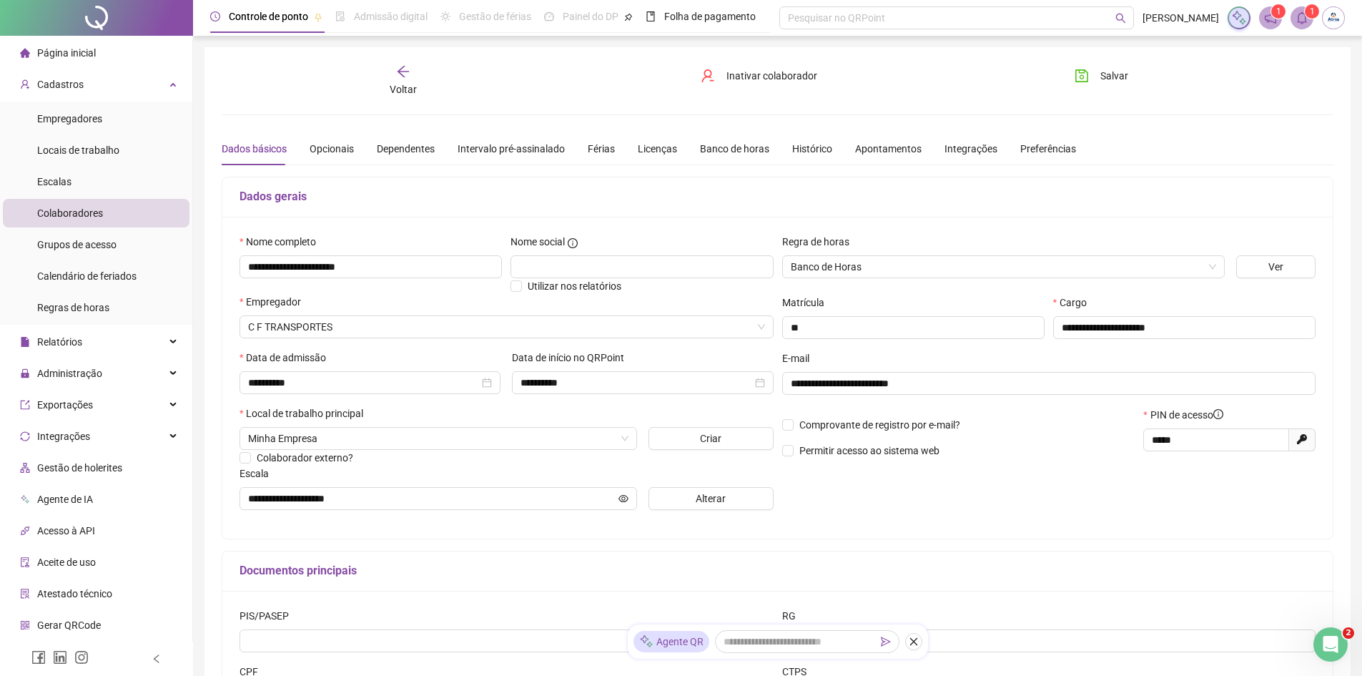
click at [392, 82] on div "Voltar" at bounding box center [403, 80] width 176 height 33
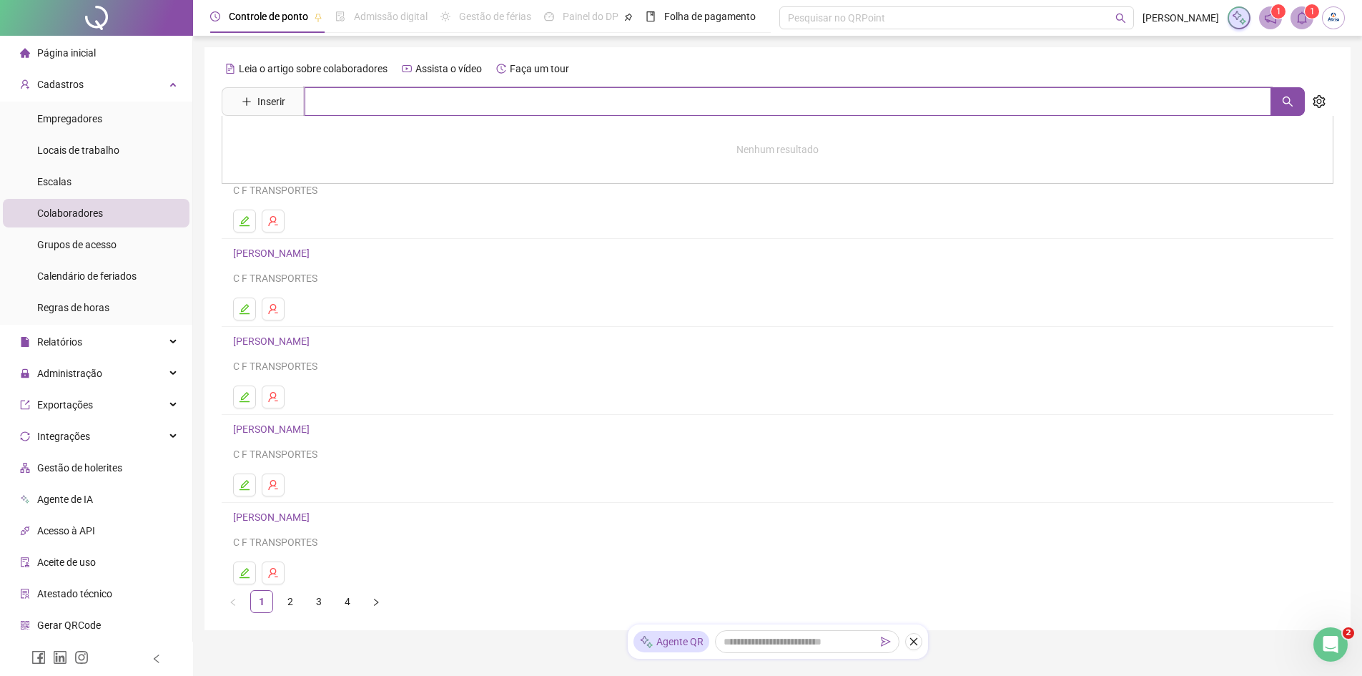
click at [340, 103] on input "text" at bounding box center [788, 101] width 967 height 29
click at [453, 98] on input "*****" at bounding box center [788, 101] width 967 height 29
click at [1302, 104] on button "button" at bounding box center [1288, 101] width 34 height 29
click at [317, 146] on link "[PERSON_NAME] Inativo" at bounding box center [309, 143] width 122 height 11
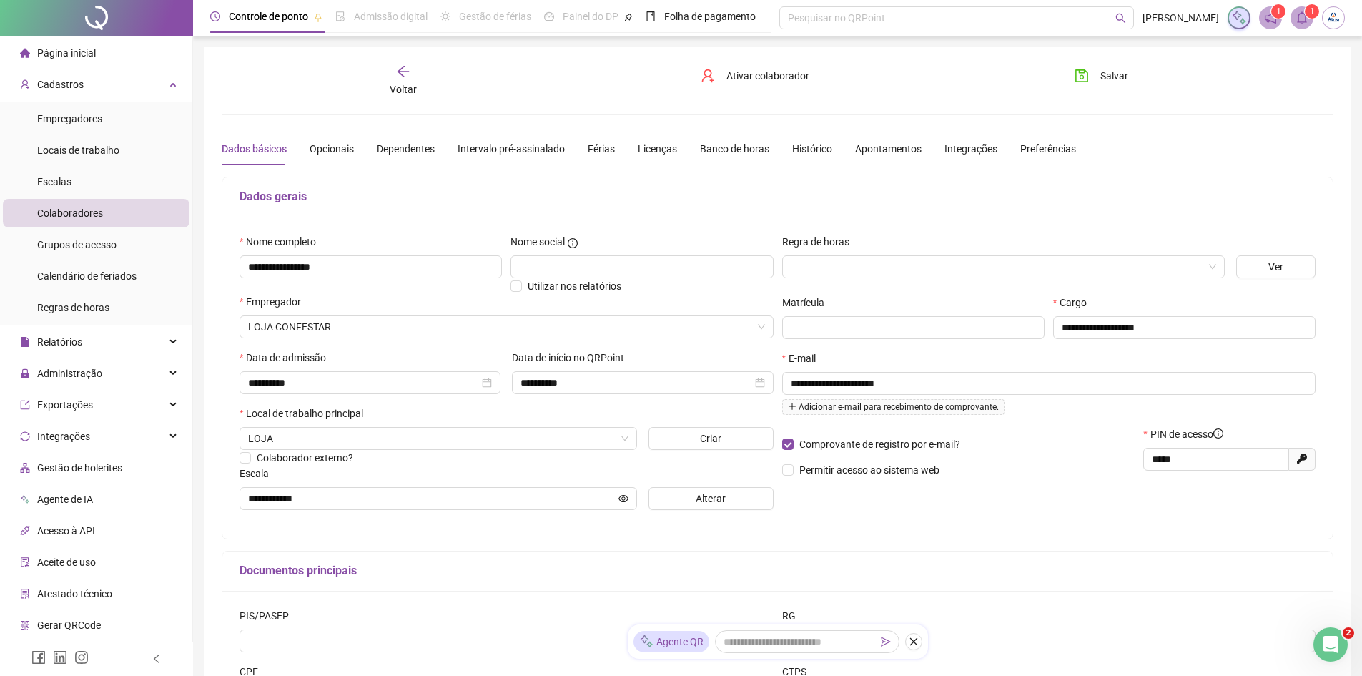
click at [419, 83] on div "Voltar" at bounding box center [403, 80] width 176 height 33
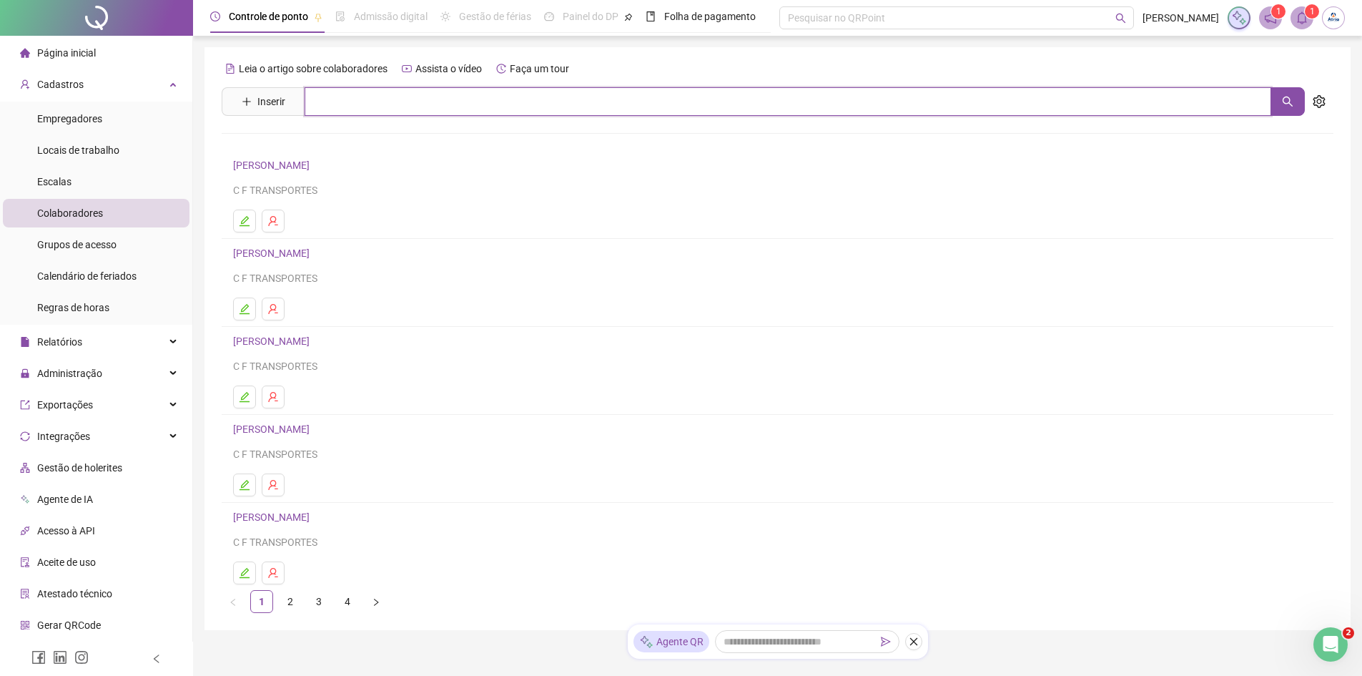
click at [405, 95] on input "text" at bounding box center [788, 101] width 967 height 29
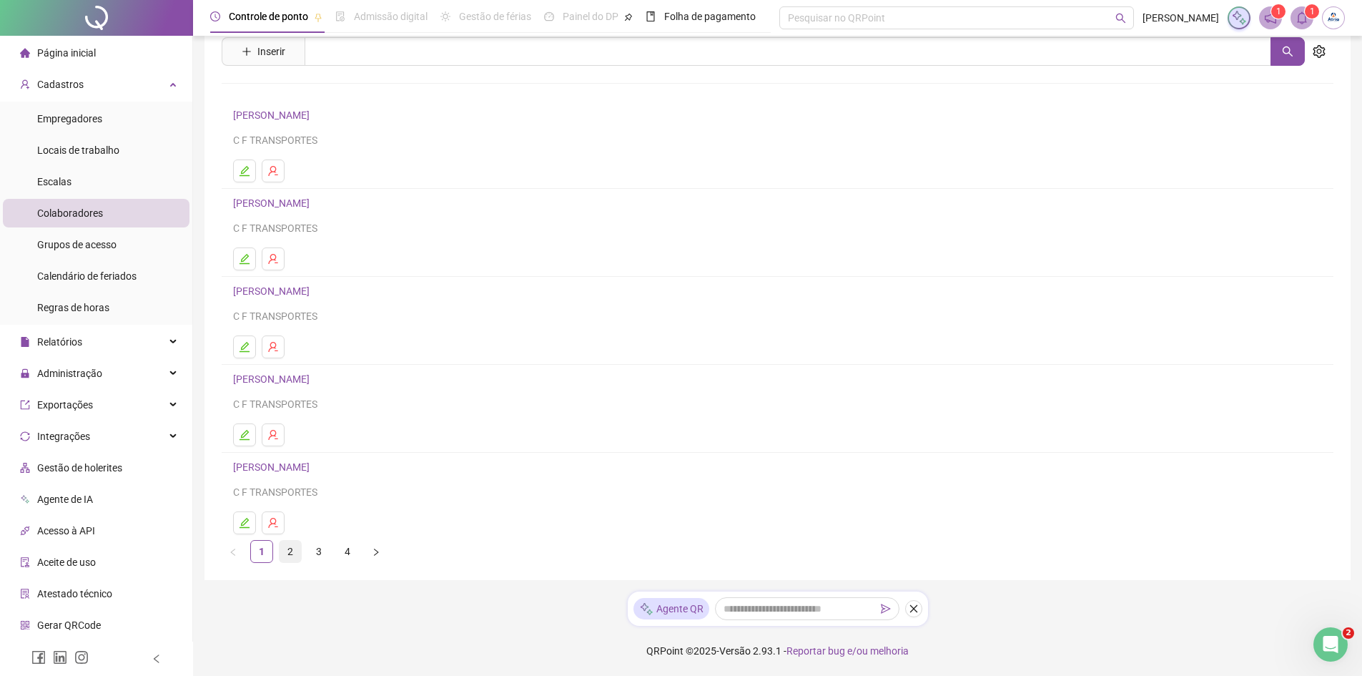
click at [288, 554] on link "2" at bounding box center [290, 551] width 21 height 21
click at [327, 551] on link "3" at bounding box center [318, 551] width 21 height 21
click at [243, 261] on icon "edit" at bounding box center [245, 259] width 10 height 10
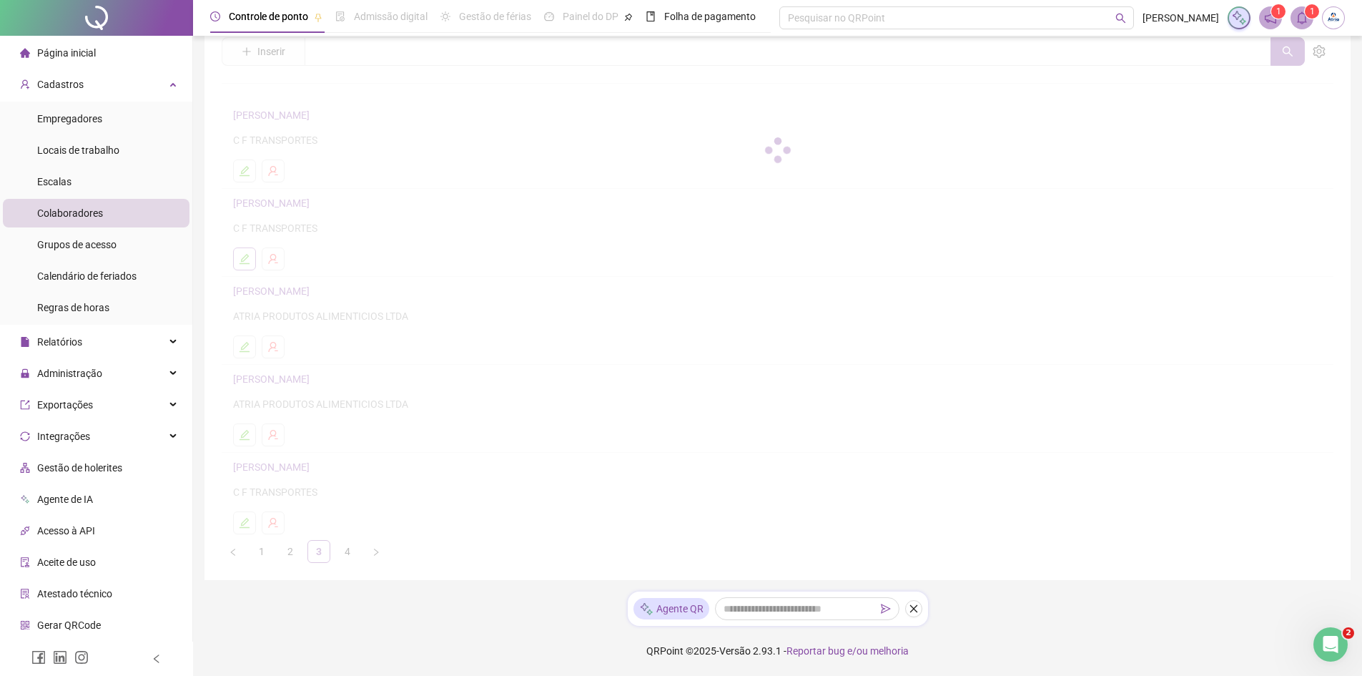
scroll to position [57, 0]
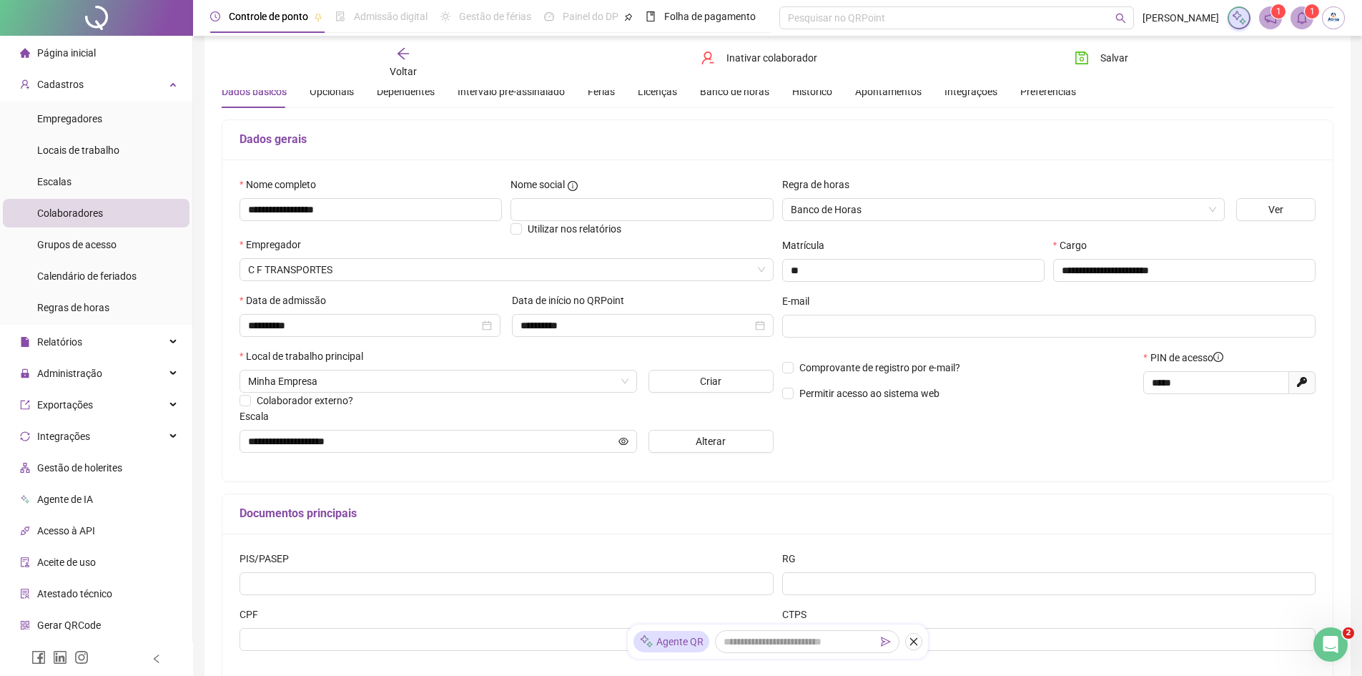
click at [1020, 87] on div "Voltar Inativar colaborador [PERSON_NAME]" at bounding box center [777, 63] width 1123 height 54
click at [1024, 96] on div "Preferências" at bounding box center [1048, 92] width 56 height 16
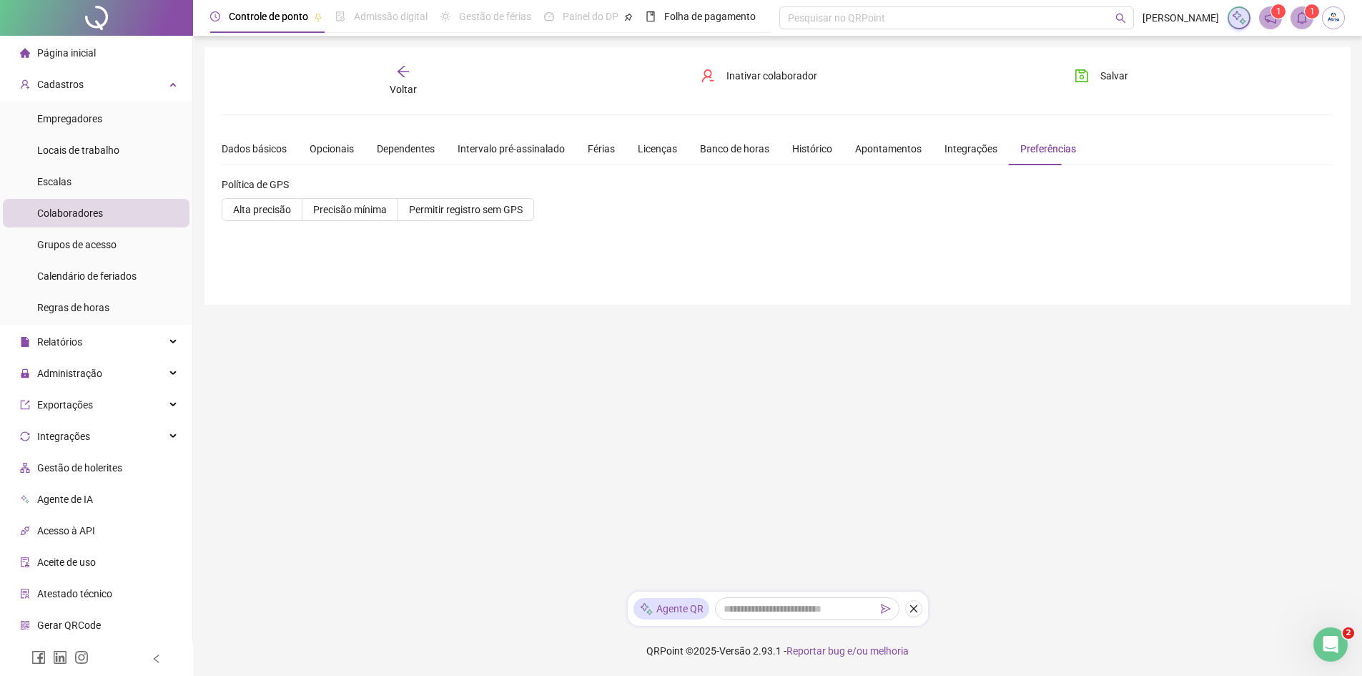
scroll to position [0, 0]
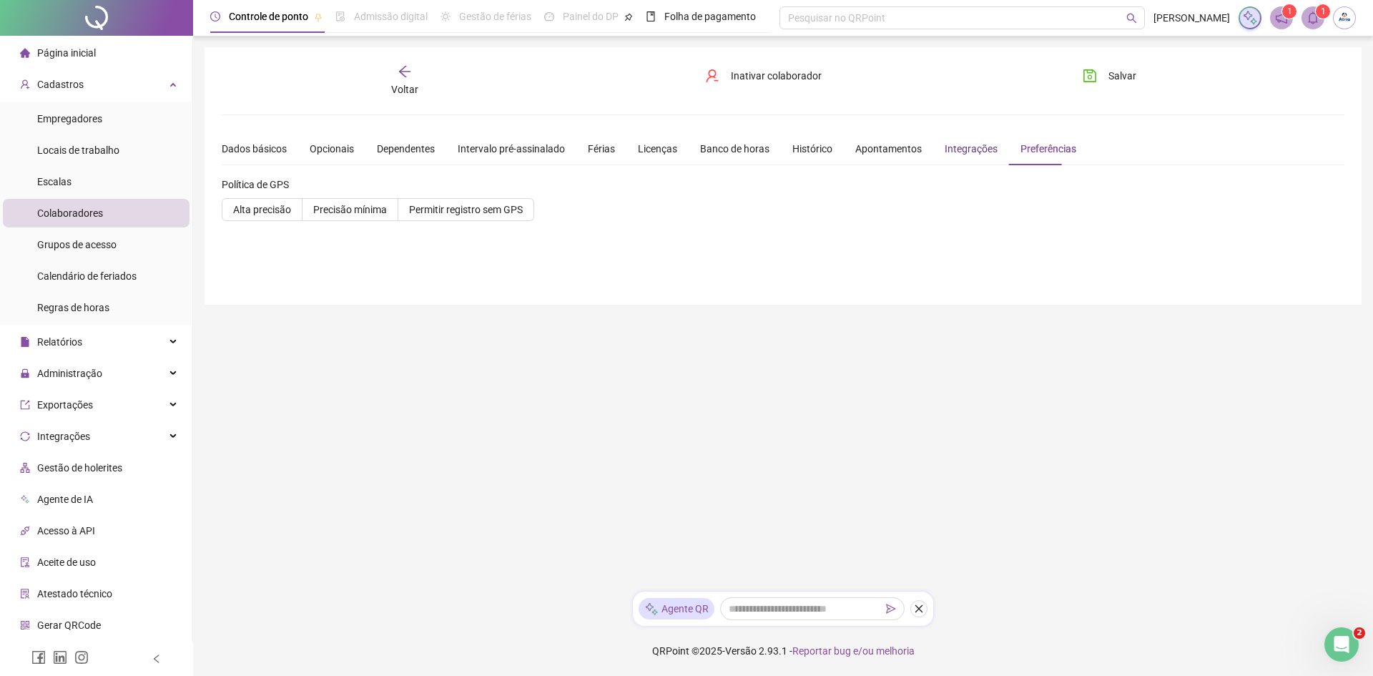
click at [945, 144] on div "Integrações" at bounding box center [971, 149] width 53 height 16
click at [872, 152] on div "Apontamentos" at bounding box center [888, 149] width 66 height 16
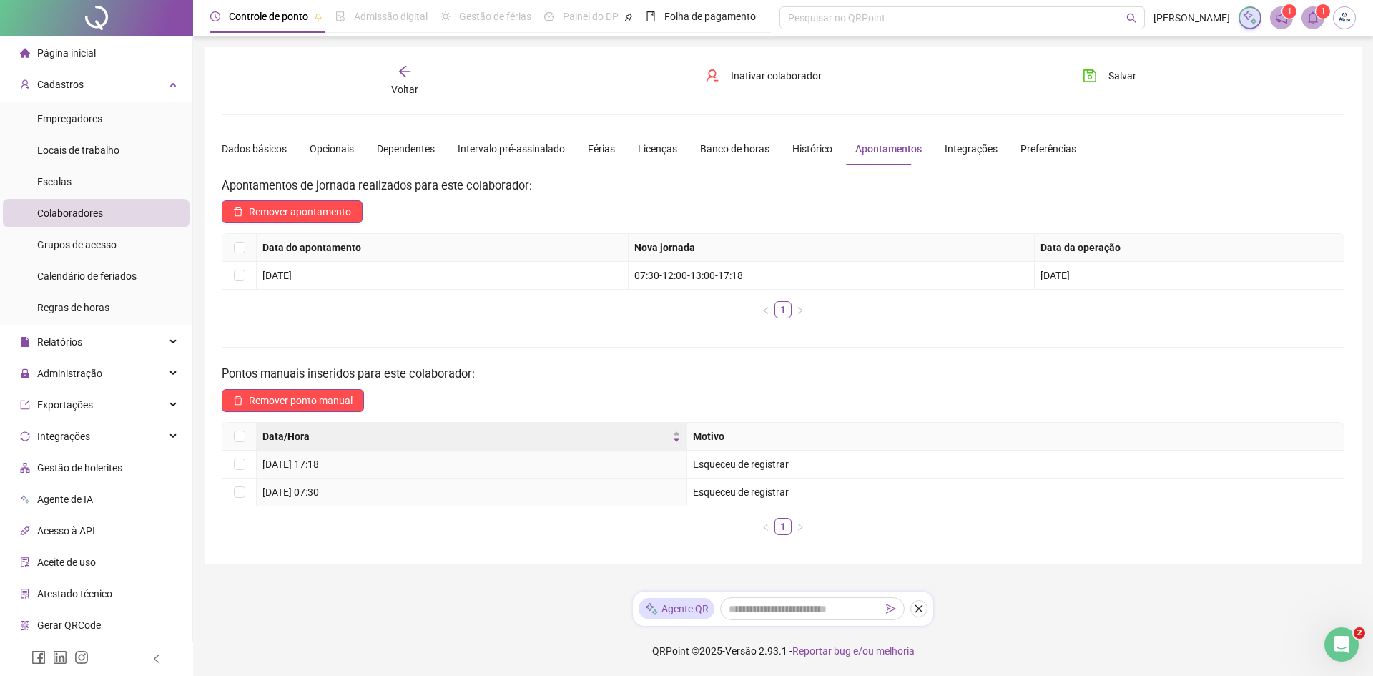
click at [774, 147] on div "Dados básicos Opcionais Dependentes Intervalo pré-assinalado Férias Licenças Ba…" at bounding box center [649, 148] width 854 height 33
click at [792, 148] on div "Histórico" at bounding box center [812, 149] width 40 height 16
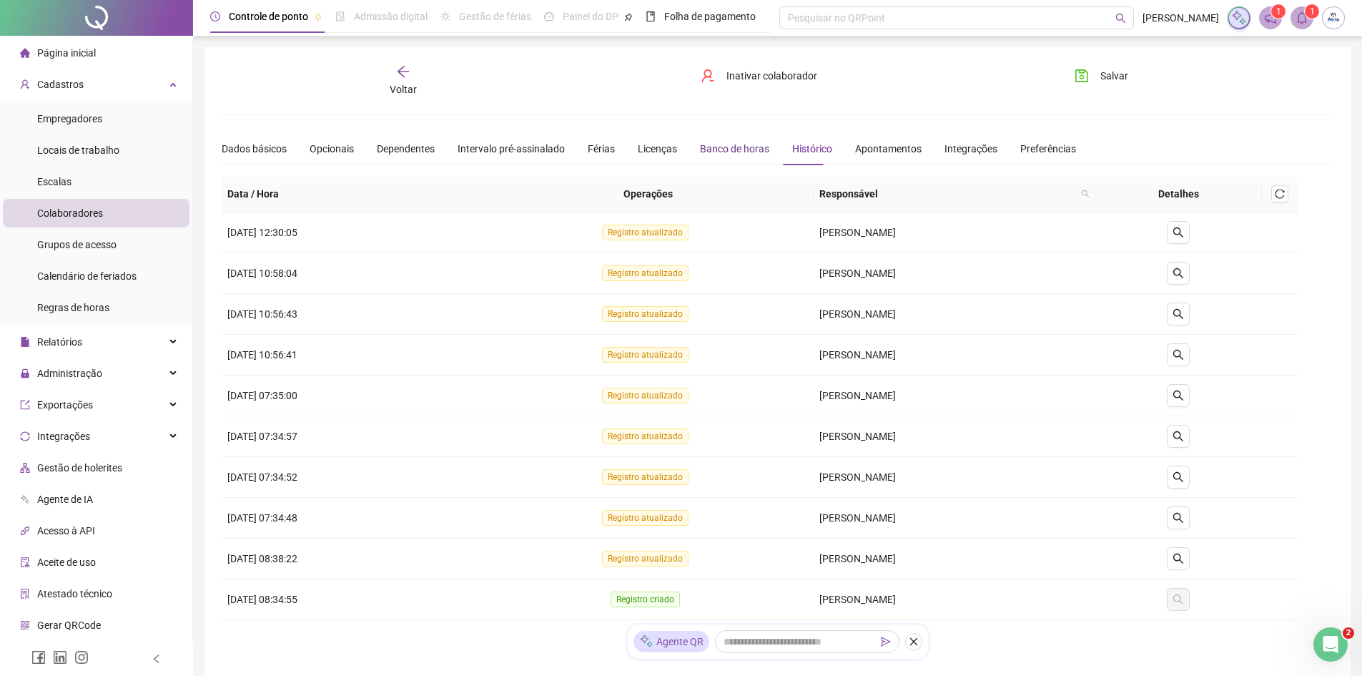
click at [744, 153] on div "Banco de horas" at bounding box center [734, 149] width 69 height 16
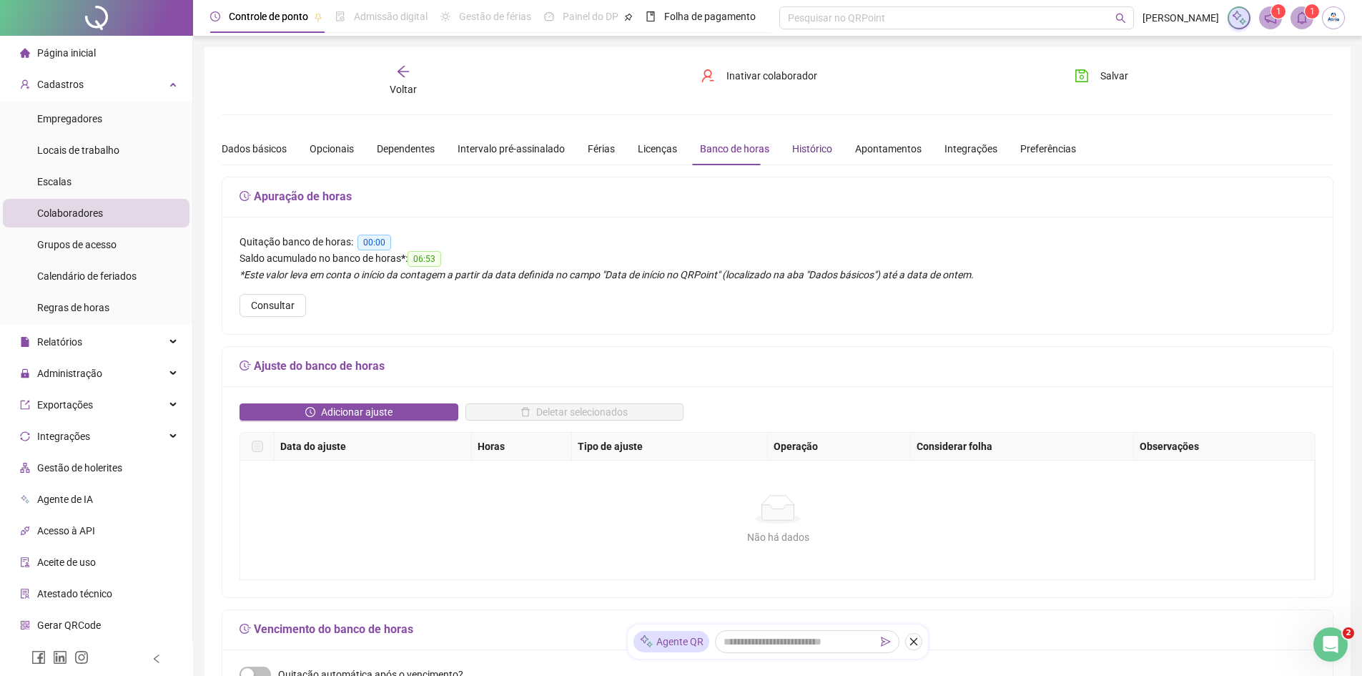
click at [794, 153] on div "Histórico" at bounding box center [812, 149] width 40 height 16
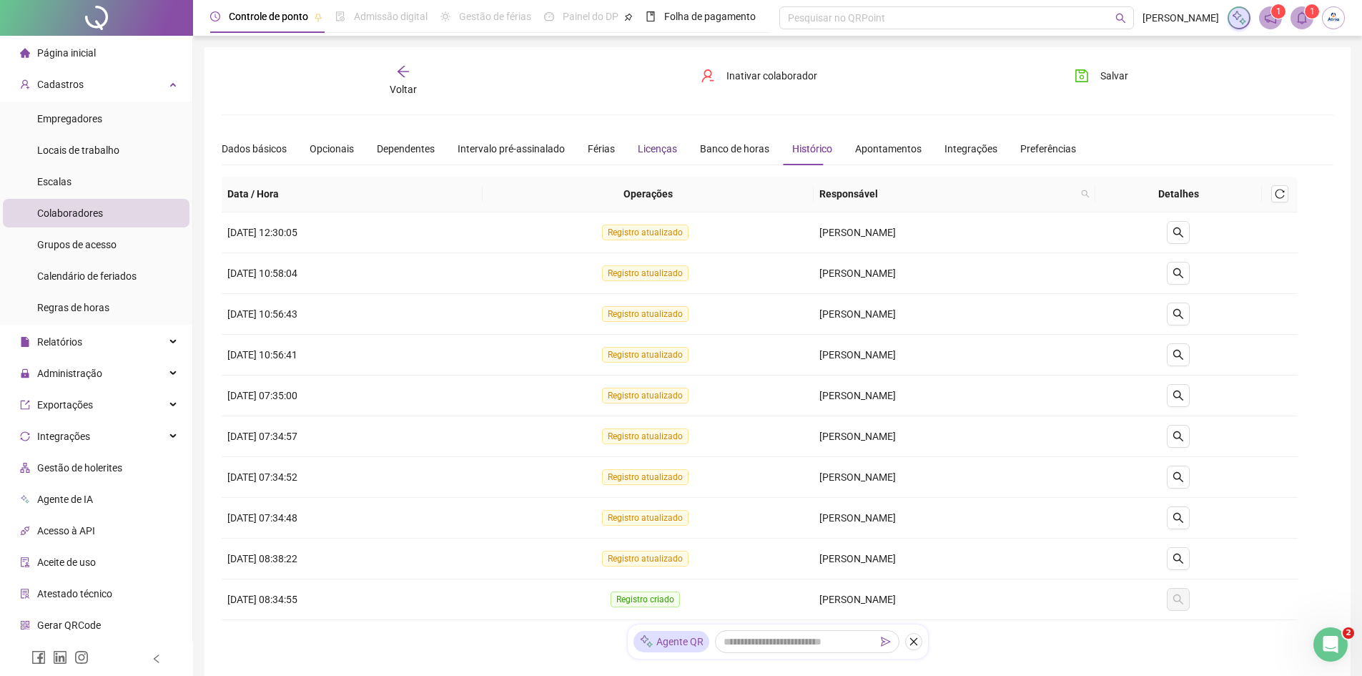
click at [638, 148] on div "Licenças" at bounding box center [657, 149] width 39 height 16
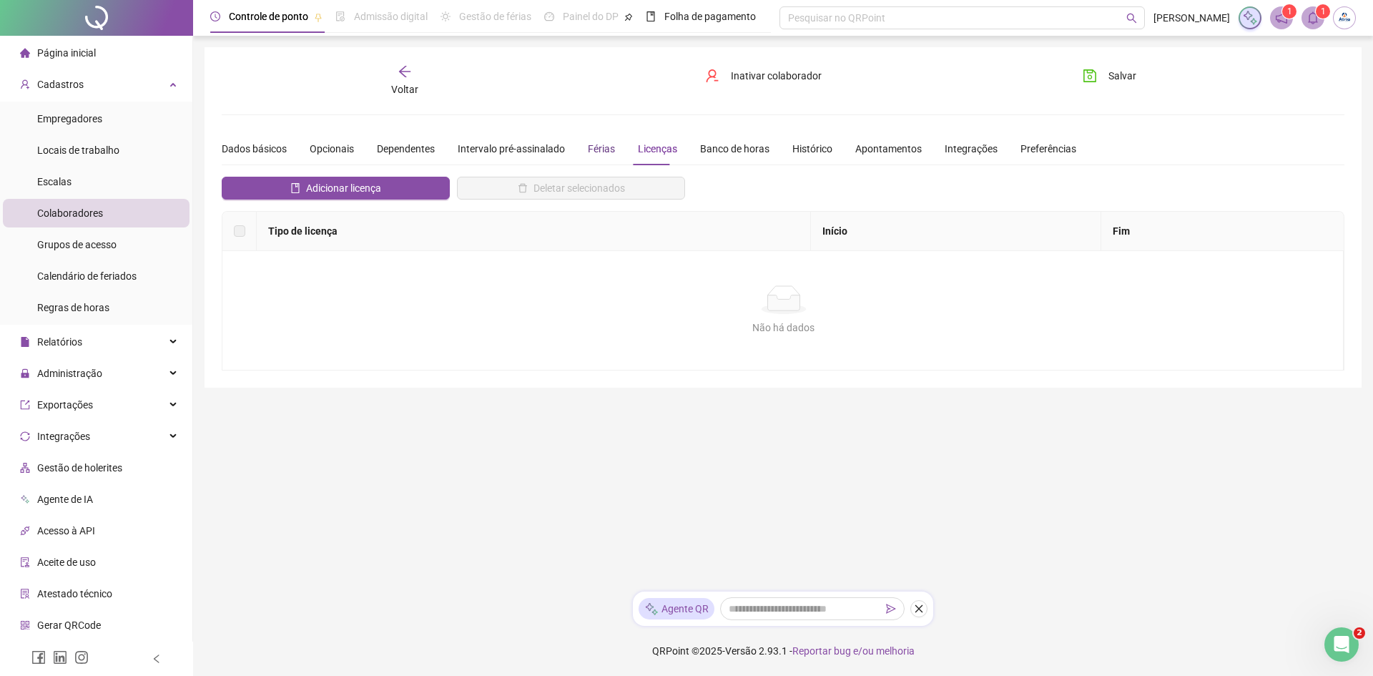
click at [598, 148] on div "Férias" at bounding box center [601, 149] width 27 height 16
click at [506, 148] on div "Intervalo pré-assinalado" at bounding box center [511, 149] width 107 height 16
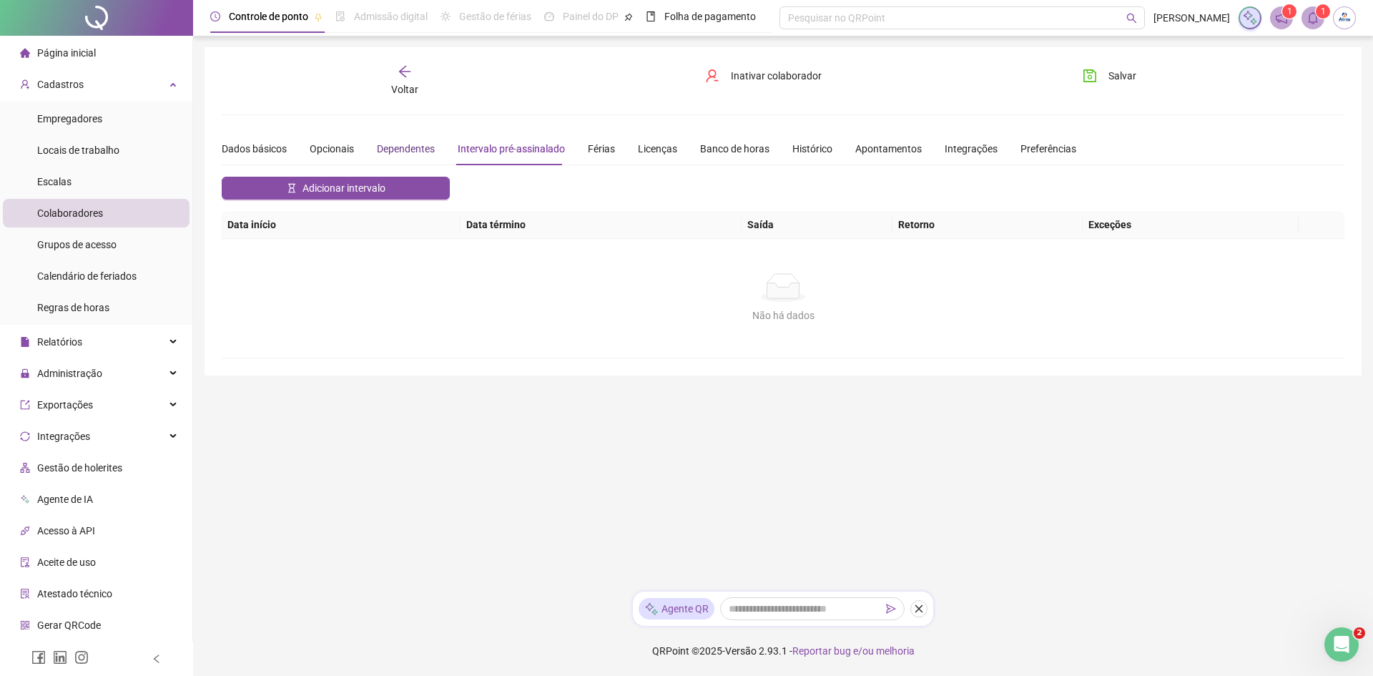
click at [421, 147] on div "Dependentes" at bounding box center [406, 149] width 58 height 16
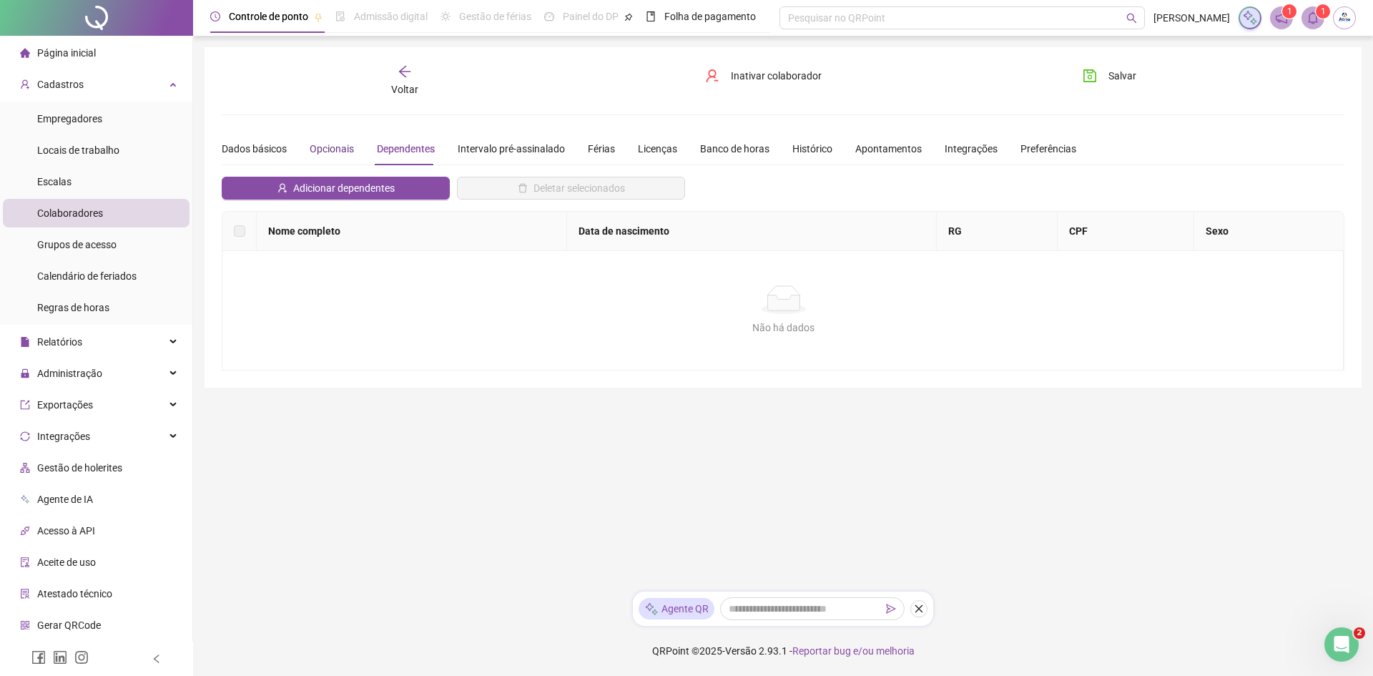
click at [335, 151] on div "Opcionais" at bounding box center [332, 149] width 44 height 16
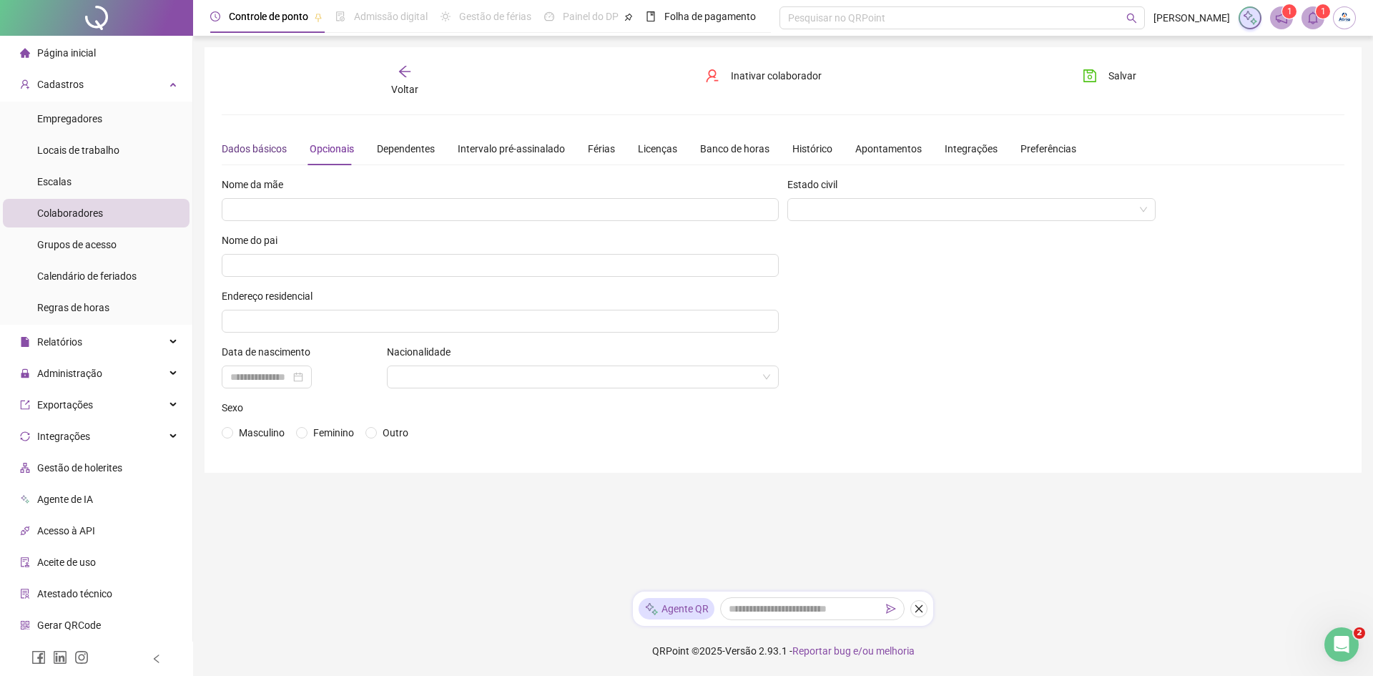
click at [241, 149] on div "Dados básicos" at bounding box center [254, 149] width 65 height 16
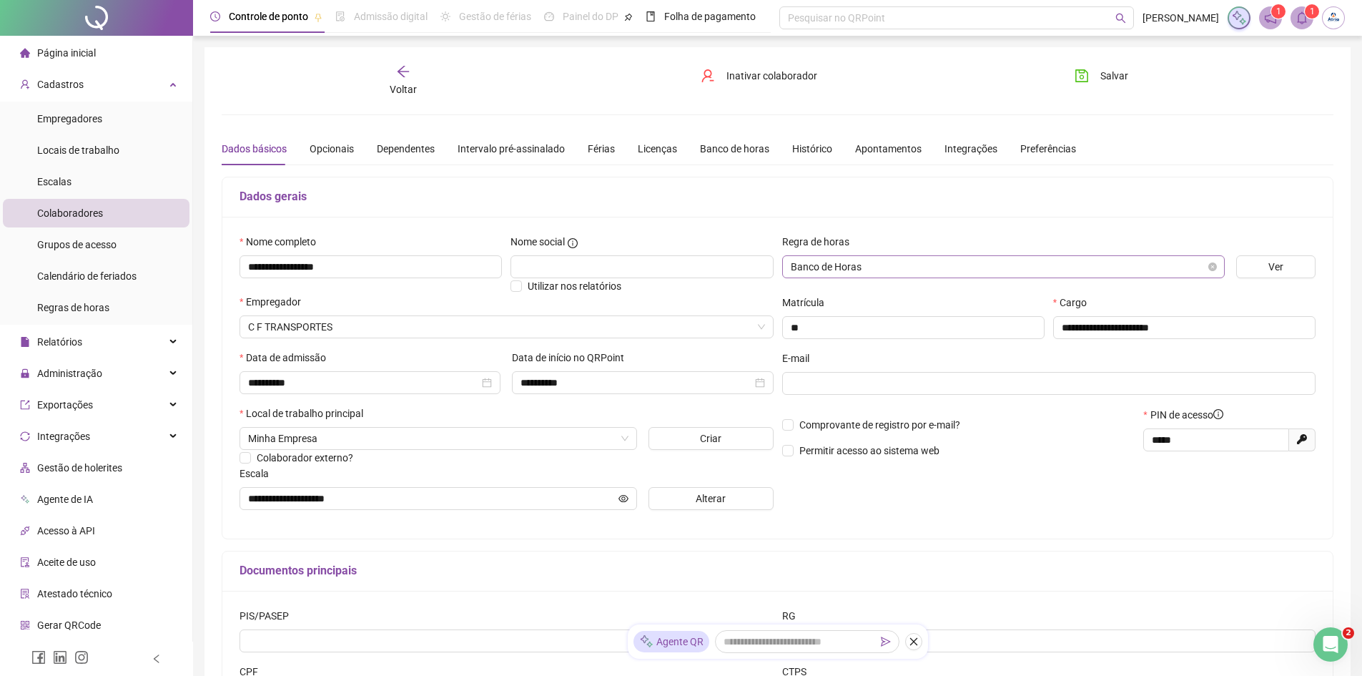
click at [907, 272] on span "Banco de Horas" at bounding box center [1003, 266] width 425 height 21
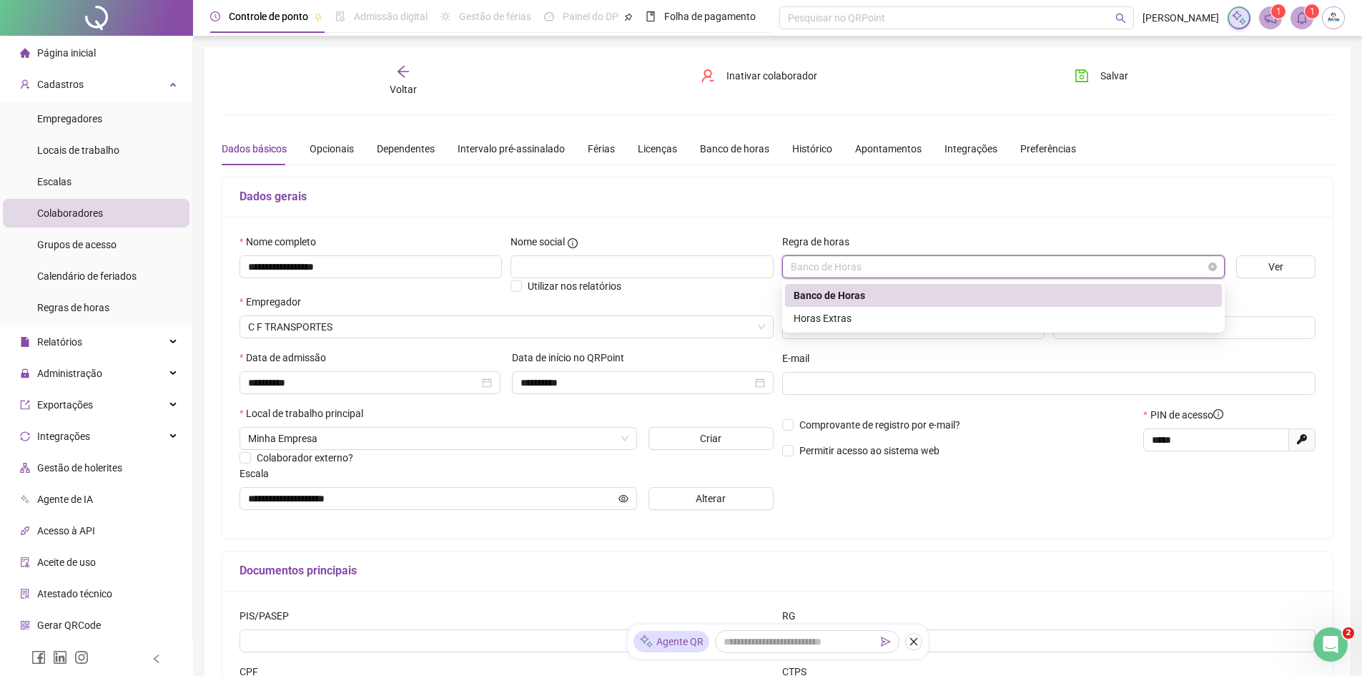
click at [907, 272] on span "Banco de Horas" at bounding box center [1003, 266] width 425 height 21
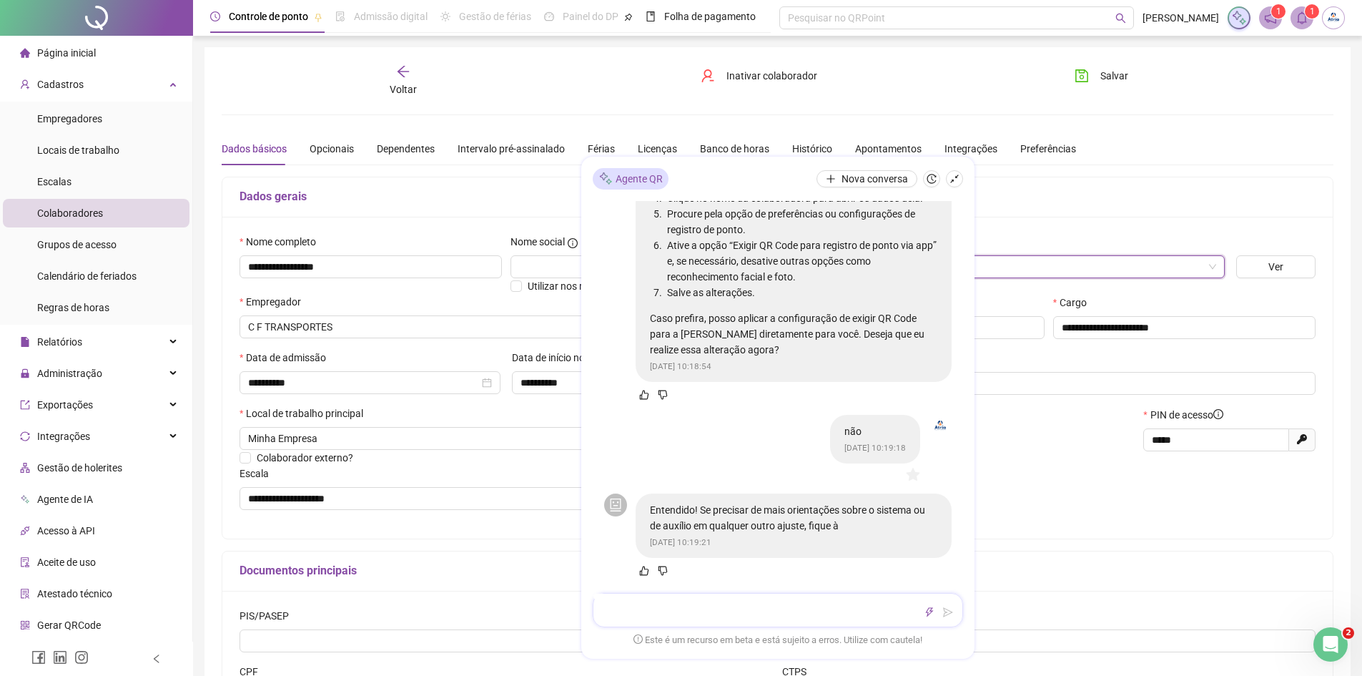
scroll to position [915, 0]
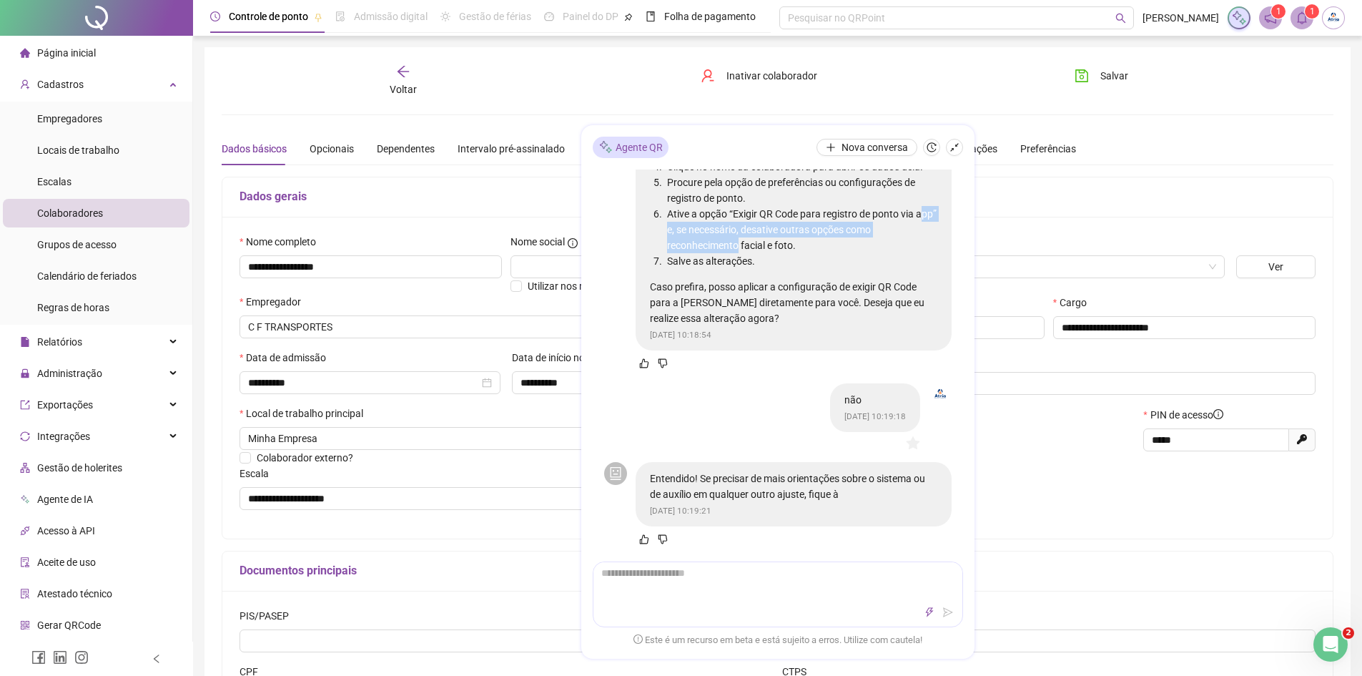
drag, startPoint x: 672, startPoint y: 237, endPoint x: 737, endPoint y: 249, distance: 66.2
click at [737, 249] on li "Ative a opção “Exigir QR Code para registro de ponto via app” e, se necessário,…" at bounding box center [800, 229] width 273 height 47
click at [739, 249] on li "Ative a opção “Exigir QR Code para registro de ponto via app” e, se necessário,…" at bounding box center [800, 229] width 273 height 47
drag, startPoint x: 734, startPoint y: 210, endPoint x: 872, endPoint y: 219, distance: 138.3
click at [872, 219] on li "Ative a opção “Exigir QR Code para registro de ponto via app” e, se necessário,…" at bounding box center [800, 229] width 273 height 47
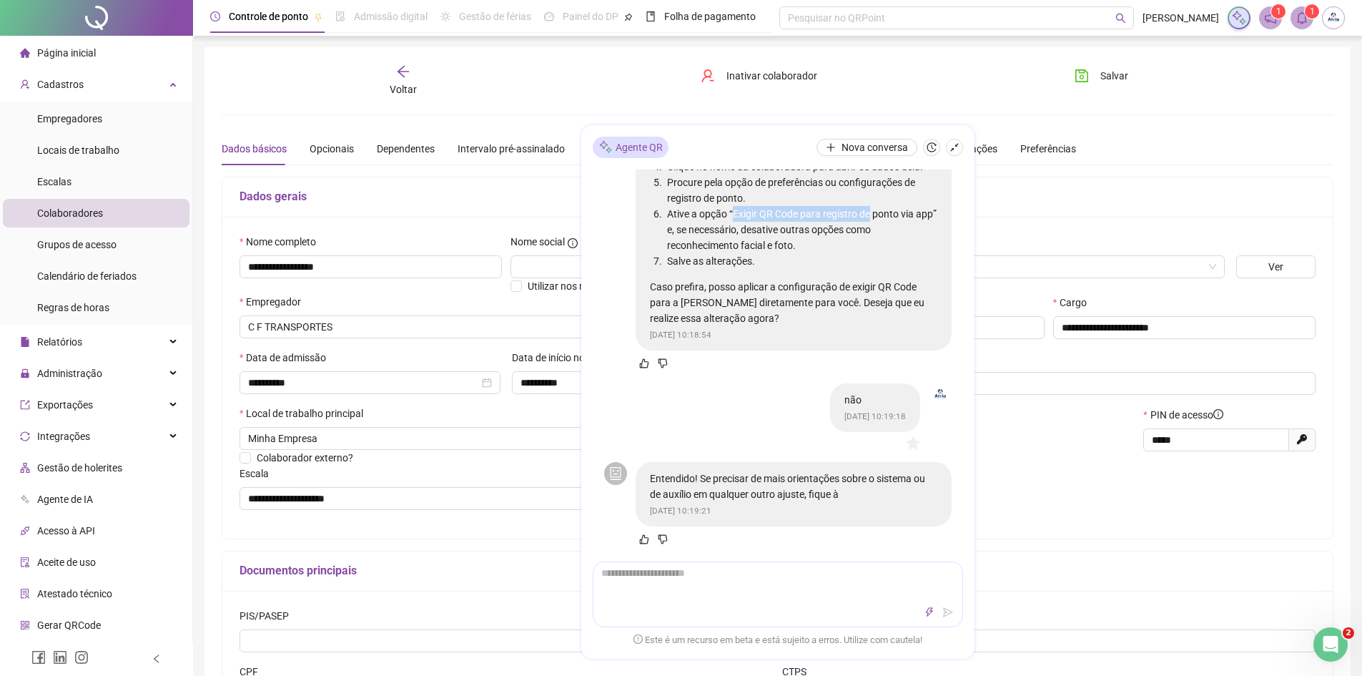
click at [872, 219] on li "Ative a opção “Exigir QR Code para registro de ponto via app” e, se necessário,…" at bounding box center [800, 229] width 273 height 47
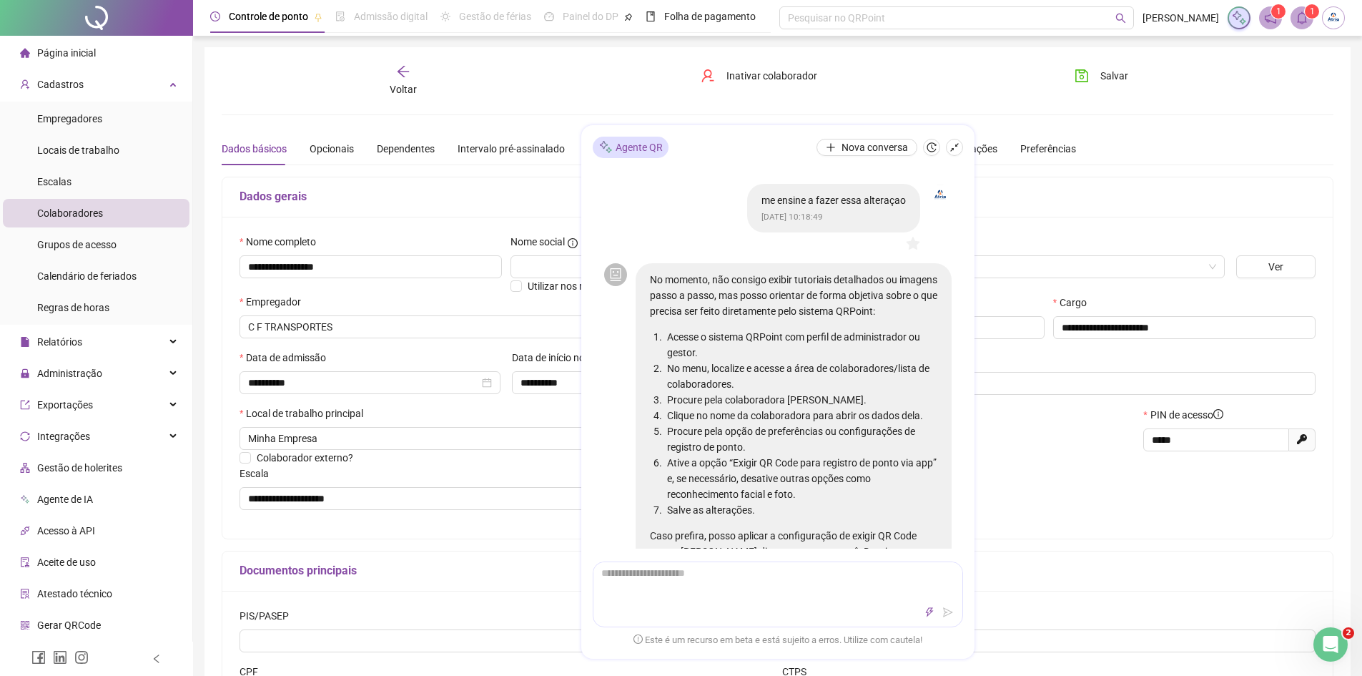
scroll to position [629, 0]
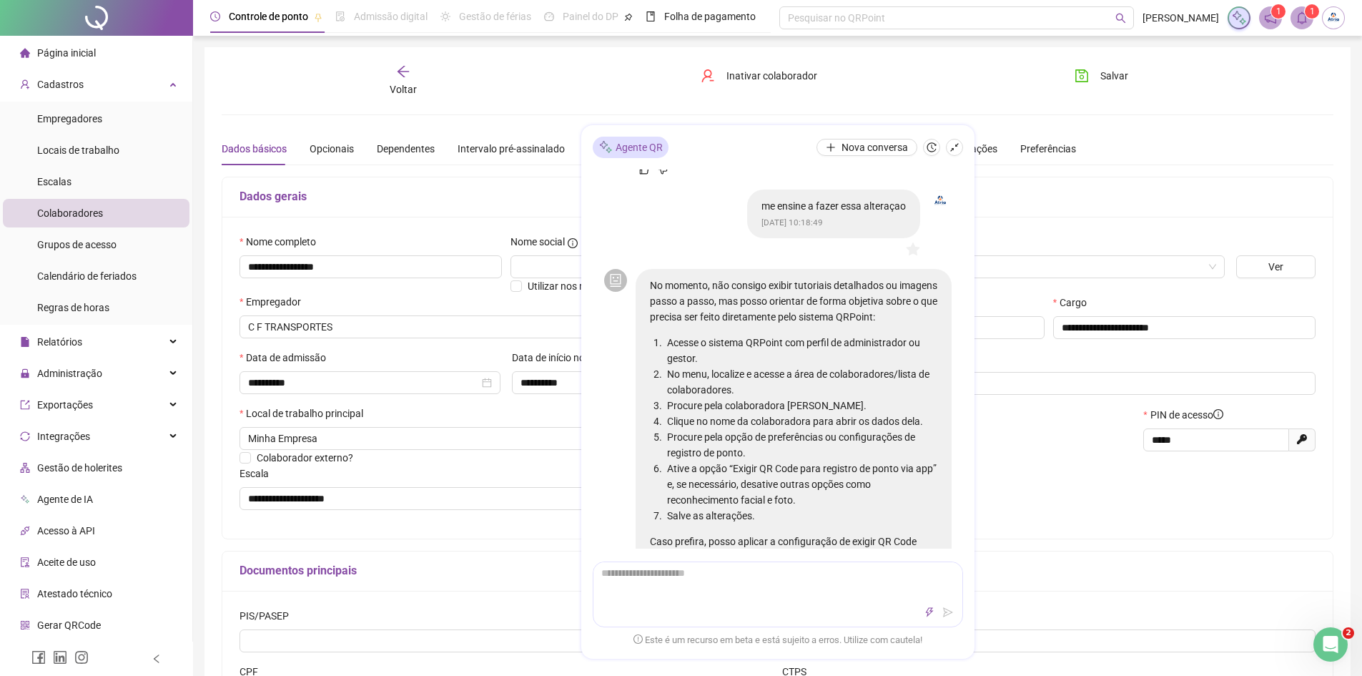
click at [882, 66] on div "Voltar Inativar colaborador [PERSON_NAME]" at bounding box center [777, 80] width 1123 height 33
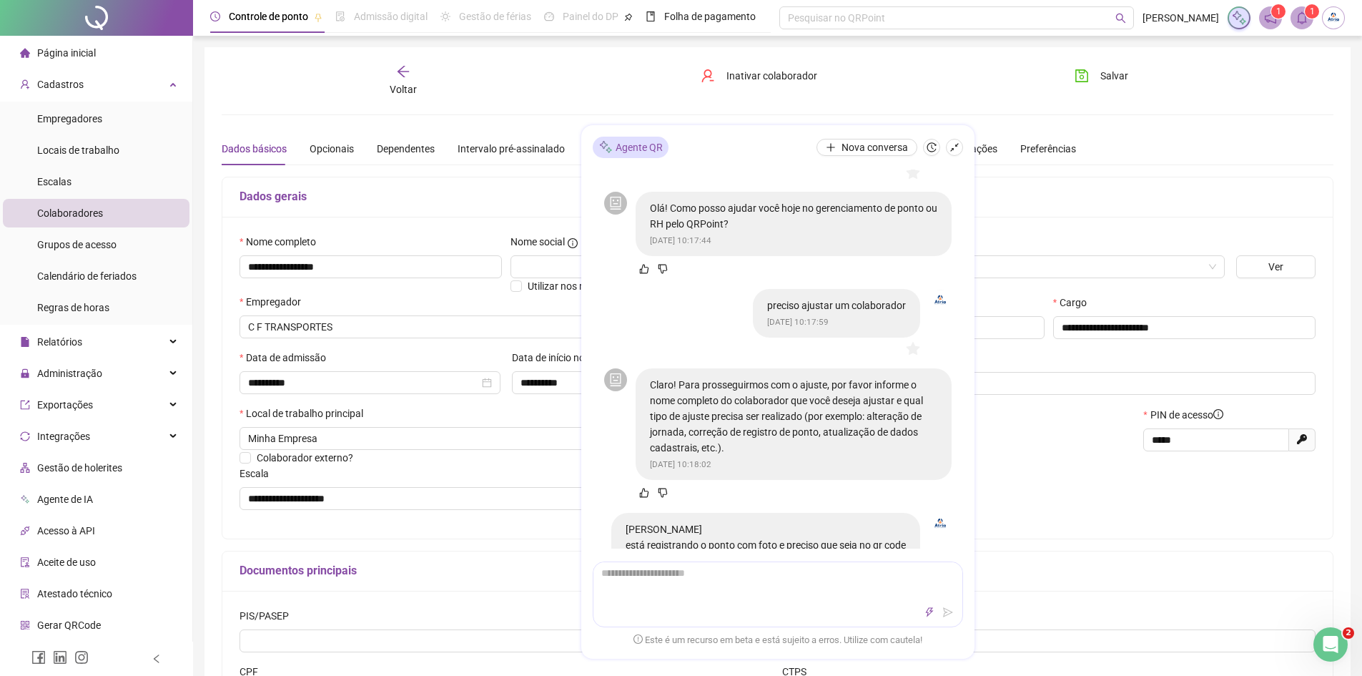
scroll to position [0, 0]
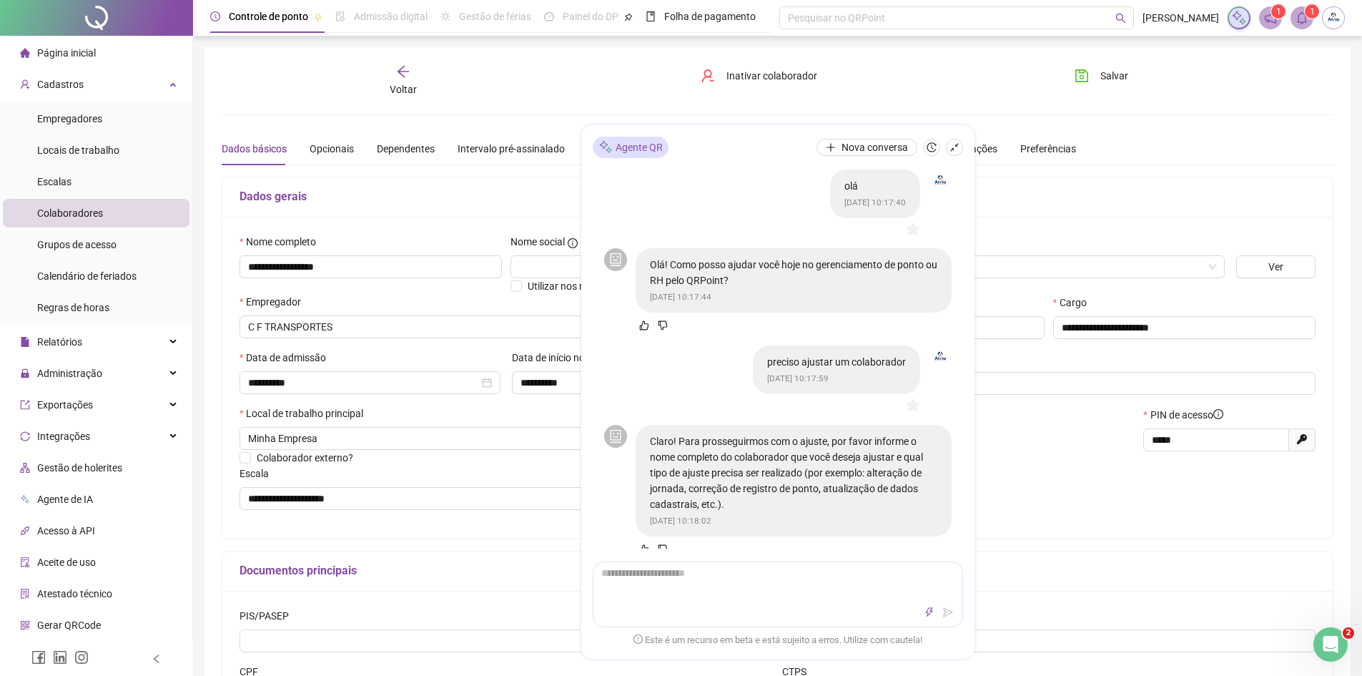
click at [1194, 116] on div "**********" at bounding box center [778, 400] width 1112 height 673
click at [1205, 81] on div "Salvar" at bounding box center [1151, 80] width 187 height 33
click at [67, 87] on span "Cadastros" at bounding box center [60, 84] width 46 height 11
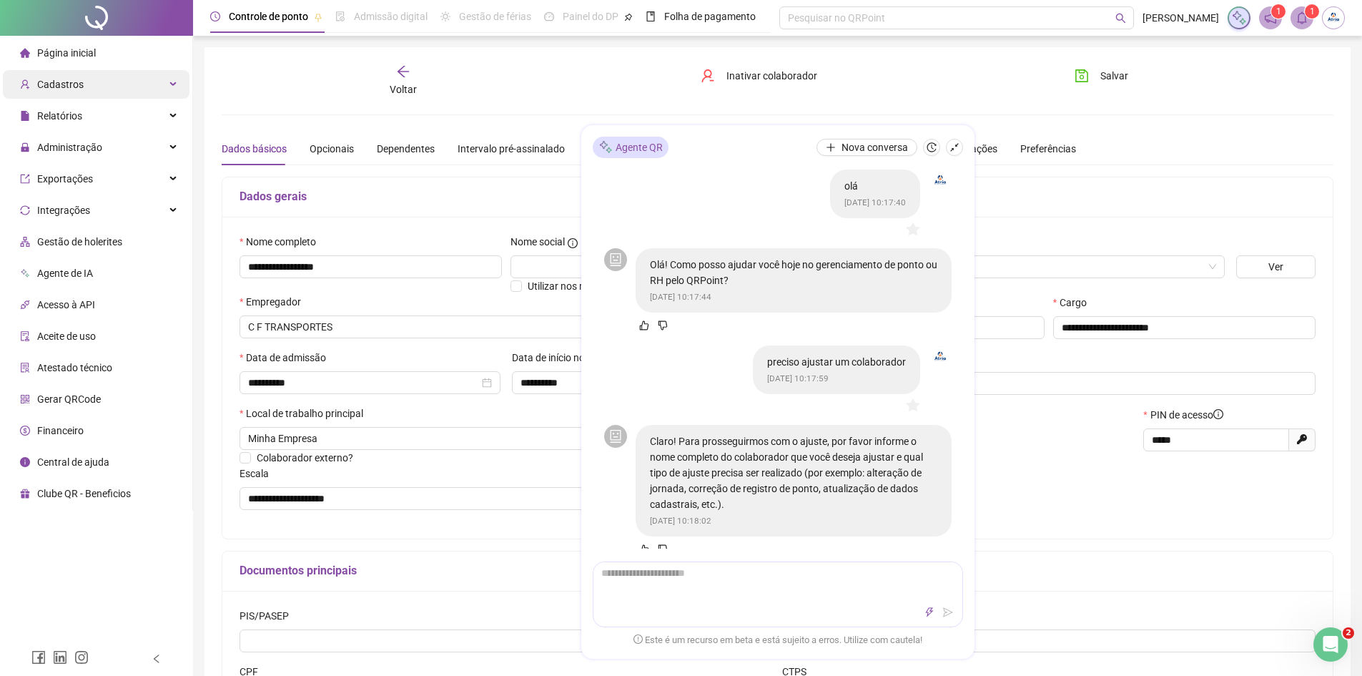
click at [72, 84] on span "Cadastros" at bounding box center [60, 84] width 46 height 11
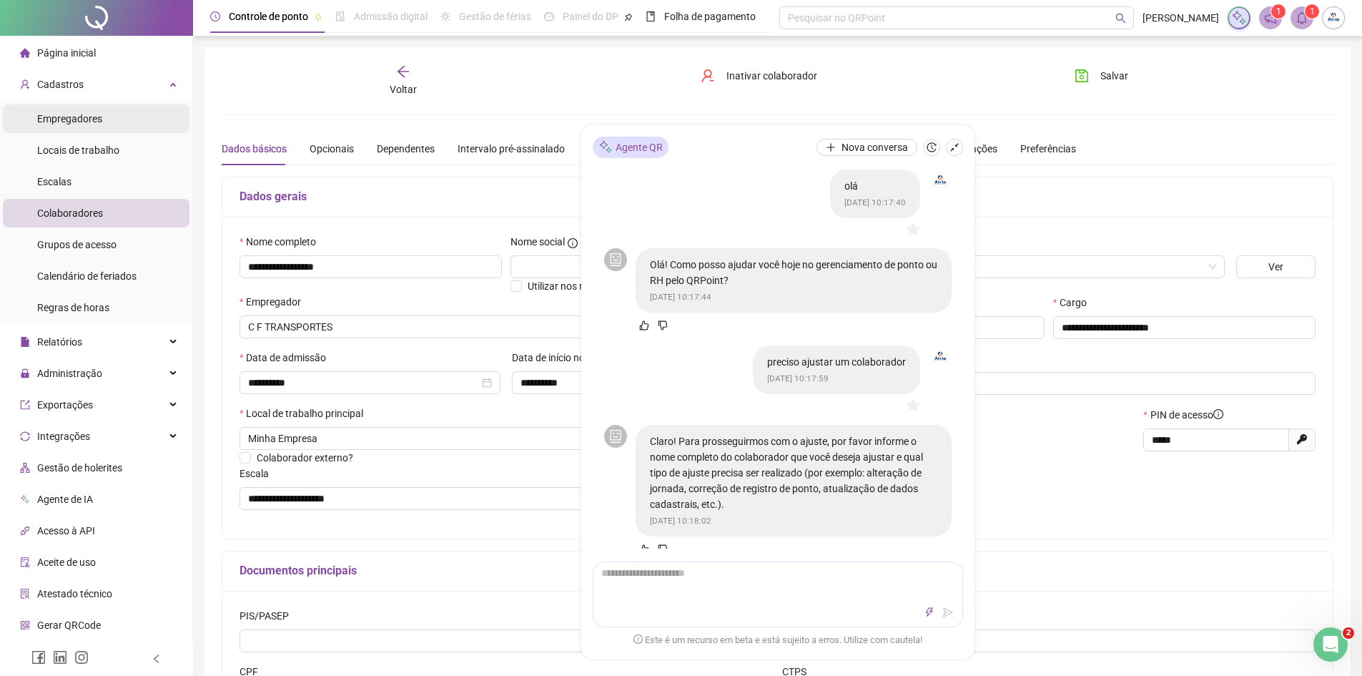
click at [74, 121] on span "Empregadores" at bounding box center [69, 118] width 65 height 11
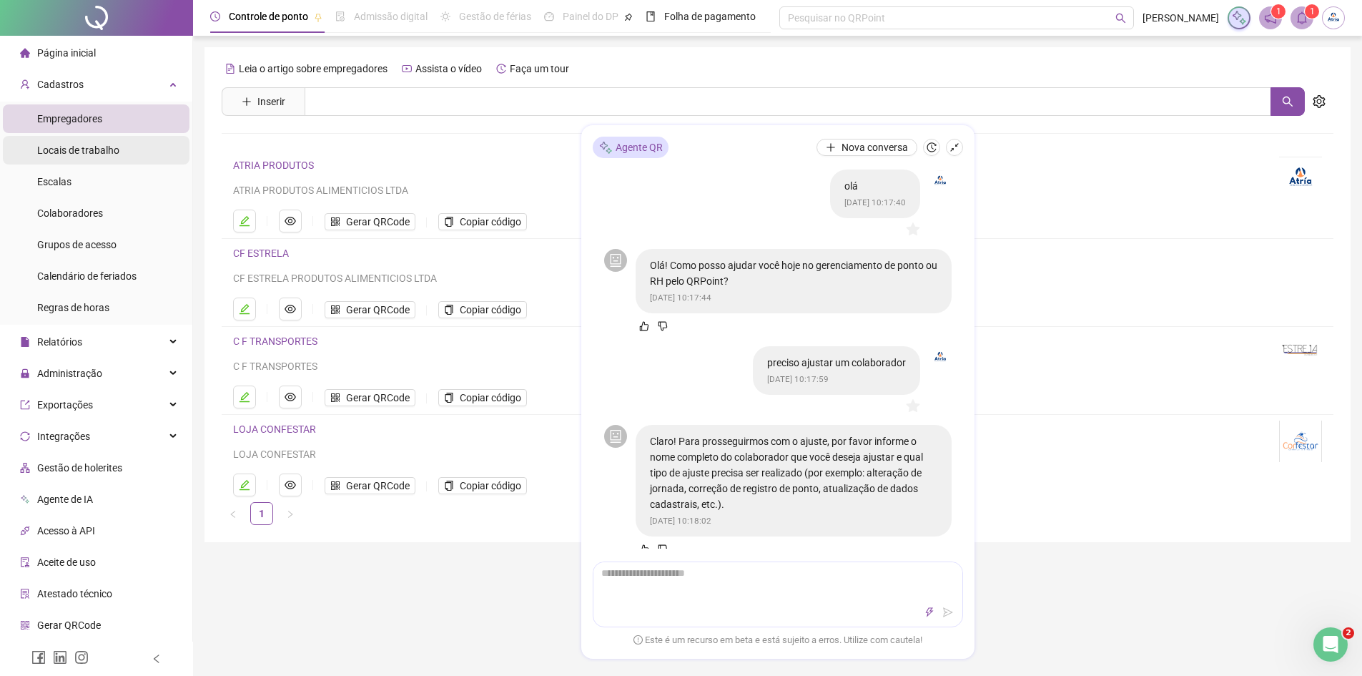
click at [84, 155] on span "Locais de trabalho" at bounding box center [78, 149] width 82 height 11
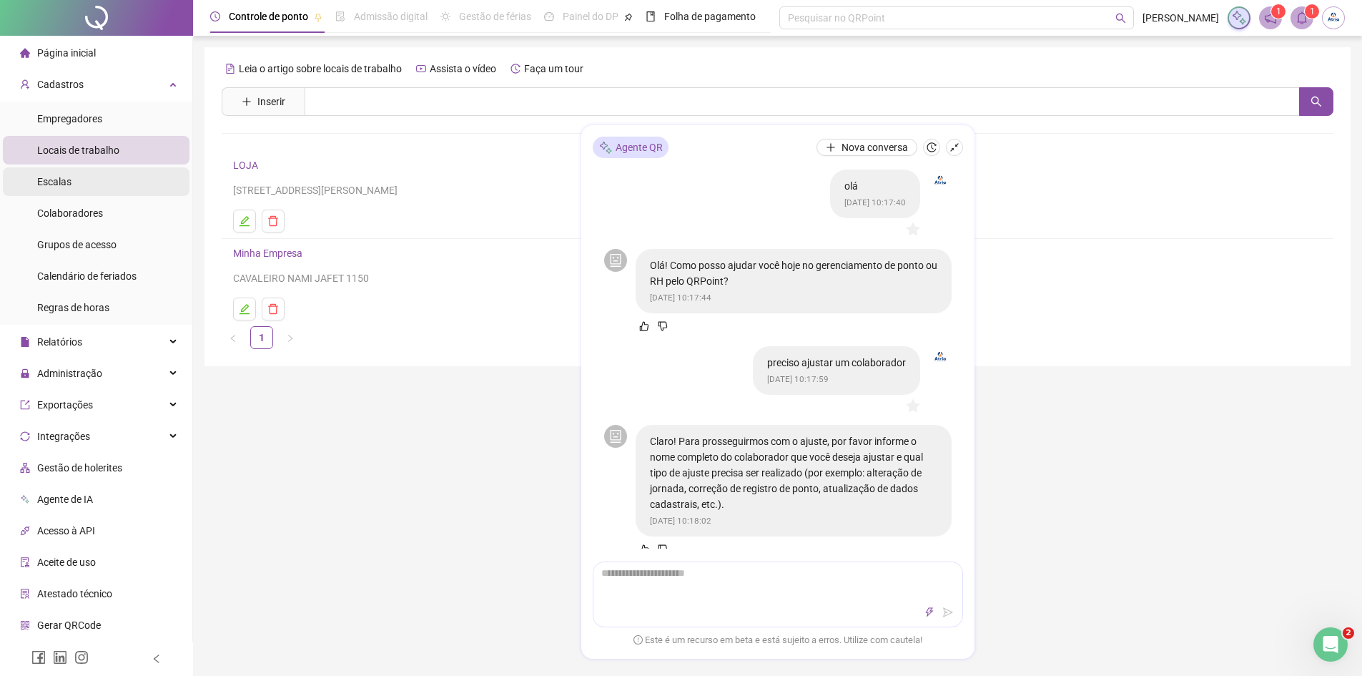
click at [135, 183] on li "Escalas" at bounding box center [96, 181] width 187 height 29
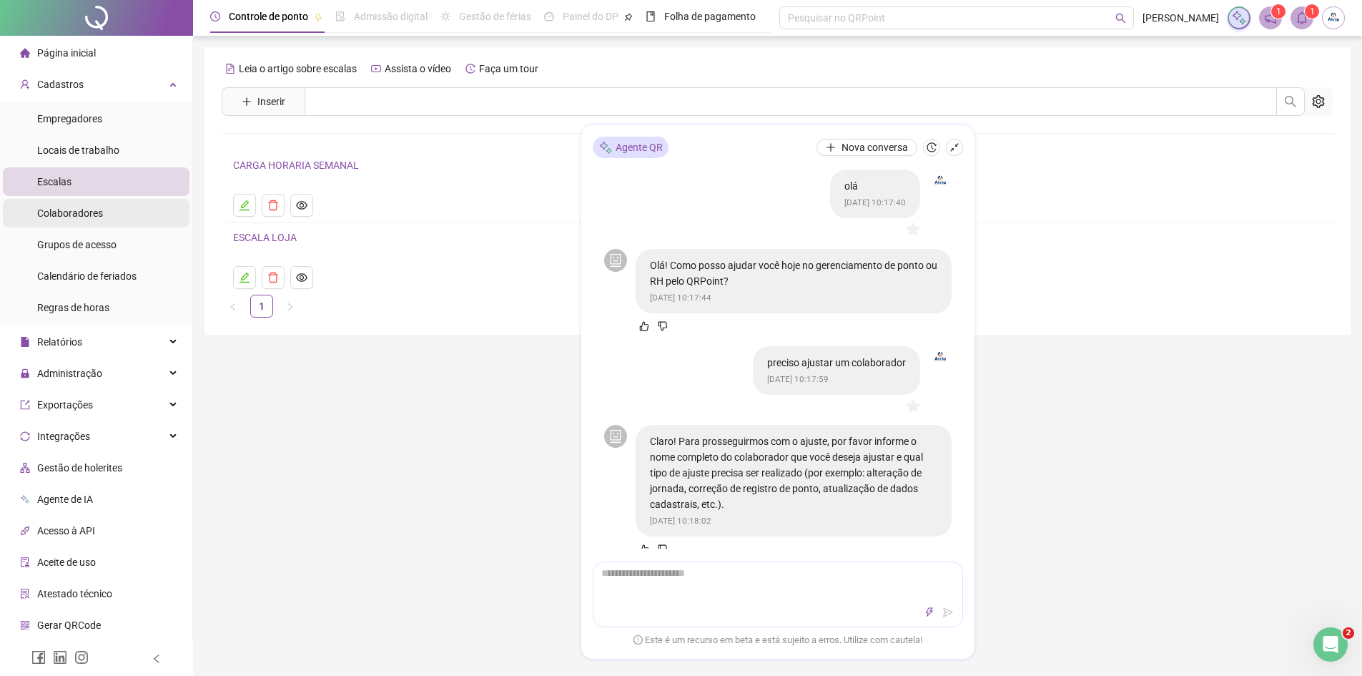
click at [133, 220] on li "Colaboradores" at bounding box center [96, 213] width 187 height 29
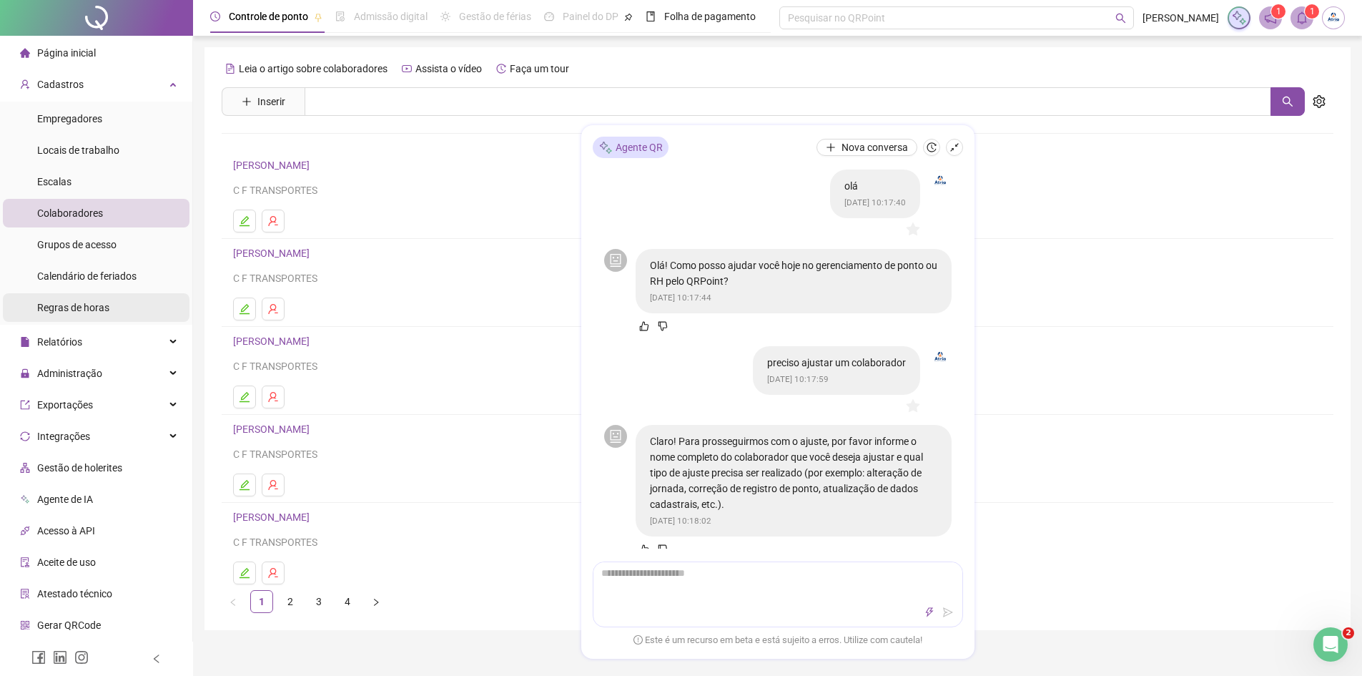
click at [124, 304] on li "Regras de horas" at bounding box center [96, 307] width 187 height 29
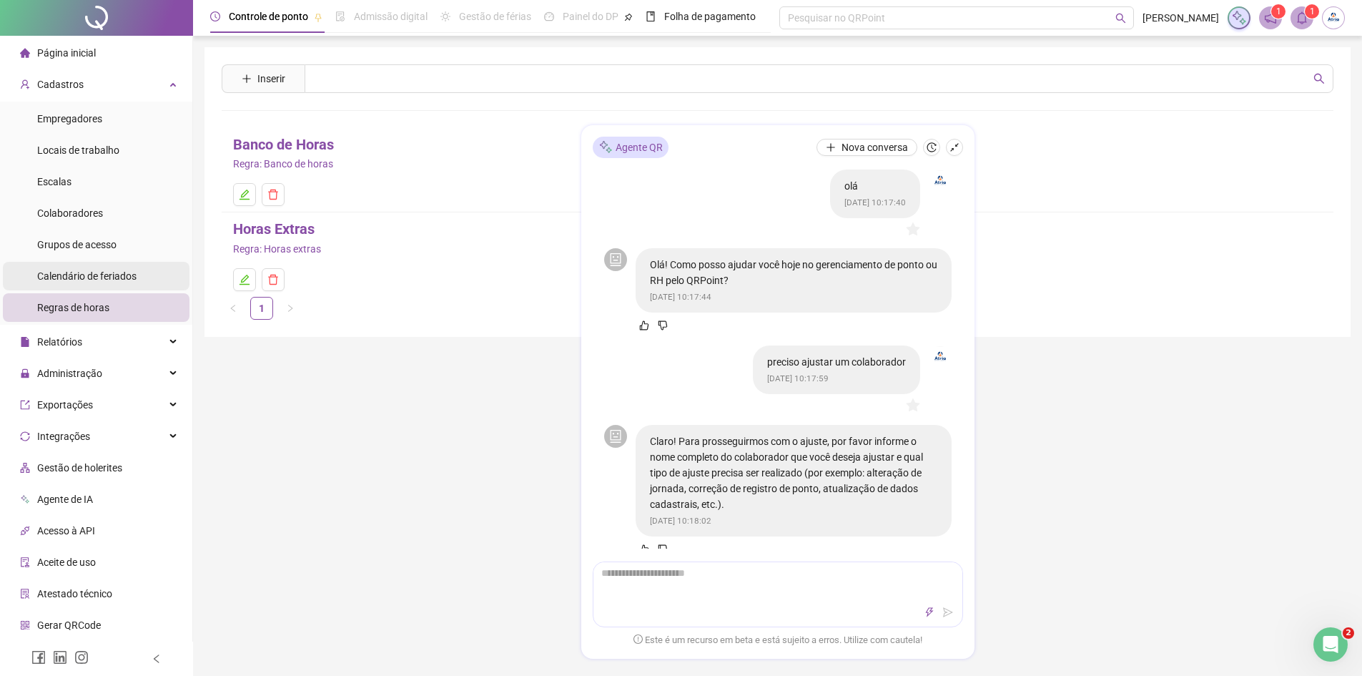
click at [121, 265] on div "Calendário de feriados" at bounding box center [86, 276] width 99 height 29
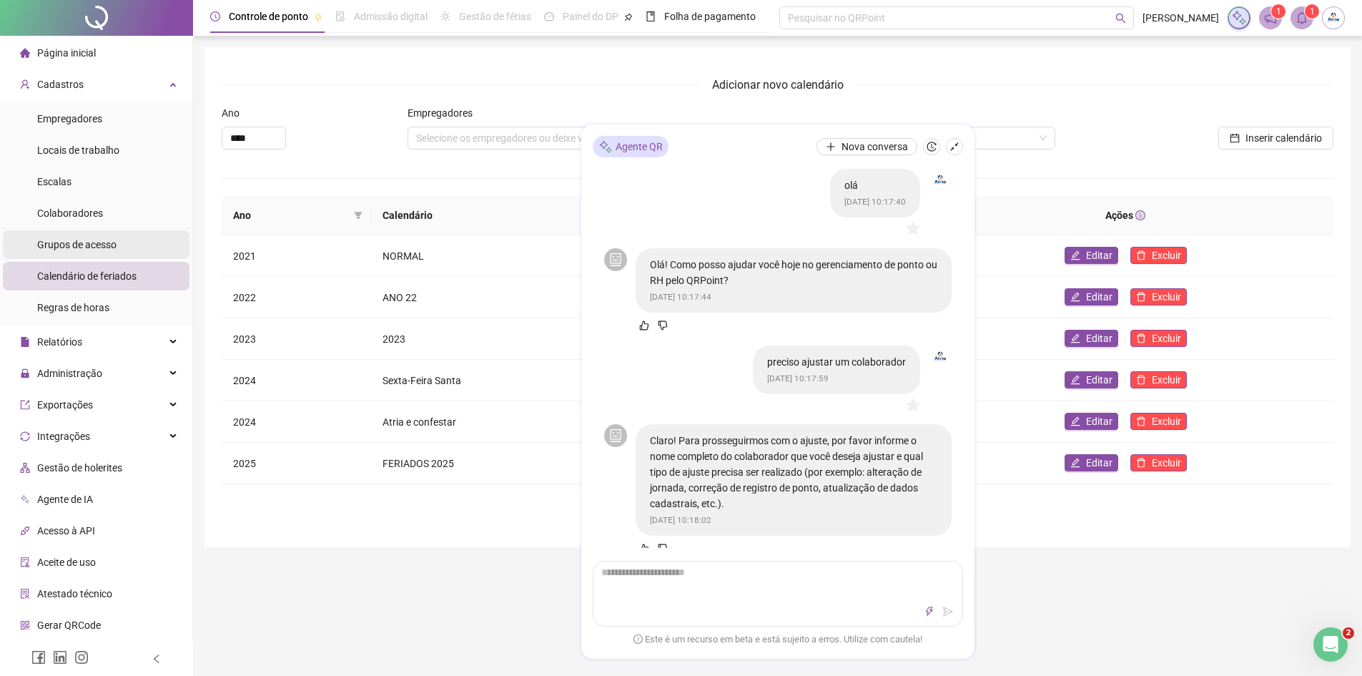
click at [118, 241] on li "Grupos de acesso" at bounding box center [96, 244] width 187 height 29
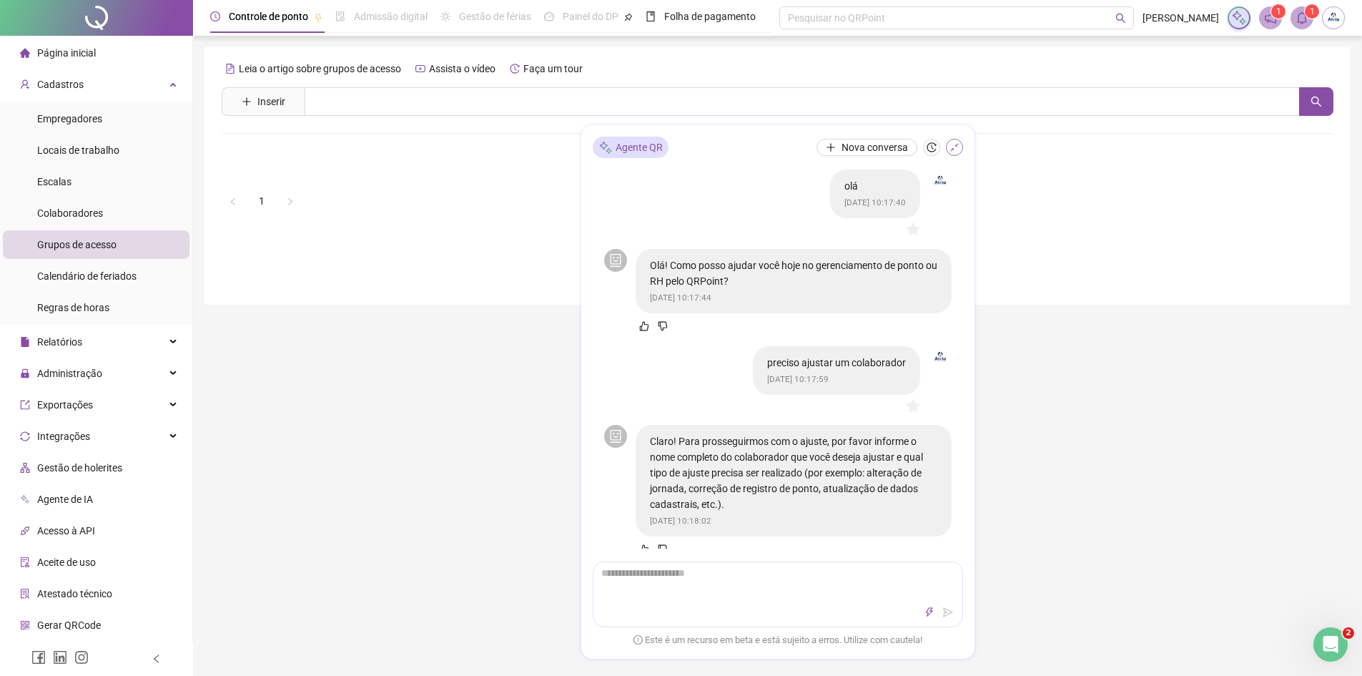
click at [955, 147] on icon "shrink" at bounding box center [955, 147] width 10 height 10
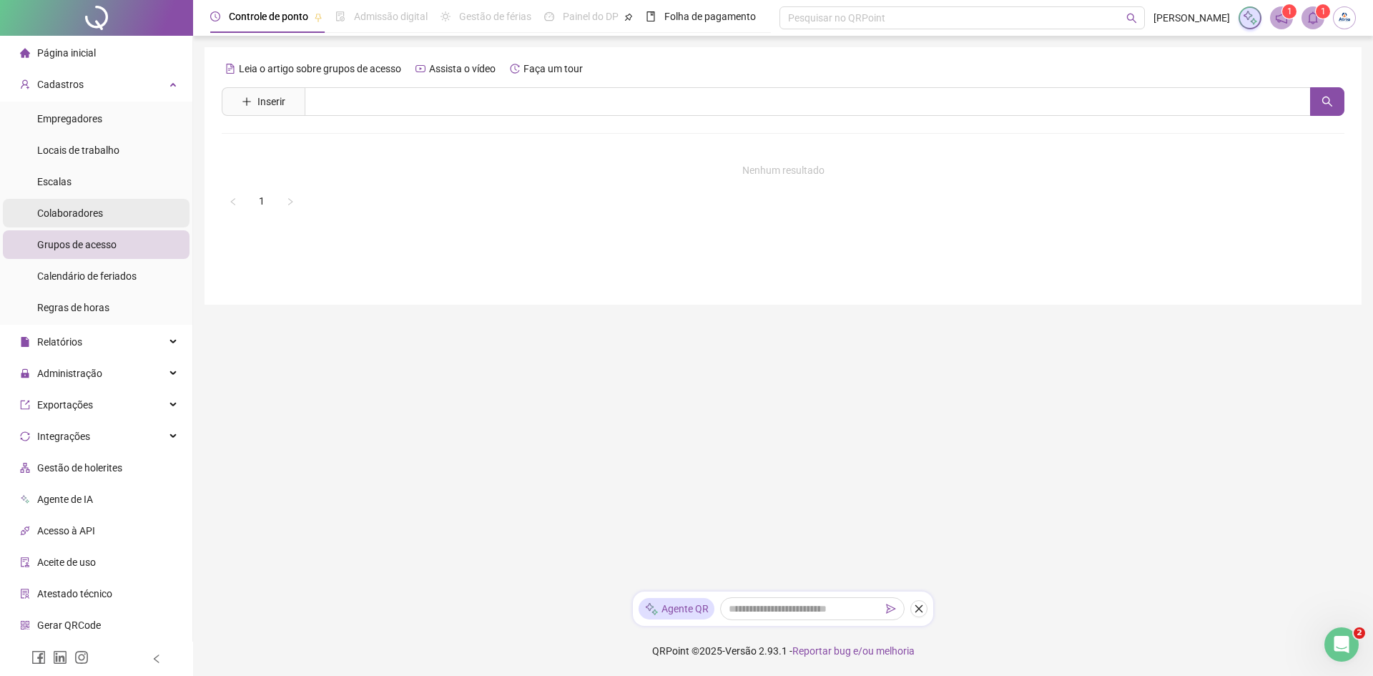
click at [107, 207] on li "Colaboradores" at bounding box center [96, 213] width 187 height 29
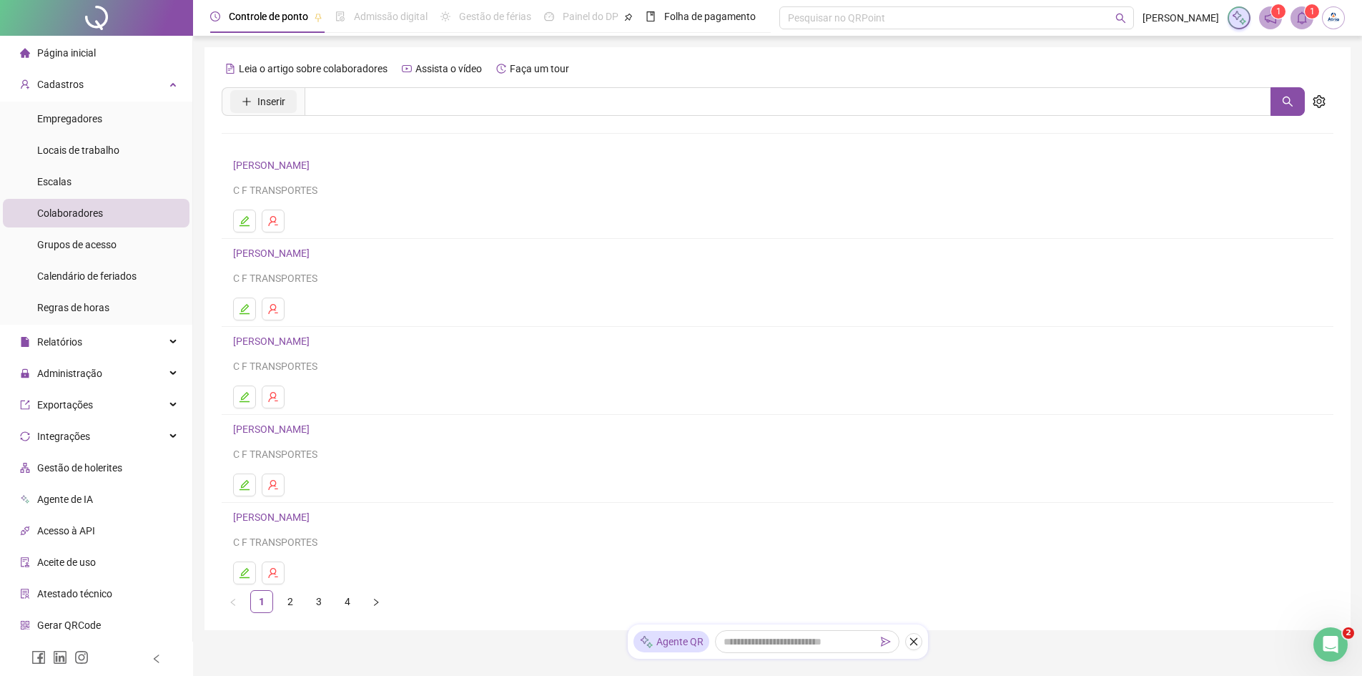
click at [252, 101] on button "Inserir" at bounding box center [263, 101] width 66 height 23
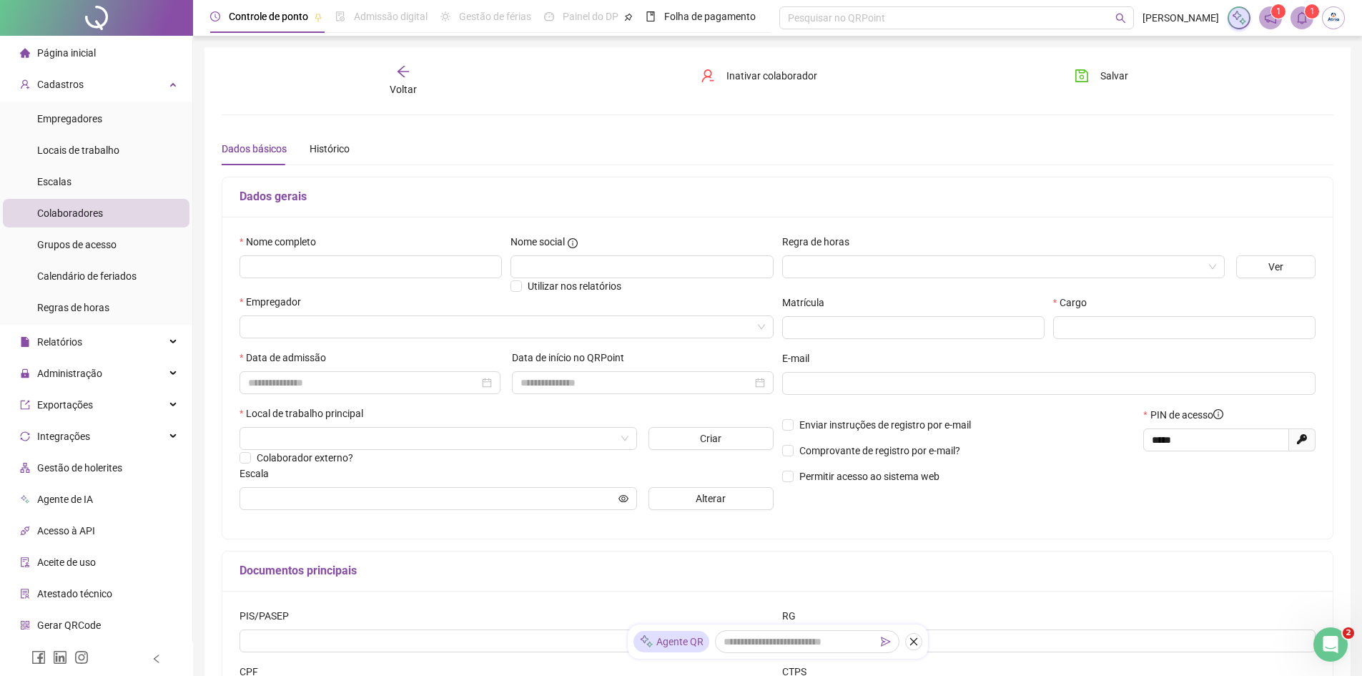
click at [413, 75] on div "Voltar" at bounding box center [403, 80] width 176 height 33
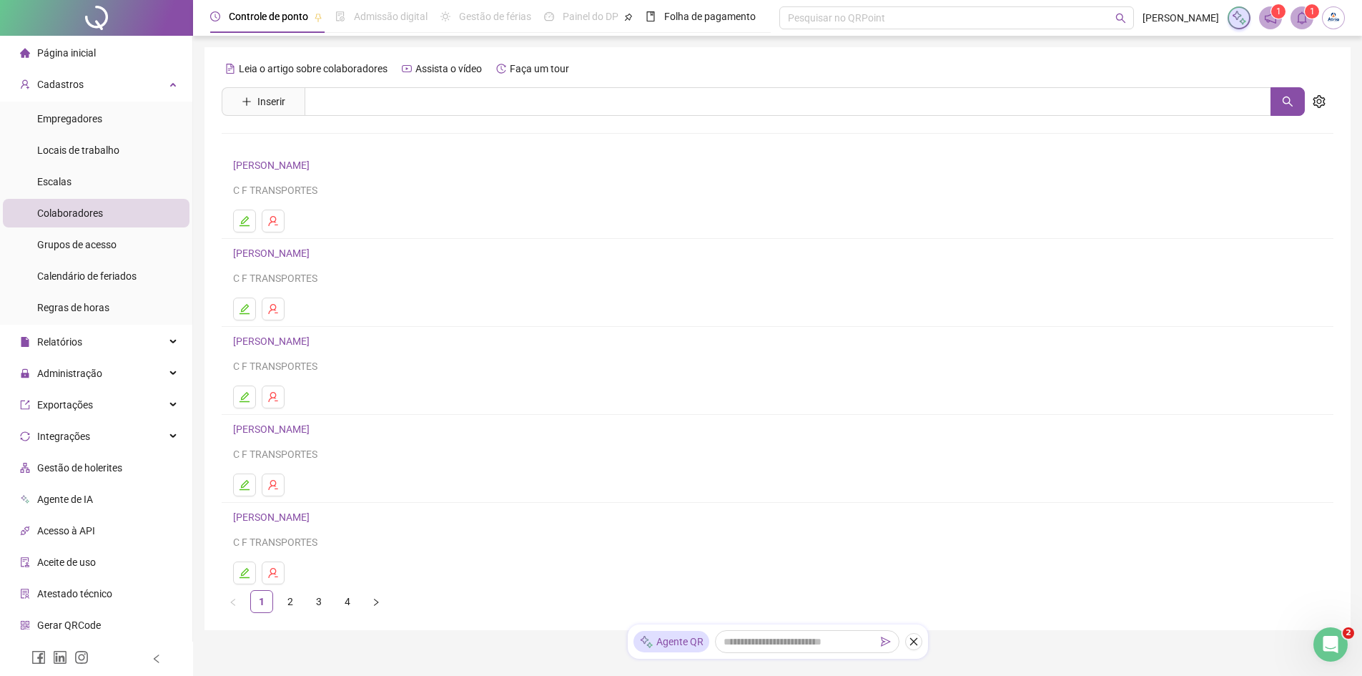
scroll to position [50, 0]
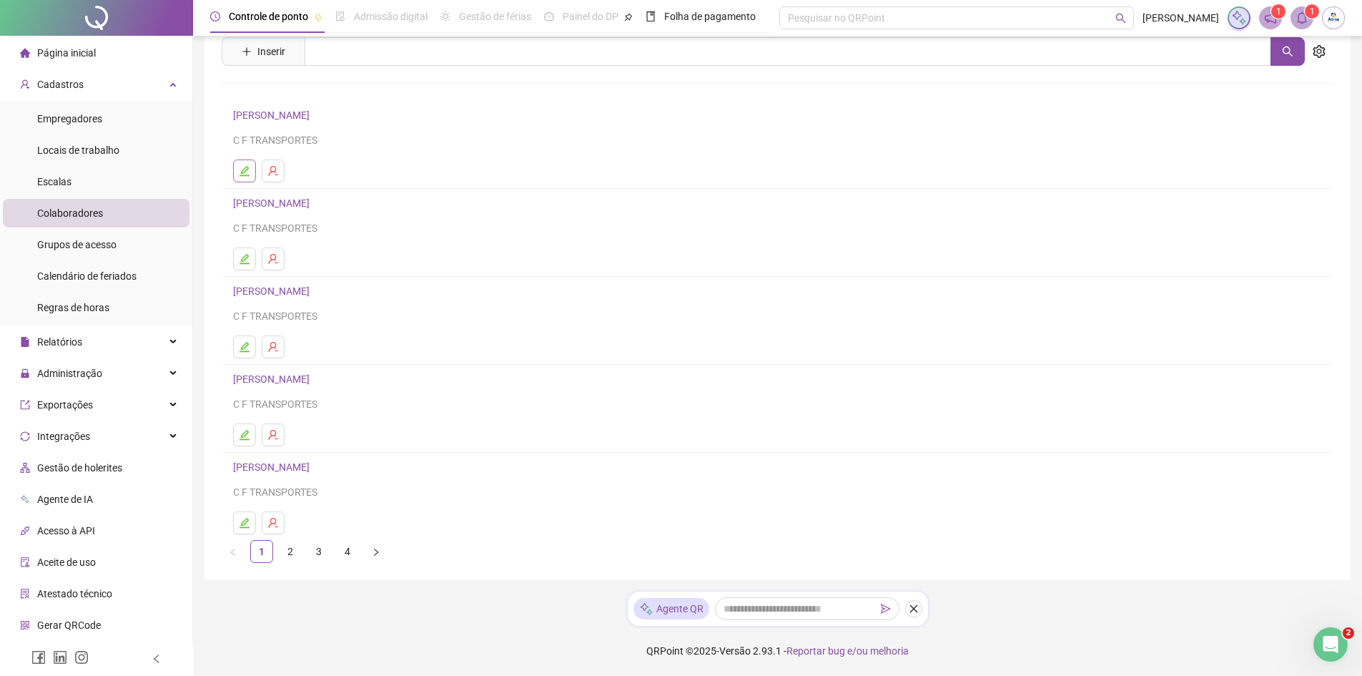
click at [242, 168] on icon "edit" at bounding box center [244, 170] width 11 height 11
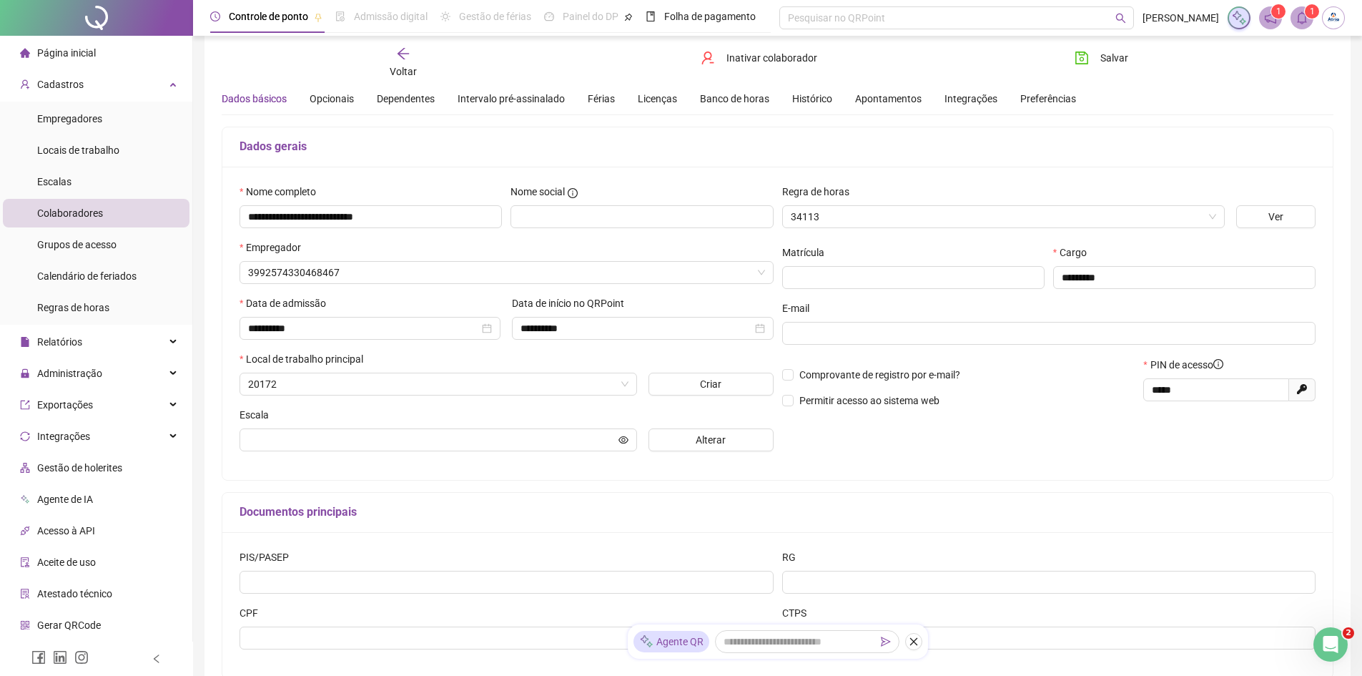
scroll to position [57, 0]
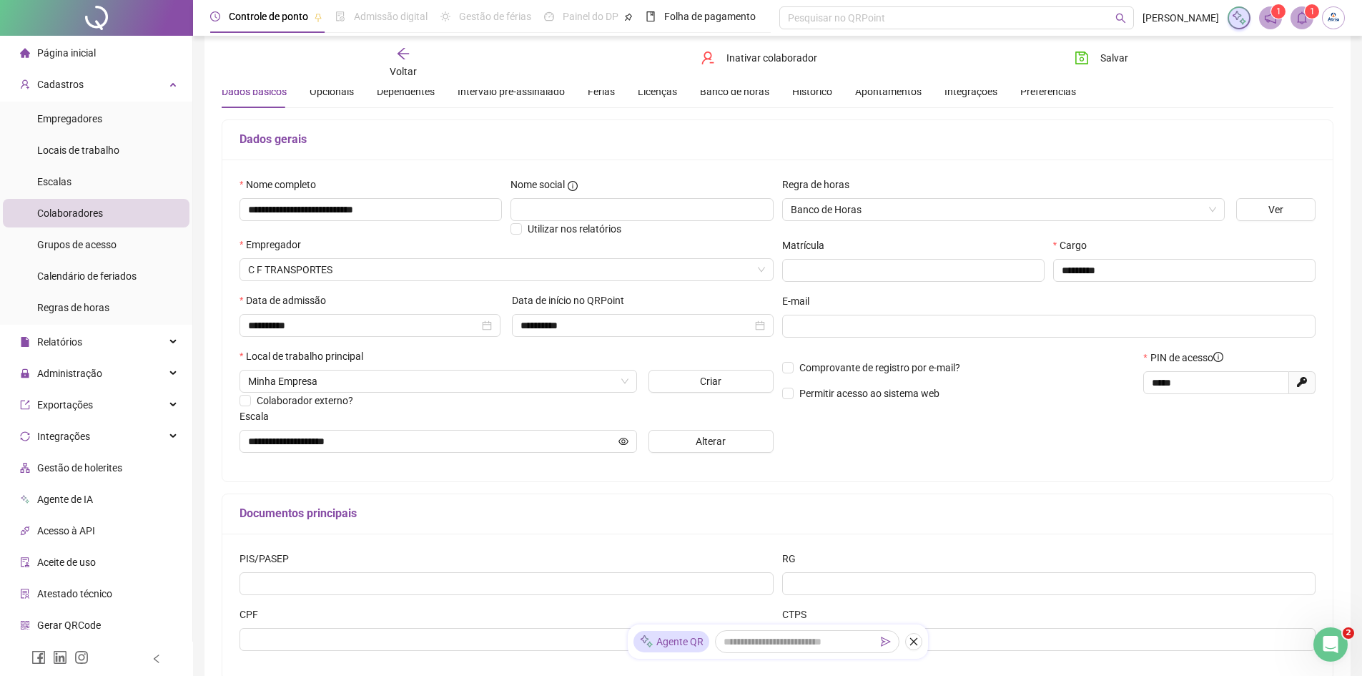
click at [407, 75] on span "Voltar" at bounding box center [403, 71] width 27 height 11
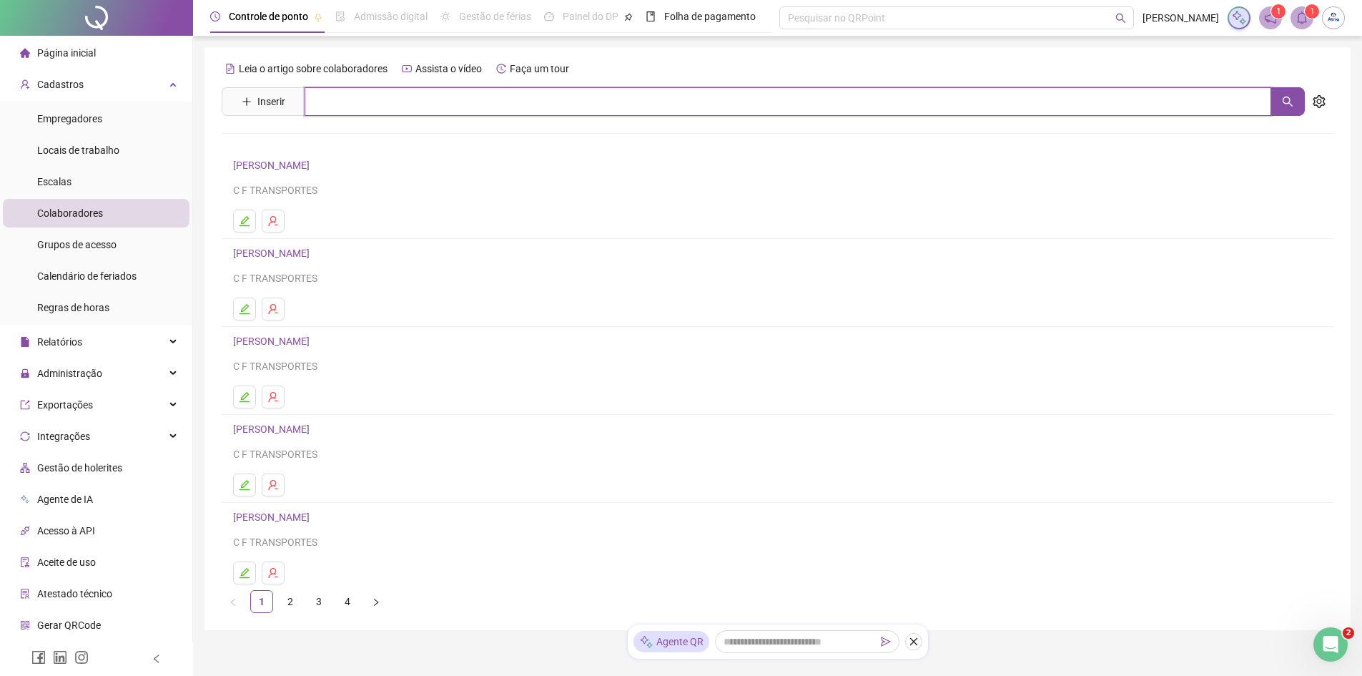
click at [378, 113] on input "text" at bounding box center [788, 101] width 967 height 29
click at [325, 177] on link "[PERSON_NAME]" at bounding box center [286, 174] width 77 height 11
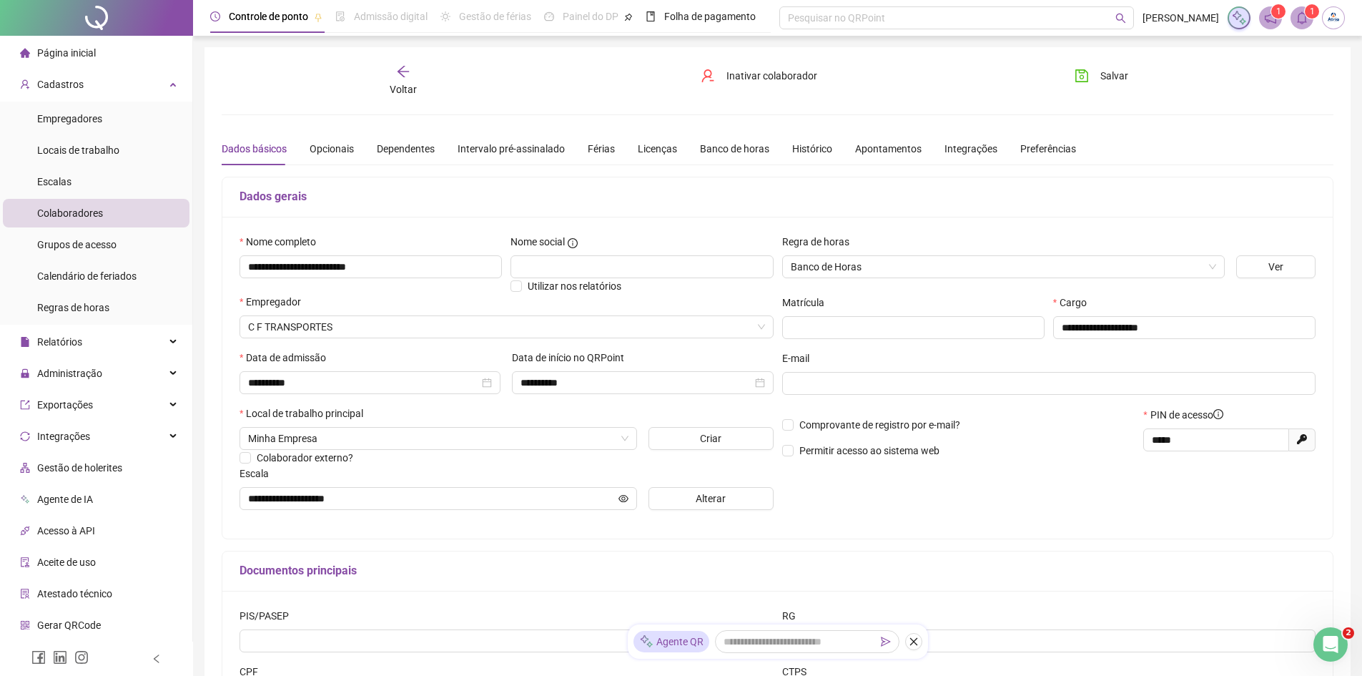
click at [420, 74] on div "Voltar" at bounding box center [403, 80] width 176 height 33
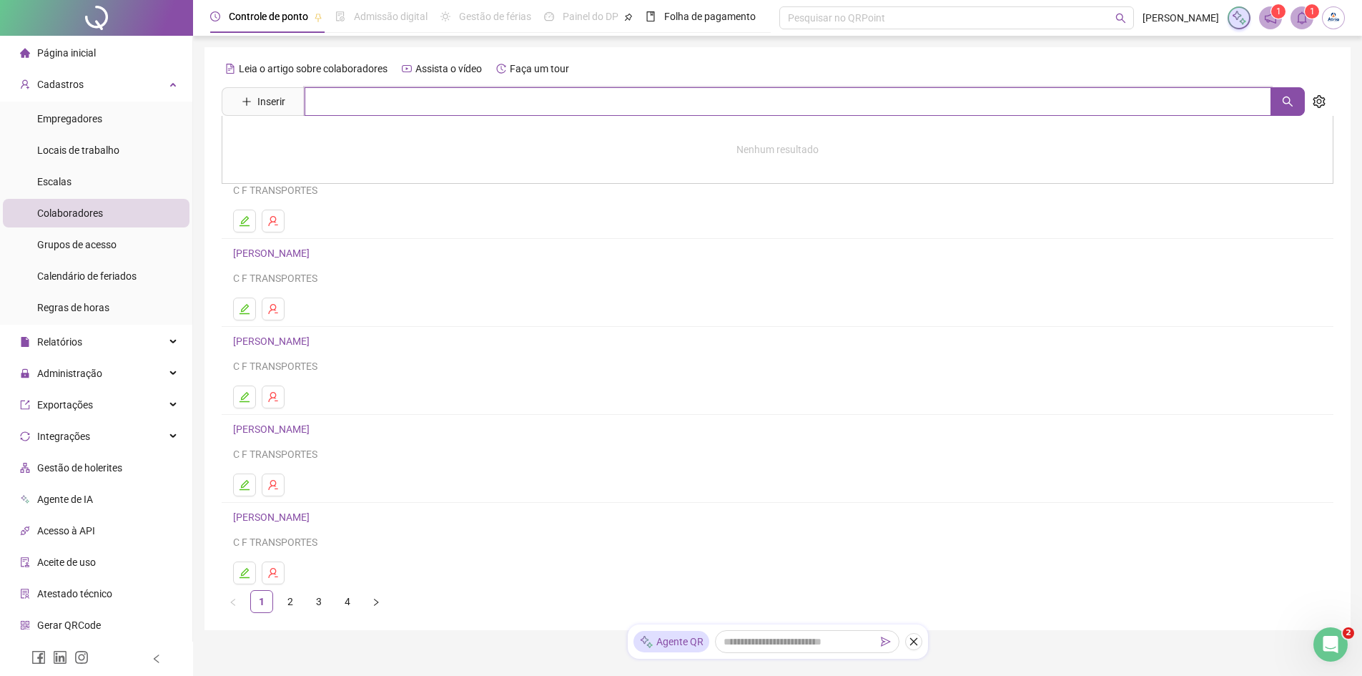
click at [420, 97] on input "text" at bounding box center [788, 101] width 967 height 29
click at [247, 307] on icon "edit" at bounding box center [244, 308] width 11 height 11
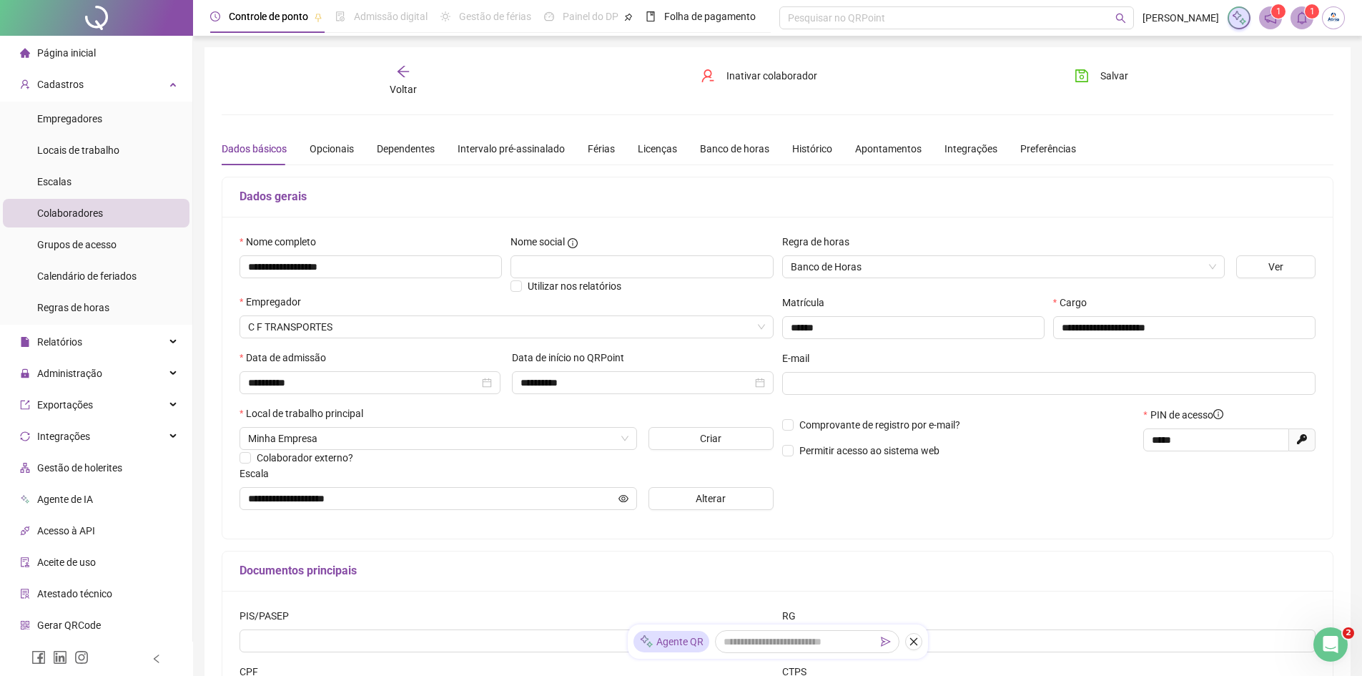
click at [1269, 24] on icon "notification" at bounding box center [1270, 17] width 13 height 13
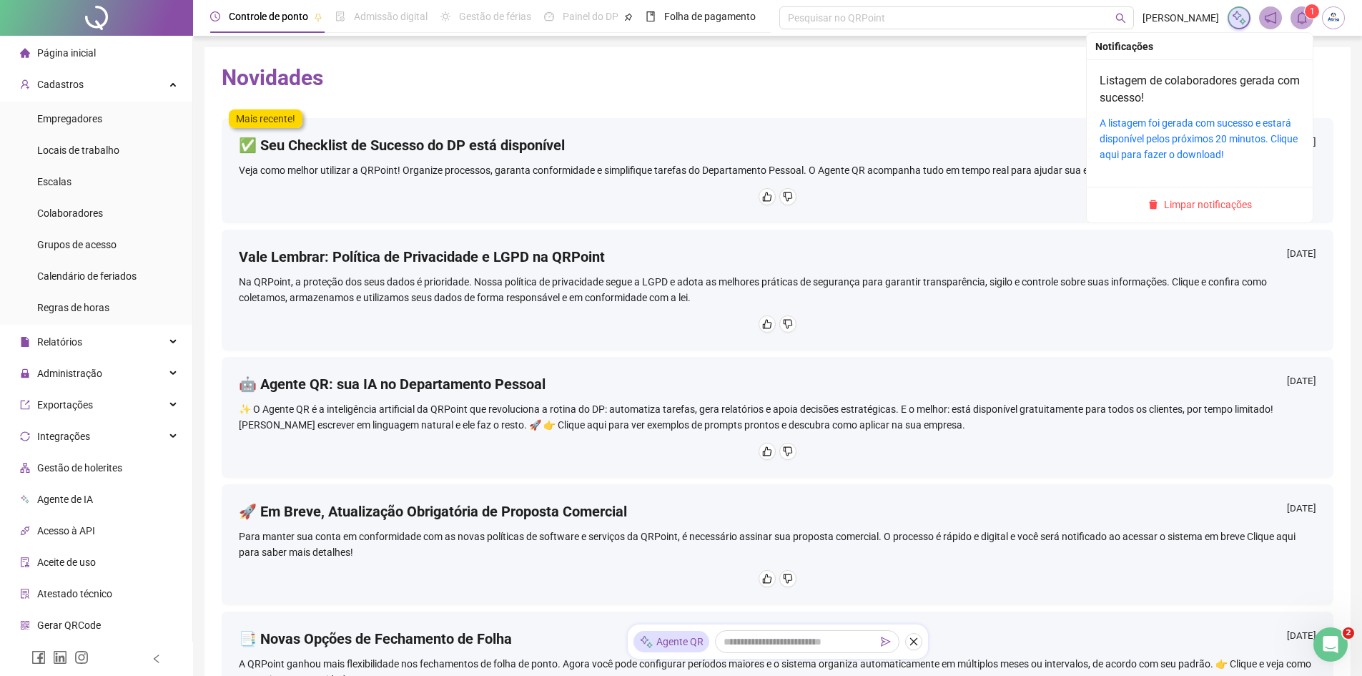
click at [1305, 16] on icon "bell" at bounding box center [1302, 17] width 13 height 13
drag, startPoint x: 1184, startPoint y: 206, endPoint x: 1138, endPoint y: 205, distance: 46.5
click at [1184, 206] on span "Limpar notificações" at bounding box center [1208, 205] width 88 height 16
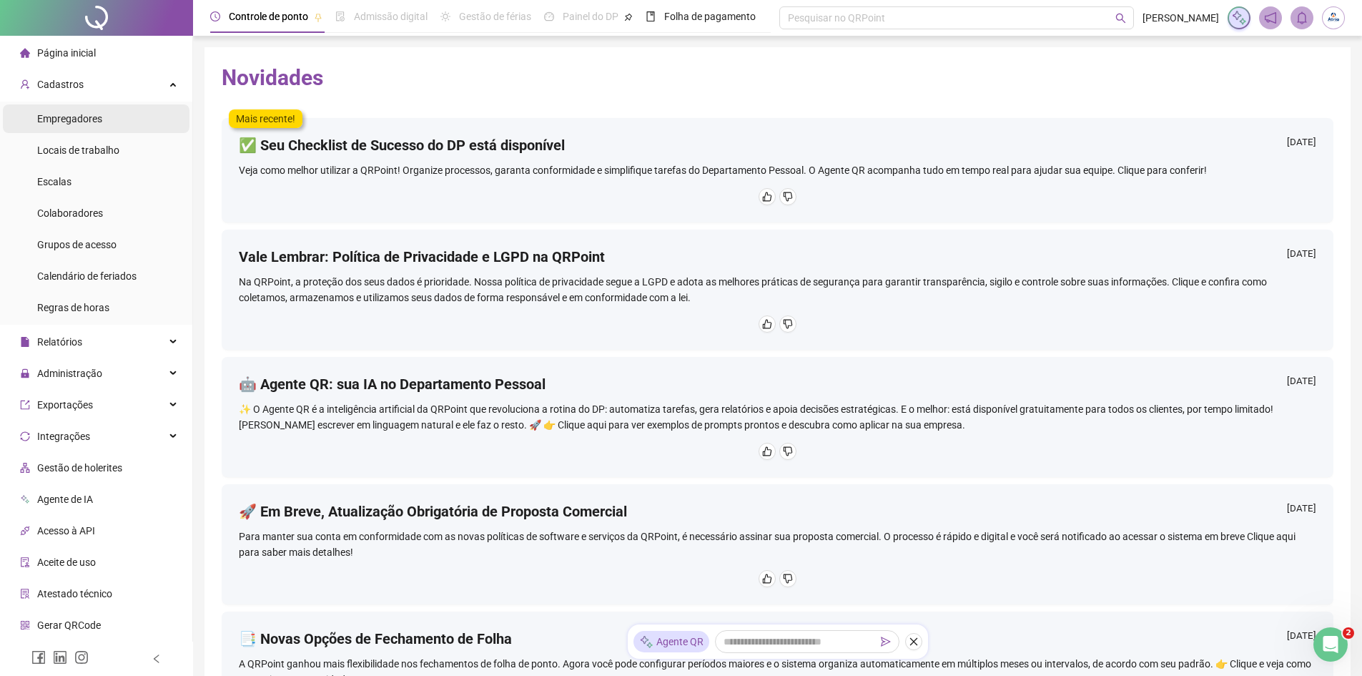
click at [65, 121] on span "Empregadores" at bounding box center [69, 118] width 65 height 11
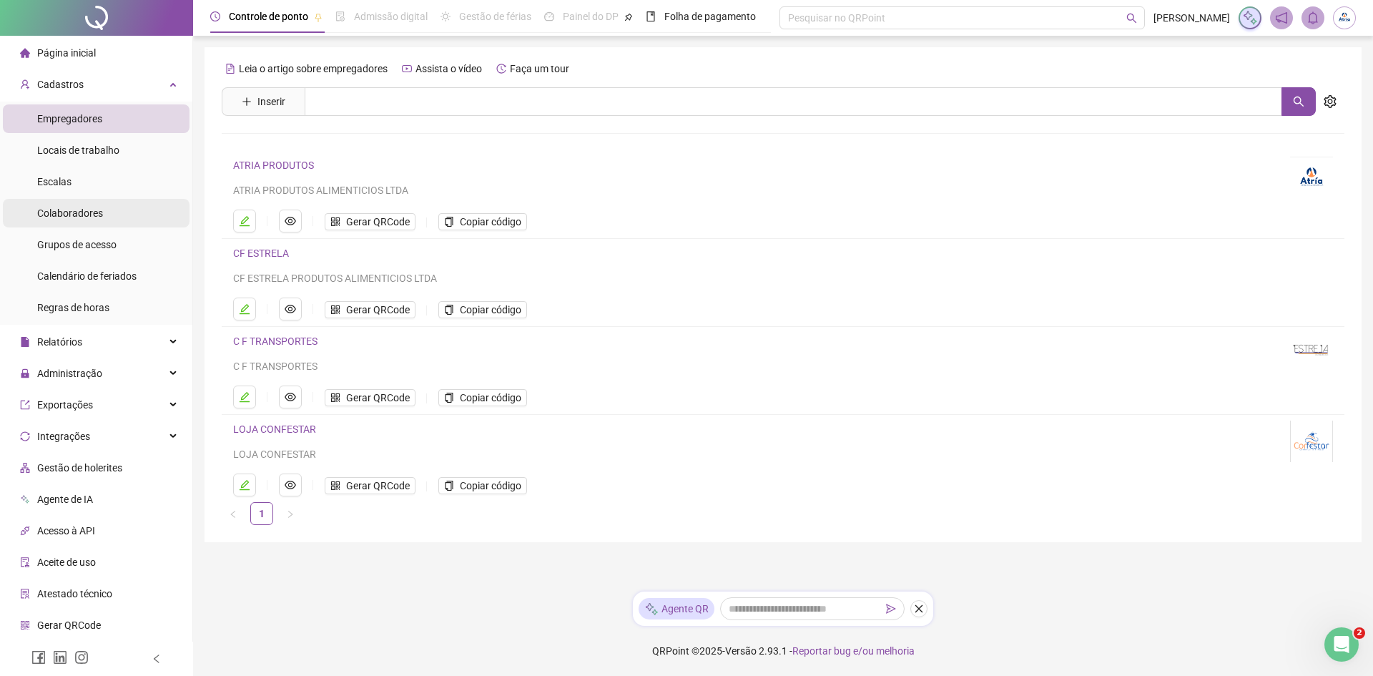
click at [65, 211] on span "Colaboradores" at bounding box center [70, 212] width 66 height 11
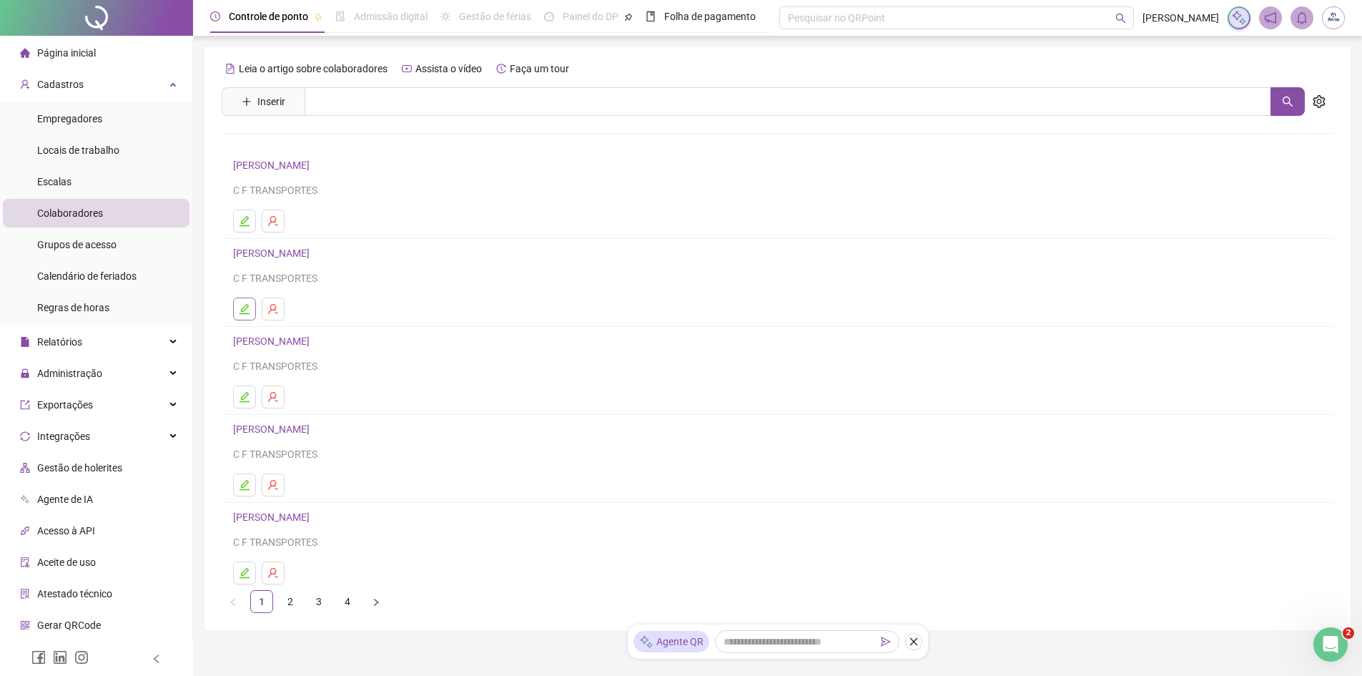
click at [240, 307] on icon "edit" at bounding box center [244, 308] width 11 height 11
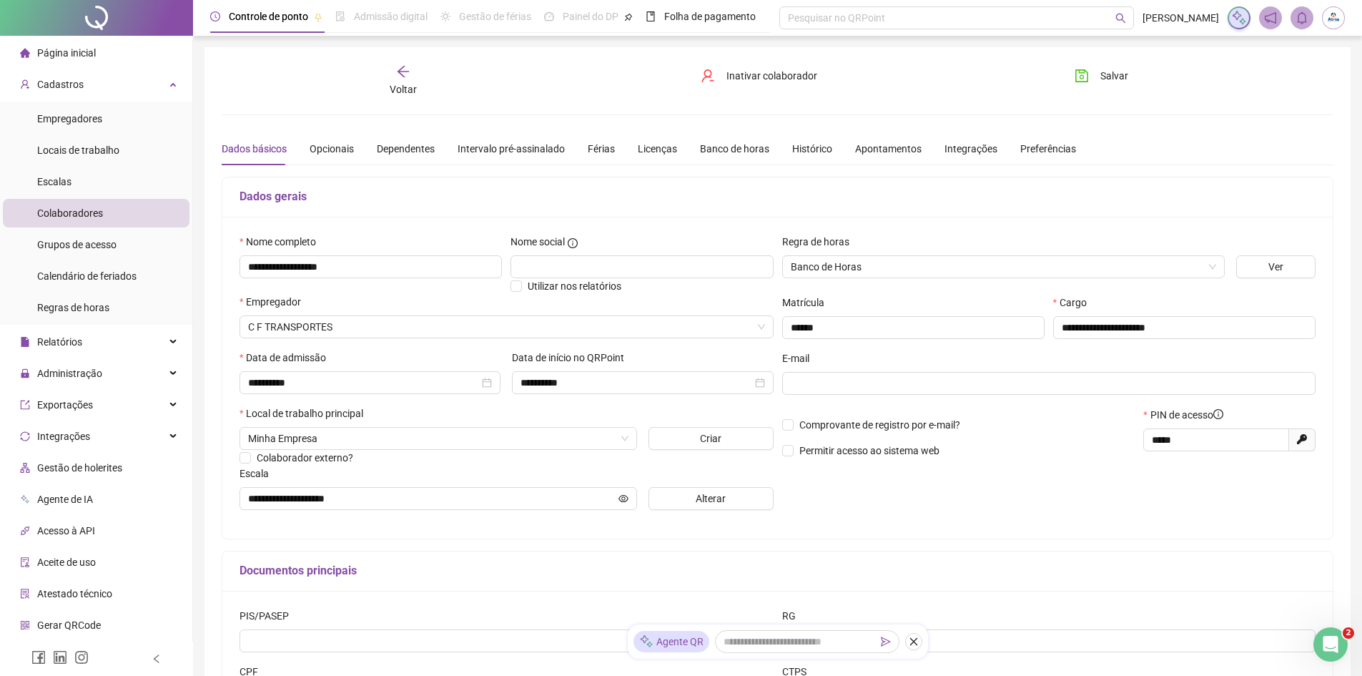
click at [1301, 440] on icon at bounding box center [1302, 439] width 10 height 10
click at [405, 84] on span "Voltar" at bounding box center [403, 89] width 27 height 11
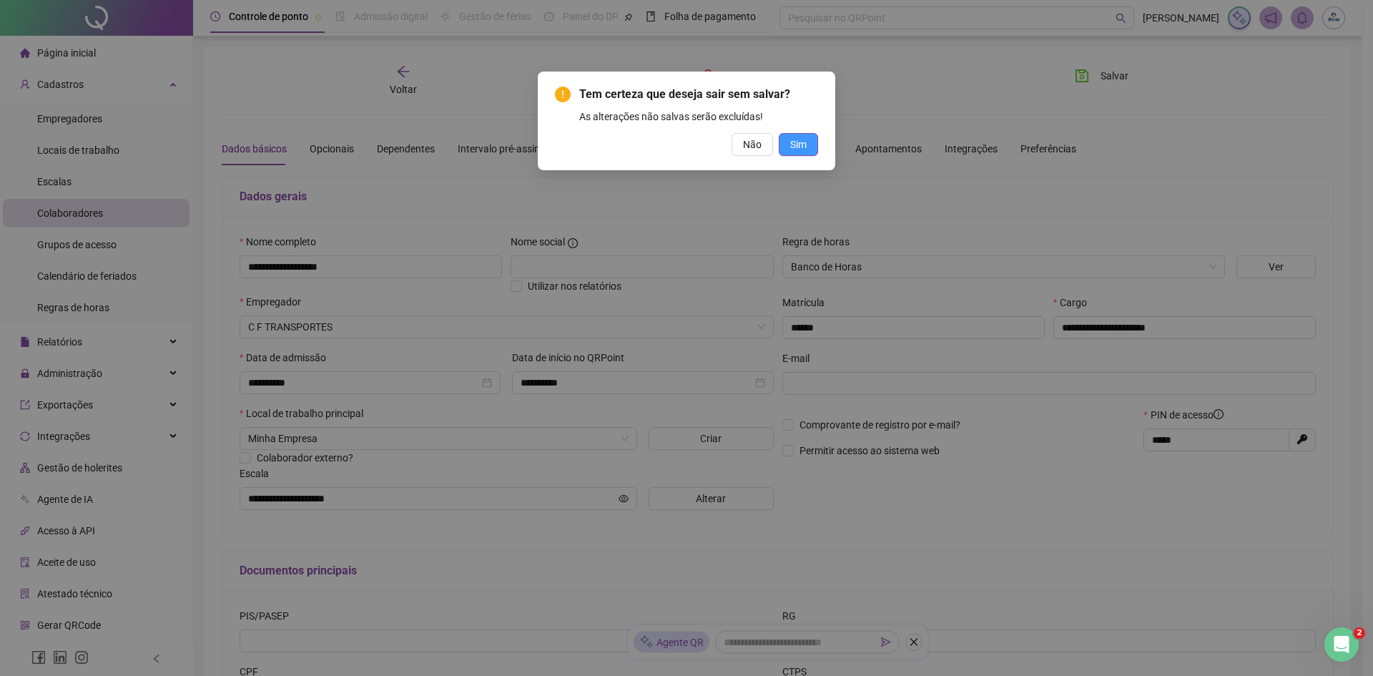
click at [800, 144] on span "Sim" at bounding box center [798, 145] width 16 height 16
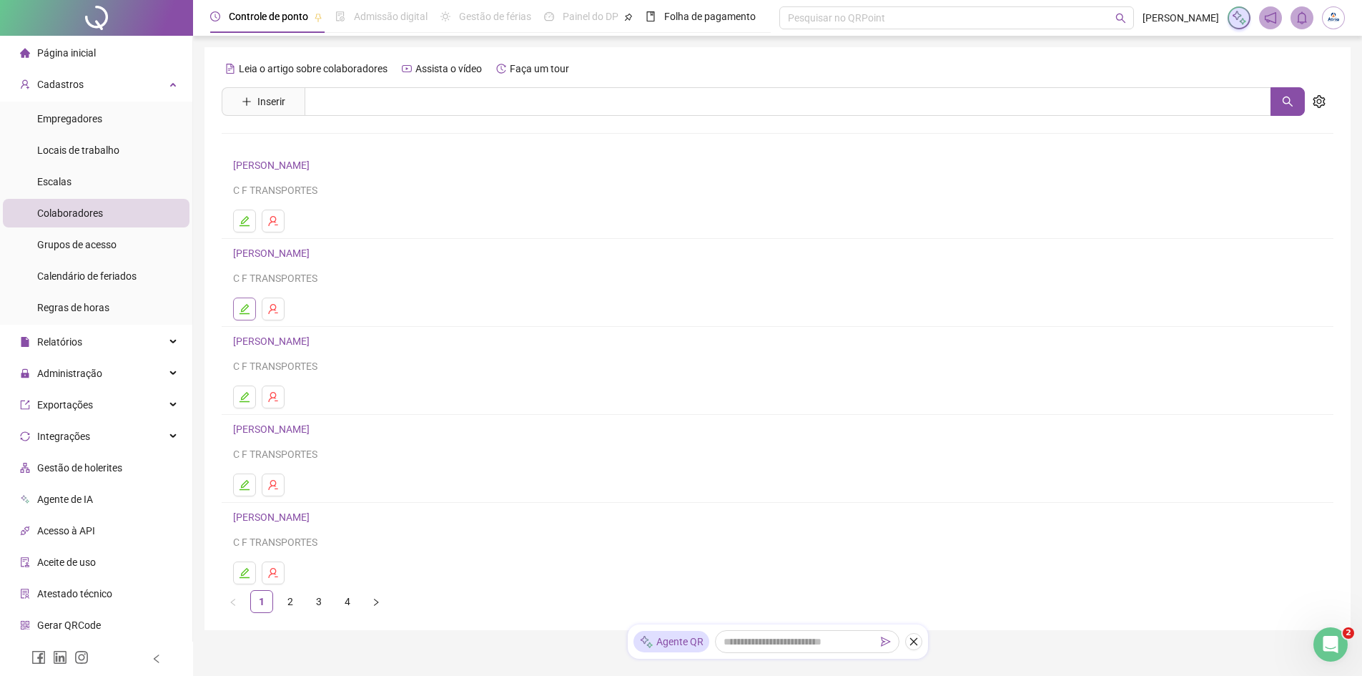
click at [253, 301] on button "button" at bounding box center [244, 308] width 23 height 23
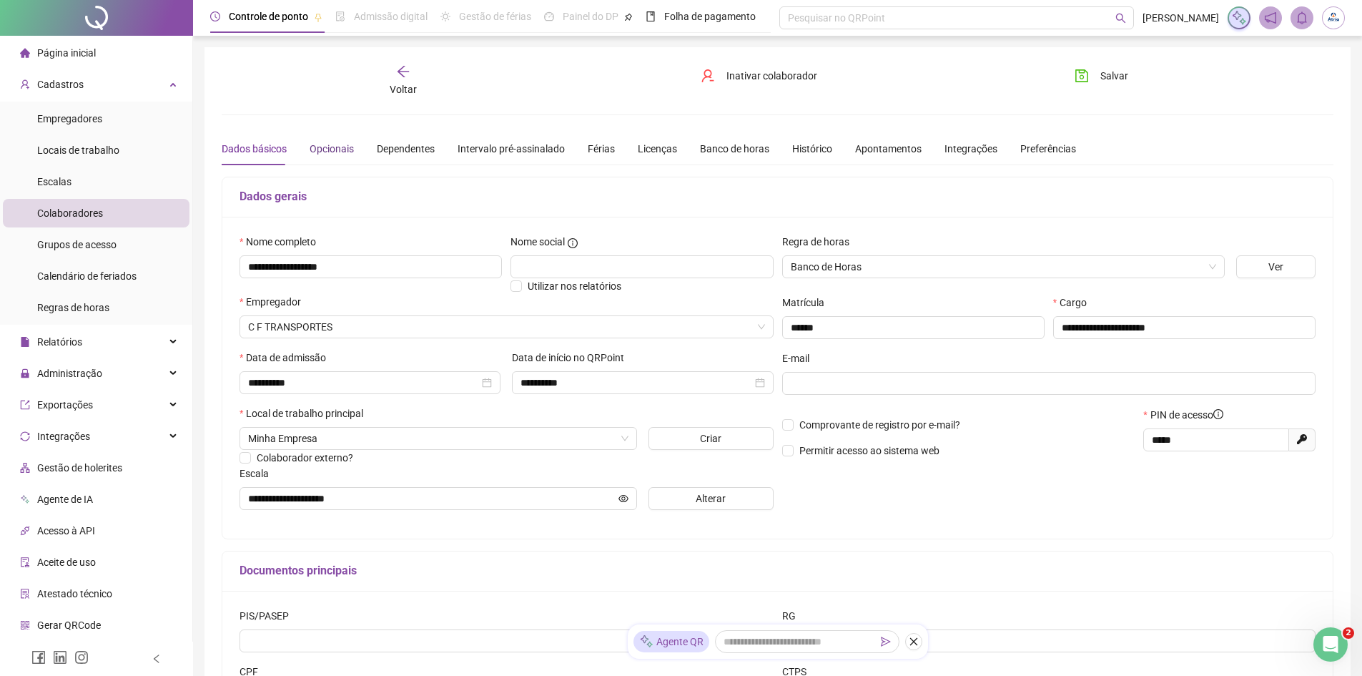
click at [343, 155] on div "Opcionais" at bounding box center [332, 149] width 44 height 16
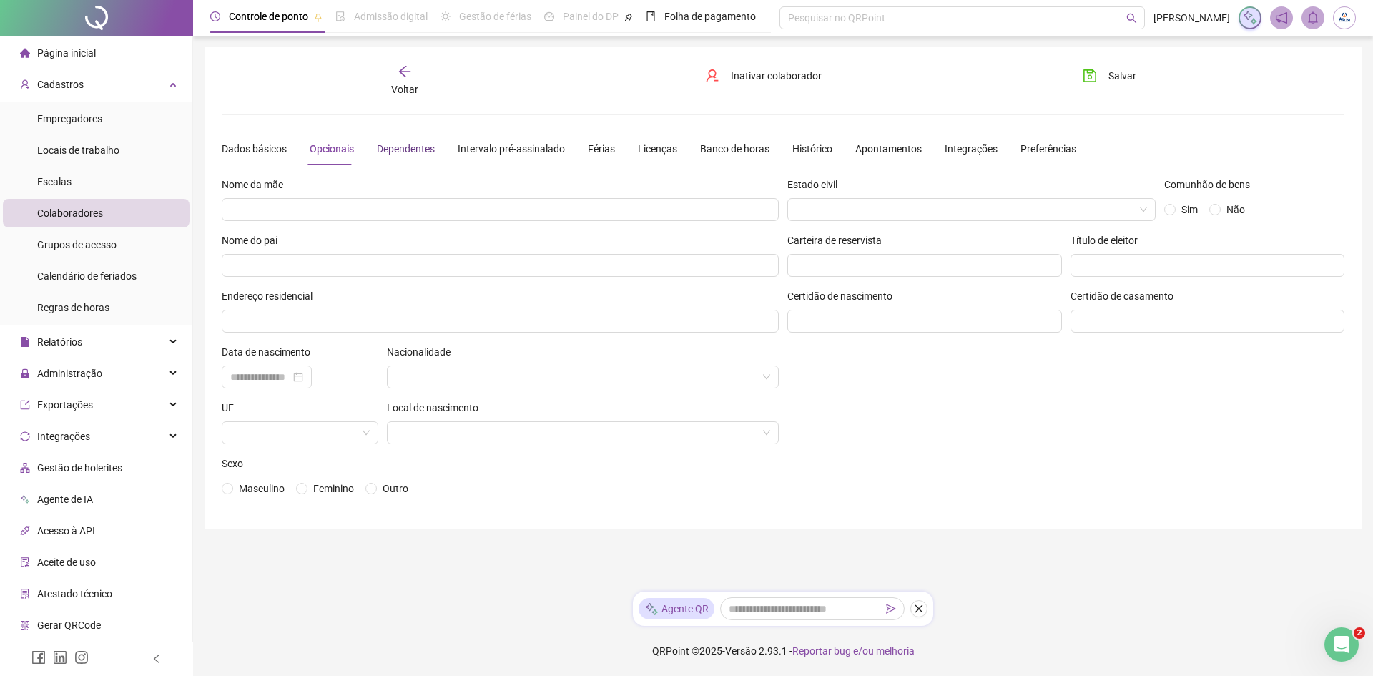
click at [384, 149] on div "Dependentes" at bounding box center [406, 149] width 58 height 16
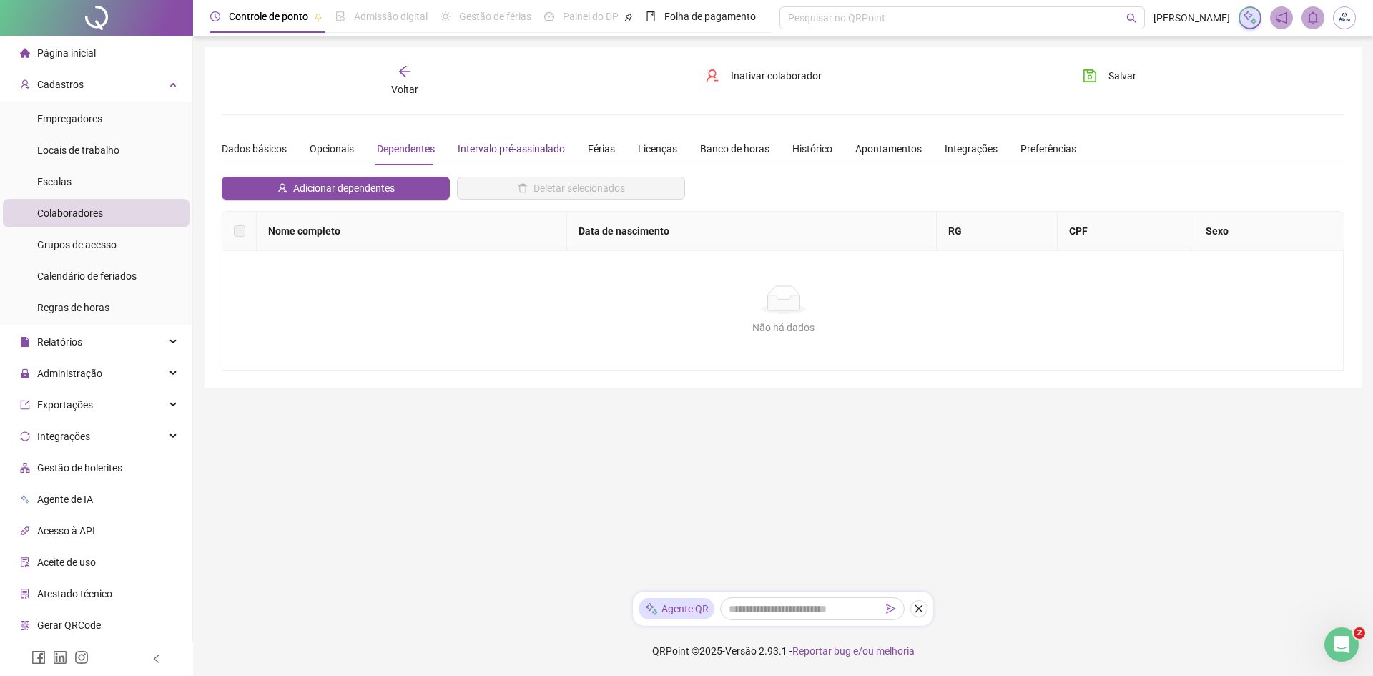
click at [523, 154] on div "Intervalo pré-assinalado" at bounding box center [511, 149] width 107 height 16
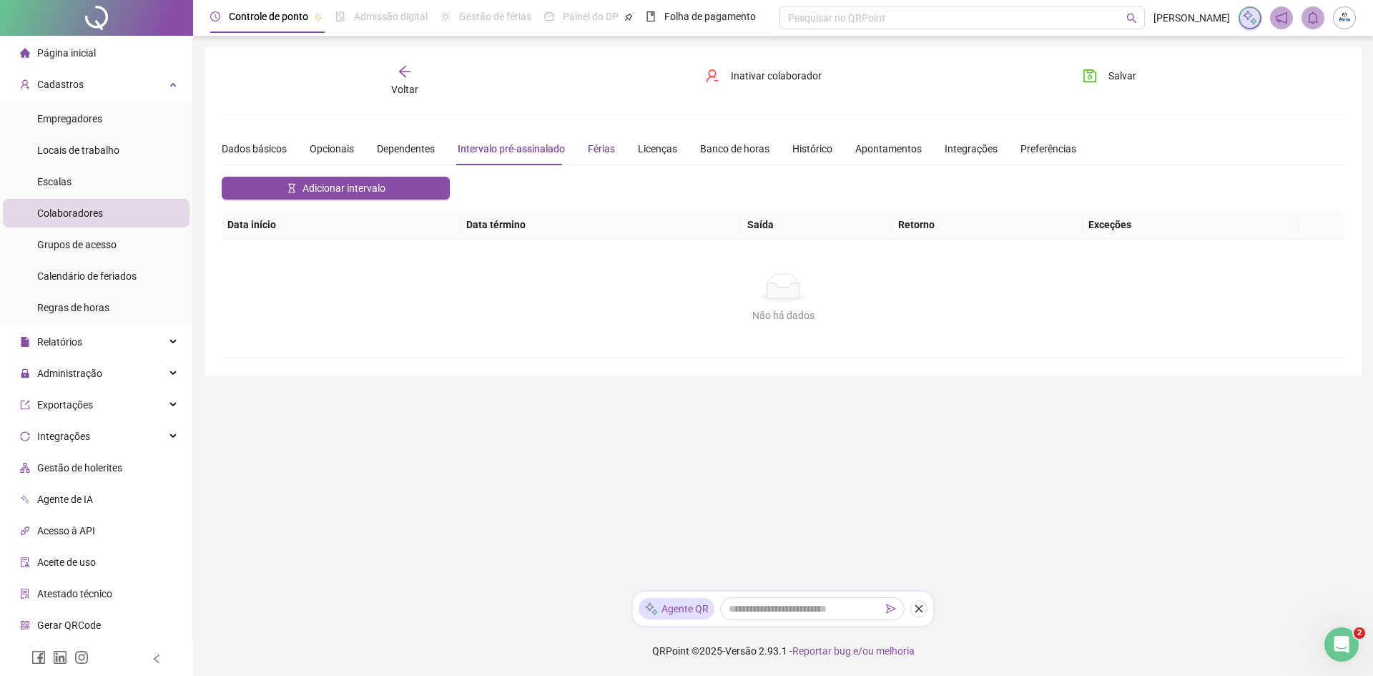
click at [603, 151] on div "Férias" at bounding box center [601, 149] width 27 height 16
click at [647, 158] on div "Licenças" at bounding box center [657, 148] width 39 height 33
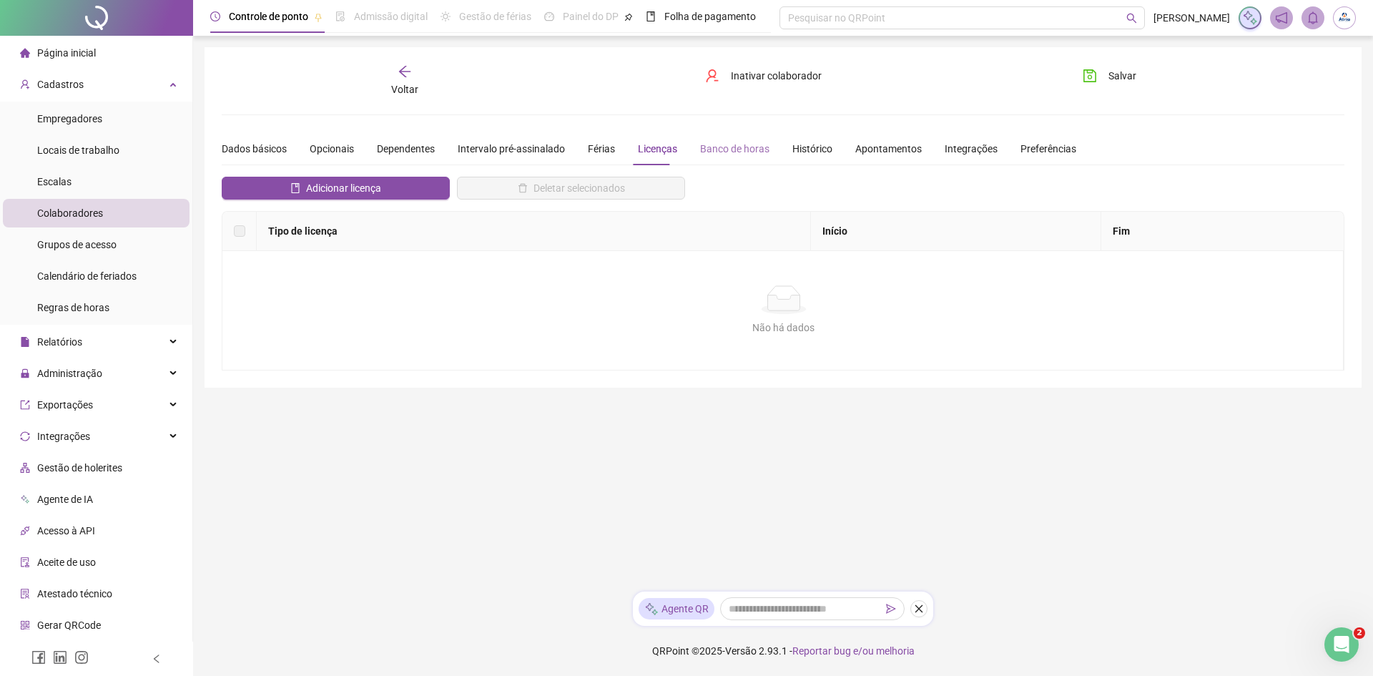
click at [707, 159] on div "Banco de horas" at bounding box center [734, 148] width 69 height 33
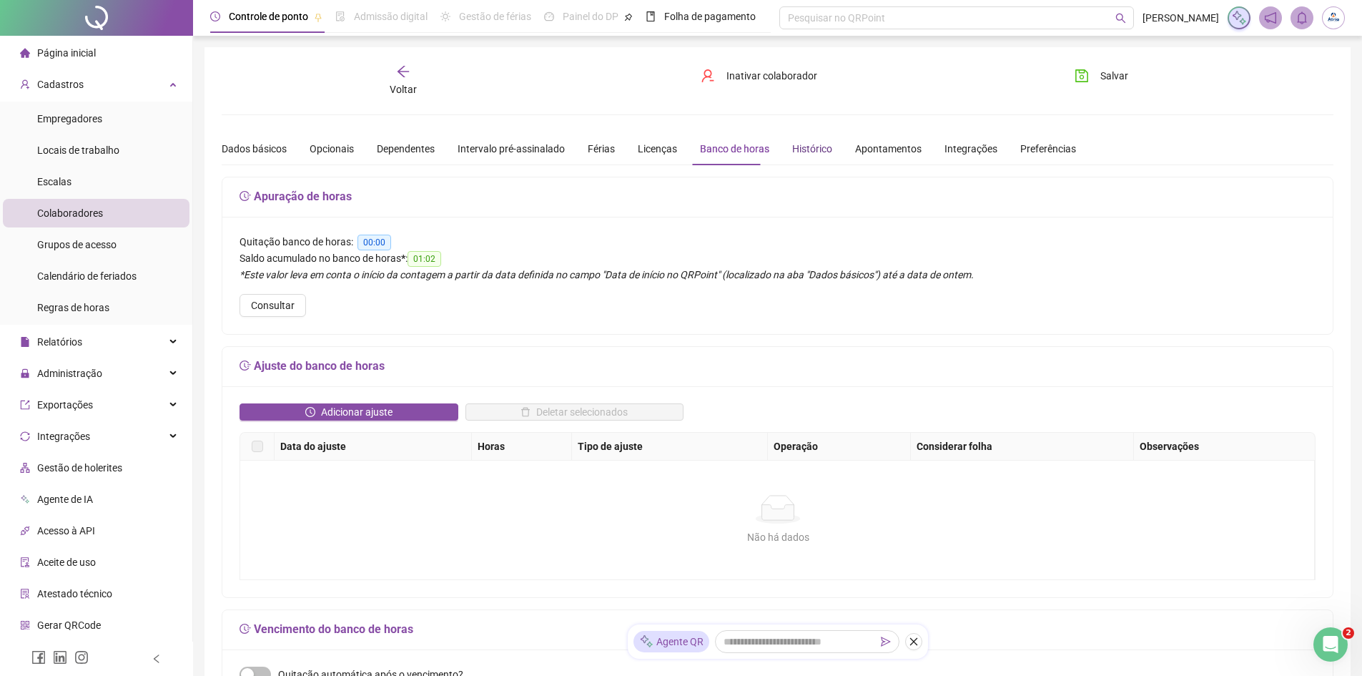
click at [811, 152] on div "Histórico" at bounding box center [812, 149] width 40 height 16
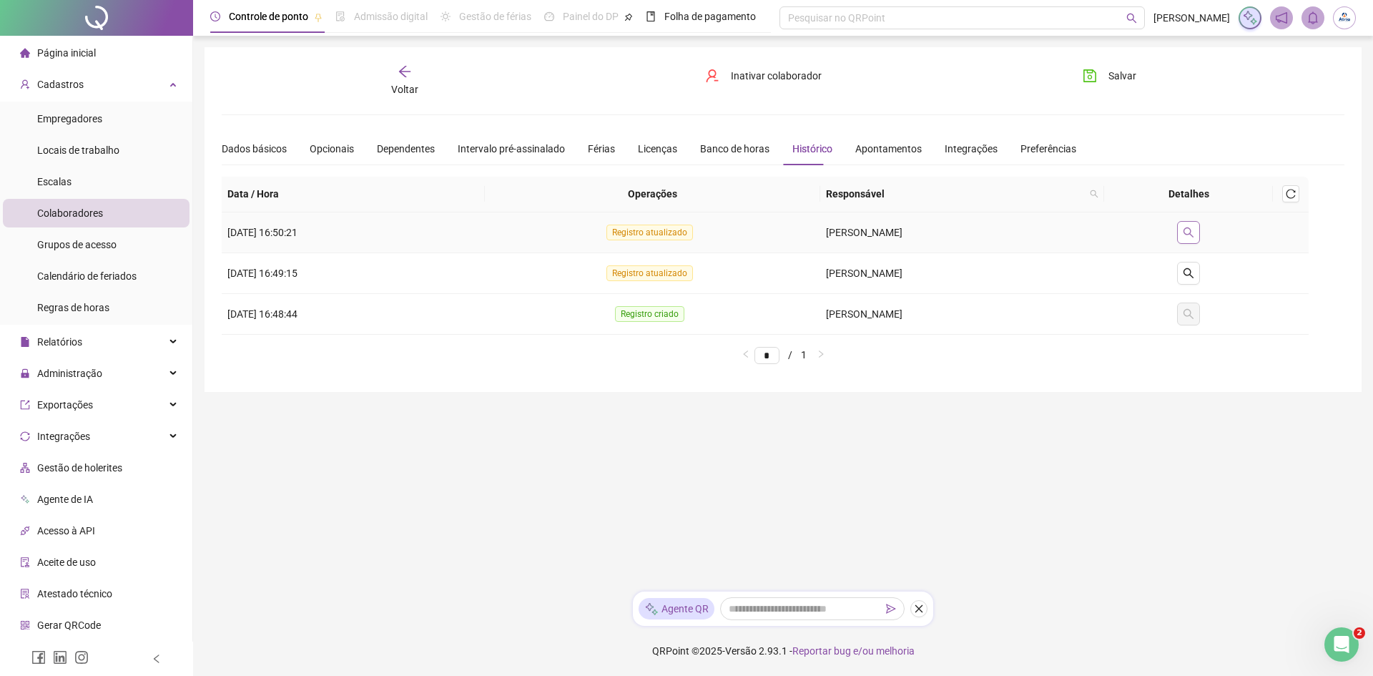
click at [1188, 235] on icon "search" at bounding box center [1188, 232] width 11 height 11
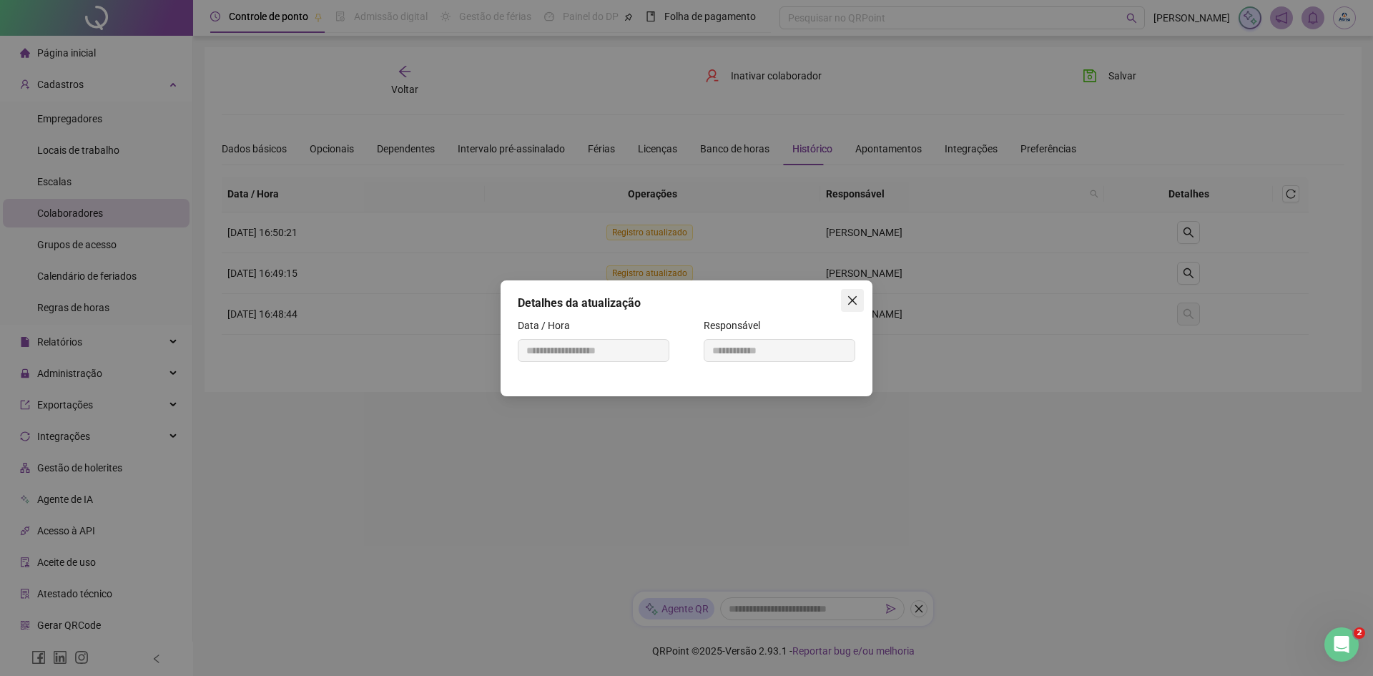
click at [857, 295] on icon "close" at bounding box center [852, 300] width 11 height 11
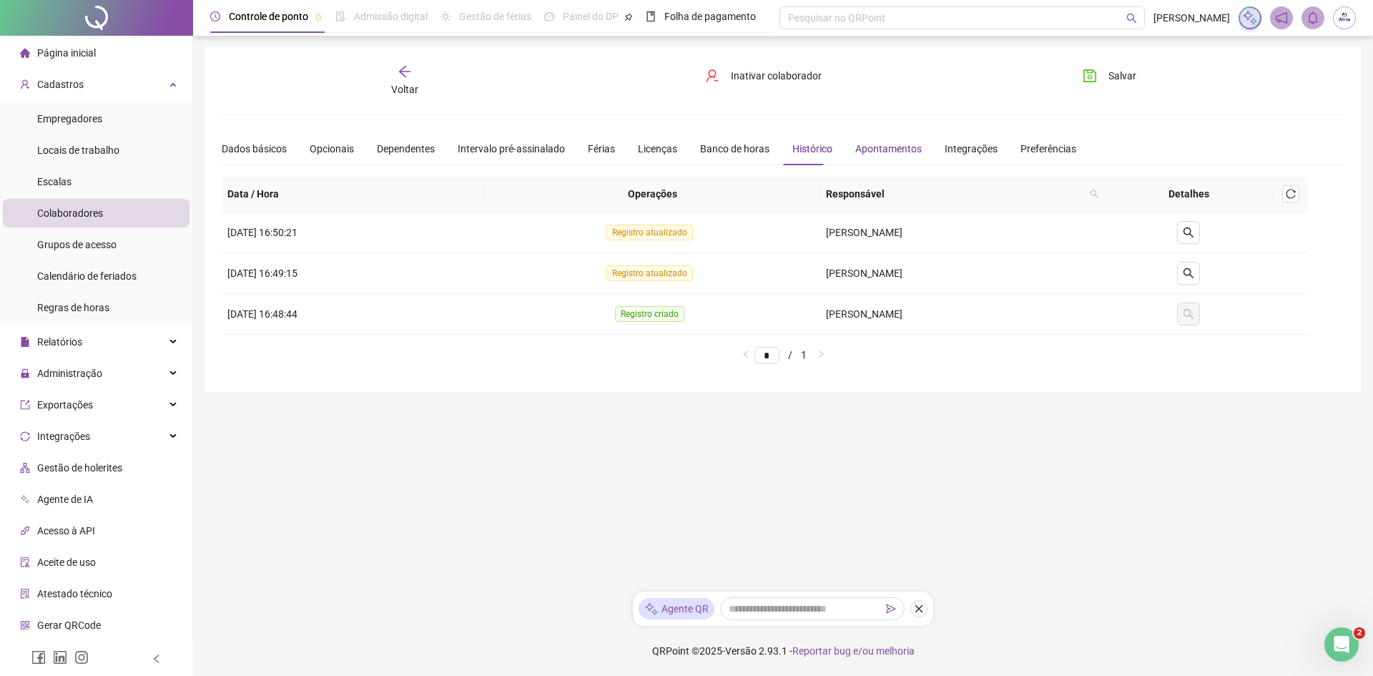
click at [863, 147] on div "Apontamentos" at bounding box center [888, 149] width 66 height 16
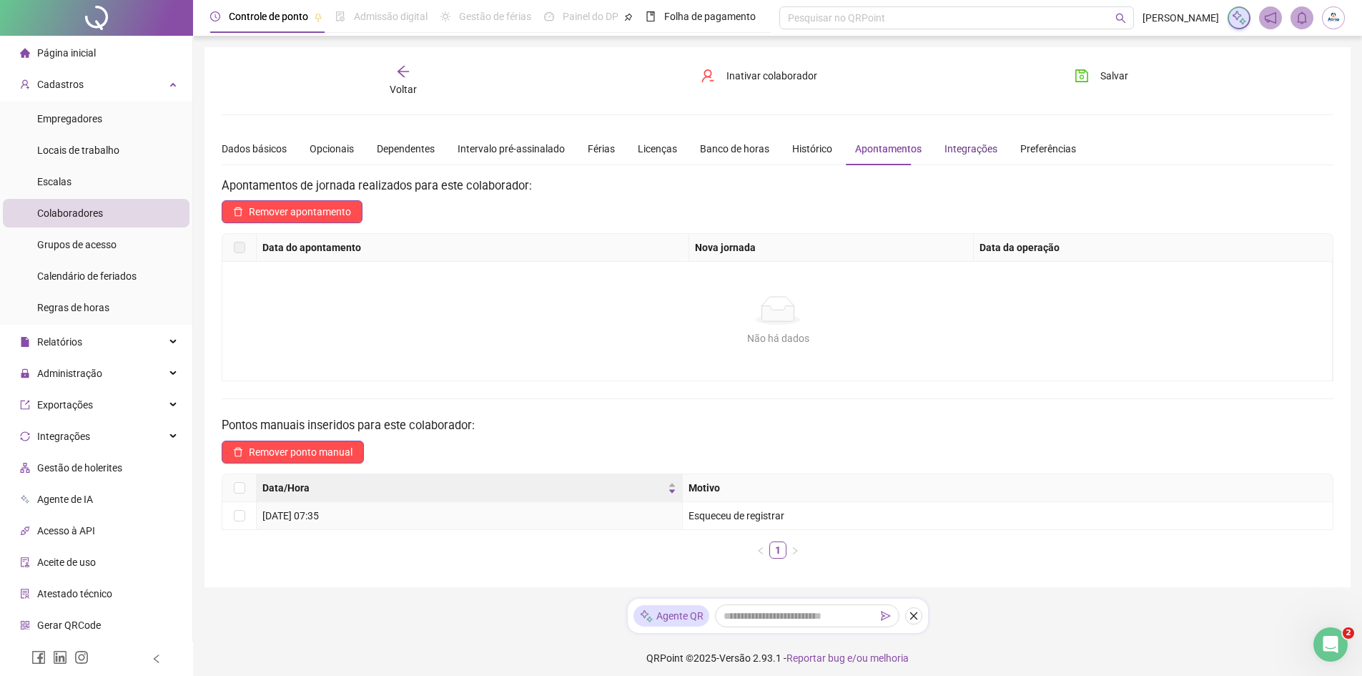
click at [960, 145] on div "Integrações" at bounding box center [971, 149] width 53 height 16
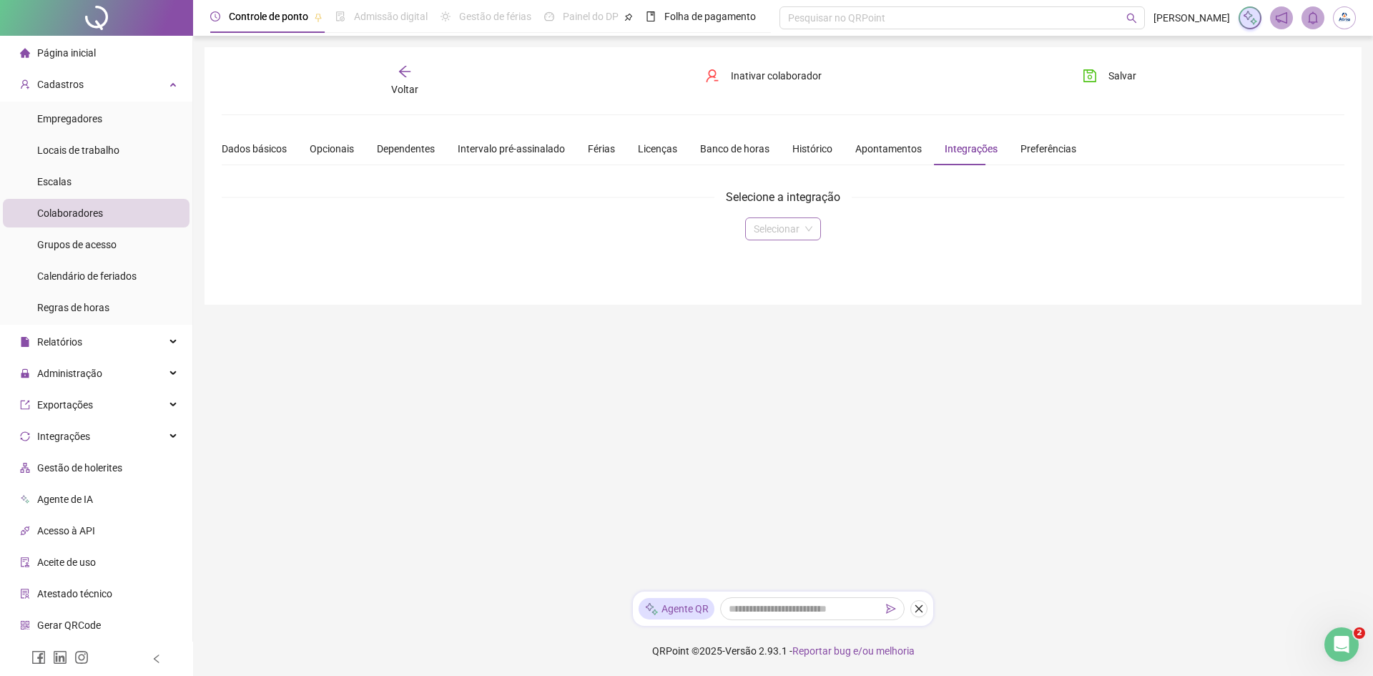
click at [807, 227] on span at bounding box center [783, 228] width 59 height 21
click at [808, 225] on span at bounding box center [783, 228] width 59 height 21
click at [1020, 149] on div "Preferências" at bounding box center [1048, 149] width 56 height 16
click at [436, 87] on div "Voltar" at bounding box center [404, 80] width 177 height 33
